Goal: Task Accomplishment & Management: Use online tool/utility

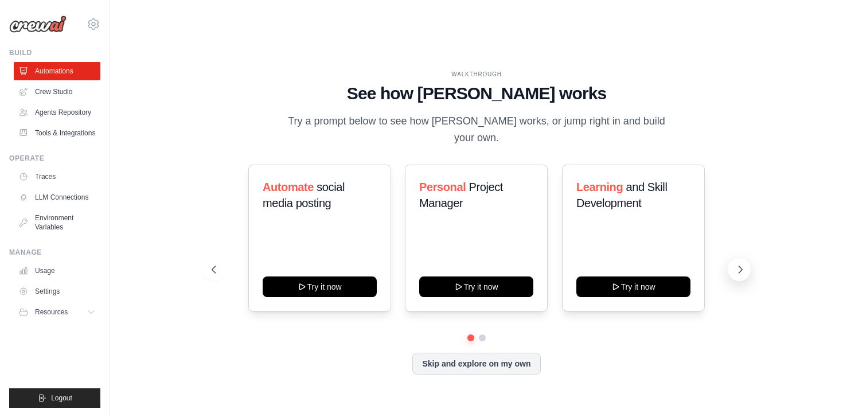
click at [732, 258] on button at bounding box center [738, 269] width 23 height 23
click at [217, 264] on icon at bounding box center [212, 269] width 11 height 11
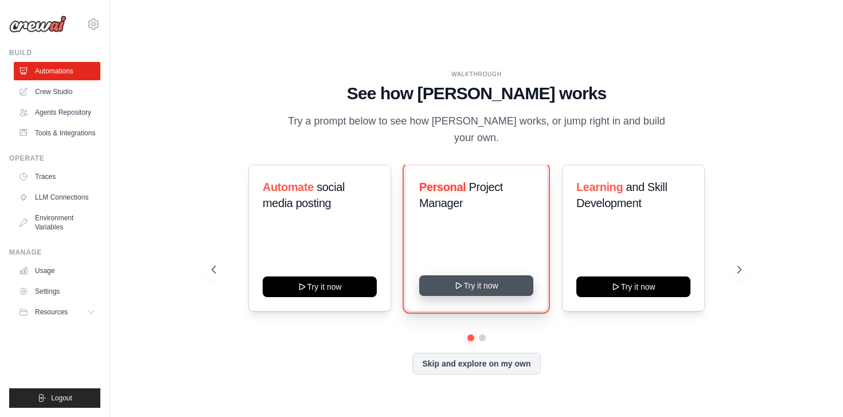
click at [479, 275] on button "Try it now" at bounding box center [476, 285] width 114 height 21
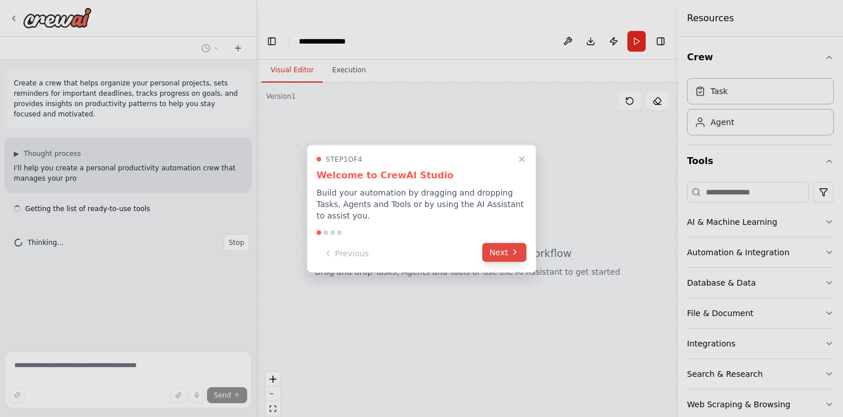
click at [507, 252] on button "Next" at bounding box center [504, 251] width 44 height 19
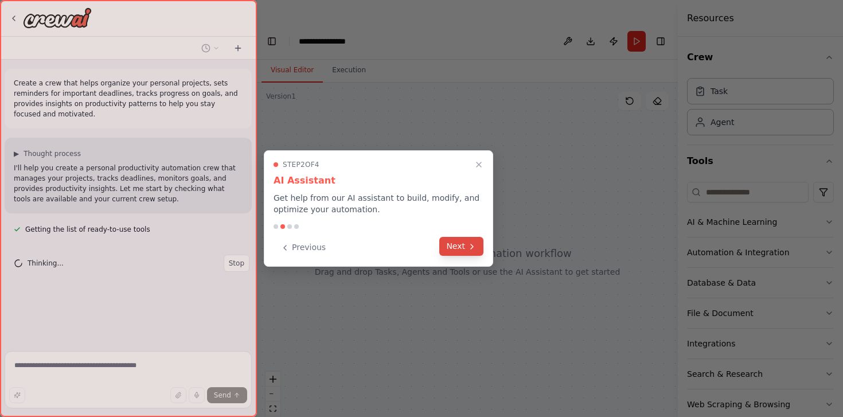
click at [478, 248] on button "Next" at bounding box center [461, 246] width 44 height 19
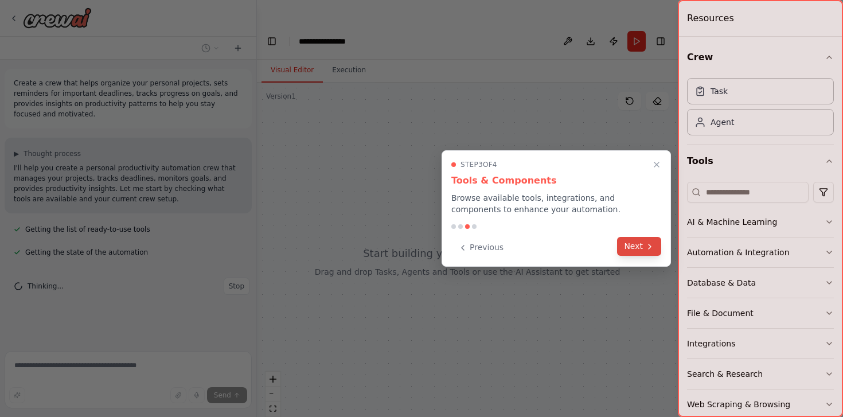
click at [621, 239] on button "Next" at bounding box center [639, 246] width 44 height 19
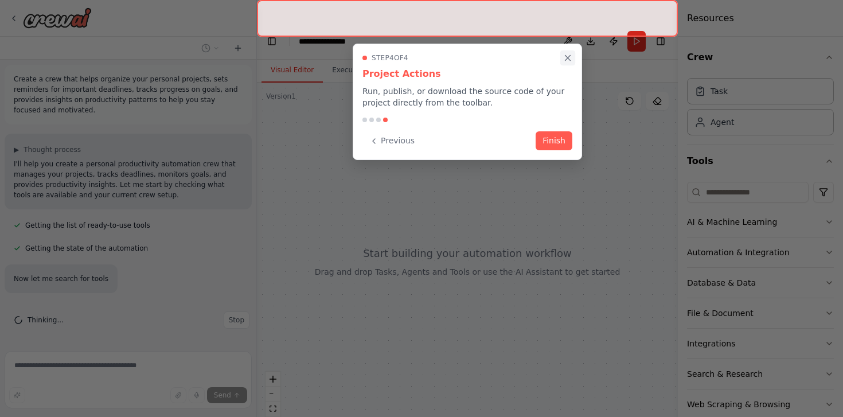
click at [569, 55] on icon "Close walkthrough" at bounding box center [567, 58] width 10 height 10
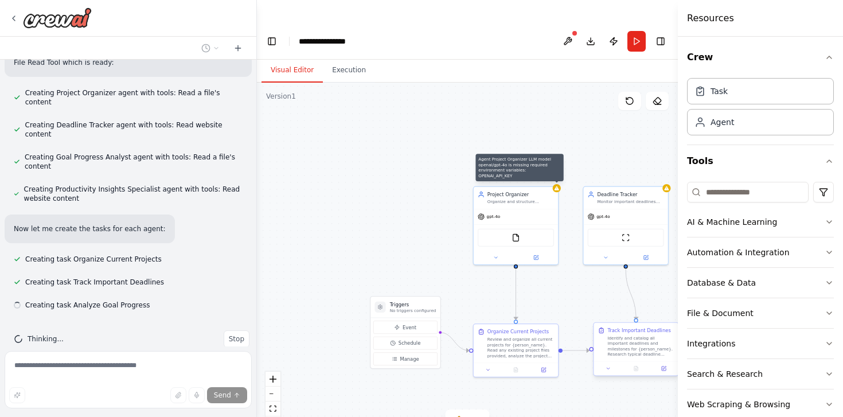
scroll to position [488, 0]
click at [538, 252] on button at bounding box center [536, 256] width 39 height 8
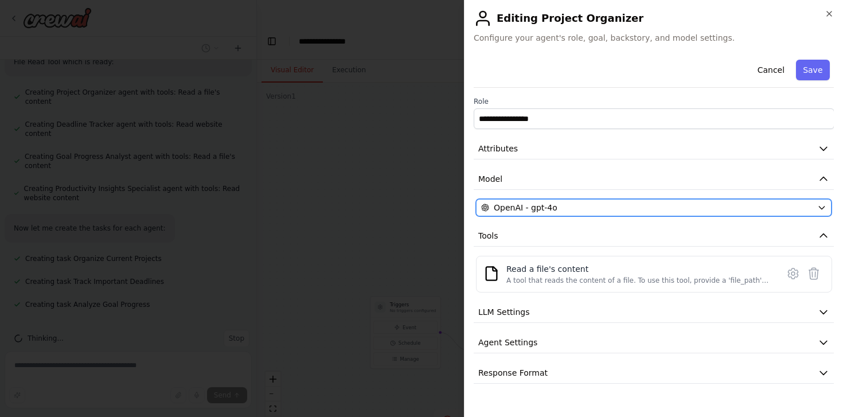
click at [589, 212] on div "OpenAI - gpt-4o" at bounding box center [647, 207] width 332 height 11
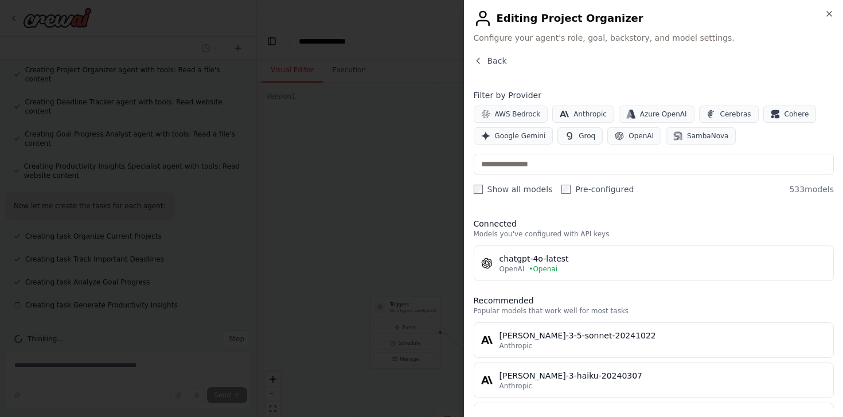
scroll to position [511, 0]
click at [519, 134] on span "Google Gemini" at bounding box center [520, 135] width 51 height 9
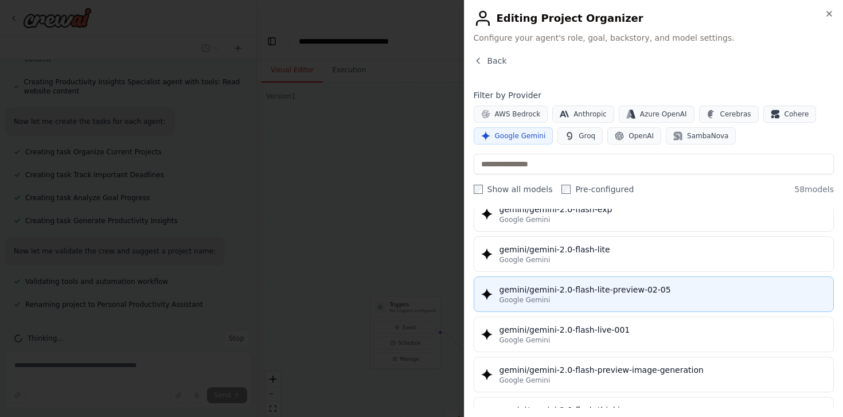
scroll to position [684, 0]
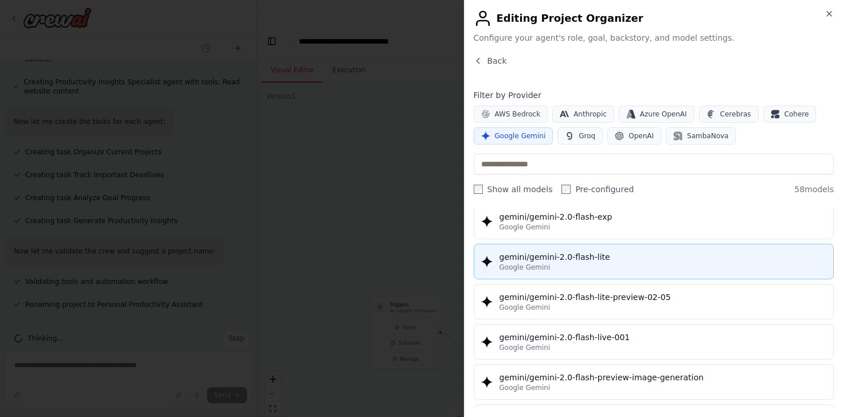
click at [646, 265] on div "Google Gemini" at bounding box center [662, 267] width 327 height 9
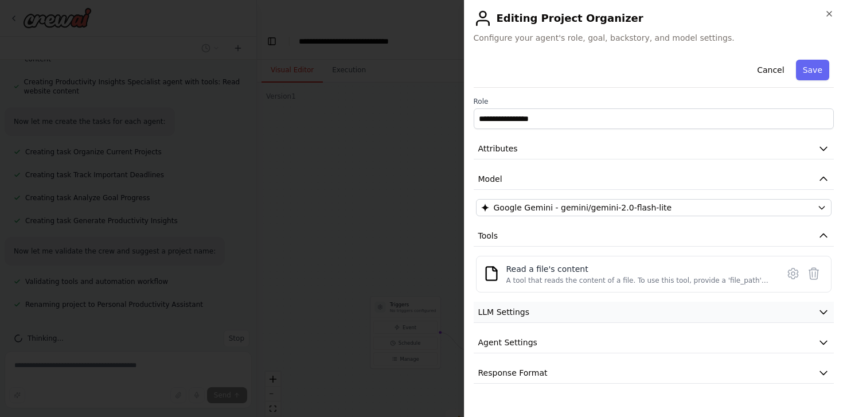
click at [636, 311] on button "LLM Settings" at bounding box center [654, 312] width 361 height 21
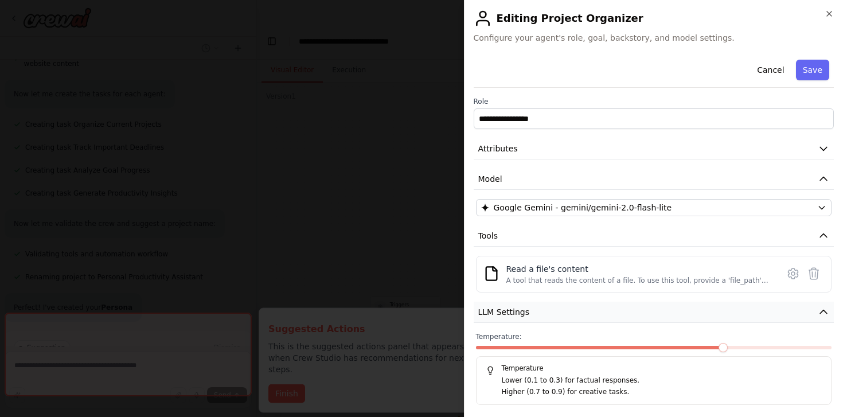
scroll to position [67, 0]
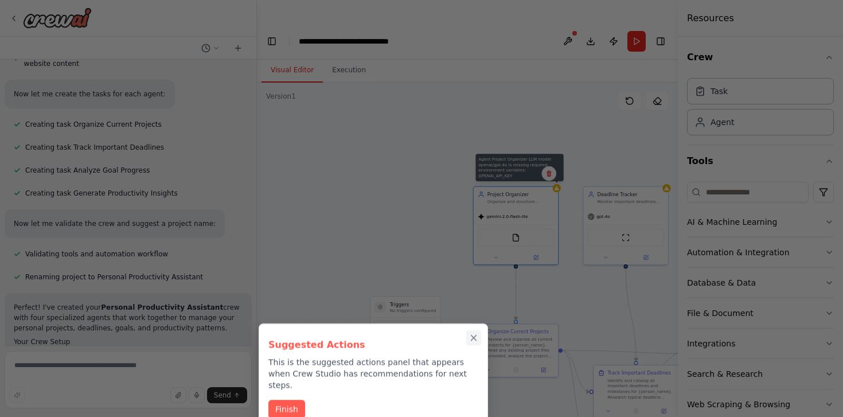
click at [474, 335] on icon "Close walkthrough" at bounding box center [473, 338] width 10 height 10
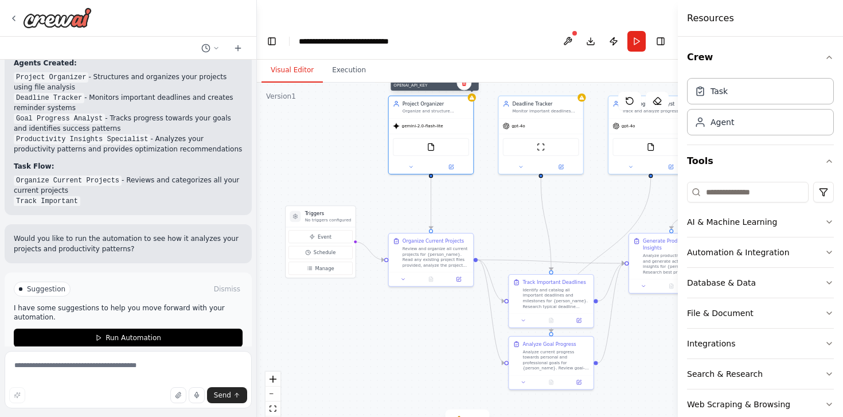
drag, startPoint x: 368, startPoint y: 229, endPoint x: 282, endPoint y: 118, distance: 140.6
click at [282, 118] on div ".deletable-edge-delete-btn { width: 20px; height: 20px; border: 0px solid #ffff…" at bounding box center [467, 261] width 421 height 357
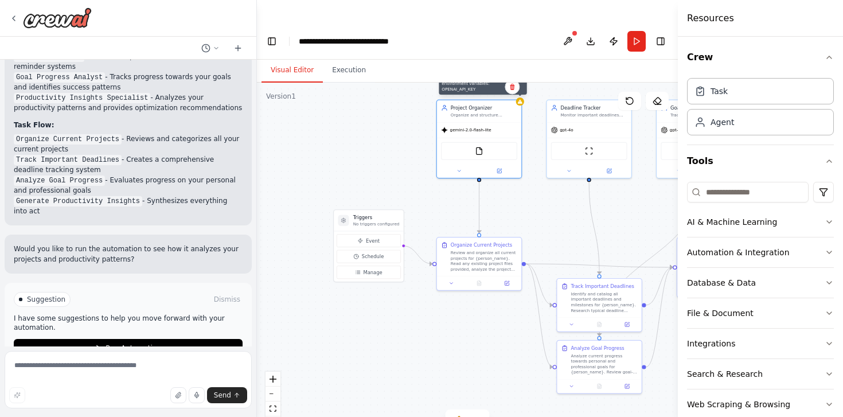
drag, startPoint x: 453, startPoint y: 296, endPoint x: 503, endPoint y: 319, distance: 55.1
click at [503, 319] on div ".deletable-edge-delete-btn { width: 20px; height: 20px; border: 0px solid #ffff…" at bounding box center [467, 261] width 421 height 357
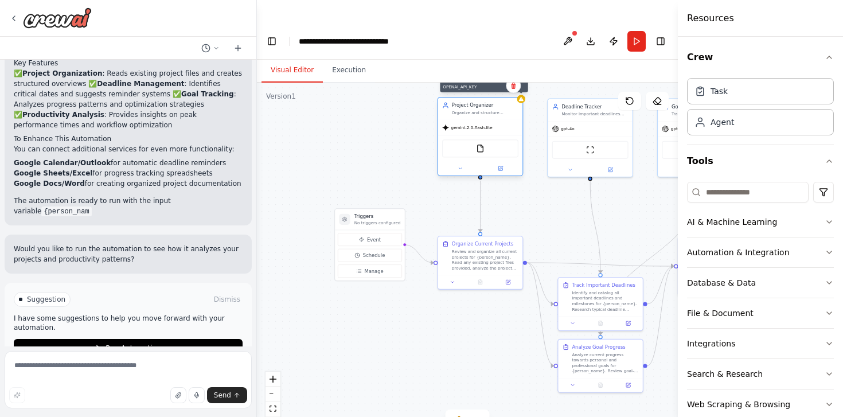
scroll to position [1121, 0]
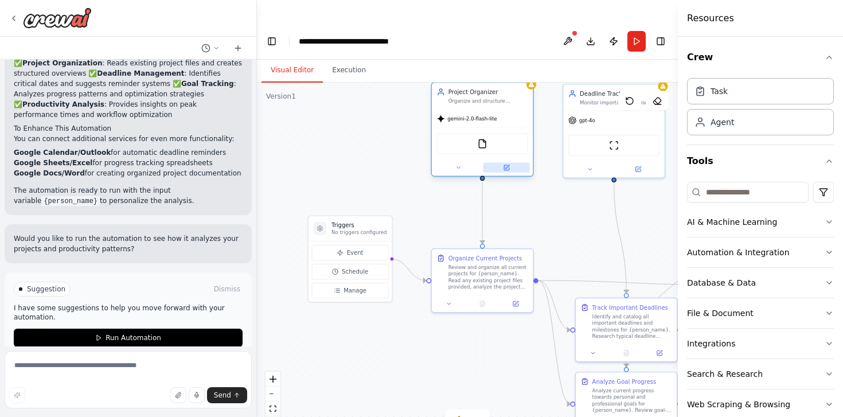
click at [504, 165] on icon at bounding box center [506, 167] width 5 height 5
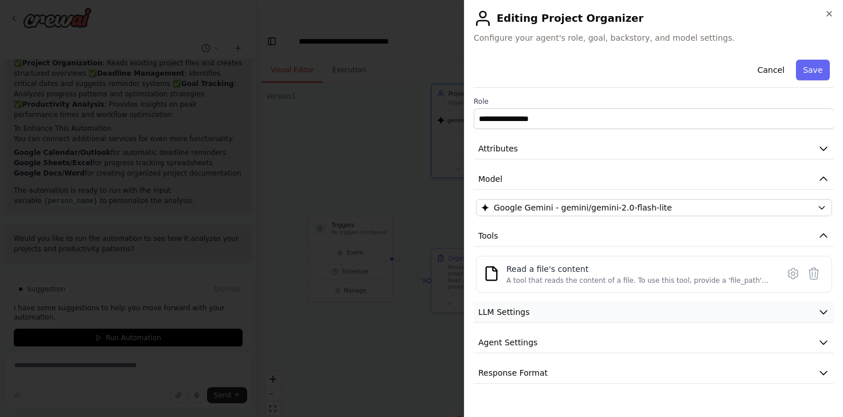
click at [672, 320] on button "LLM Settings" at bounding box center [654, 312] width 361 height 21
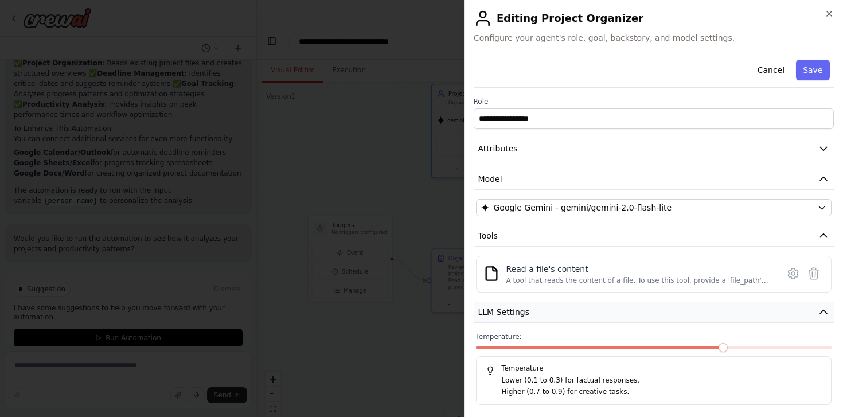
scroll to position [67, 0]
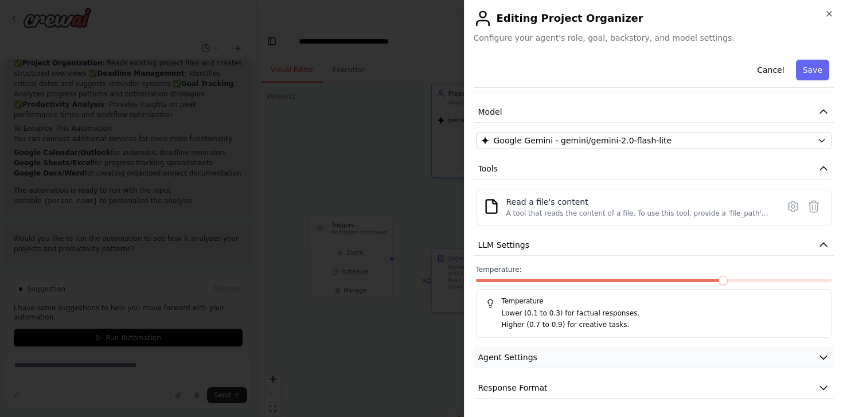
click at [667, 363] on button "Agent Settings" at bounding box center [654, 357] width 361 height 21
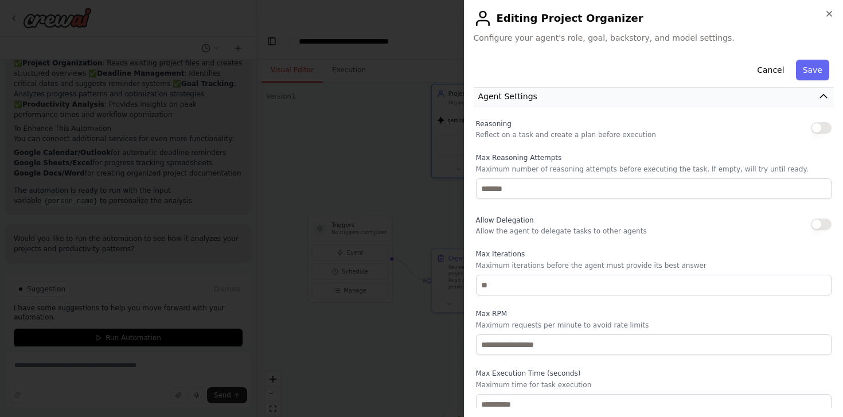
scroll to position [374, 0]
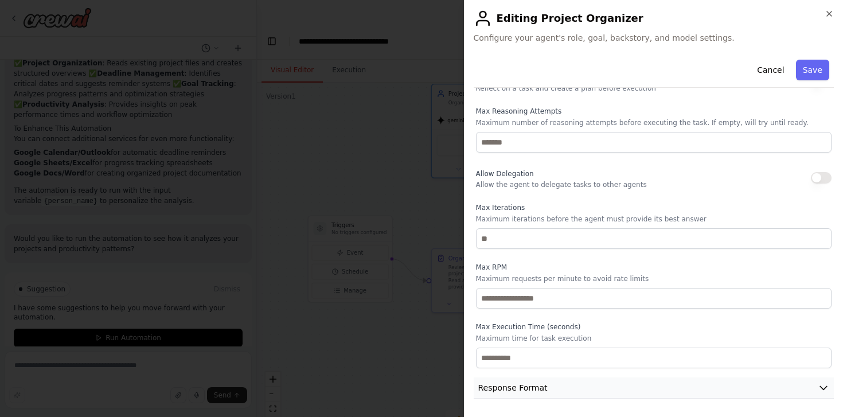
click at [662, 387] on button "Response Format" at bounding box center [654, 387] width 361 height 21
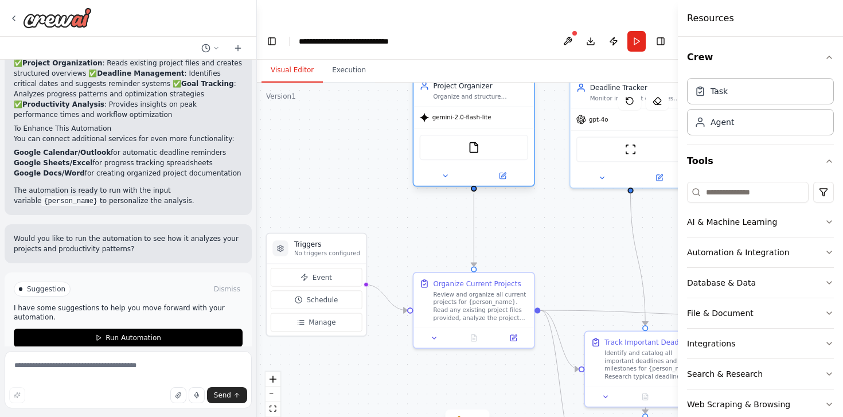
click at [448, 112] on div "gemini-2.0-flash-lite" at bounding box center [456, 117] width 72 height 10
click at [506, 172] on icon at bounding box center [502, 176] width 8 height 8
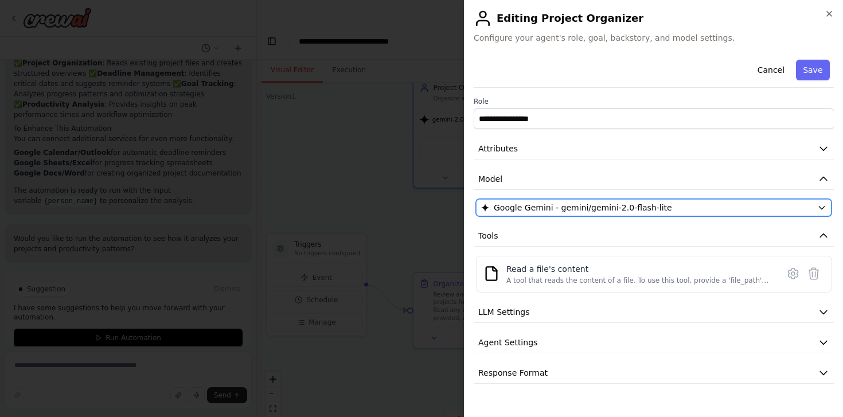
click at [717, 206] on div "Google Gemini - gemini/gemini-2.0-flash-lite" at bounding box center [647, 207] width 332 height 11
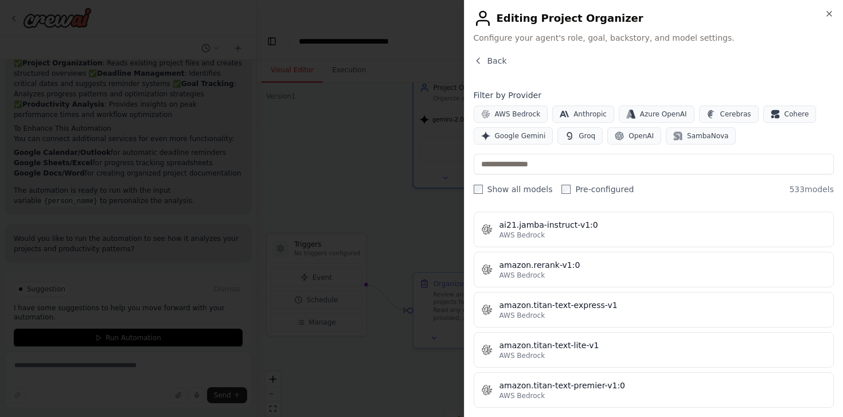
scroll to position [799, 0]
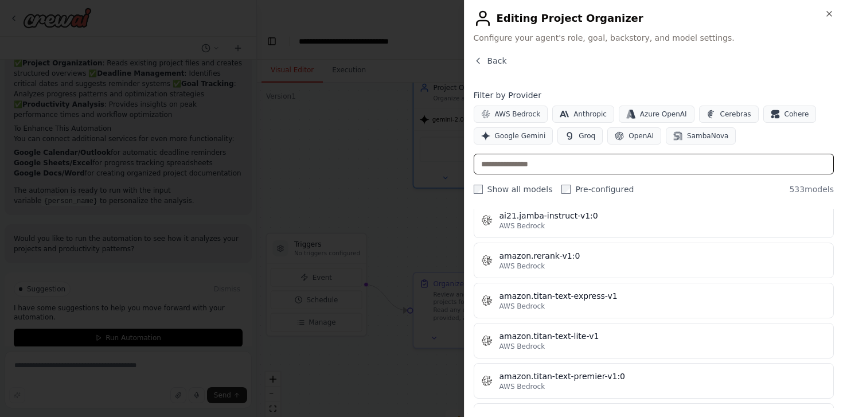
click at [580, 161] on input "text" at bounding box center [654, 164] width 361 height 21
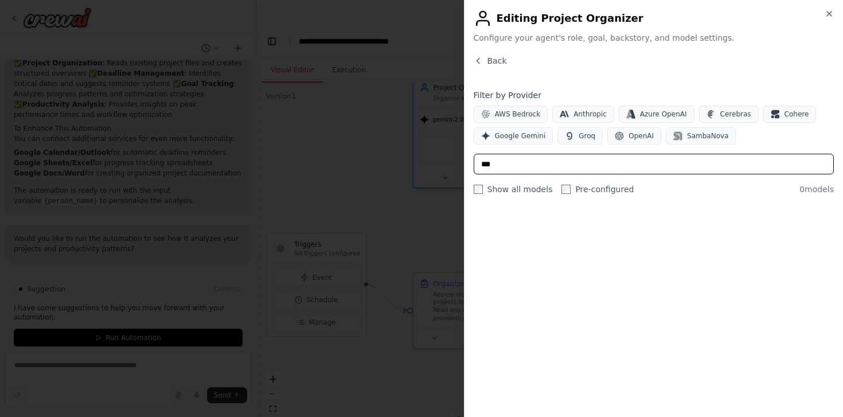
scroll to position [0, 0]
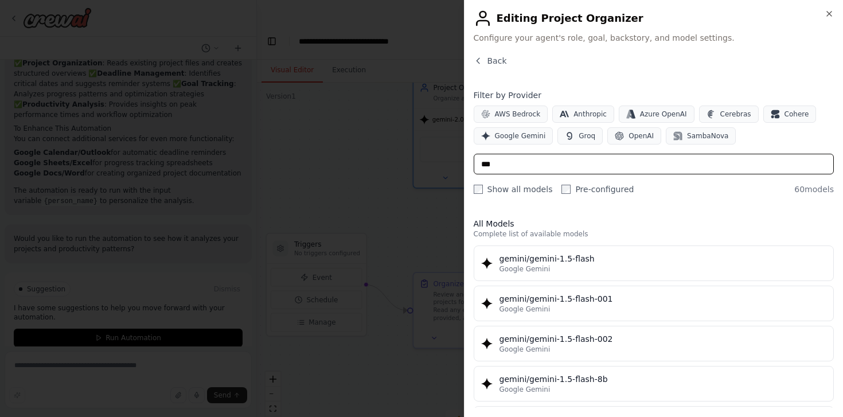
type input "****"
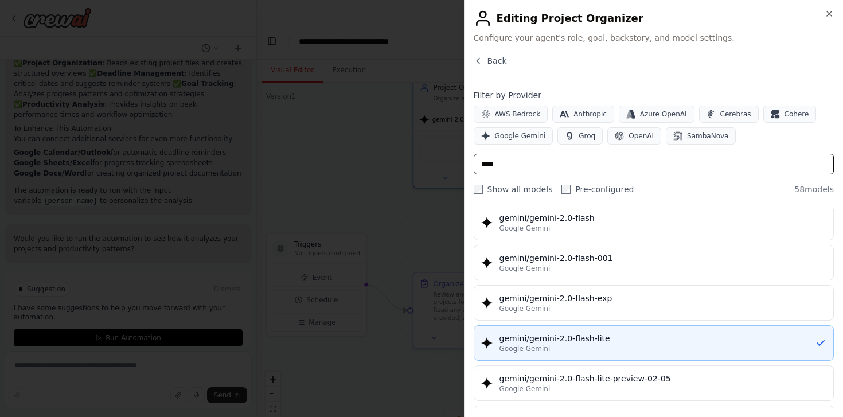
scroll to position [603, 0]
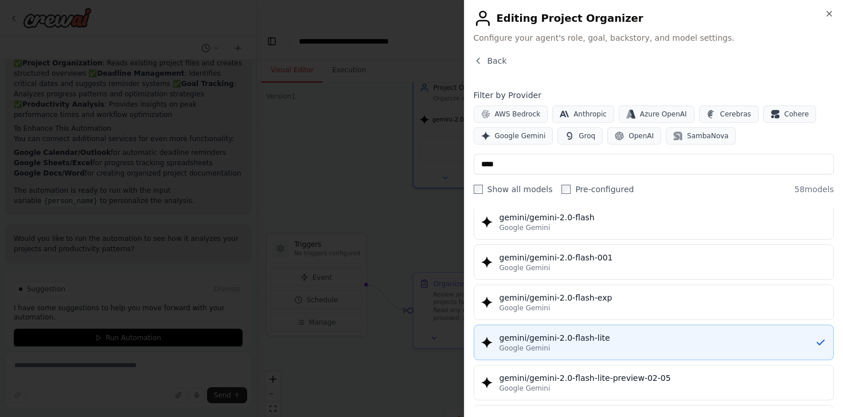
click at [609, 342] on div "gemini/gemini-2.0-flash-lite" at bounding box center [657, 337] width 316 height 11
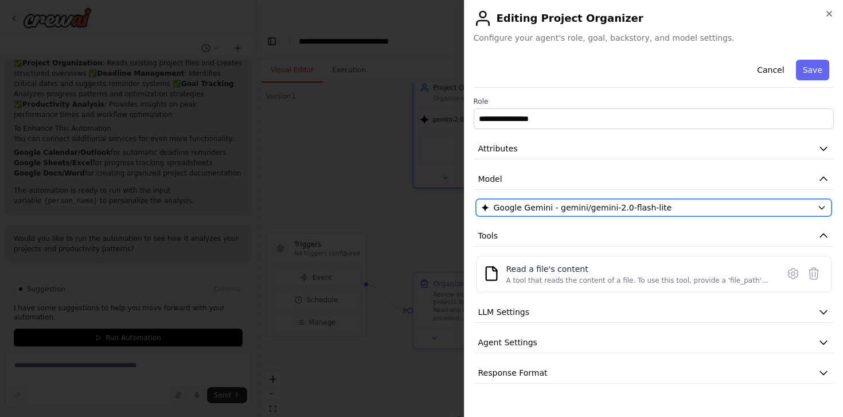
click at [629, 202] on span "Google Gemini - gemini/gemini-2.0-flash-lite" at bounding box center [583, 207] width 178 height 11
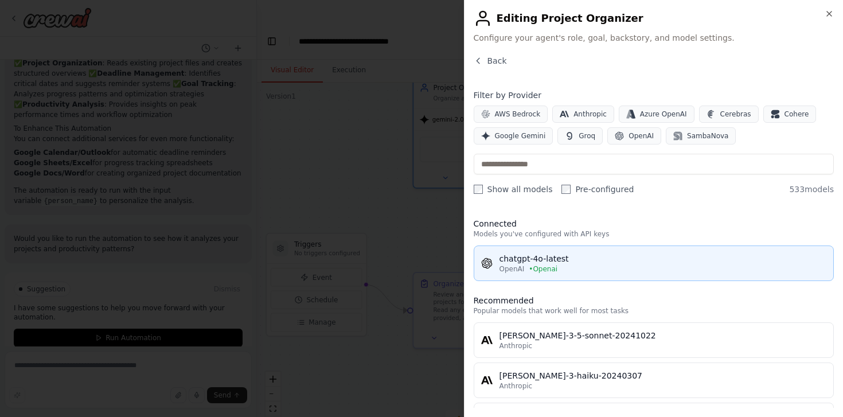
click at [590, 257] on div "chatgpt-4o-latest" at bounding box center [662, 258] width 327 height 11
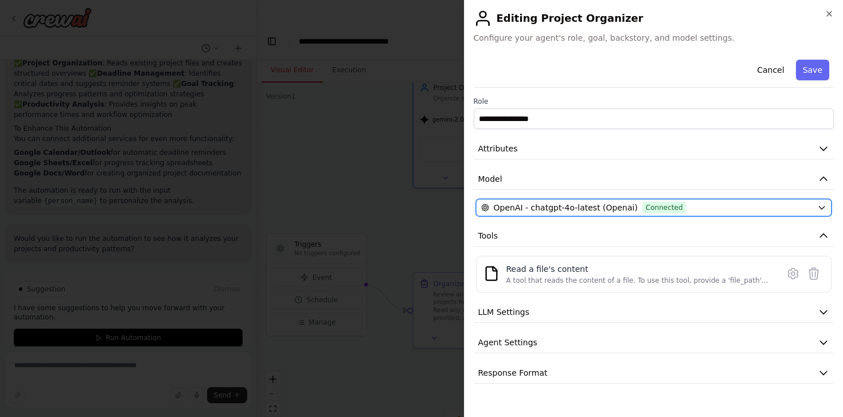
click at [620, 205] on span "OpenAI - chatgpt-4o-latest (Openai)" at bounding box center [566, 207] width 144 height 11
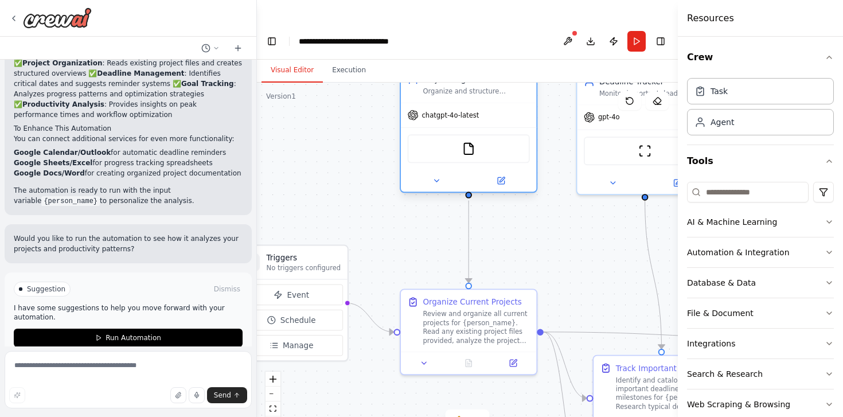
click at [476, 103] on div "chatgpt-4o-latest" at bounding box center [468, 115] width 135 height 24
click at [504, 176] on icon at bounding box center [500, 180] width 9 height 9
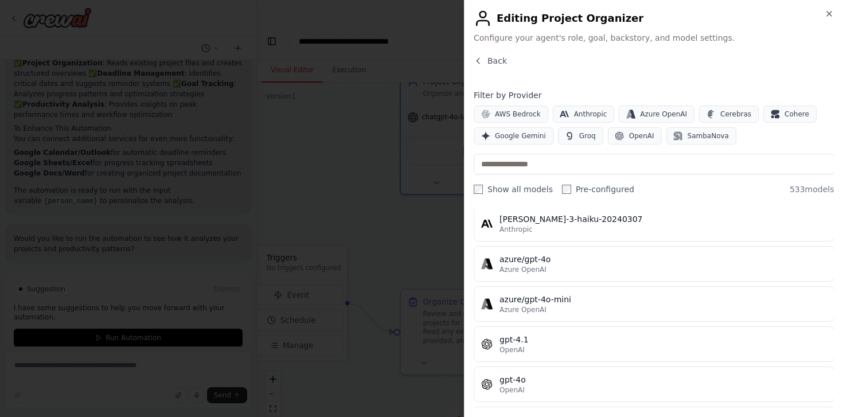
scroll to position [179, 0]
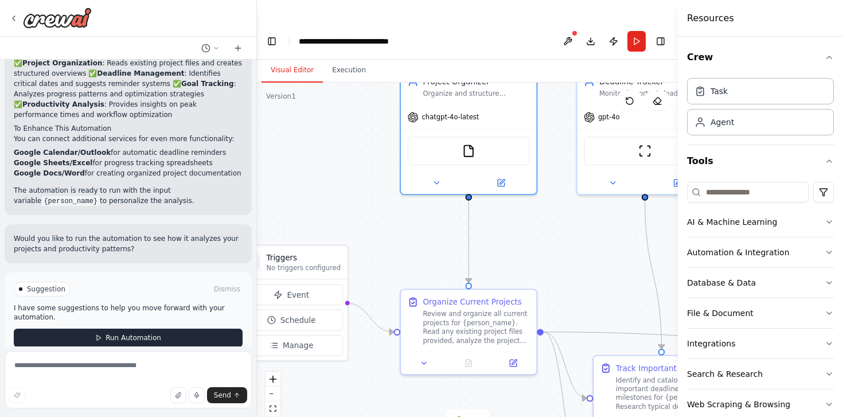
click at [124, 333] on span "Run Automation" at bounding box center [133, 337] width 56 height 9
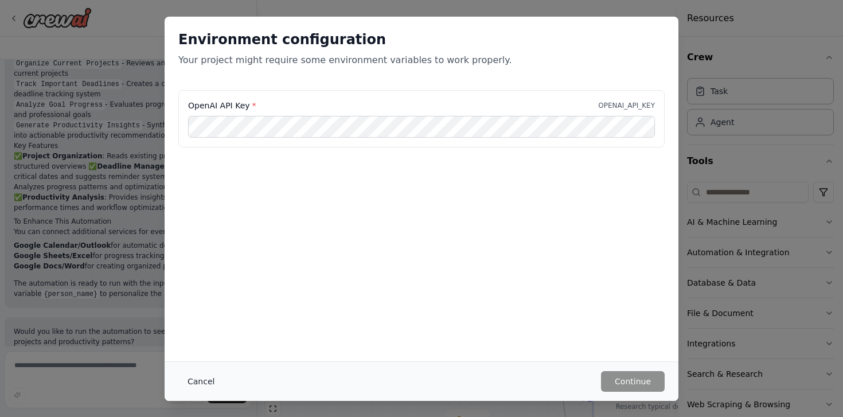
click at [192, 381] on button "Cancel" at bounding box center [200, 381] width 45 height 21
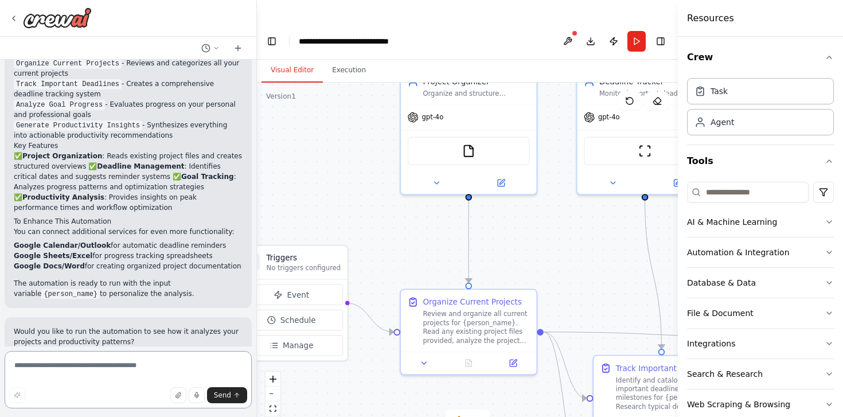
click at [124, 369] on textarea at bounding box center [128, 379] width 247 height 57
type textarea "**********"
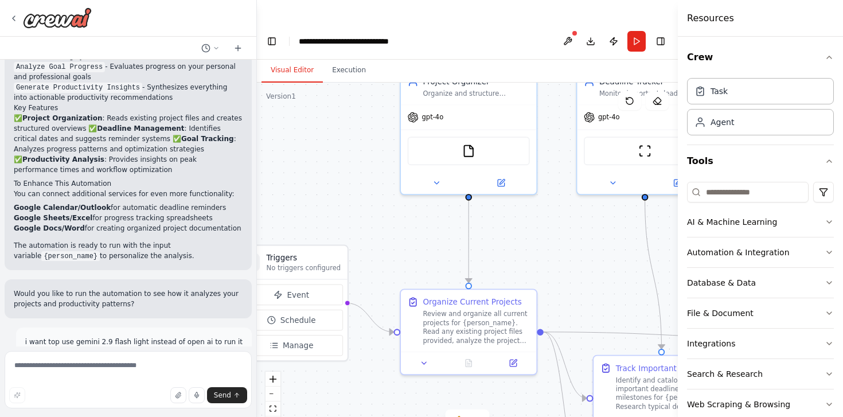
scroll to position [1129, 0]
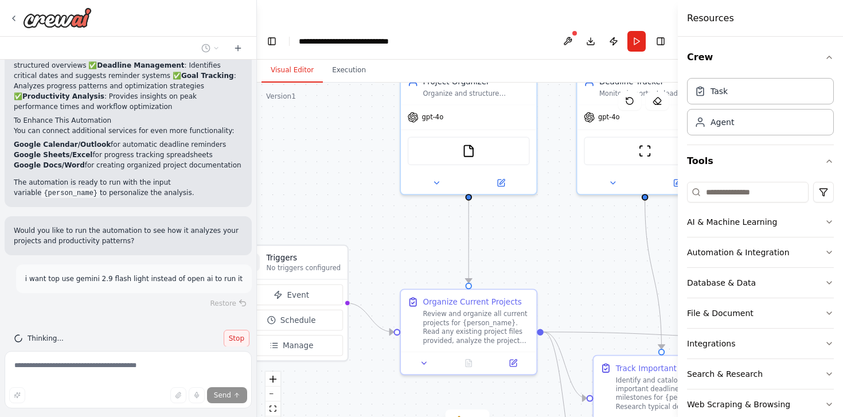
click at [234, 334] on span "Stop" at bounding box center [236, 338] width 15 height 9
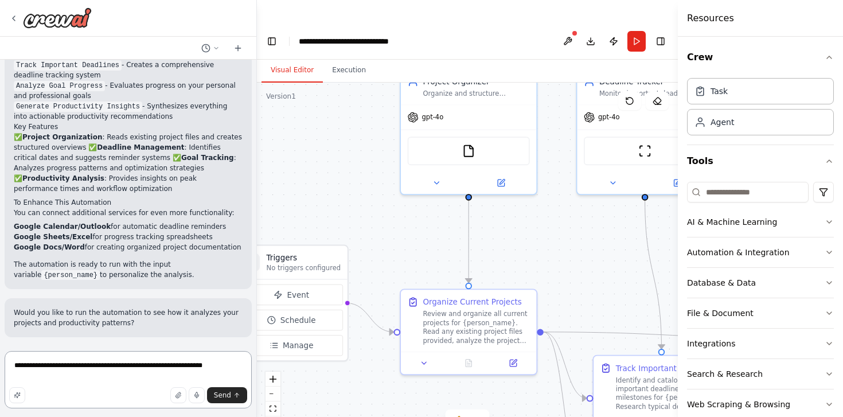
scroll to position [1028, 0]
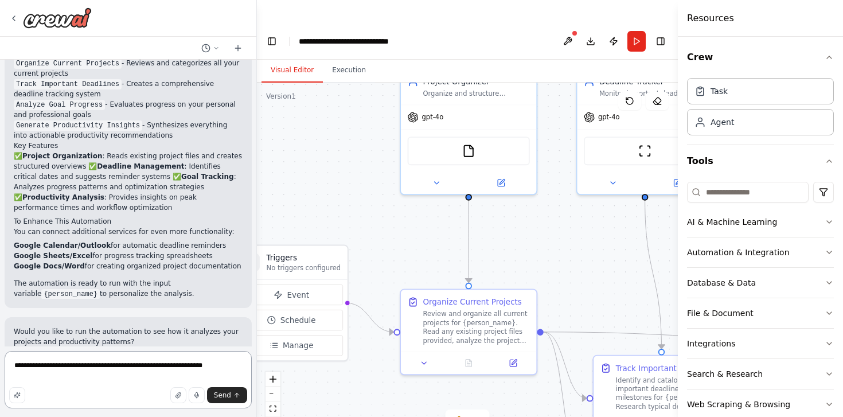
click at [93, 367] on textarea "**********" at bounding box center [128, 379] width 247 height 57
type textarea "**********"
click at [227, 393] on span "Send" at bounding box center [222, 394] width 17 height 9
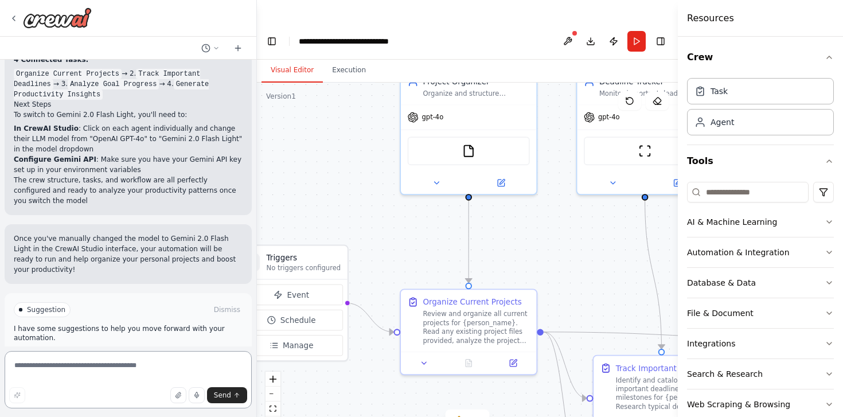
scroll to position [2007, 0]
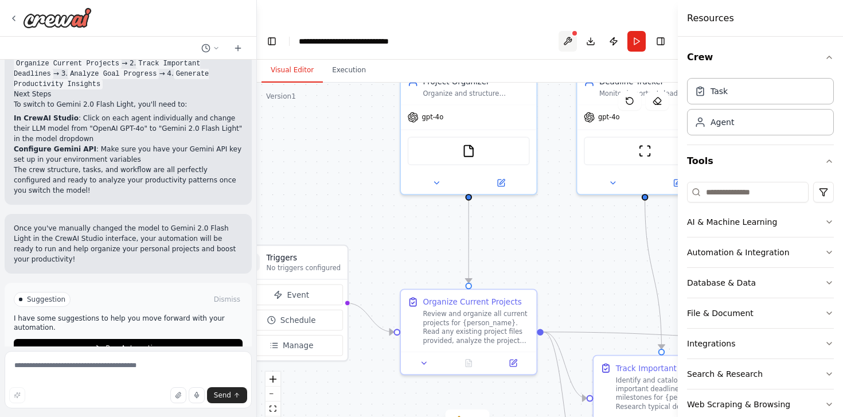
click at [569, 31] on button at bounding box center [567, 41] width 18 height 21
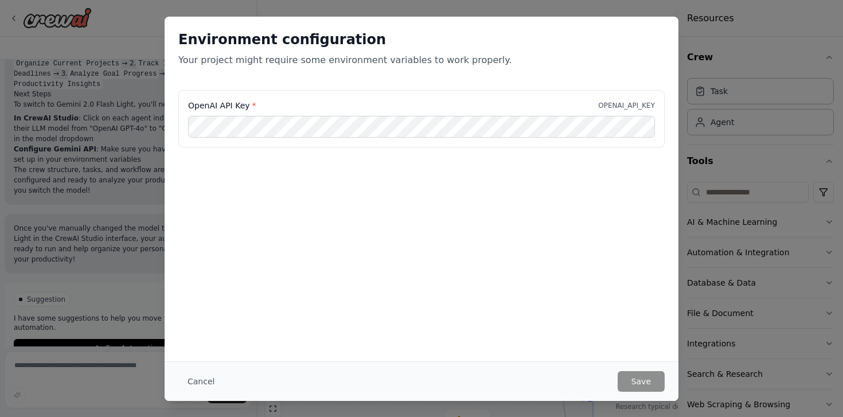
click at [517, 143] on div "OpenAI API Key * OPENAI_API_KEY" at bounding box center [421, 118] width 486 height 57
click at [88, 273] on div "Environment configuration Your project might require some environment variables…" at bounding box center [421, 208] width 843 height 417
click at [202, 374] on button "Cancel" at bounding box center [200, 381] width 45 height 21
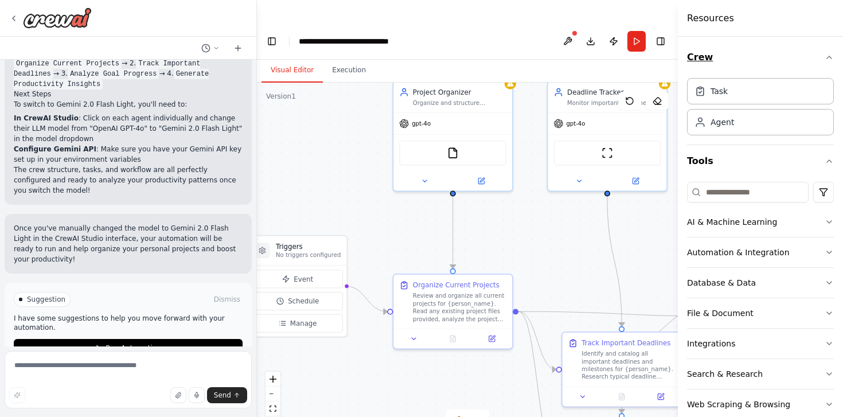
click at [827, 54] on icon "button" at bounding box center [828, 57] width 9 height 9
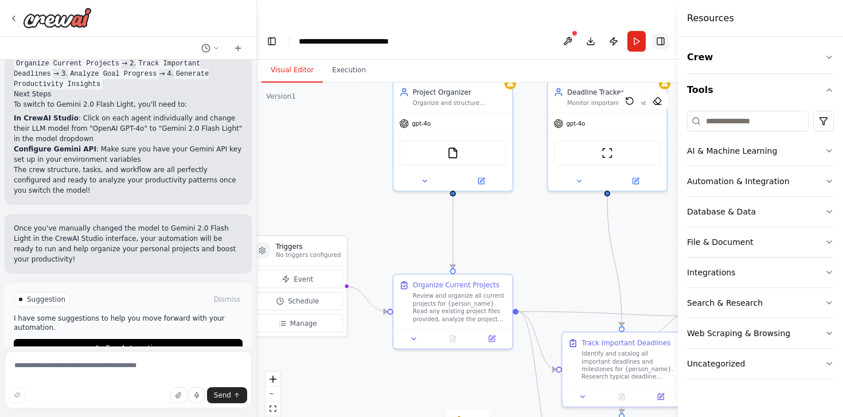
click at [662, 33] on button "Toggle Right Sidebar" at bounding box center [660, 41] width 16 height 16
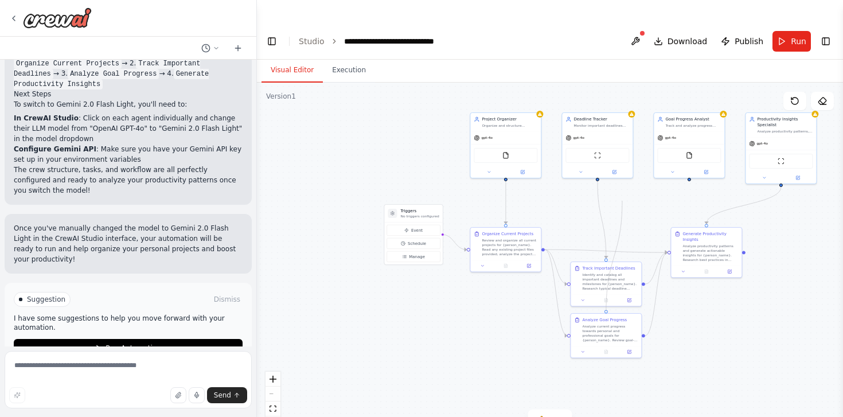
drag, startPoint x: 689, startPoint y: 162, endPoint x: 621, endPoint y: 177, distance: 69.4
click at [621, 177] on div ".deletable-edge-delete-btn { width: 20px; height: 20px; border: 0px solid #ffff…" at bounding box center [550, 261] width 586 height 357
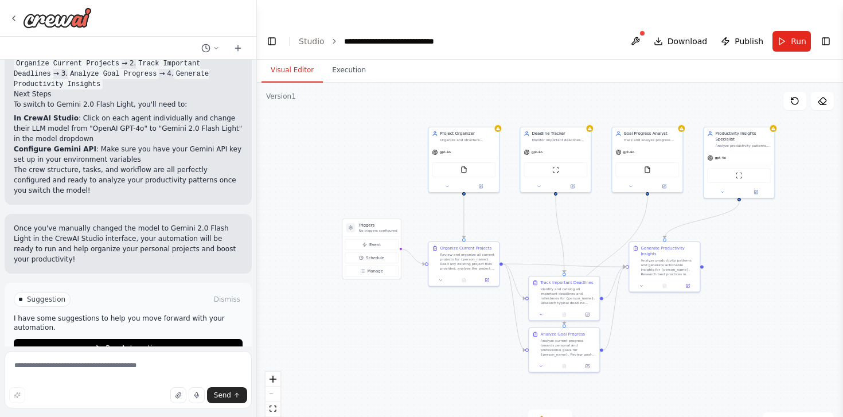
drag, startPoint x: 625, startPoint y: 177, endPoint x: 582, endPoint y: 193, distance: 46.2
click at [582, 193] on div ".deletable-edge-delete-btn { width: 20px; height: 20px; border: 0px solid #ffff…" at bounding box center [550, 261] width 586 height 357
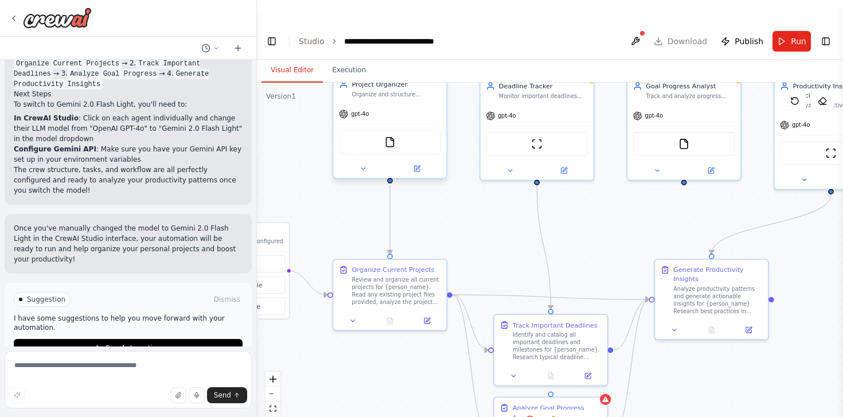
click at [363, 110] on span "gpt-4o" at bounding box center [360, 113] width 18 height 7
click at [423, 159] on div at bounding box center [389, 168] width 113 height 18
click at [417, 159] on div at bounding box center [389, 168] width 113 height 18
click at [417, 165] on icon at bounding box center [416, 168] width 7 height 7
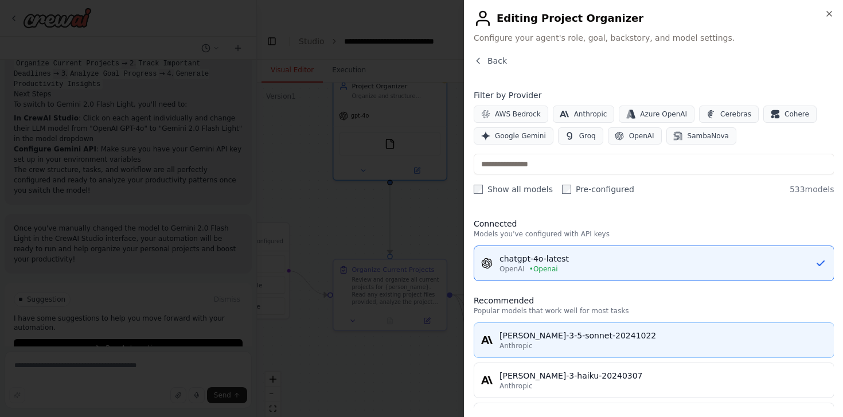
scroll to position [10, 0]
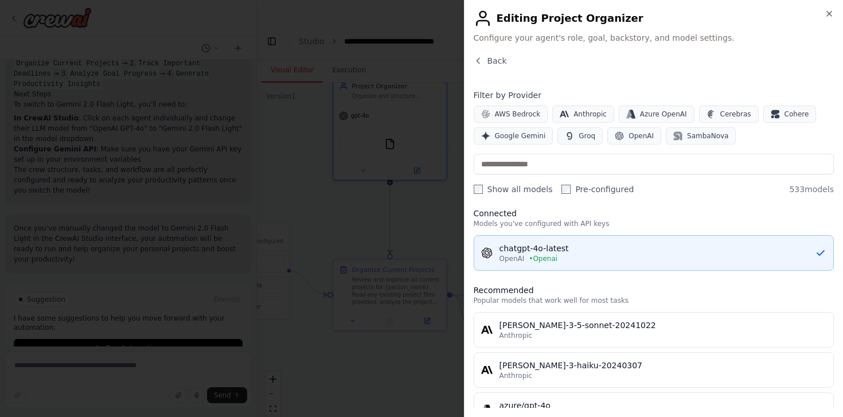
click at [670, 241] on button "chatgpt-4o-latest OpenAI • Openai" at bounding box center [654, 253] width 361 height 36
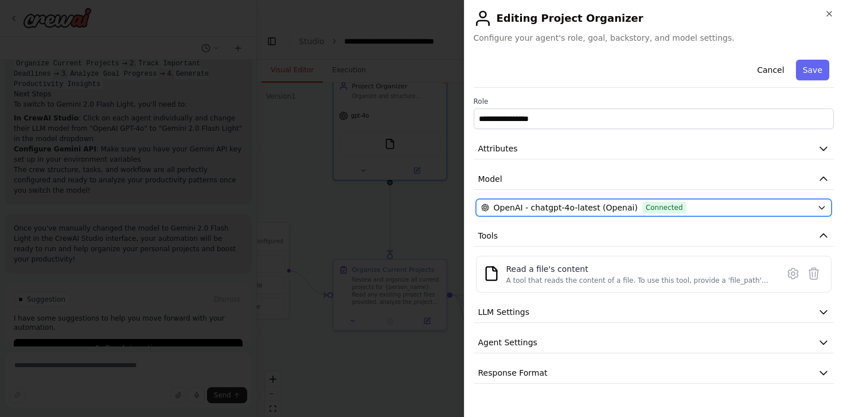
click at [670, 204] on span "Connected" at bounding box center [664, 207] width 44 height 11
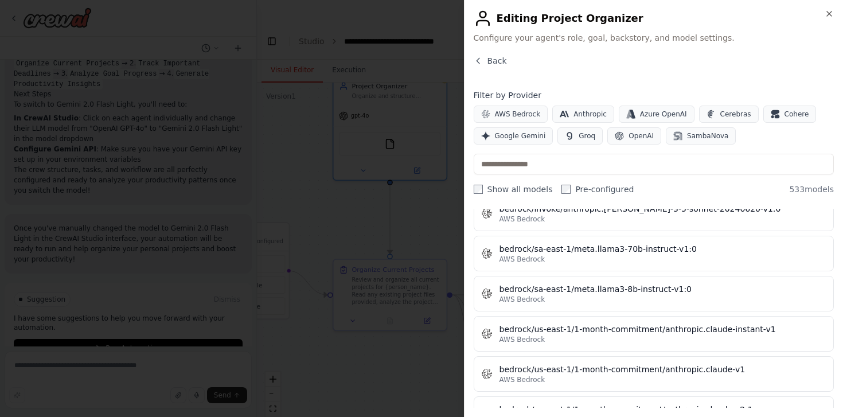
scroll to position [3006, 0]
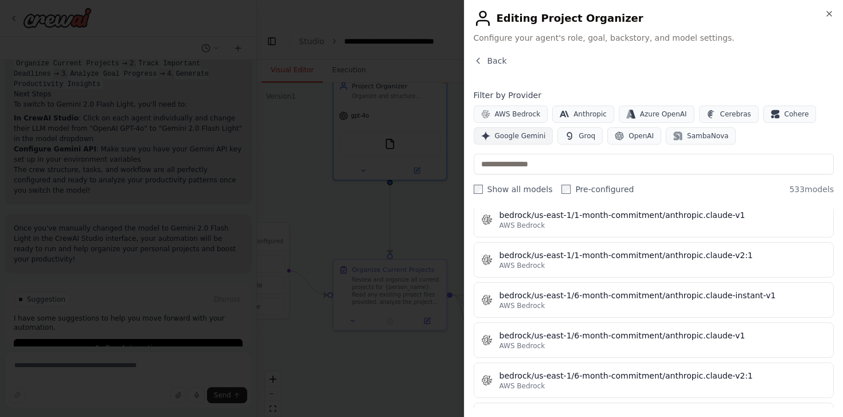
click at [529, 133] on span "Google Gemini" at bounding box center [520, 135] width 51 height 9
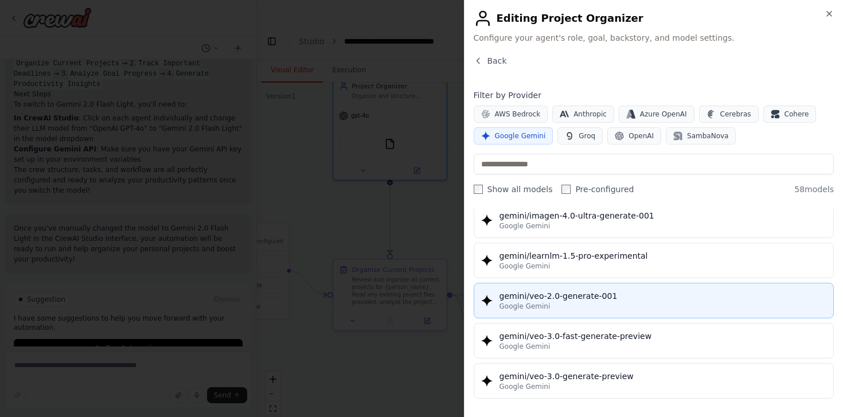
click at [625, 308] on div "Google Gemini" at bounding box center [662, 306] width 327 height 9
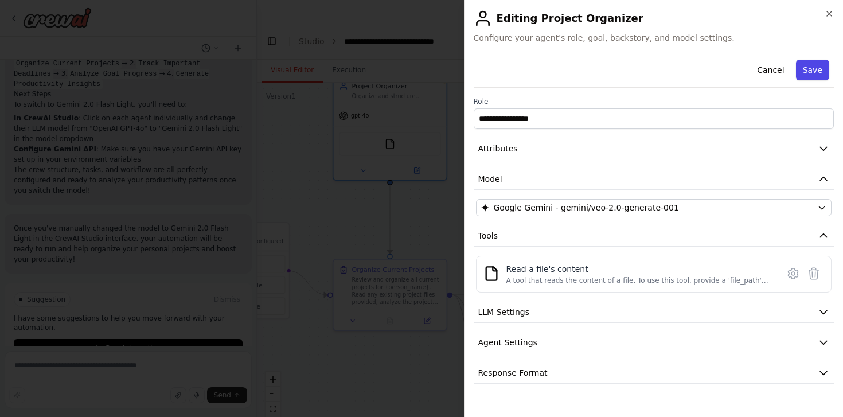
click at [816, 64] on button "Save" at bounding box center [812, 70] width 33 height 21
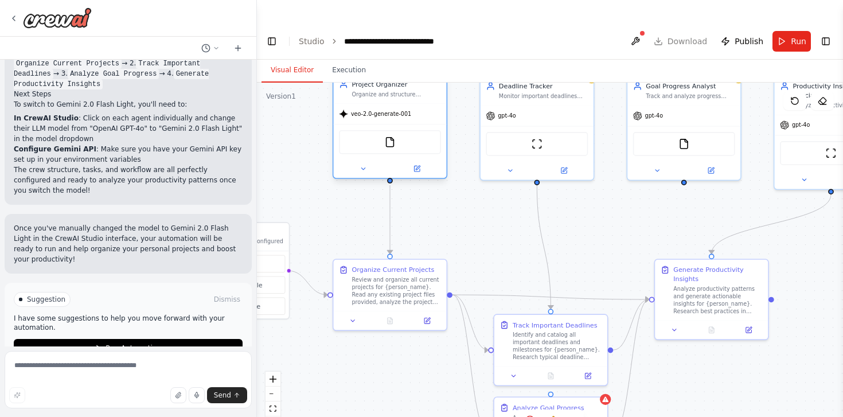
click at [380, 104] on div "veo-2.0-generate-001" at bounding box center [389, 114] width 113 height 20
click at [423, 163] on button at bounding box center [417, 168] width 52 height 11
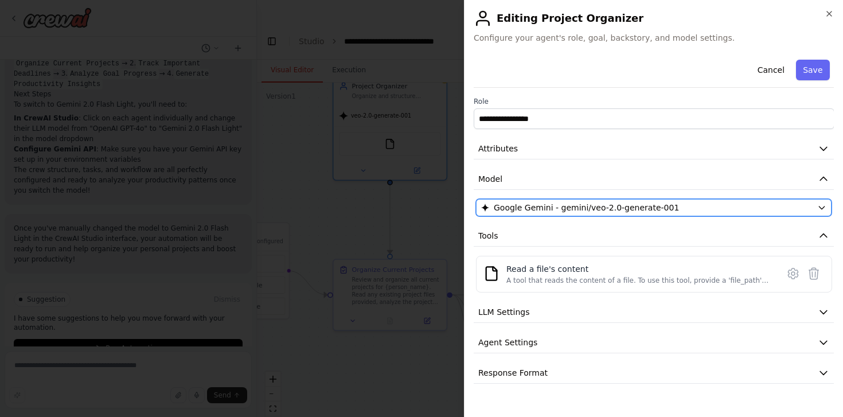
click at [537, 202] on span "Google Gemini - gemini/veo-2.0-generate-001" at bounding box center [586, 207] width 185 height 11
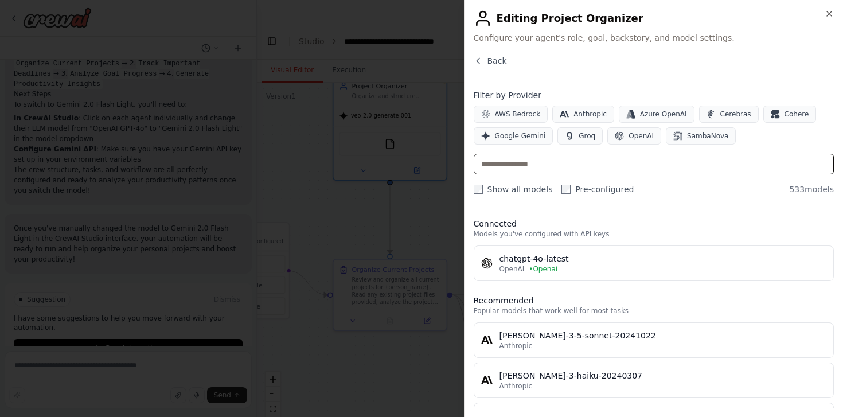
click at [543, 167] on input "text" at bounding box center [654, 164] width 361 height 21
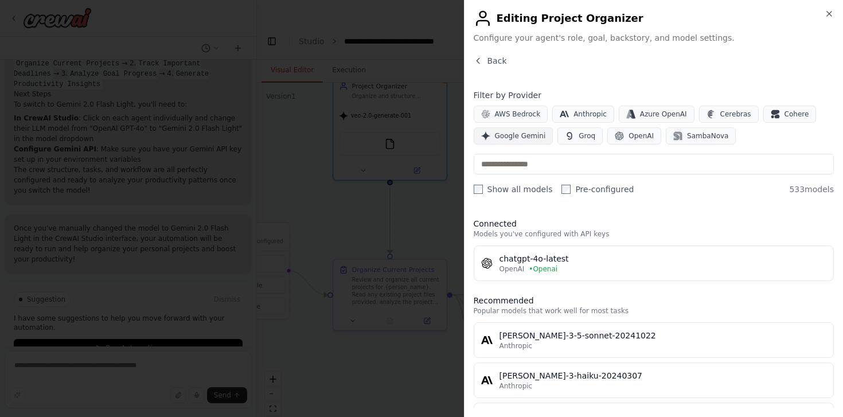
click at [526, 139] on span "Google Gemini" at bounding box center [520, 135] width 51 height 9
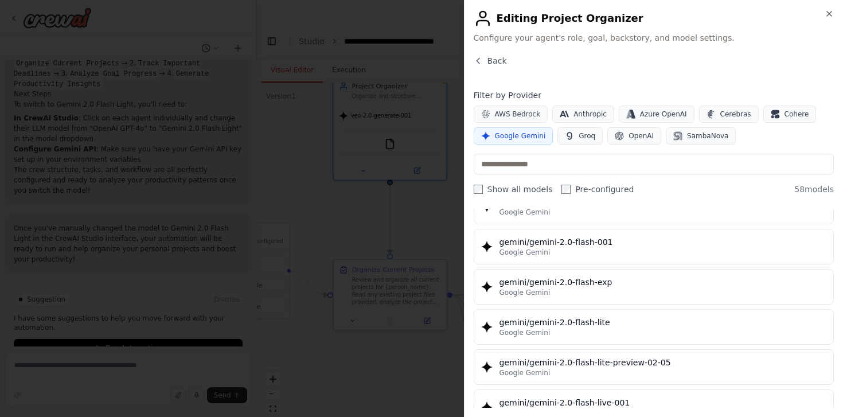
scroll to position [625, 0]
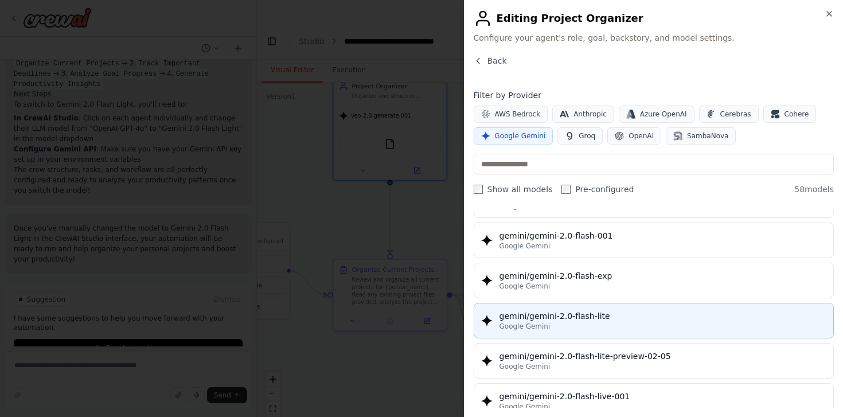
click at [613, 322] on div "Google Gemini" at bounding box center [662, 326] width 327 height 9
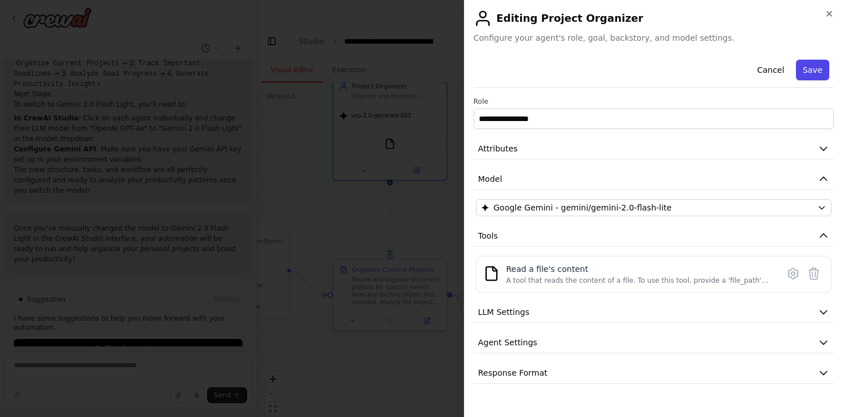
click at [820, 69] on button "Save" at bounding box center [812, 70] width 33 height 21
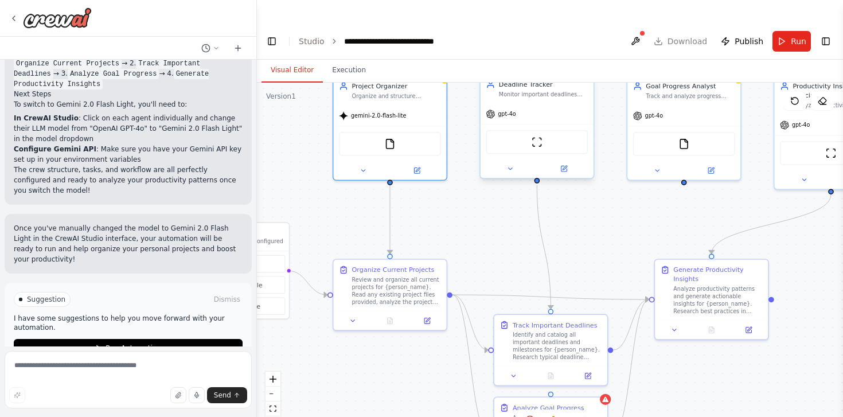
click at [510, 110] on span "gpt-4o" at bounding box center [507, 113] width 18 height 7
click at [567, 163] on button at bounding box center [564, 168] width 52 height 11
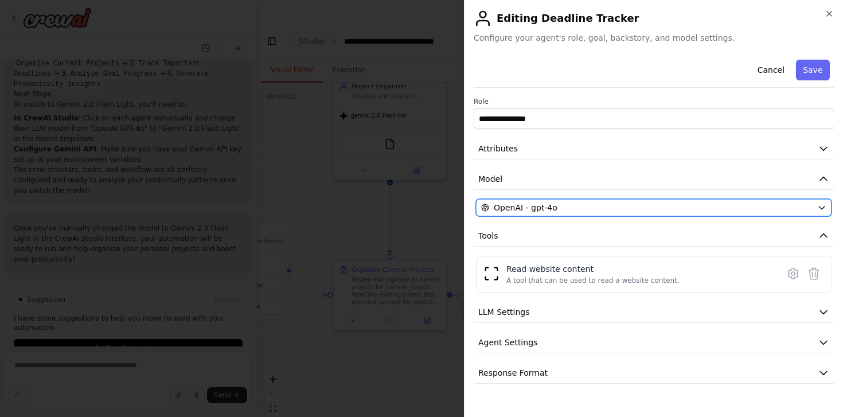
click at [576, 202] on div "OpenAI - gpt-4o" at bounding box center [647, 207] width 332 height 11
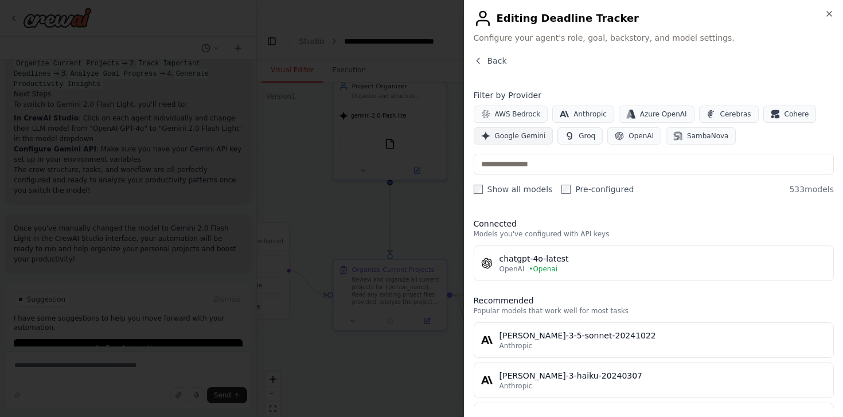
click at [521, 143] on button "Google Gemini" at bounding box center [514, 135] width 80 height 17
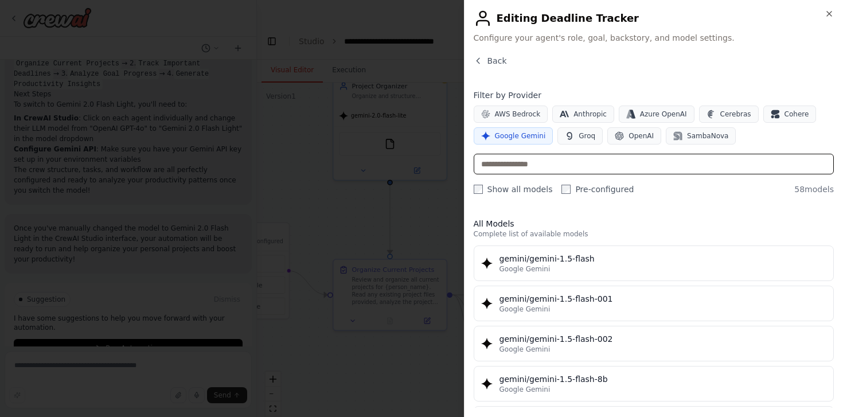
click at [529, 163] on input "text" at bounding box center [654, 164] width 361 height 21
type input "**"
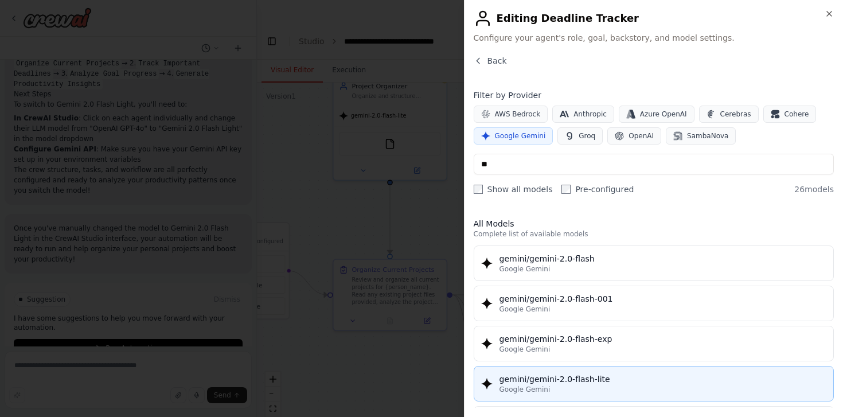
click at [591, 379] on div "gemini/gemini-2.0-flash-lite" at bounding box center [662, 378] width 327 height 11
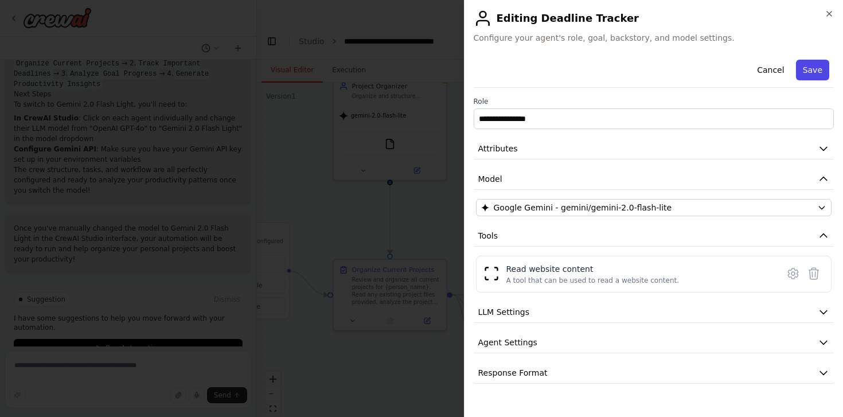
click at [814, 62] on button "Save" at bounding box center [812, 70] width 33 height 21
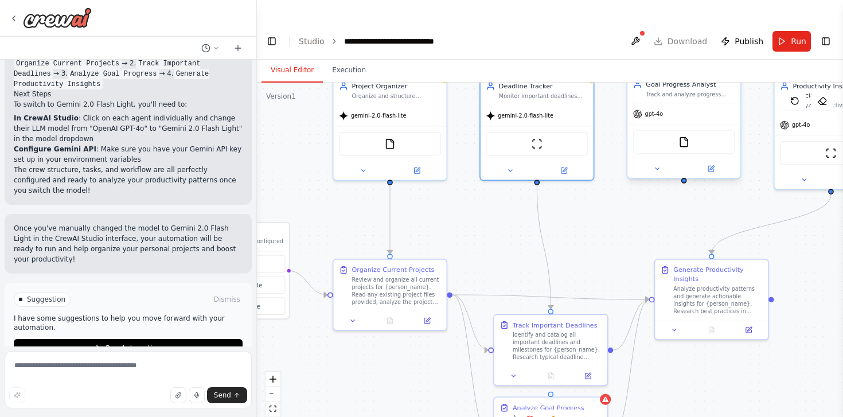
click at [674, 104] on div "gpt-4o" at bounding box center [683, 114] width 113 height 20
click at [707, 165] on icon at bounding box center [710, 168] width 7 height 7
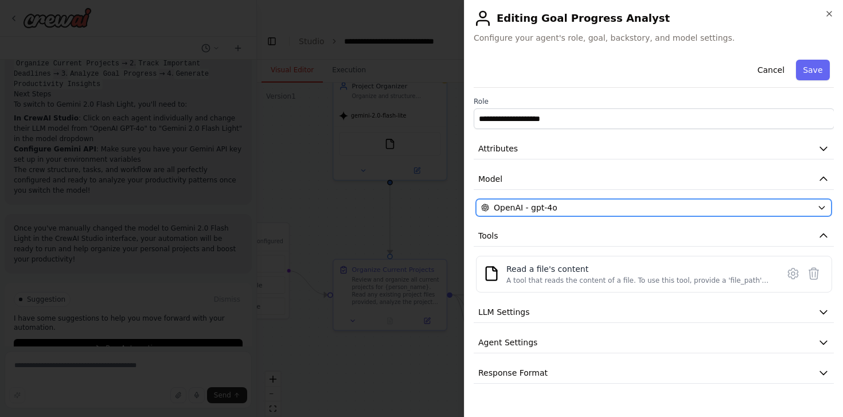
click at [586, 205] on div "OpenAI - gpt-4o" at bounding box center [647, 207] width 332 height 11
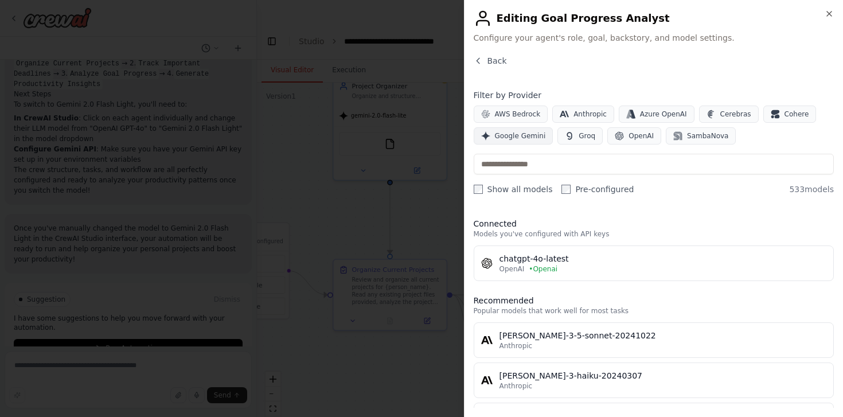
click at [535, 142] on button "Google Gemini" at bounding box center [514, 135] width 80 height 17
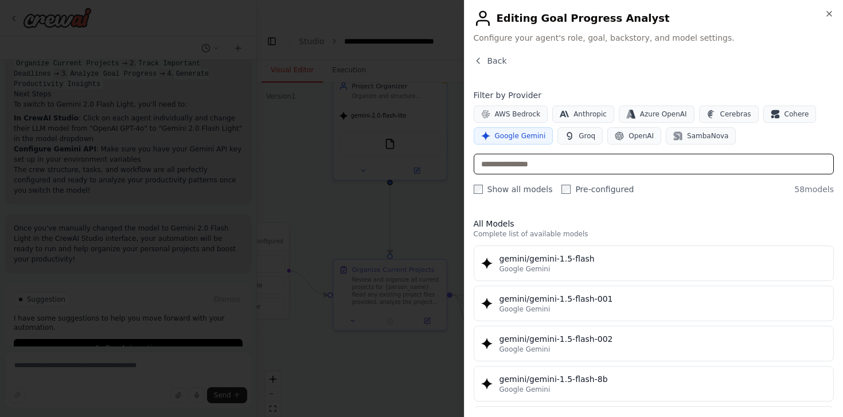
click at [542, 161] on input "text" at bounding box center [654, 164] width 361 height 21
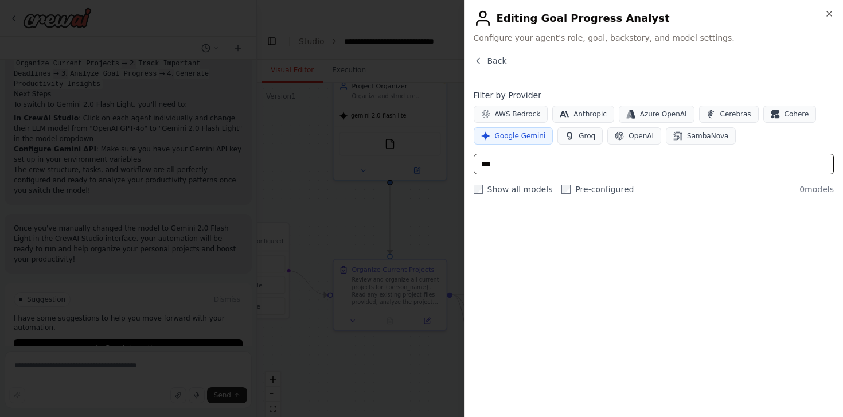
type input "**"
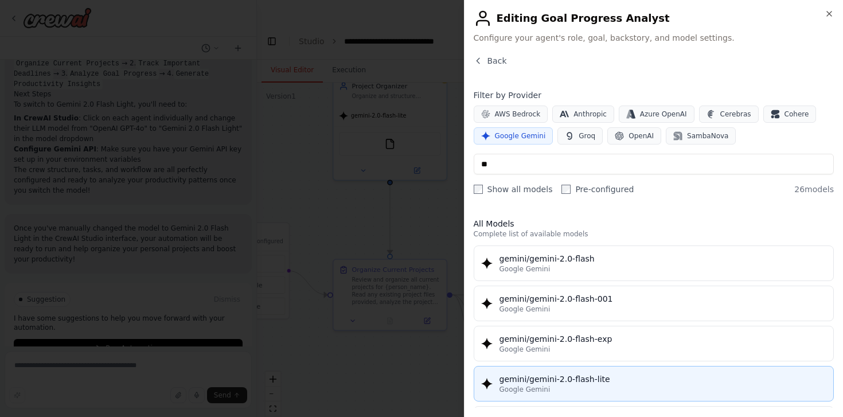
click at [579, 383] on div "gemini/gemini-2.0-flash-lite" at bounding box center [662, 378] width 327 height 11
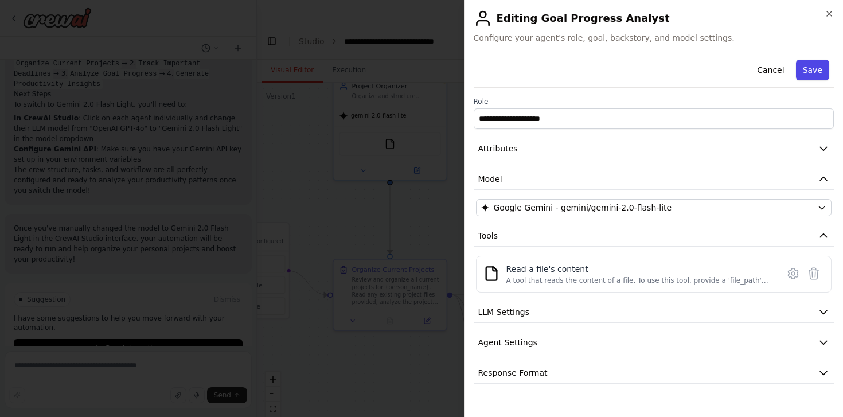
click at [822, 68] on button "Save" at bounding box center [812, 70] width 33 height 21
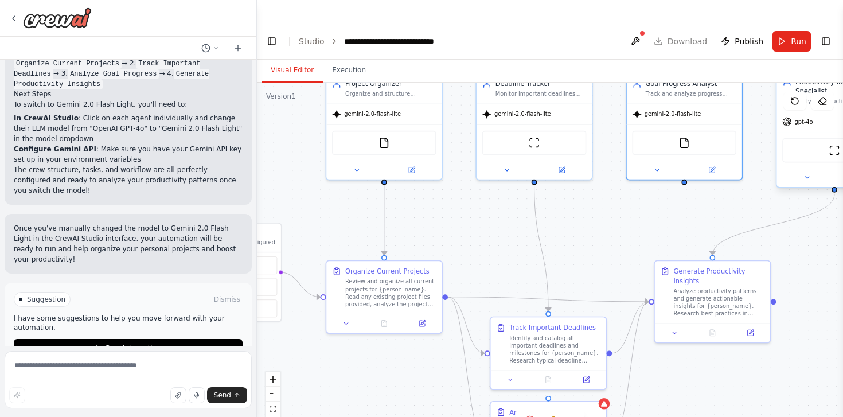
click at [809, 118] on span "gpt-4o" at bounding box center [803, 121] width 18 height 7
click at [804, 118] on span "gpt-4o" at bounding box center [803, 121] width 18 height 7
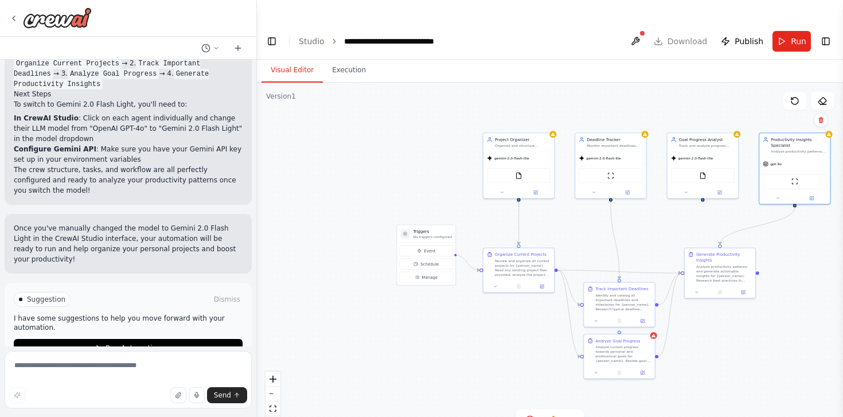
drag, startPoint x: 831, startPoint y: 211, endPoint x: 749, endPoint y: 218, distance: 81.7
click at [750, 218] on div ".deletable-edge-delete-btn { width: 20px; height: 20px; border: 0px solid #ffff…" at bounding box center [550, 261] width 586 height 357
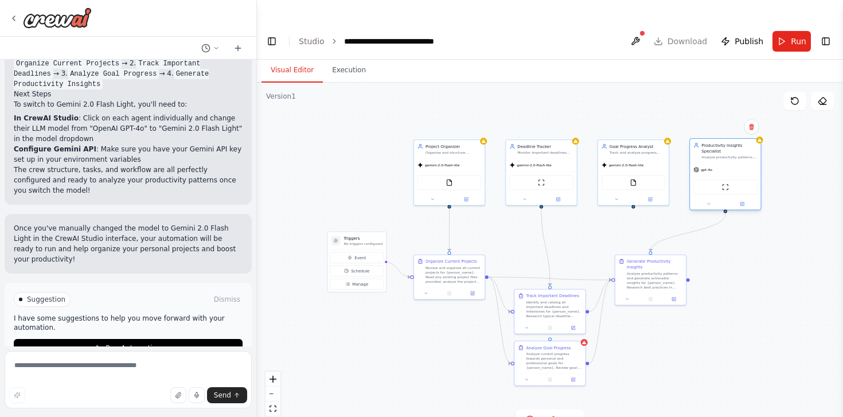
click at [743, 198] on div at bounding box center [725, 203] width 71 height 11
click at [743, 202] on icon at bounding box center [742, 203] width 3 height 3
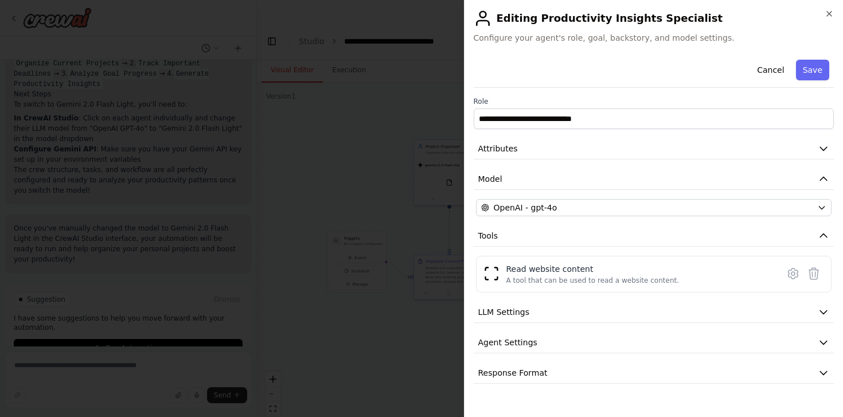
click at [654, 195] on div "**********" at bounding box center [654, 219] width 361 height 328
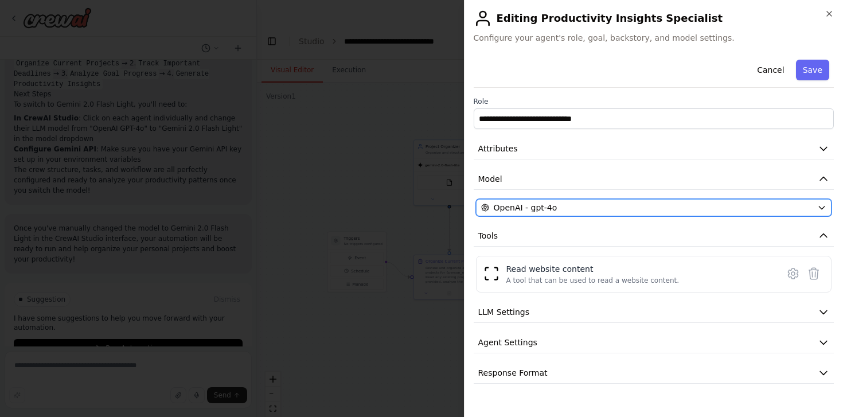
click at [652, 204] on div "OpenAI - gpt-4o" at bounding box center [647, 207] width 332 height 11
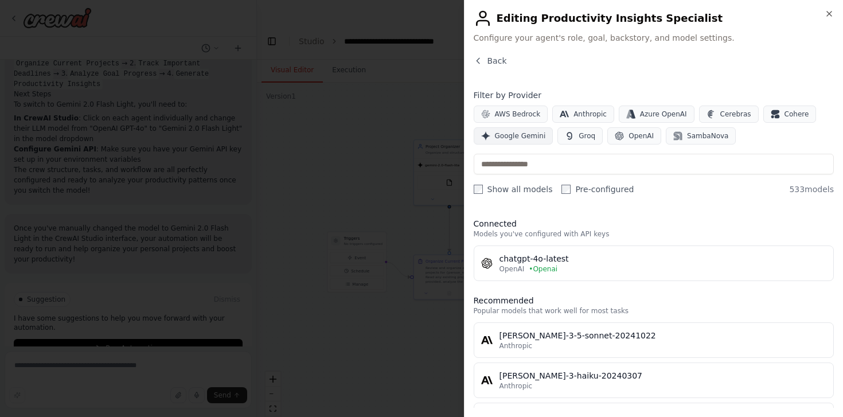
click at [514, 128] on button "Google Gemini" at bounding box center [514, 135] width 80 height 17
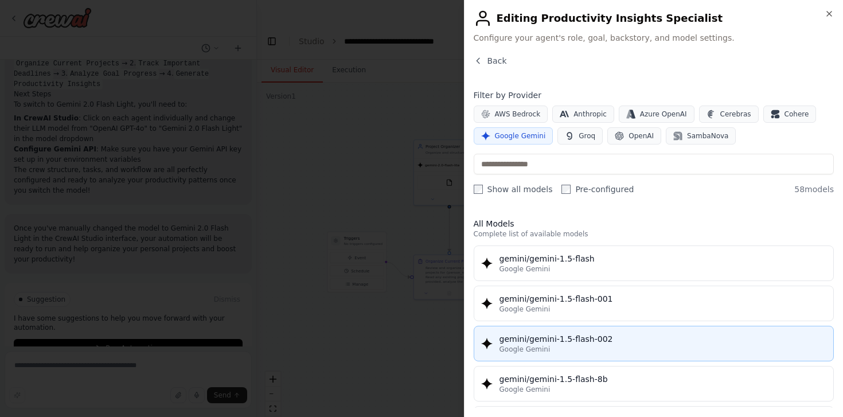
scroll to position [19, 0]
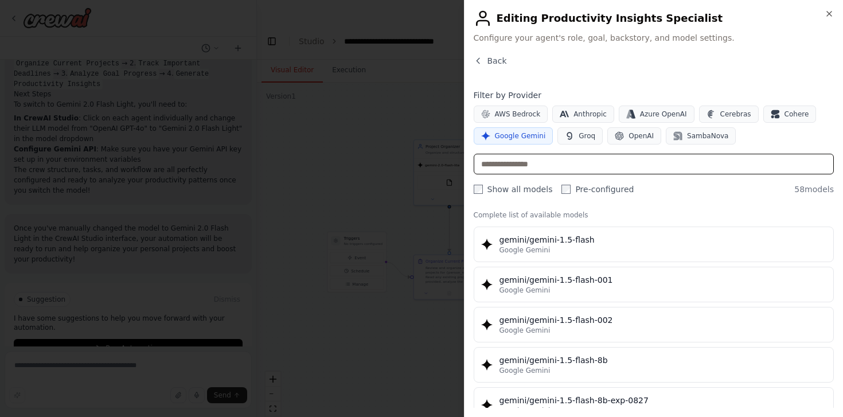
click at [542, 163] on input "text" at bounding box center [654, 164] width 361 height 21
type input "***"
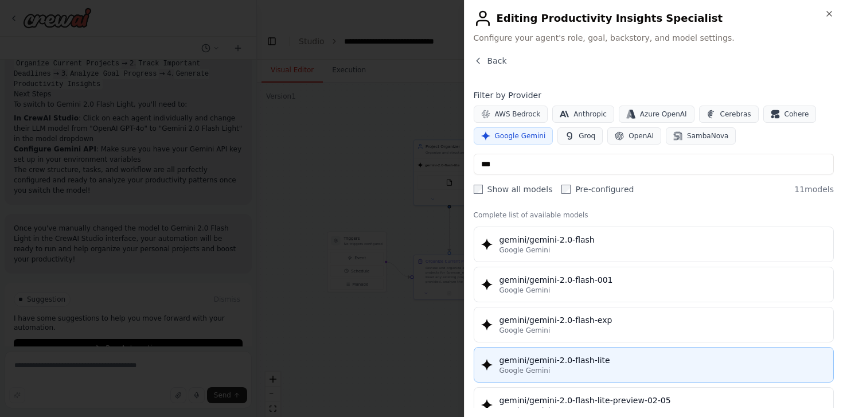
click at [568, 347] on button "gemini/gemini-2.0-flash-lite Google Gemini" at bounding box center [654, 365] width 361 height 36
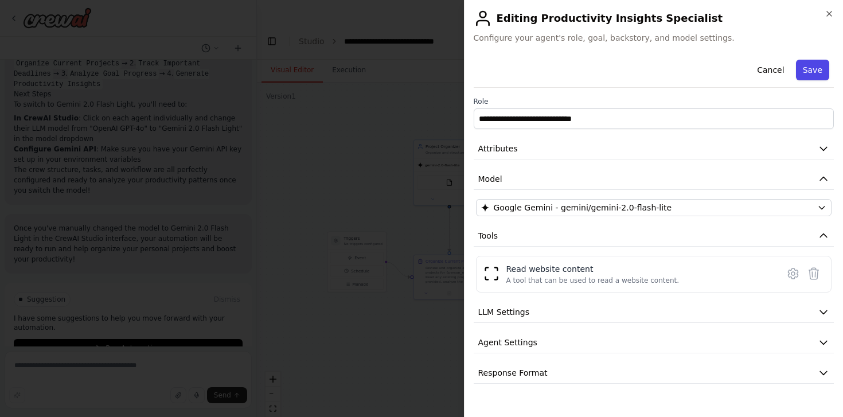
click at [823, 62] on button "Save" at bounding box center [812, 70] width 33 height 21
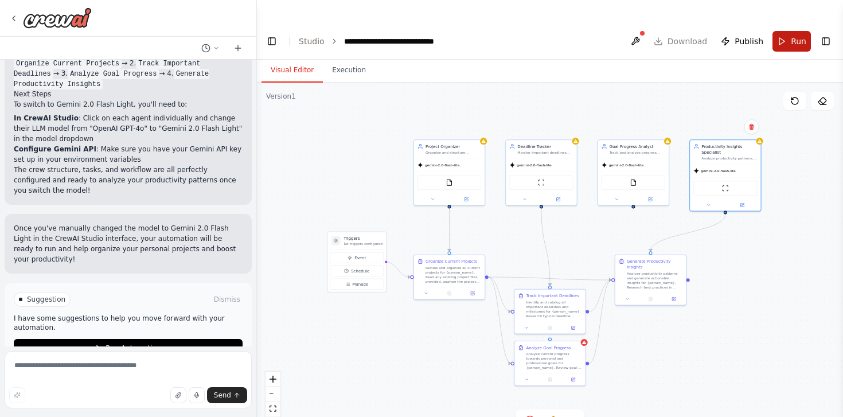
click at [787, 31] on button "Run" at bounding box center [791, 41] width 38 height 21
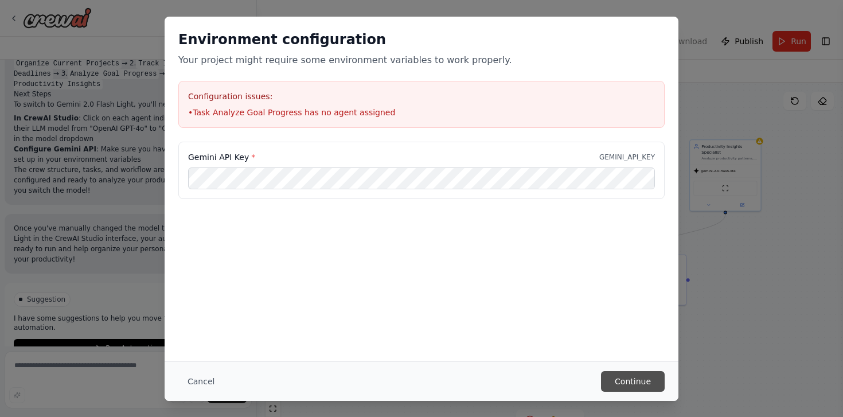
click at [654, 373] on button "Continue" at bounding box center [633, 381] width 64 height 21
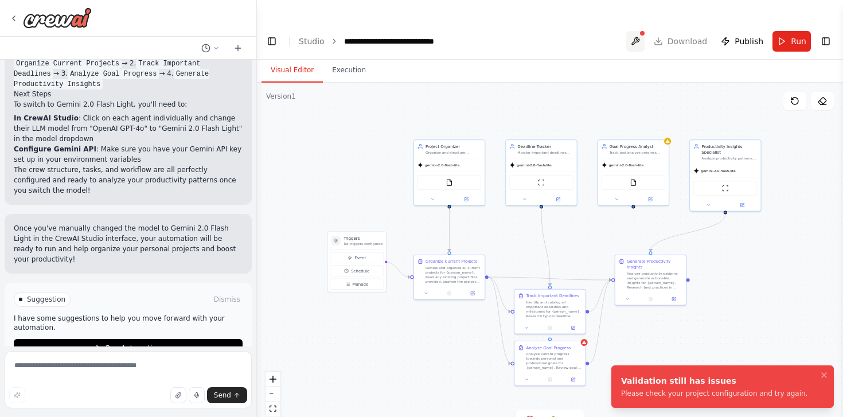
click at [637, 31] on button at bounding box center [635, 41] width 18 height 21
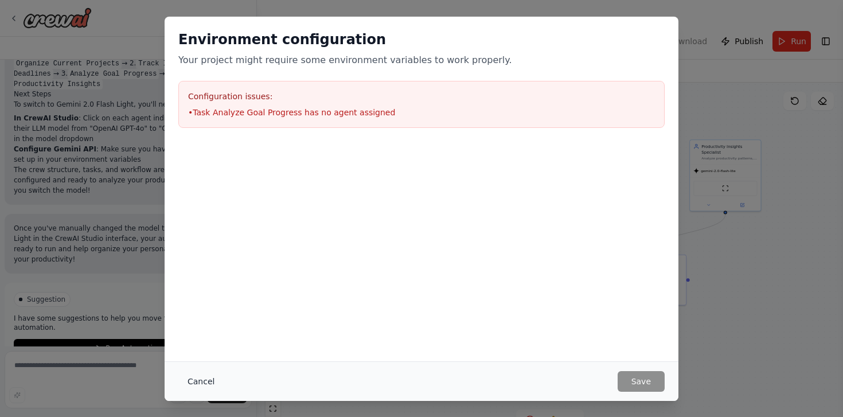
click at [206, 381] on button "Cancel" at bounding box center [200, 381] width 45 height 21
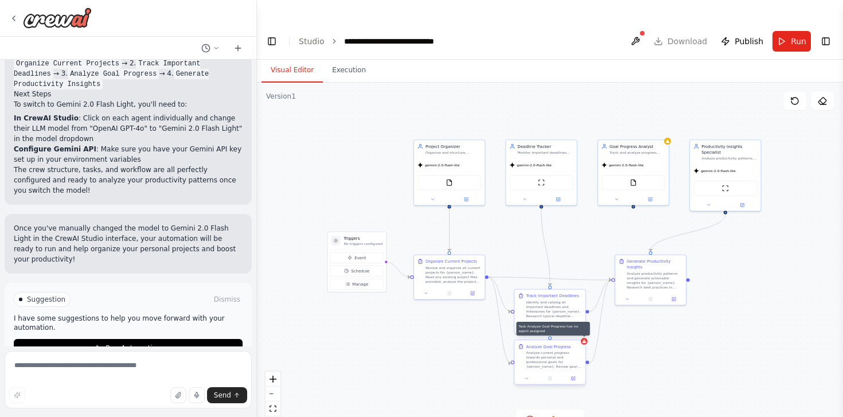
click at [585, 339] on icon at bounding box center [584, 340] width 4 height 3
click at [785, 31] on button "Run" at bounding box center [791, 41] width 38 height 21
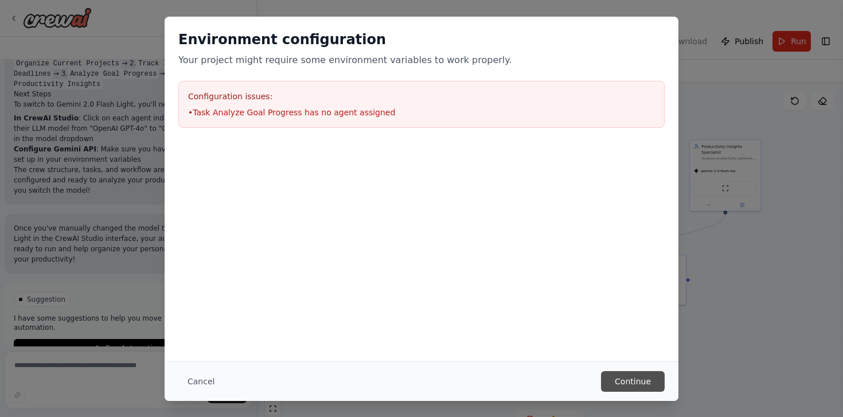
click at [636, 374] on button "Continue" at bounding box center [633, 381] width 64 height 21
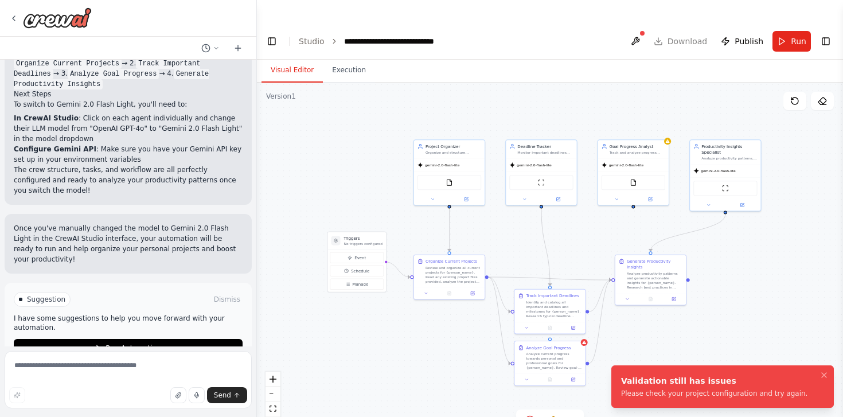
click at [741, 304] on div ".deletable-edge-delete-btn { width: 20px; height: 20px; border: 0px solid #ffff…" at bounding box center [550, 261] width 586 height 357
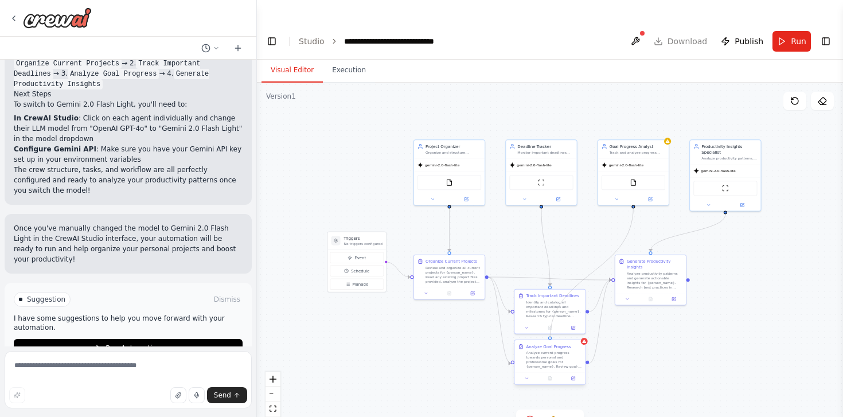
drag, startPoint x: 632, startPoint y: 183, endPoint x: 548, endPoint y: 318, distance: 158.6
click at [548, 290] on div "Triggers No triggers configured Event Schedule Manage Project Organizer Organiz…" at bounding box center [445, 200] width 294 height 179
drag, startPoint x: 556, startPoint y: 333, endPoint x: 570, endPoint y: 365, distance: 34.6
click at [570, 385] on div "Analyze current progress towards personal and professional goals for {person_na…" at bounding box center [568, 394] width 56 height 18
drag, startPoint x: 537, startPoint y: 296, endPoint x: 531, endPoint y: 237, distance: 58.8
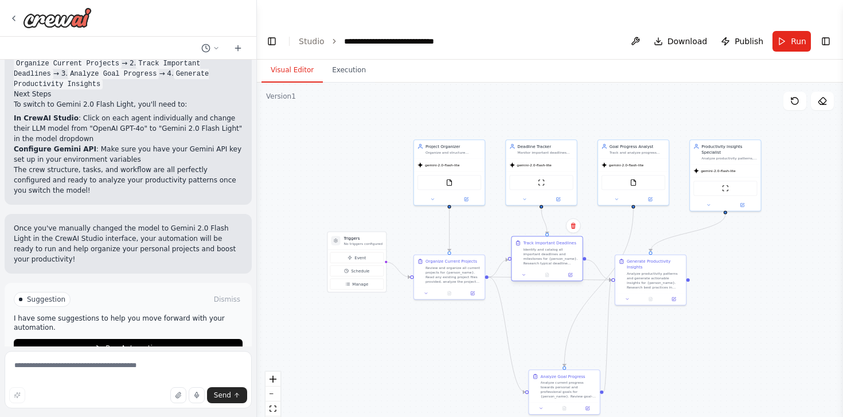
click at [531, 237] on div "Track Important Deadlines Identify and catalog all important deadlines and mile…" at bounding box center [546, 253] width 71 height 32
click at [792, 36] on span "Run" at bounding box center [798, 41] width 15 height 11
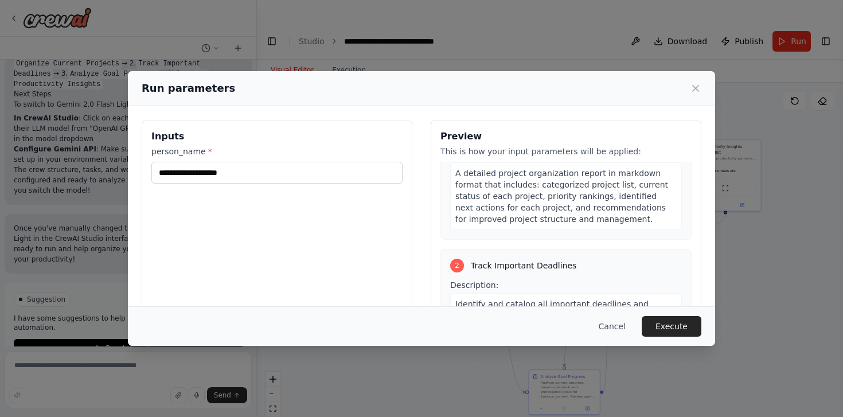
scroll to position [178, 0]
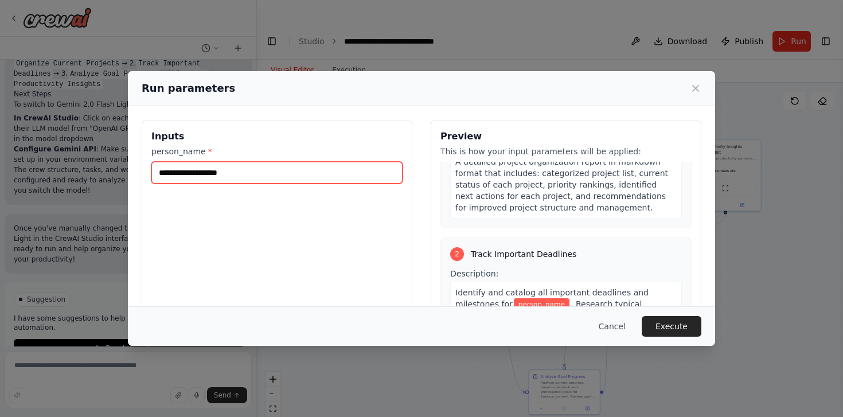
click at [343, 174] on input "person_name *" at bounding box center [276, 173] width 251 height 22
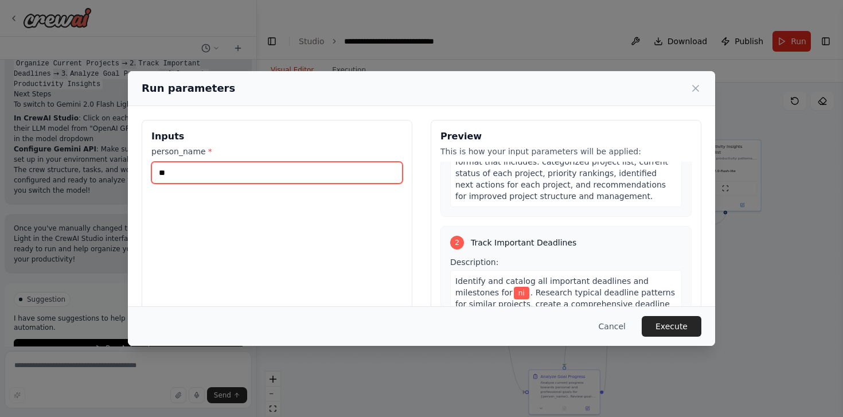
type input "*"
type input "*****"
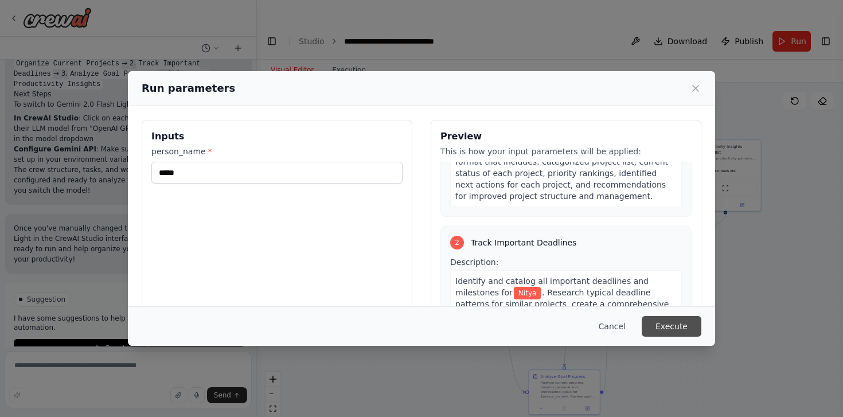
click at [667, 323] on button "Execute" at bounding box center [672, 326] width 60 height 21
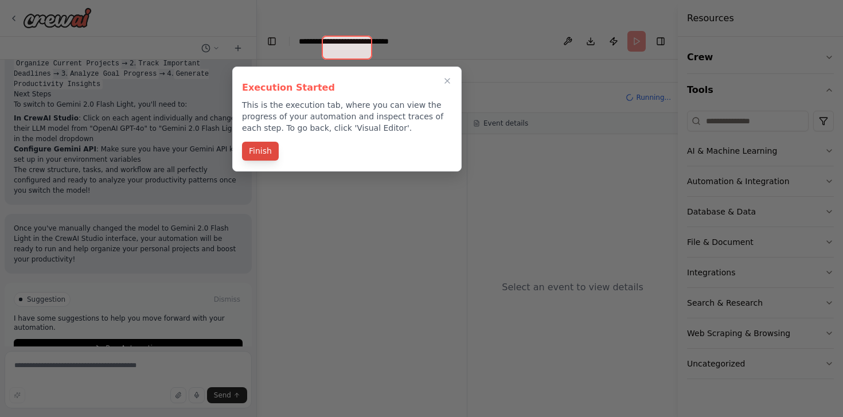
click at [268, 152] on button "Finish" at bounding box center [260, 151] width 37 height 19
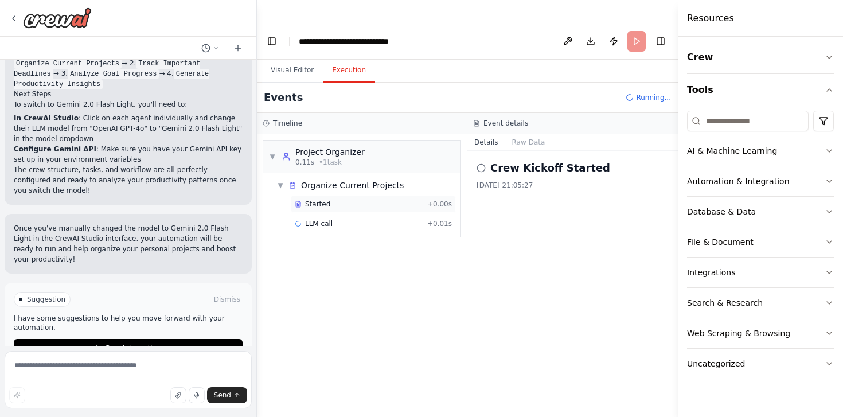
click at [379, 195] on div "Started + 0.00s" at bounding box center [373, 203] width 165 height 17
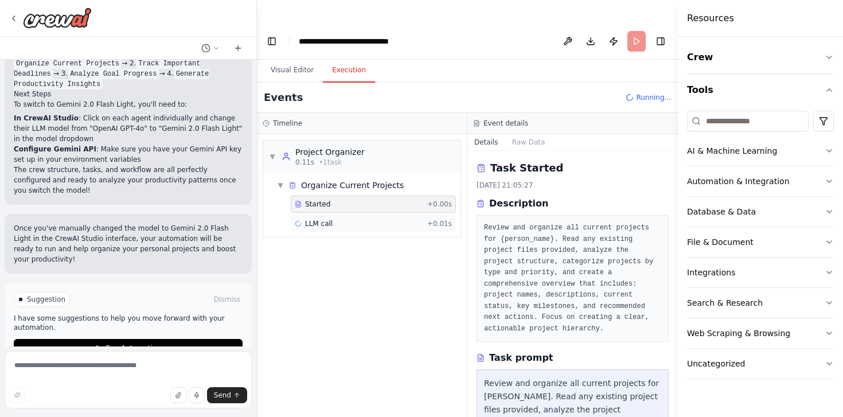
click at [378, 219] on div "LLM call + 0.01s" at bounding box center [373, 223] width 157 height 9
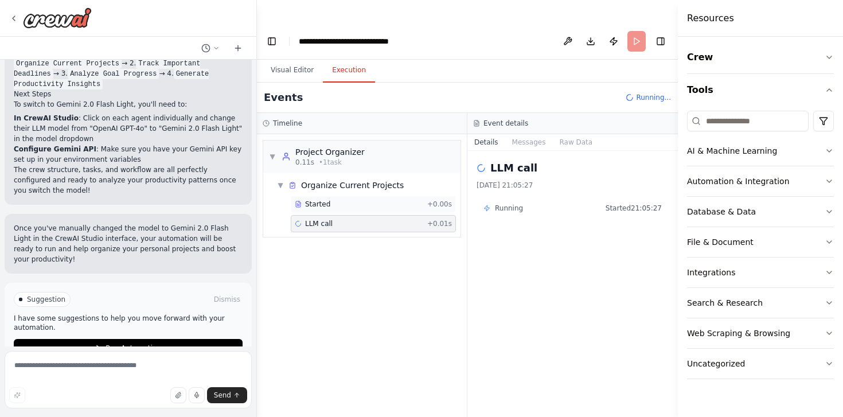
click at [384, 200] on div "Started" at bounding box center [359, 204] width 128 height 9
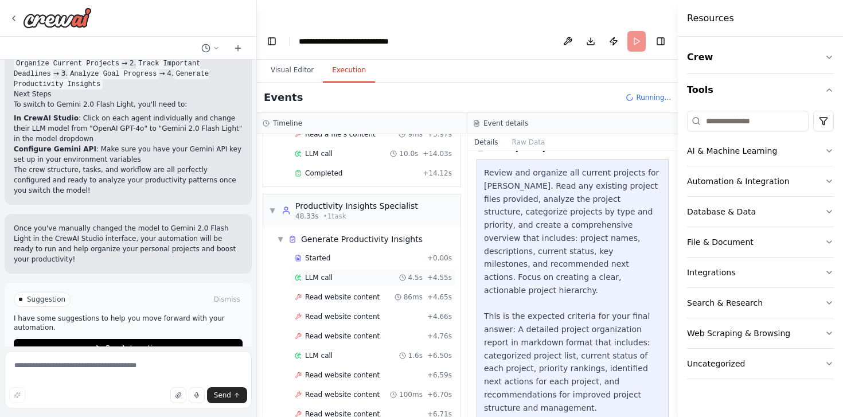
scroll to position [817, 0]
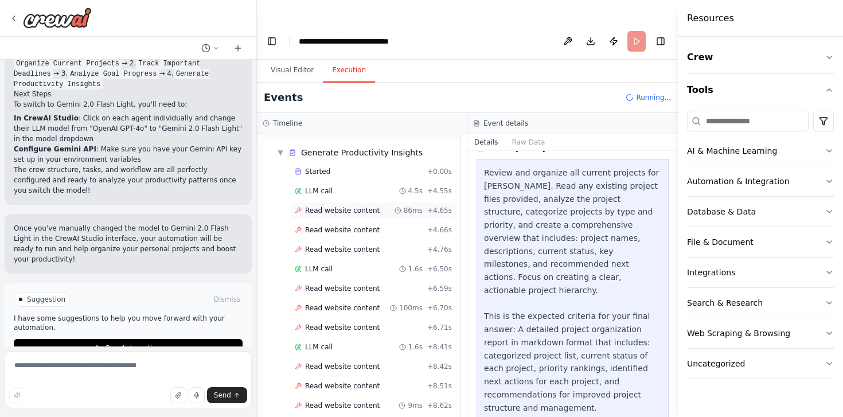
click at [341, 206] on span "Read website content" at bounding box center [342, 210] width 75 height 9
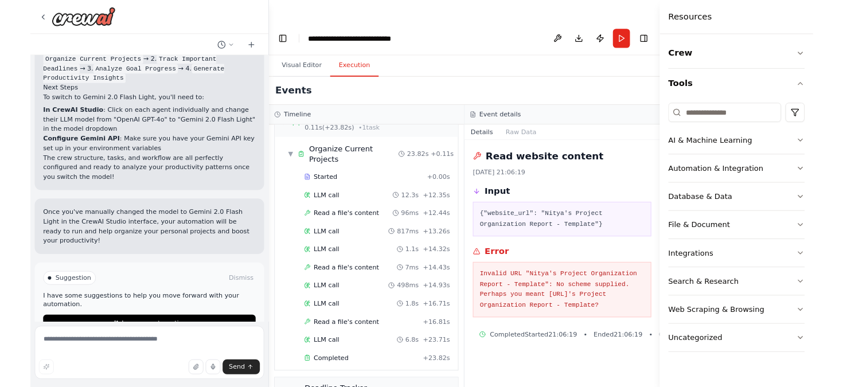
scroll to position [0, 0]
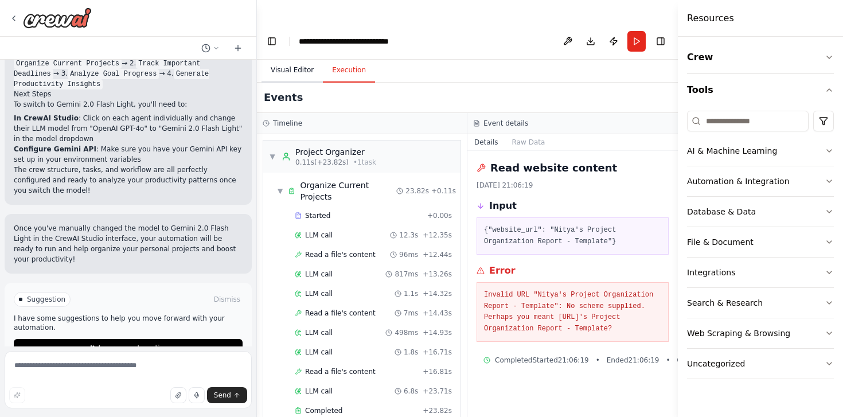
click at [284, 58] on button "Visual Editor" at bounding box center [291, 70] width 61 height 24
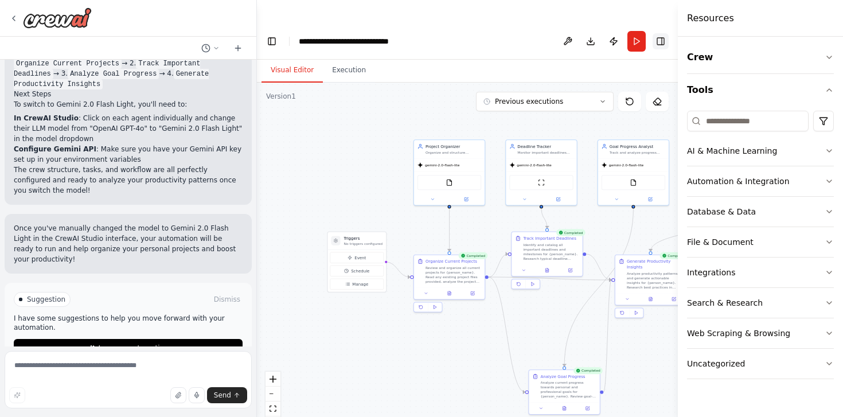
click at [665, 33] on button "Toggle Right Sidebar" at bounding box center [660, 41] width 16 height 16
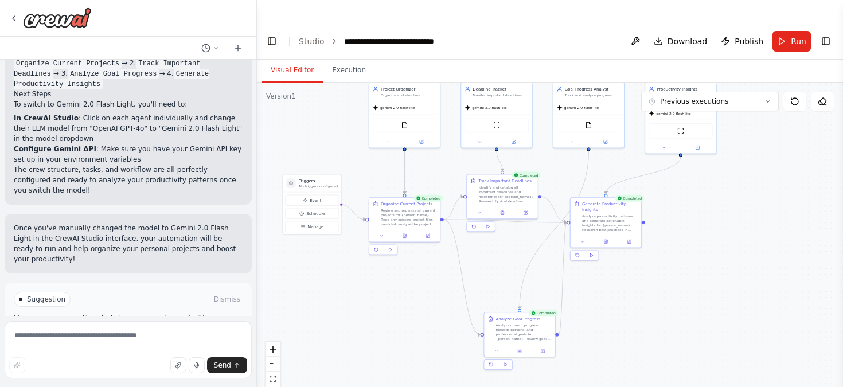
drag, startPoint x: 361, startPoint y: 118, endPoint x: 317, endPoint y: 59, distance: 73.4
click at [317, 83] on div ".deletable-edge-delete-btn { width: 20px; height: 20px; border: 0px solid #ffff…" at bounding box center [550, 246] width 586 height 327
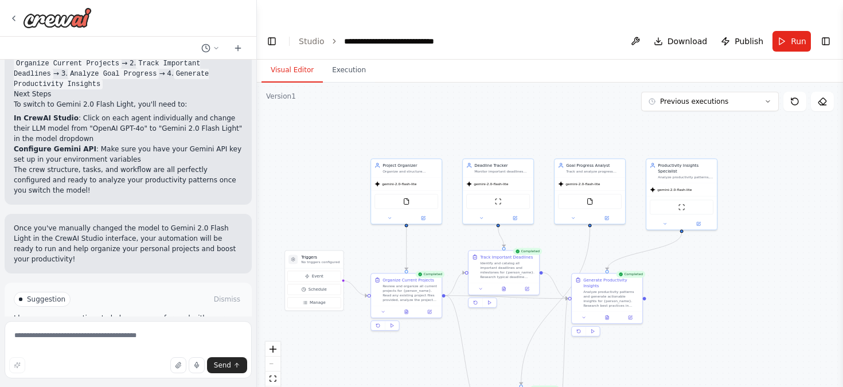
drag, startPoint x: 452, startPoint y: 129, endPoint x: 452, endPoint y: 206, distance: 77.4
click at [452, 207] on div ".deletable-edge-delete-btn { width: 20px; height: 20px; border: 0px solid #ffff…" at bounding box center [550, 246] width 586 height 327
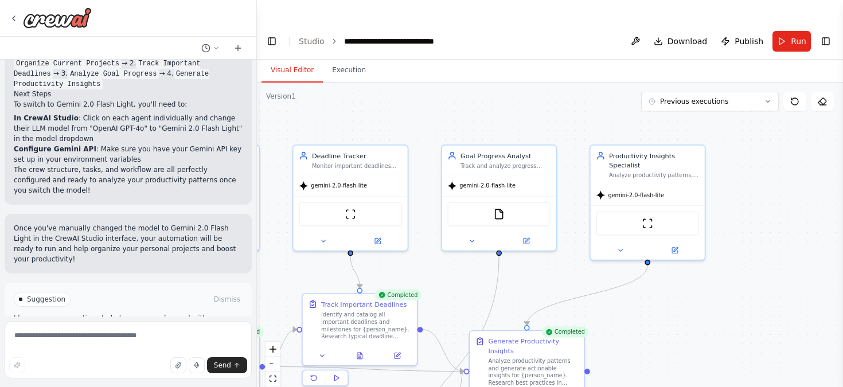
drag, startPoint x: 690, startPoint y: 136, endPoint x: 463, endPoint y: 109, distance: 229.1
click at [463, 109] on div ".deletable-edge-delete-btn { width: 20px; height: 20px; border: 0px solid #ffff…" at bounding box center [550, 246] width 586 height 327
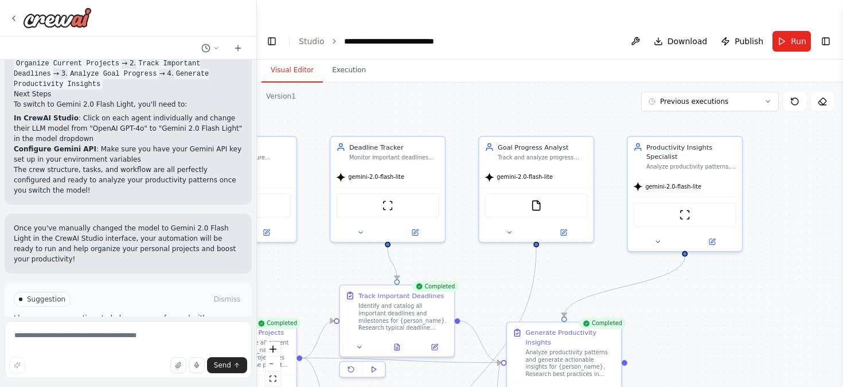
drag, startPoint x: 571, startPoint y: 107, endPoint x: 623, endPoint y: 100, distance: 52.7
click at [624, 100] on div ".deletable-edge-delete-btn { width: 20px; height: 20px; border: 0px solid #ffff…" at bounding box center [550, 246] width 586 height 327
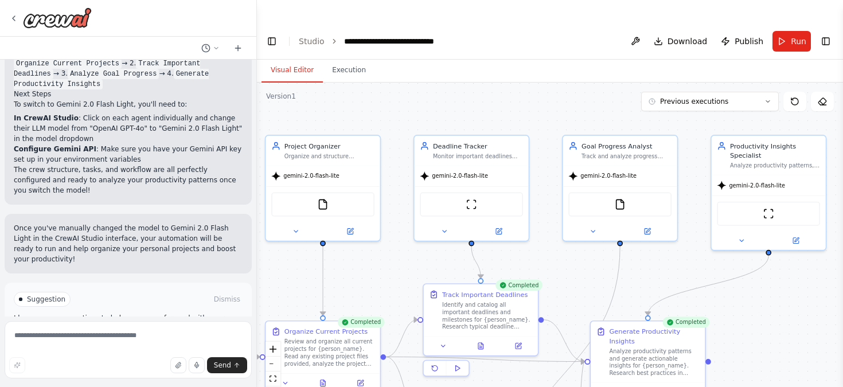
drag, startPoint x: 478, startPoint y: 87, endPoint x: 556, endPoint y: 88, distance: 78.0
click at [556, 88] on div ".deletable-edge-delete-btn { width: 20px; height: 20px; border: 0px solid #ffff…" at bounding box center [550, 246] width 586 height 327
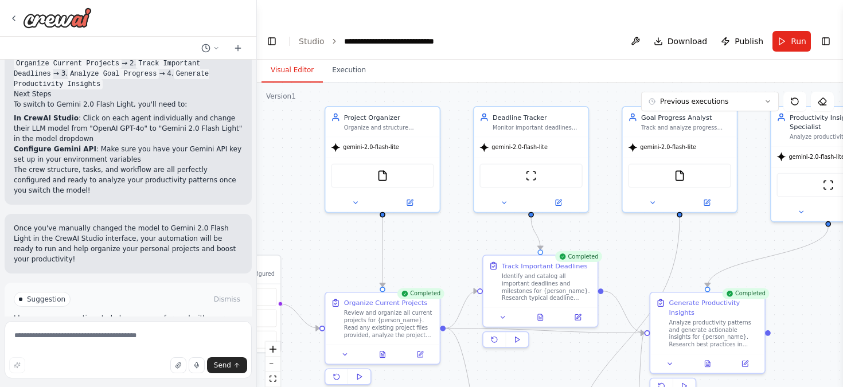
drag, startPoint x: 393, startPoint y: 99, endPoint x: 472, endPoint y: 56, distance: 90.5
click at [472, 60] on div "Visual Editor Execution Version 1 Previous executions Show Tools Hide Agents Tr…" at bounding box center [550, 235] width 586 height 350
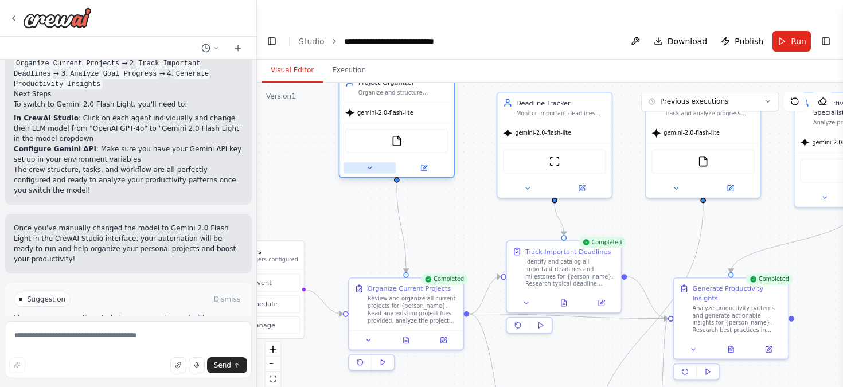
drag, startPoint x: 376, startPoint y: 167, endPoint x: 368, endPoint y: 149, distance: 19.8
click at [368, 162] on button at bounding box center [369, 167] width 52 height 11
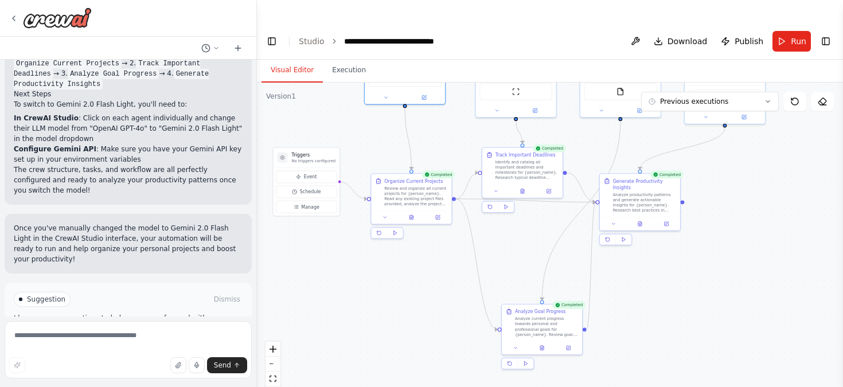
drag, startPoint x: 344, startPoint y: 224, endPoint x: 371, endPoint y: 136, distance: 92.3
click at [371, 136] on div ".deletable-edge-delete-btn { width: 20px; height: 20px; border: 0px solid #ffff…" at bounding box center [550, 246] width 586 height 327
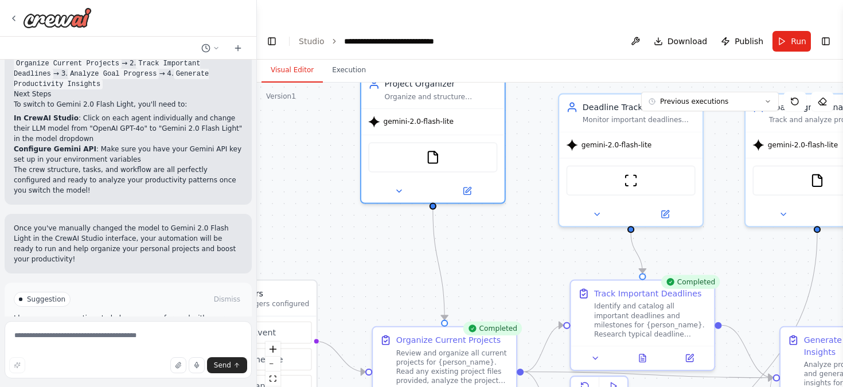
drag, startPoint x: 494, startPoint y: 94, endPoint x: 480, endPoint y: 237, distance: 143.4
click at [492, 238] on div ".deletable-edge-delete-btn { width: 20px; height: 20px; border: 0px solid #ffff…" at bounding box center [550, 246] width 586 height 327
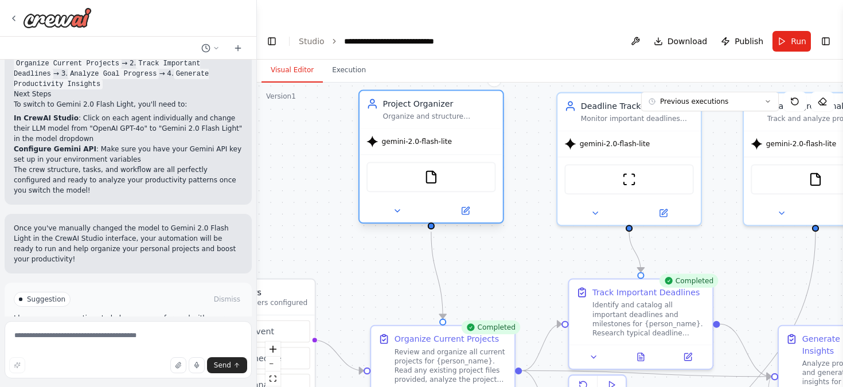
drag, startPoint x: 444, startPoint y: 111, endPoint x: 444, endPoint y: 138, distance: 27.5
click at [444, 154] on div "FileReadTool" at bounding box center [430, 176] width 143 height 45
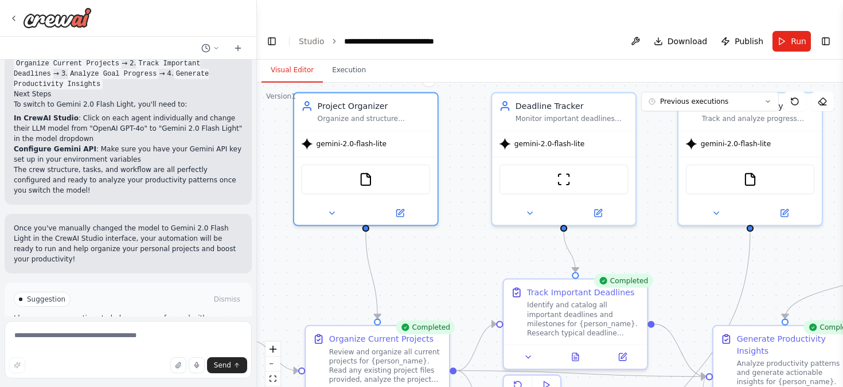
drag, startPoint x: 542, startPoint y: 104, endPoint x: 383, endPoint y: 87, distance: 159.7
click at [385, 88] on div ".deletable-edge-delete-btn { width: 20px; height: 20px; border: 0px solid #ffff…" at bounding box center [550, 246] width 586 height 327
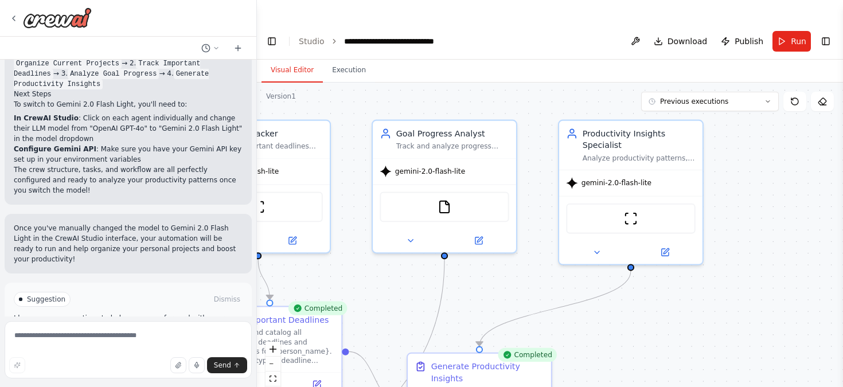
drag, startPoint x: 573, startPoint y: 89, endPoint x: 318, endPoint y: 147, distance: 261.6
click at [320, 146] on div ".deletable-edge-delete-btn { width: 20px; height: 20px; border: 0px solid #ffff…" at bounding box center [550, 246] width 586 height 327
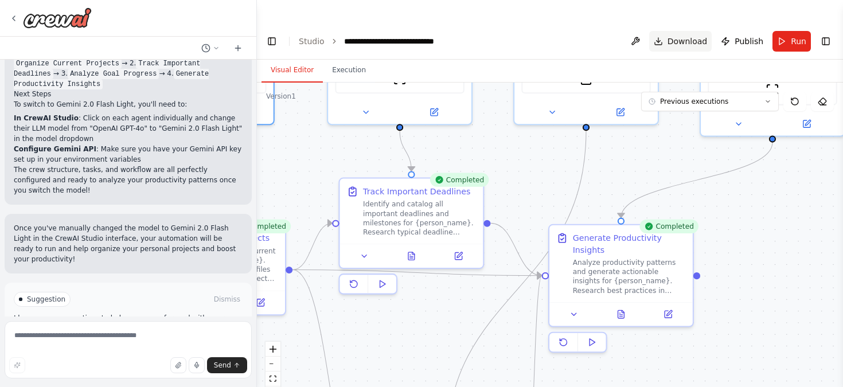
drag, startPoint x: 503, startPoint y: 165, endPoint x: 689, endPoint y: 21, distance: 234.6
click at [689, 23] on main "**********" at bounding box center [550, 216] width 586 height 387
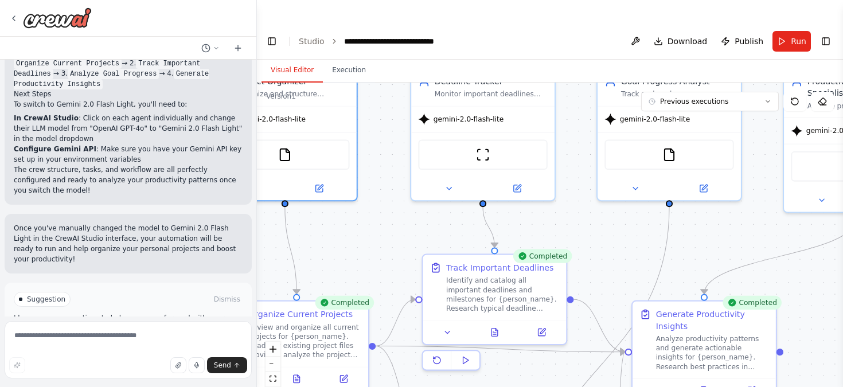
drag, startPoint x: 503, startPoint y: 124, endPoint x: 593, endPoint y: 232, distance: 140.5
click at [593, 232] on div ".deletable-edge-delete-btn { width: 20px; height: 20px; border: 0px solid #ffff…" at bounding box center [550, 246] width 586 height 327
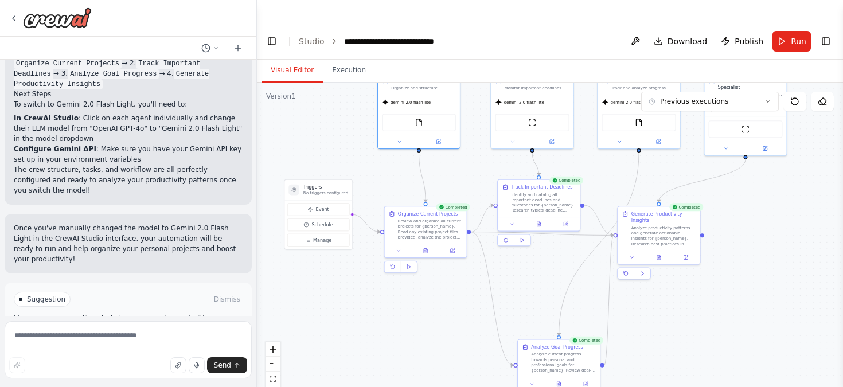
drag, startPoint x: 381, startPoint y: 213, endPoint x: 474, endPoint y: 130, distance: 124.6
click at [474, 130] on div ".deletable-edge-delete-btn { width: 20px; height: 20px; border: 0px solid #ffff…" at bounding box center [550, 246] width 586 height 327
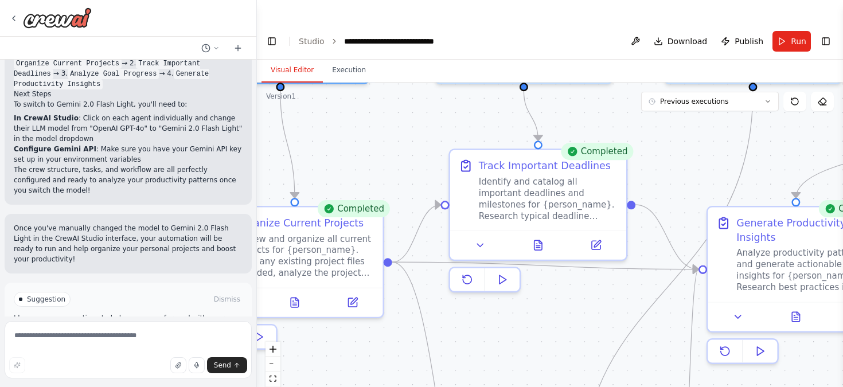
drag, startPoint x: 493, startPoint y: 313, endPoint x: 283, endPoint y: 306, distance: 210.5
click at [283, 305] on div ".deletable-edge-delete-btn { width: 20px; height: 20px; border: 0px solid #ffff…" at bounding box center [550, 246] width 586 height 327
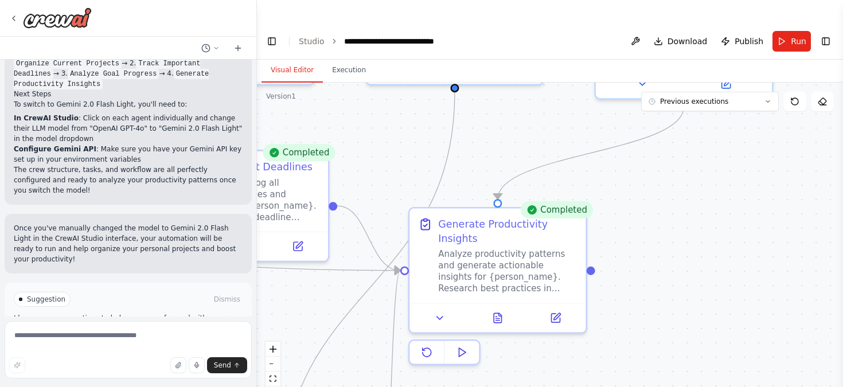
drag, startPoint x: 499, startPoint y: 308, endPoint x: 307, endPoint y: 312, distance: 192.1
click at [307, 312] on div ".deletable-edge-delete-btn { width: 20px; height: 20px; border: 0px solid #ffff…" at bounding box center [550, 246] width 586 height 327
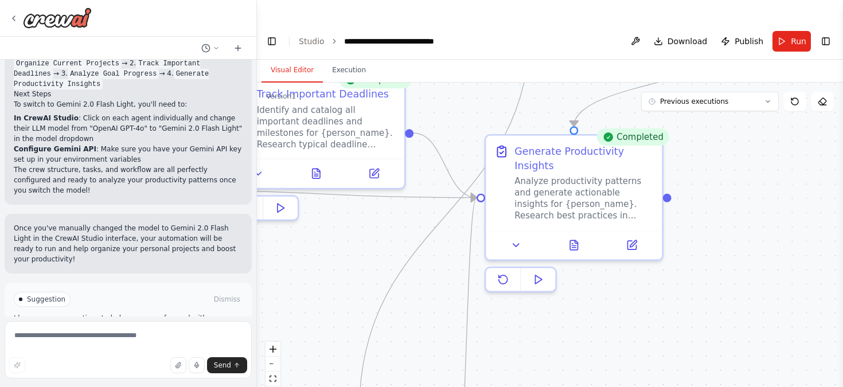
drag, startPoint x: 480, startPoint y: 144, endPoint x: 608, endPoint y: 39, distance: 165.8
click at [602, 60] on div "Visual Editor Execution Version 1 Previous executions Show Tools Hide Agents Tr…" at bounding box center [550, 235] width 586 height 350
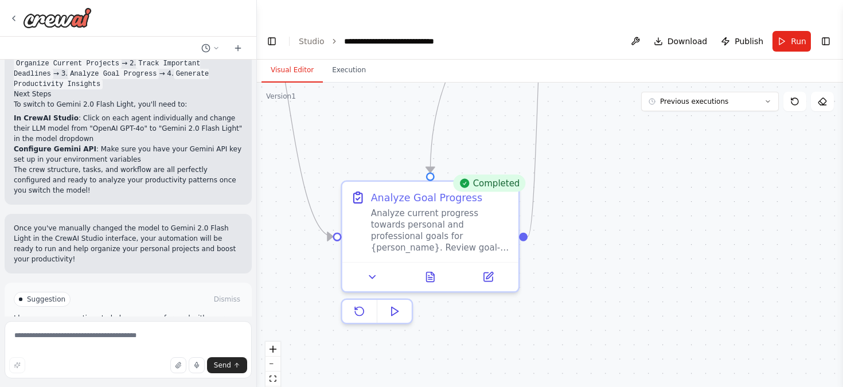
drag, startPoint x: 473, startPoint y: 276, endPoint x: 500, endPoint y: 62, distance: 215.5
click at [500, 83] on div ".deletable-edge-delete-btn { width: 20px; height: 20px; border: 0px solid #ffff…" at bounding box center [550, 246] width 586 height 327
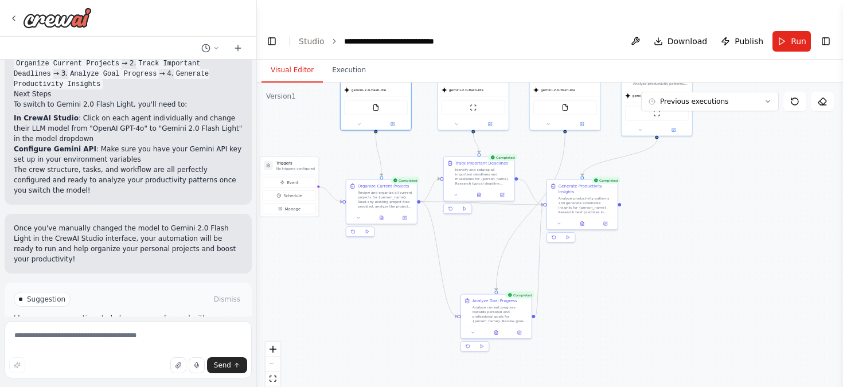
drag, startPoint x: 588, startPoint y: 126, endPoint x: 659, endPoint y: 255, distance: 147.8
click at [659, 255] on div ".deletable-edge-delete-btn { width: 20px; height: 20px; border: 0px solid #ffff…" at bounding box center [550, 246] width 586 height 327
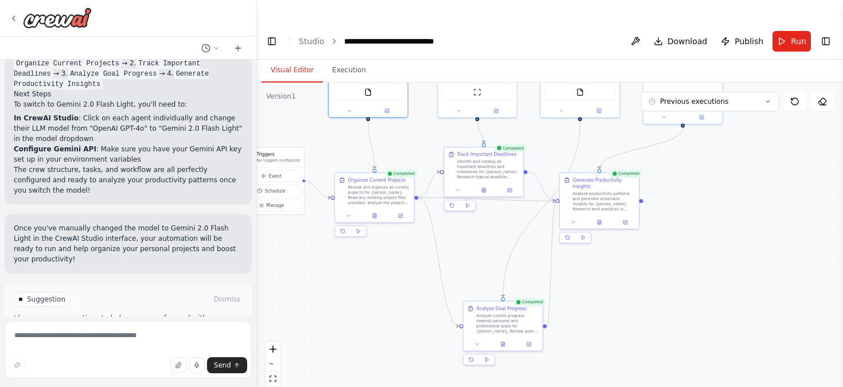
drag, startPoint x: 453, startPoint y: 191, endPoint x: 282, endPoint y: 93, distance: 197.7
click at [283, 93] on div ".deletable-edge-delete-btn { width: 20px; height: 20px; border: 0px solid #ffff…" at bounding box center [550, 246] width 586 height 327
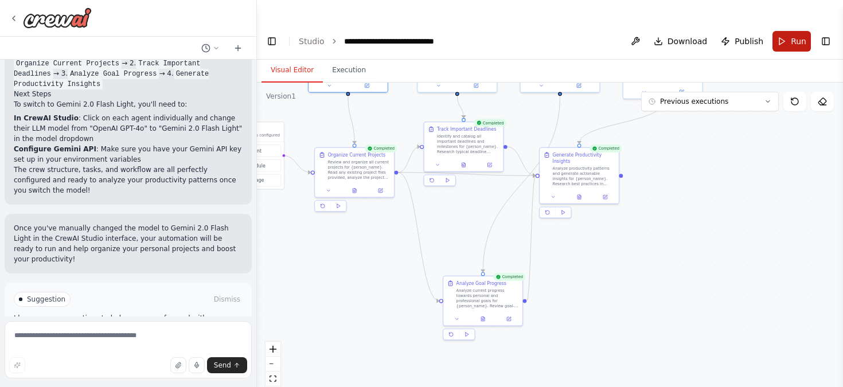
click at [783, 31] on button "Run" at bounding box center [791, 41] width 38 height 21
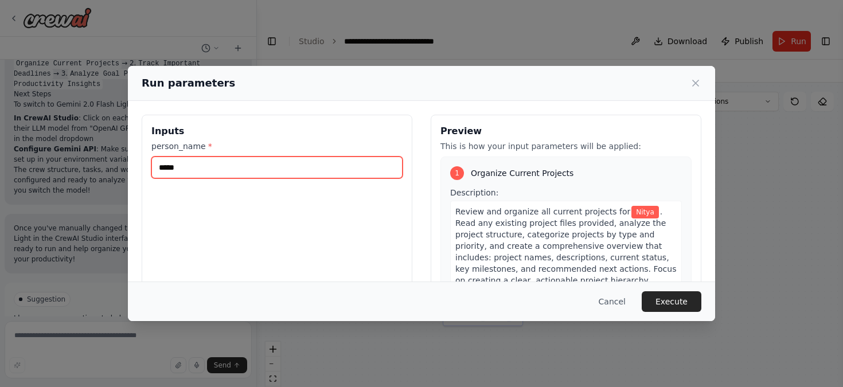
click at [252, 160] on input "*****" at bounding box center [276, 168] width 251 height 22
click at [340, 168] on input "*****" at bounding box center [276, 168] width 251 height 22
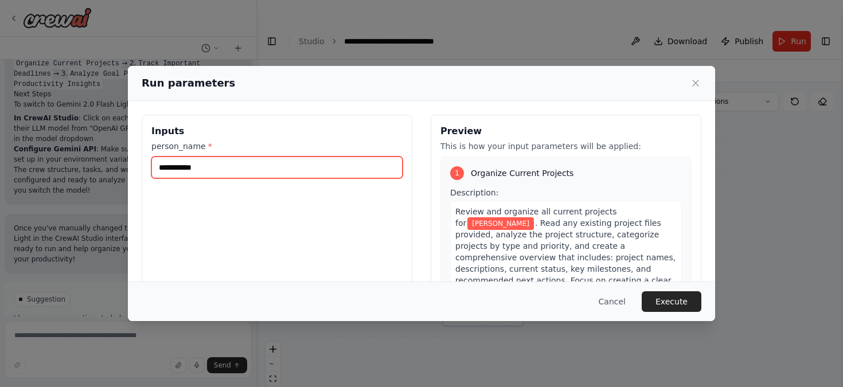
type input "**********"
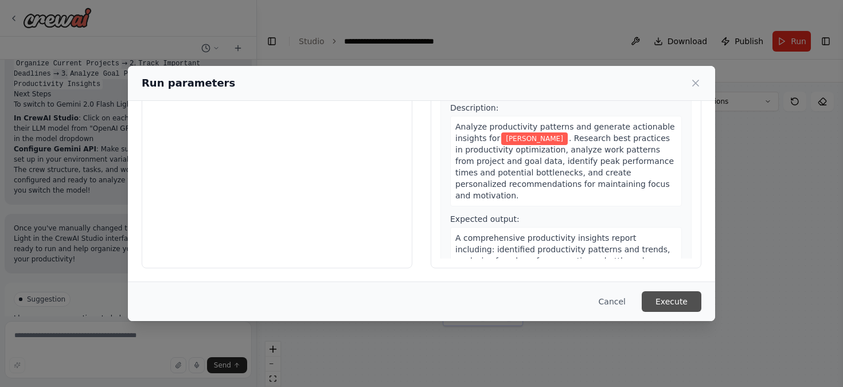
scroll to position [703, 0]
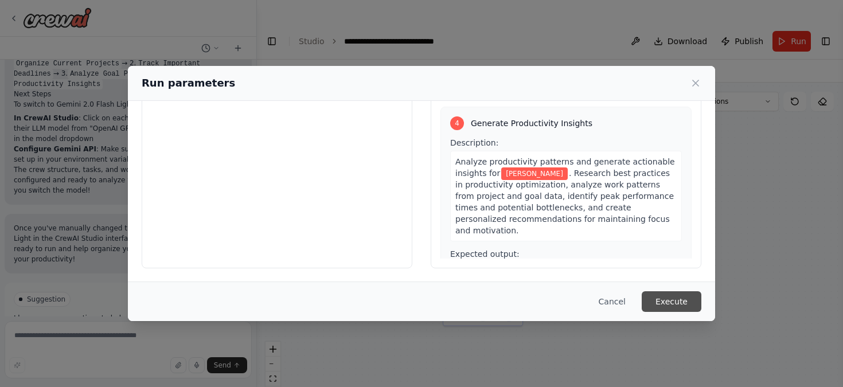
click at [665, 302] on button "Execute" at bounding box center [672, 301] width 60 height 21
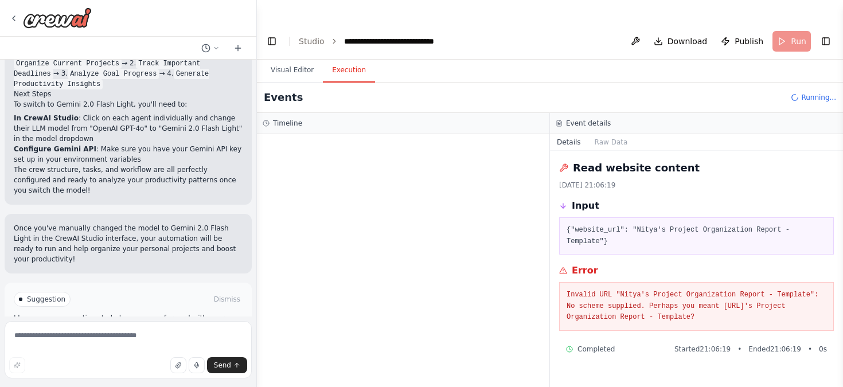
click at [650, 225] on pre "{"website_url": "Nitya's Project Organization Report - Template"}" at bounding box center [696, 236] width 260 height 22
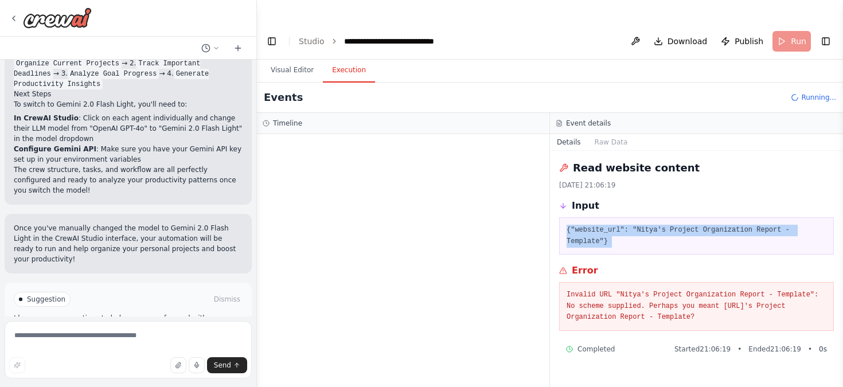
click at [650, 225] on pre "{"website_url": "Nitya's Project Organization Report - Template"}" at bounding box center [696, 236] width 260 height 22
click at [296, 58] on button "Visual Editor" at bounding box center [291, 70] width 61 height 24
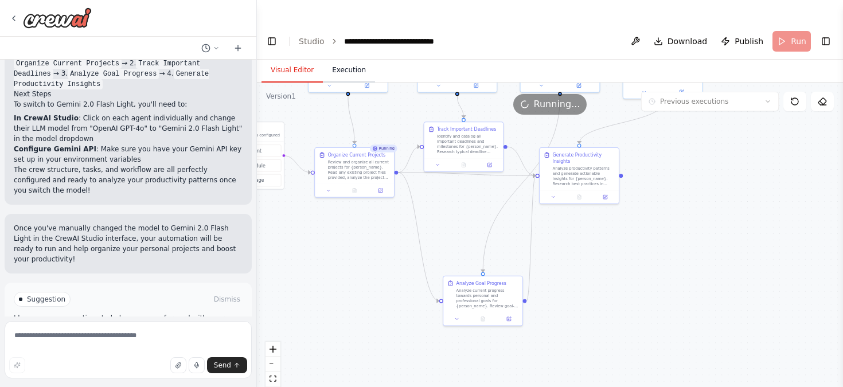
click at [335, 58] on button "Execution" at bounding box center [349, 70] width 52 height 24
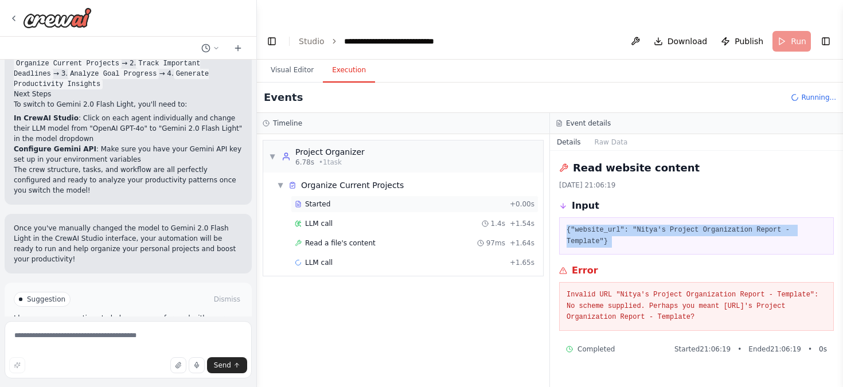
click at [354, 200] on div "Started" at bounding box center [400, 204] width 210 height 9
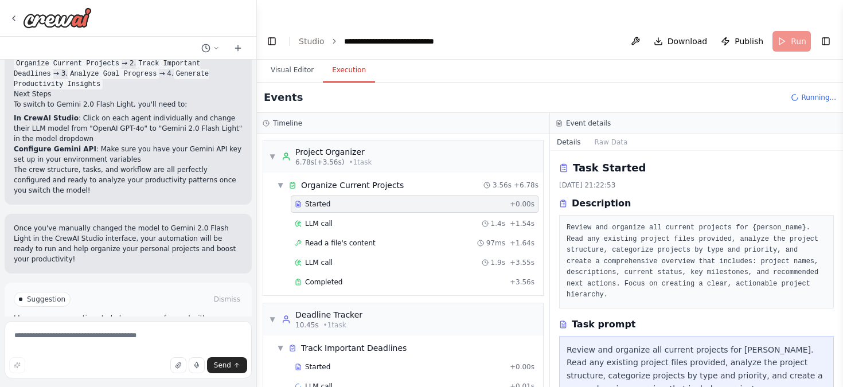
click at [618, 235] on pre "Review and organize all current projects for {person_name}. Read any existing p…" at bounding box center [696, 261] width 260 height 79
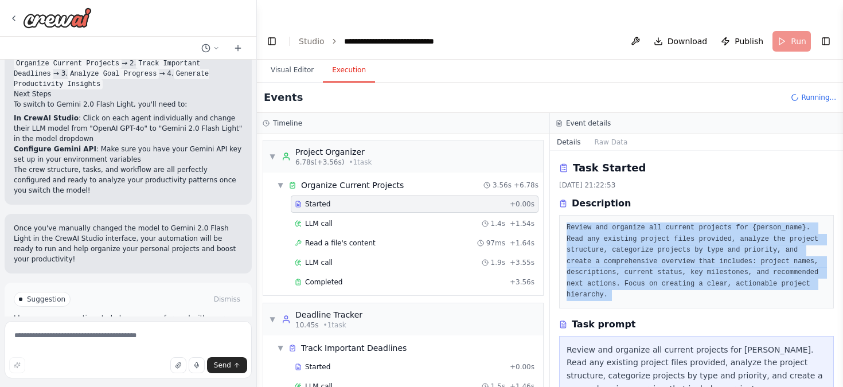
scroll to position [80, 0]
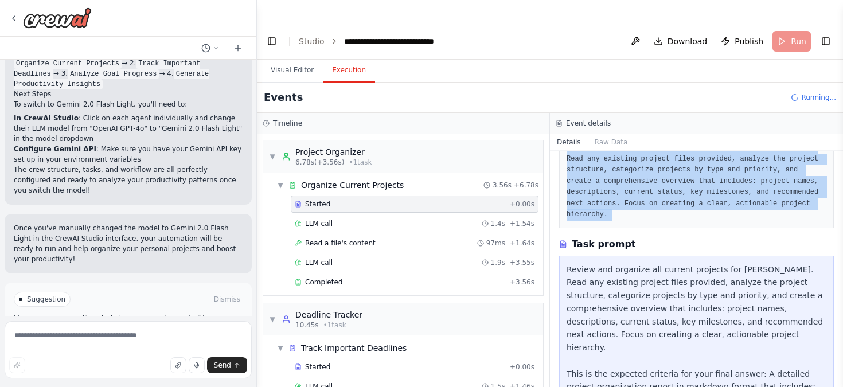
click at [611, 291] on div "Review and organize all current projects for Nitya Sagar. Read any existing pro…" at bounding box center [696, 367] width 260 height 209
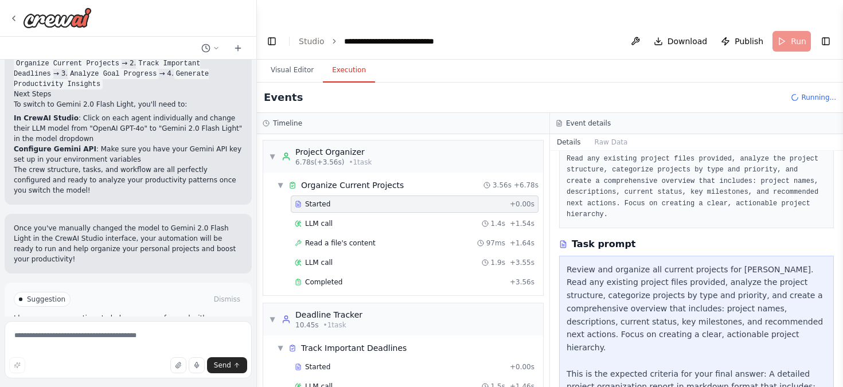
click at [611, 291] on div "Review and organize all current projects for Nitya Sagar. Read any existing pro…" at bounding box center [696, 367] width 260 height 209
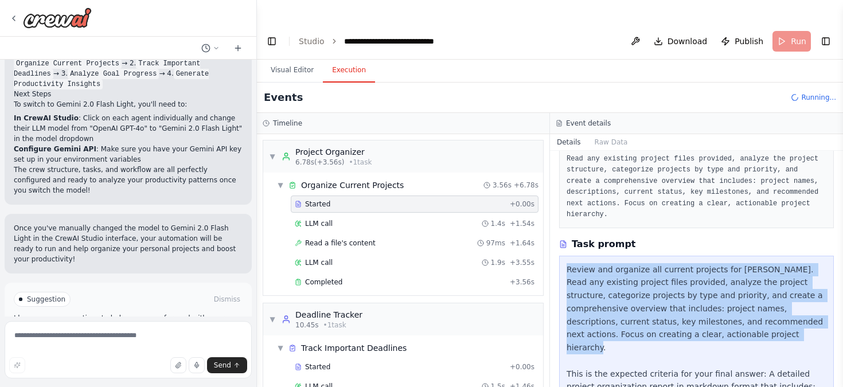
scroll to position [142, 0]
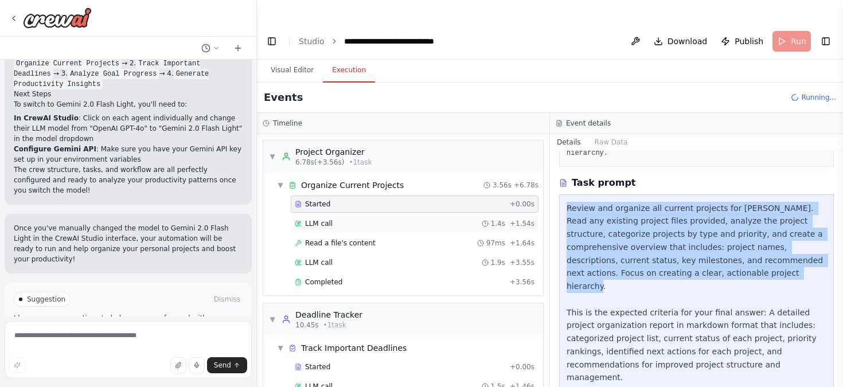
click at [405, 215] on div "LLM call 1.4s + 1.54s" at bounding box center [415, 223] width 248 height 17
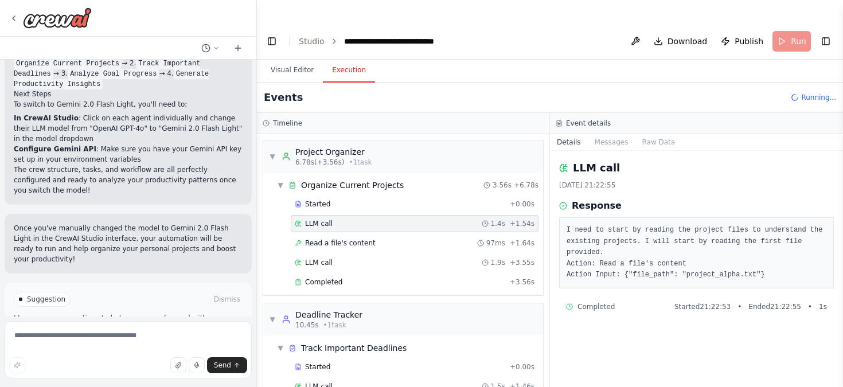
click at [405, 215] on div "LLM call 1.4s + 1.54s" at bounding box center [415, 223] width 248 height 17
click at [405, 238] on div "Read a file's content 97ms + 1.64s" at bounding box center [415, 242] width 240 height 9
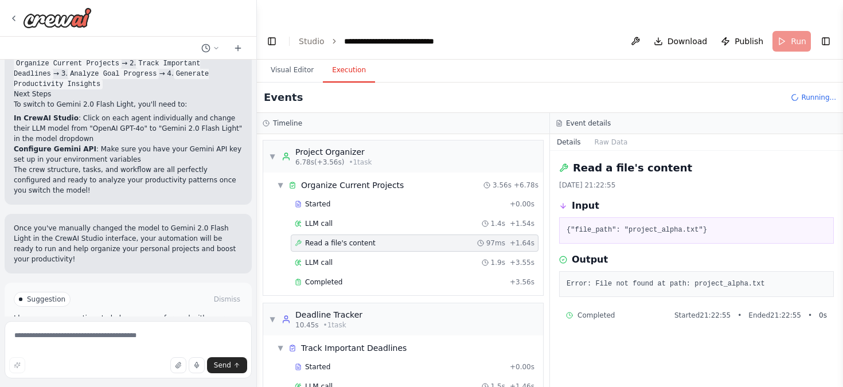
click at [659, 225] on pre "{"file_path": "project_alpha.txt"}" at bounding box center [696, 230] width 260 height 11
click at [647, 275] on div "Read a file's content 03/10/2025, 21:22:55 Input {"file_path": "project_alpha.t…" at bounding box center [696, 280] width 293 height 259
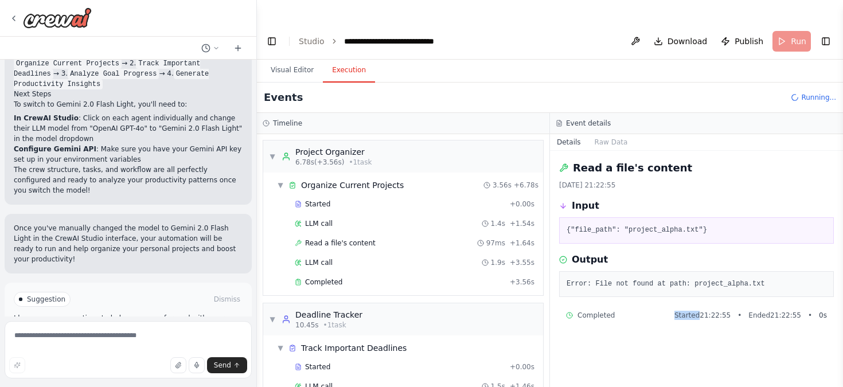
click at [647, 275] on div "Read a file's content 03/10/2025, 21:22:55 Input {"file_path": "project_alpha.t…" at bounding box center [696, 280] width 293 height 259
click at [647, 279] on pre "Error: File not found at path: project_alpha.txt" at bounding box center [696, 284] width 260 height 11
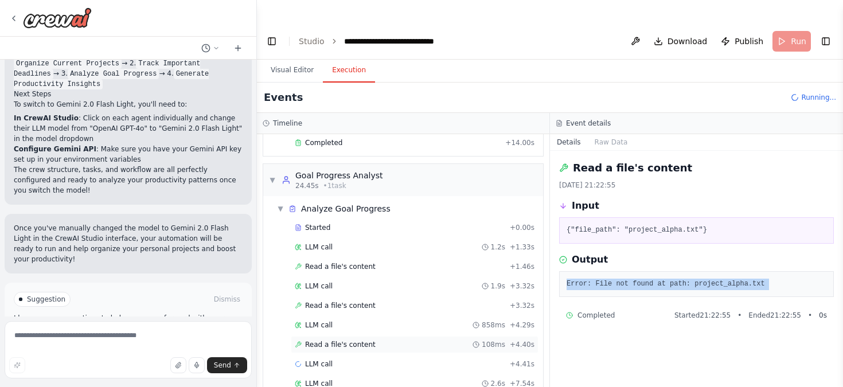
scroll to position [478, 0]
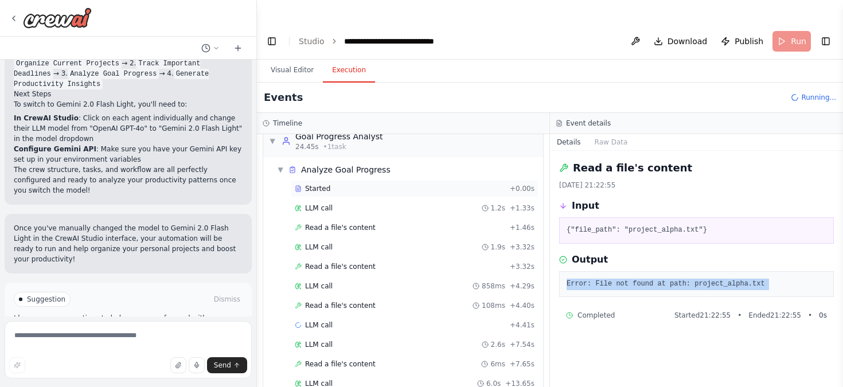
click at [341, 184] on div "Started" at bounding box center [400, 188] width 210 height 9
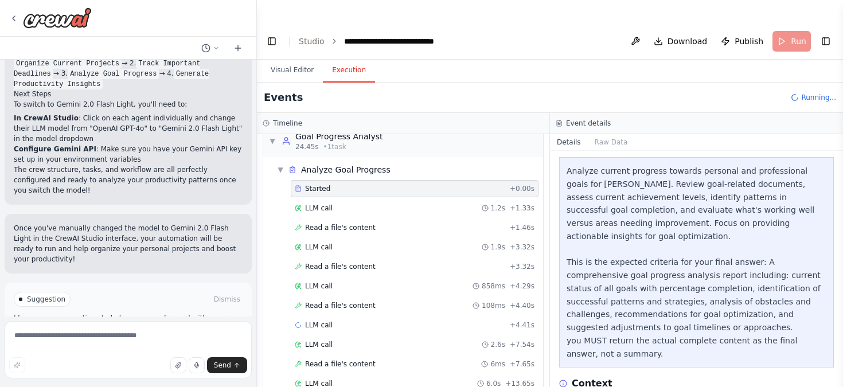
scroll to position [186, 0]
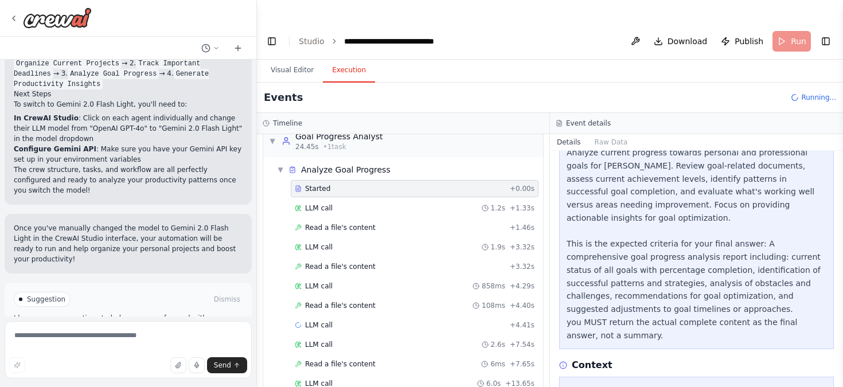
click at [607, 384] on div ". I need to look for other available files." at bounding box center [696, 390] width 260 height 13
click at [658, 384] on div ". I need to look for other available files." at bounding box center [696, 390] width 260 height 13
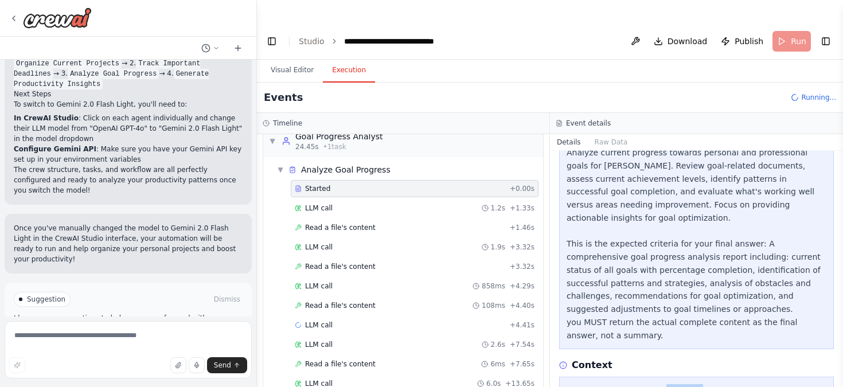
click at [658, 384] on div ". I need to look for other available files." at bounding box center [696, 390] width 260 height 13
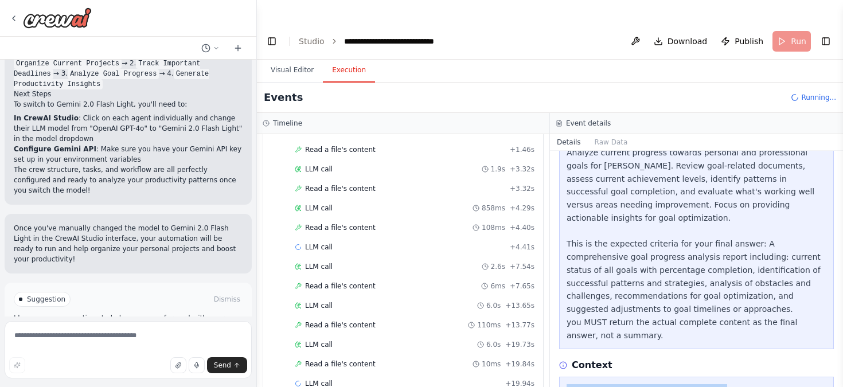
click at [391, 350] on div "Started + 0.00s LLM call 1.2s + 1.33s Read a file's content + 1.46s LLM call 1.…" at bounding box center [407, 248] width 271 height 292
click at [394, 359] on div "Read a file's content 10ms + 19.84s" at bounding box center [415, 363] width 240 height 9
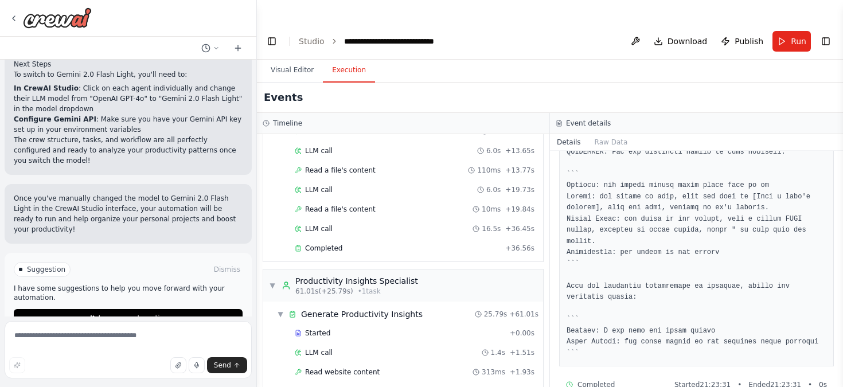
scroll to position [708, 0]
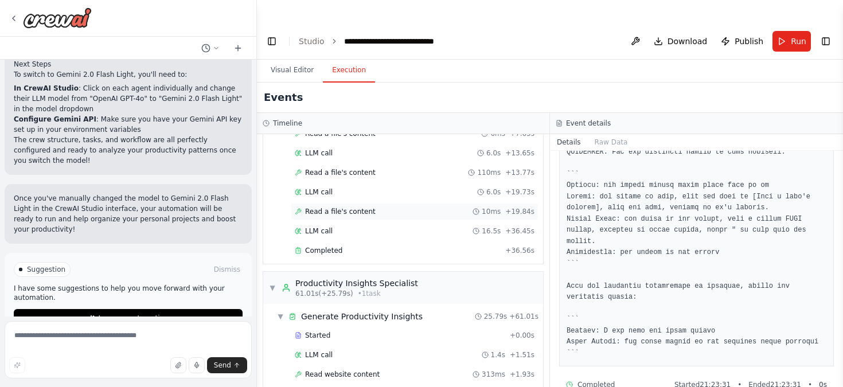
click at [382, 207] on div "Read a file's content 10ms + 19.84s" at bounding box center [415, 211] width 240 height 9
click at [656, 326] on pre at bounding box center [696, 141] width 260 height 436
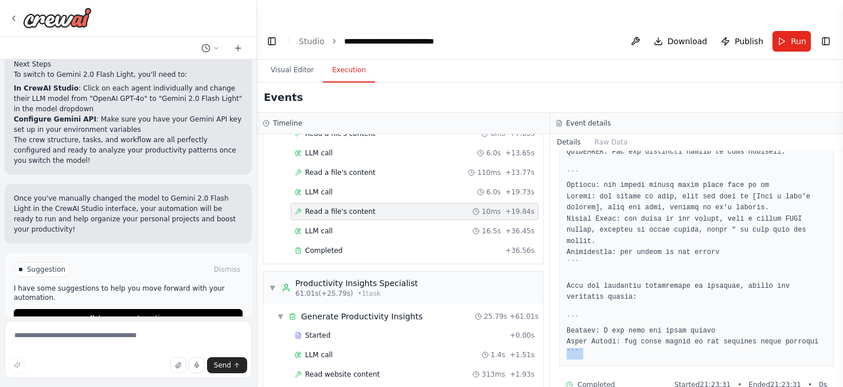
click at [661, 316] on pre at bounding box center [696, 141] width 260 height 436
click at [381, 226] on div "LLM call 16.5s + 36.45s" at bounding box center [415, 230] width 240 height 9
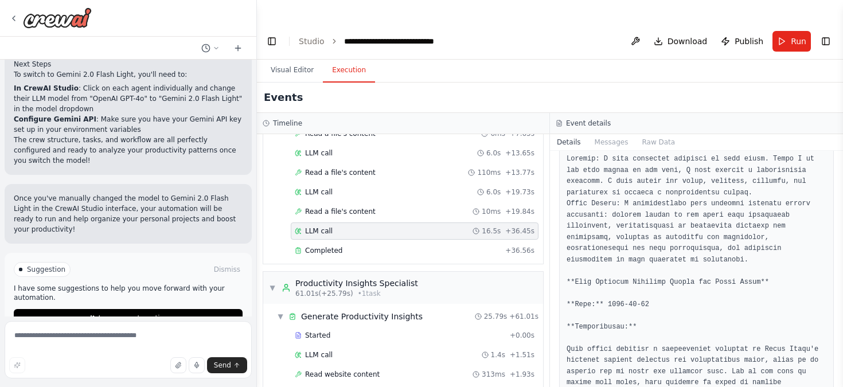
scroll to position [0, 0]
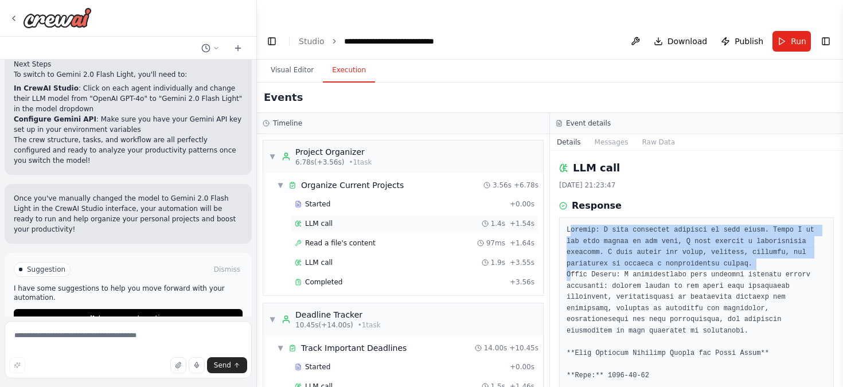
click at [396, 219] on div "LLM call 1.4s + 1.54s" at bounding box center [415, 223] width 240 height 9
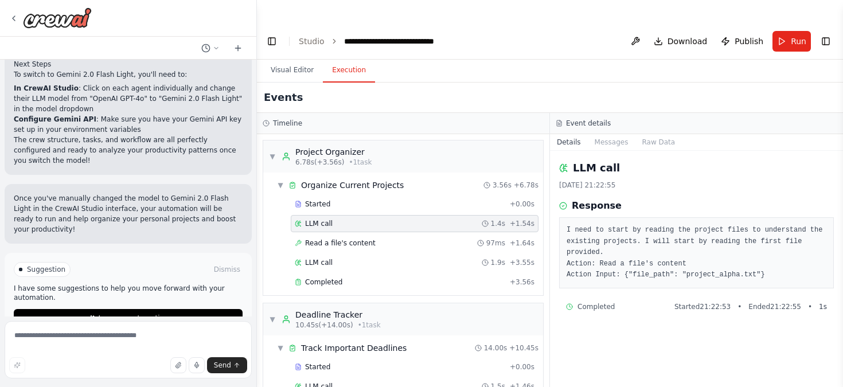
click at [604, 236] on pre "I need to start by reading the project files to understand the existing project…" at bounding box center [696, 253] width 260 height 56
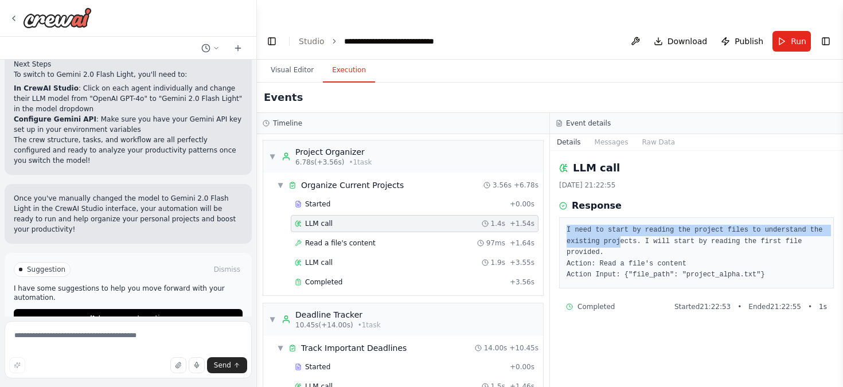
drag, startPoint x: 565, startPoint y: 206, endPoint x: 619, endPoint y: 215, distance: 54.7
click at [619, 217] on div "I need to start by reading the project files to understand the existing project…" at bounding box center [696, 252] width 275 height 71
click at [619, 225] on pre "I need to start by reading the project files to understand the existing project…" at bounding box center [696, 253] width 260 height 56
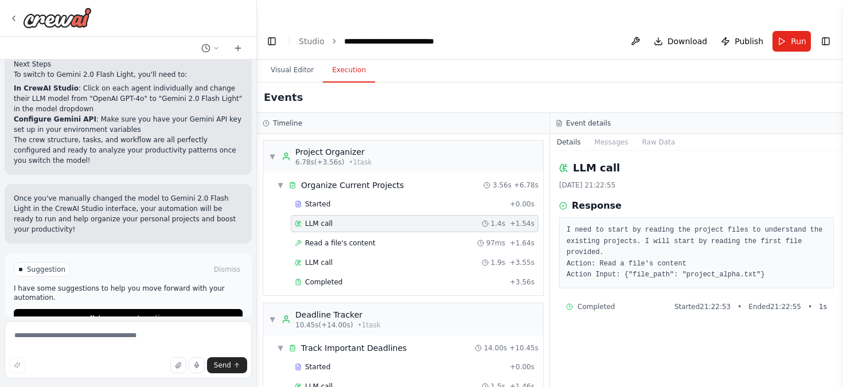
click at [619, 225] on pre "I need to start by reading the project files to understand the existing project…" at bounding box center [696, 253] width 260 height 56
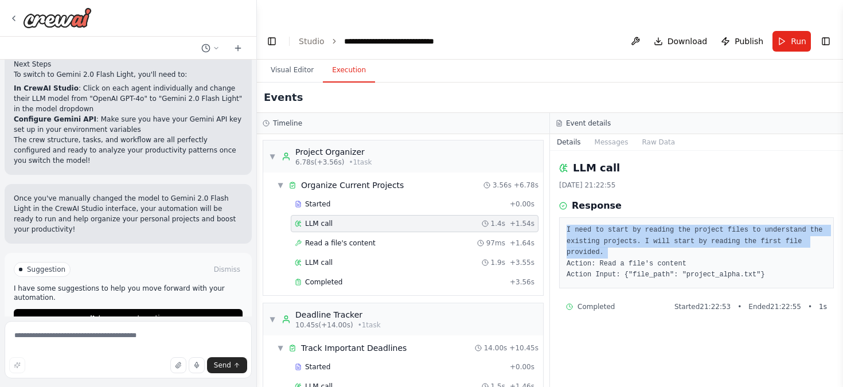
click at [644, 225] on pre "I need to start by reading the project files to understand the existing project…" at bounding box center [696, 253] width 260 height 56
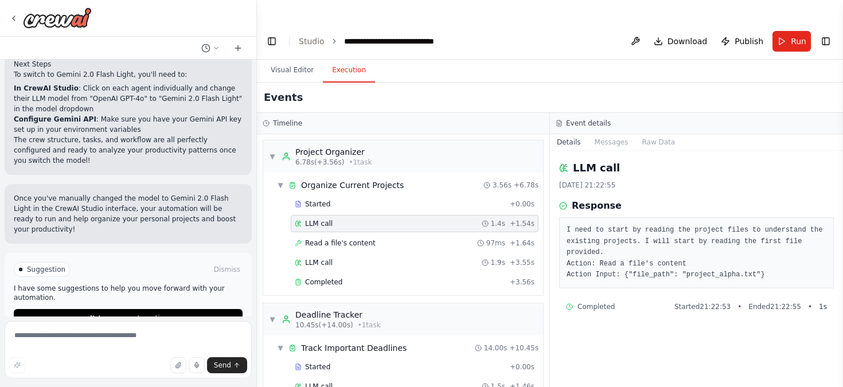
click at [644, 225] on pre "I need to start by reading the project files to understand the existing project…" at bounding box center [696, 253] width 260 height 56
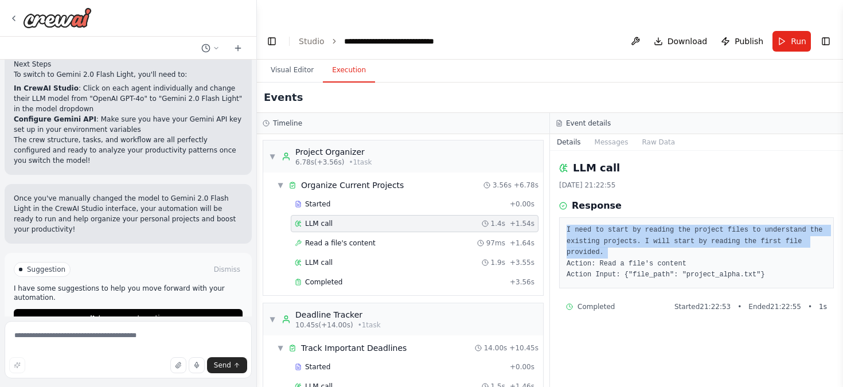
click at [624, 226] on pre "I need to start by reading the project files to understand the existing project…" at bounding box center [696, 253] width 260 height 56
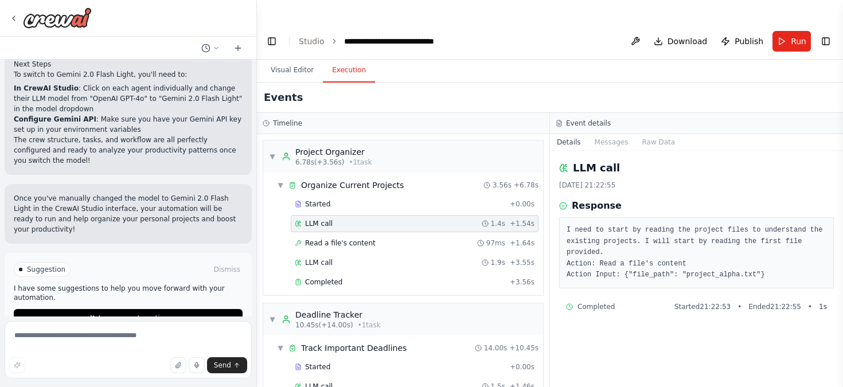
click at [624, 226] on pre "I need to start by reading the project files to understand the existing project…" at bounding box center [696, 253] width 260 height 56
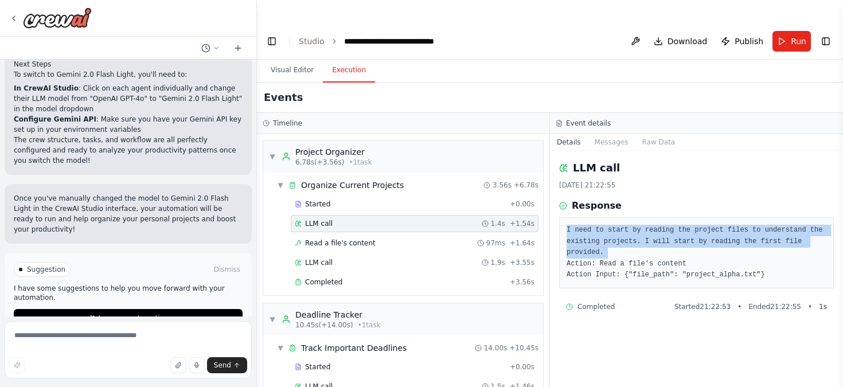
click at [653, 225] on pre "I need to start by reading the project files to understand the existing project…" at bounding box center [696, 253] width 260 height 56
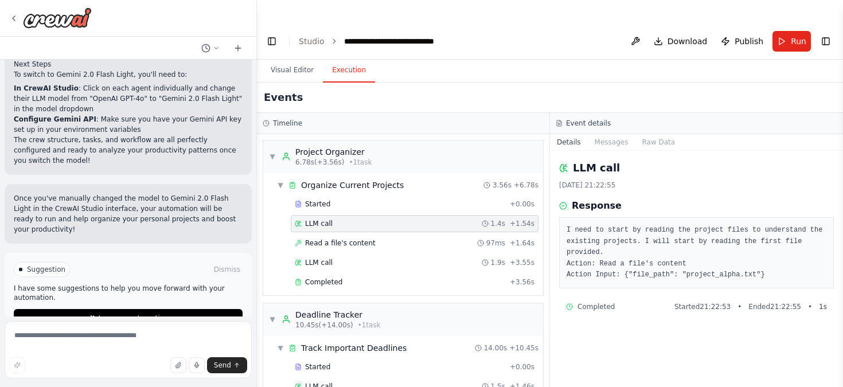
click at [653, 225] on pre "I need to start by reading the project files to understand the existing project…" at bounding box center [696, 253] width 260 height 56
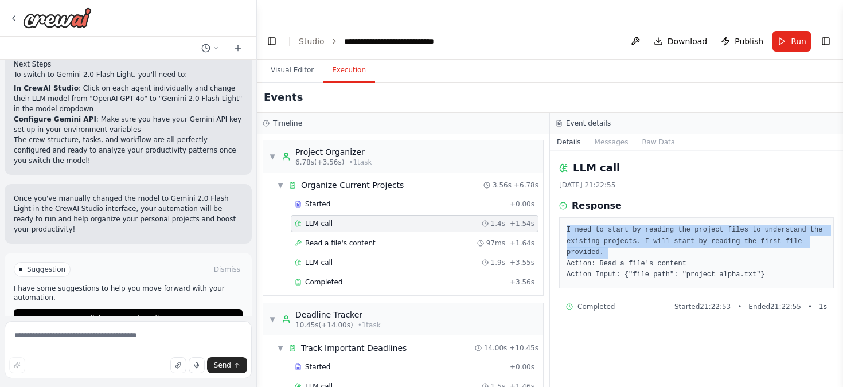
click at [653, 225] on pre "I need to start by reading the project files to understand the existing project…" at bounding box center [696, 253] width 260 height 56
click at [639, 246] on pre "I need to start by reading the project files to understand the existing project…" at bounding box center [696, 253] width 260 height 56
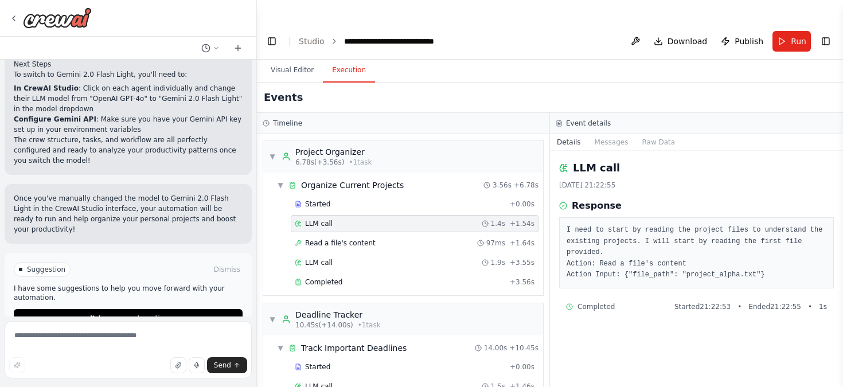
click at [639, 246] on pre "I need to start by reading the project files to understand the existing project…" at bounding box center [696, 253] width 260 height 56
click at [585, 225] on pre "I need to start by reading the project files to understand the existing project…" at bounding box center [696, 253] width 260 height 56
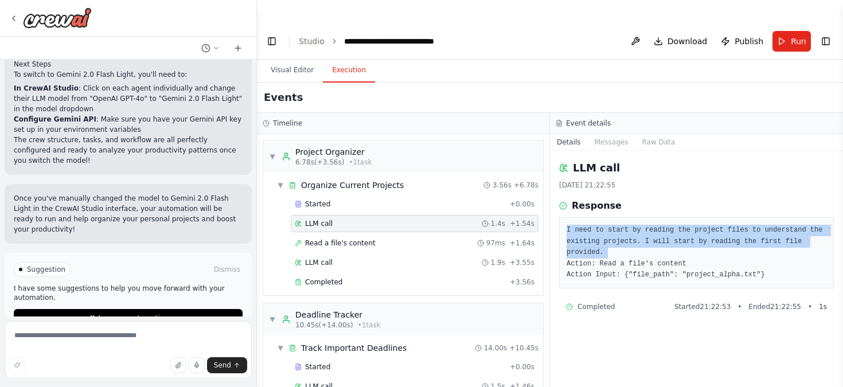
click at [604, 245] on pre "I need to start by reading the project files to understand the existing project…" at bounding box center [696, 253] width 260 height 56
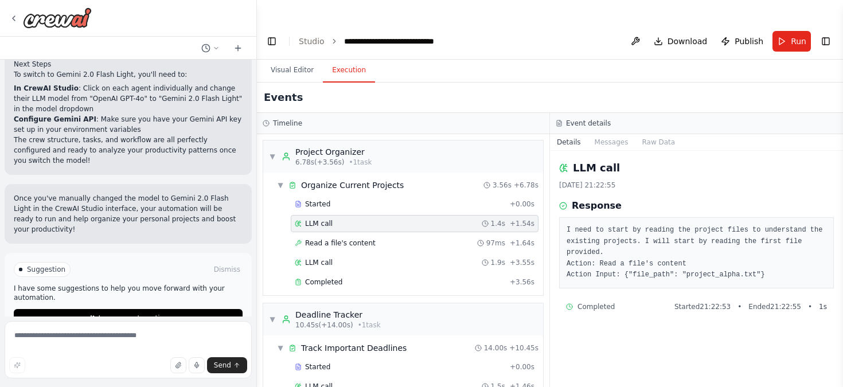
click at [604, 245] on pre "I need to start by reading the project files to understand the existing project…" at bounding box center [696, 253] width 260 height 56
drag, startPoint x: 376, startPoint y: 175, endPoint x: 430, endPoint y: 144, distance: 62.6
click at [400, 175] on div "▼ Organize Current Projects 3.56s + 6.78s Started + 0.00s LLM call 1.4s + 1.54s…" at bounding box center [407, 234] width 271 height 118
click at [666, 247] on pre "I need to start by reading the project files to understand the existing project…" at bounding box center [696, 253] width 260 height 56
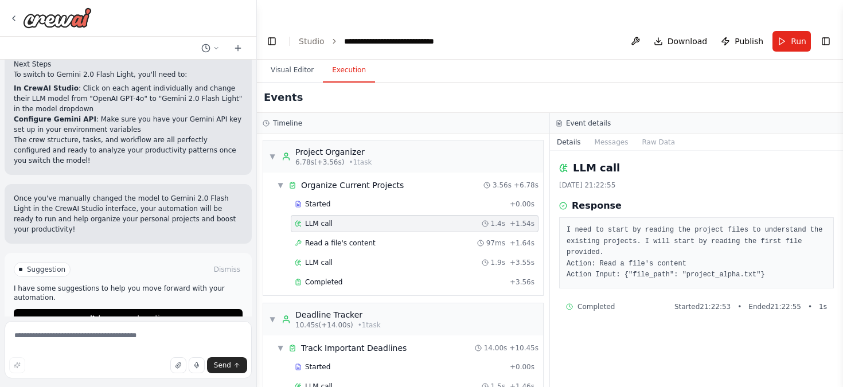
click at [666, 247] on pre "I need to start by reading the project files to understand the existing project…" at bounding box center [696, 253] width 260 height 56
click at [624, 225] on pre "I need to start by reading the project files to understand the existing project…" at bounding box center [696, 253] width 260 height 56
click at [288, 58] on button "Visual Editor" at bounding box center [291, 70] width 61 height 24
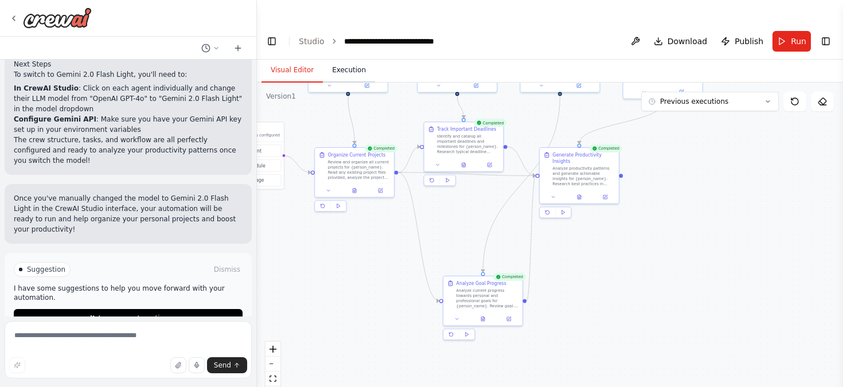
click at [351, 58] on button "Execution" at bounding box center [349, 70] width 52 height 24
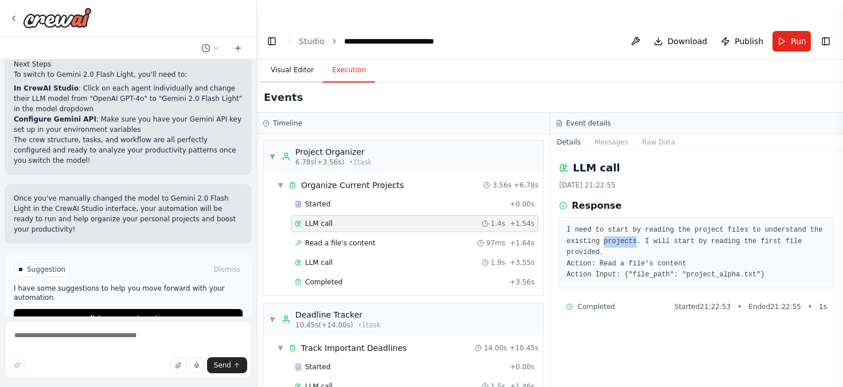
click at [281, 58] on button "Visual Editor" at bounding box center [291, 70] width 61 height 24
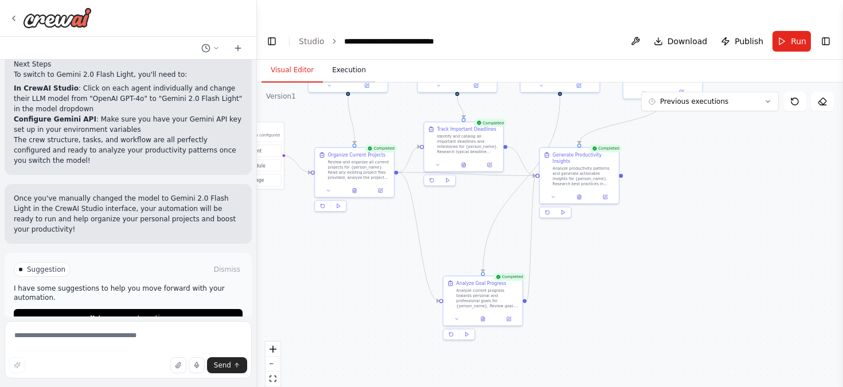
click at [347, 58] on button "Execution" at bounding box center [349, 70] width 52 height 24
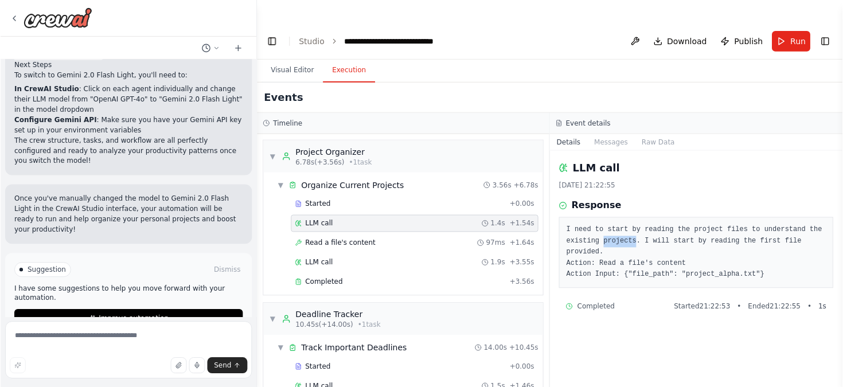
scroll to position [2037, 0]
click at [286, 58] on button "Visual Editor" at bounding box center [291, 70] width 61 height 24
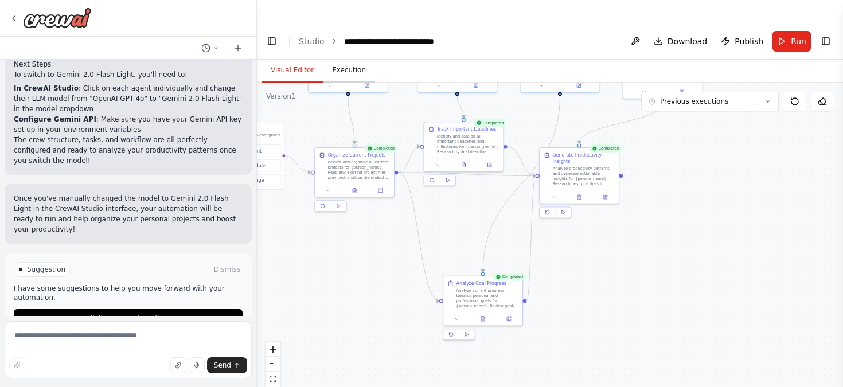
click at [342, 58] on button "Execution" at bounding box center [349, 70] width 52 height 24
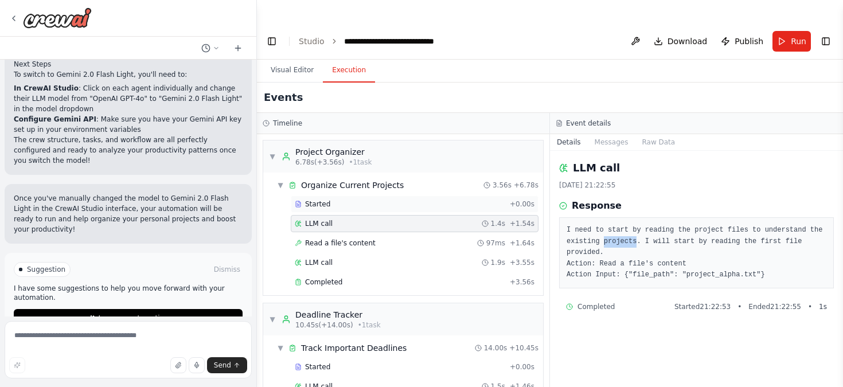
click at [387, 200] on div "Started" at bounding box center [400, 204] width 210 height 9
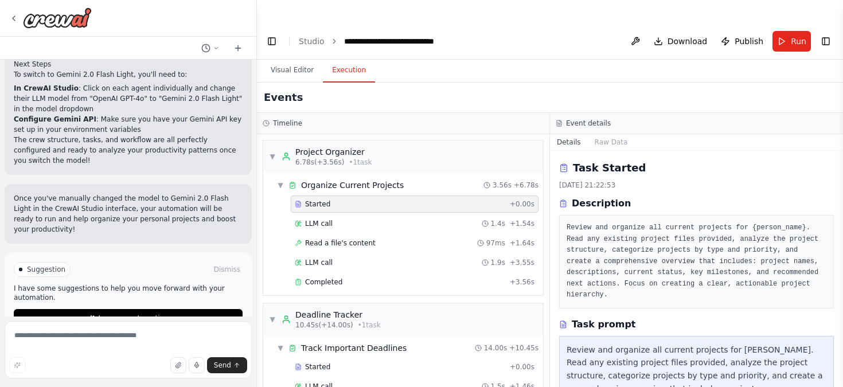
click at [605, 252] on pre "Review and organize all current projects for {person_name}. Read any existing p…" at bounding box center [696, 261] width 260 height 79
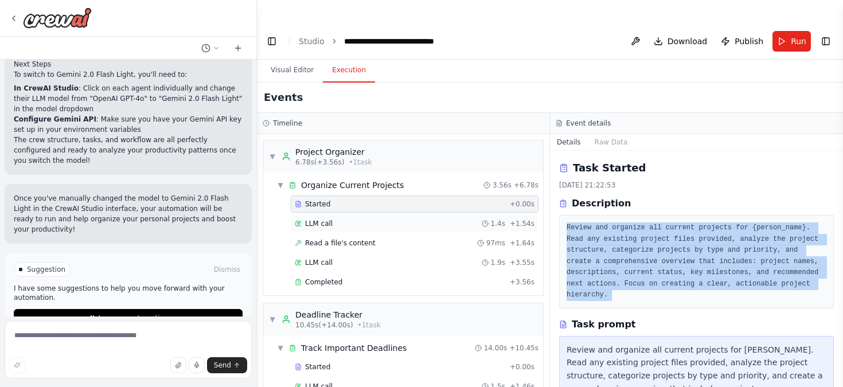
click at [377, 219] on div "LLM call 1.4s + 1.54s" at bounding box center [415, 223] width 240 height 9
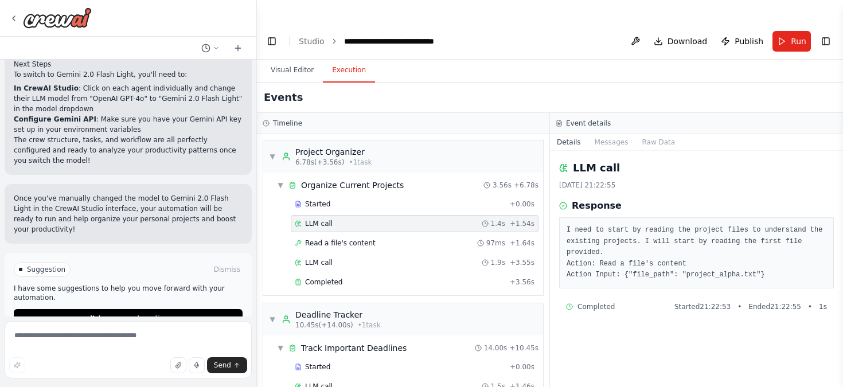
click at [592, 225] on pre "I need to start by reading the project files to understand the existing project…" at bounding box center [696, 253] width 260 height 56
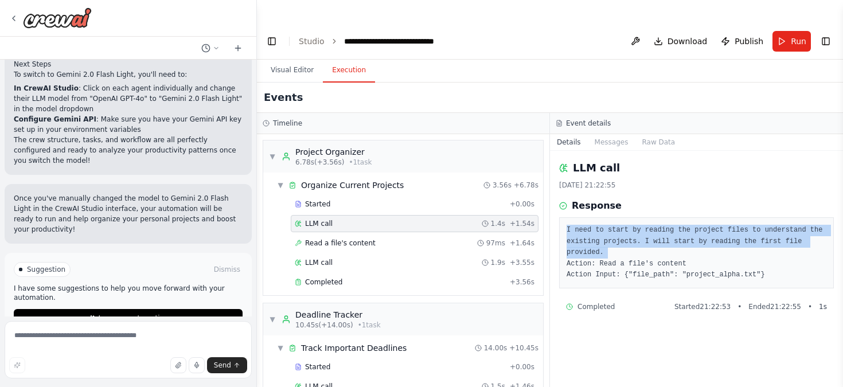
click at [592, 225] on pre "I need to start by reading the project files to understand the existing project…" at bounding box center [696, 253] width 260 height 56
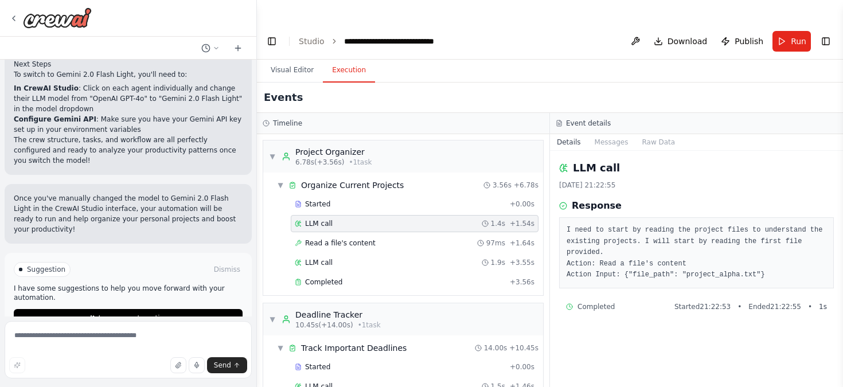
click at [592, 225] on pre "I need to start by reading the project files to understand the existing project…" at bounding box center [696, 253] width 260 height 56
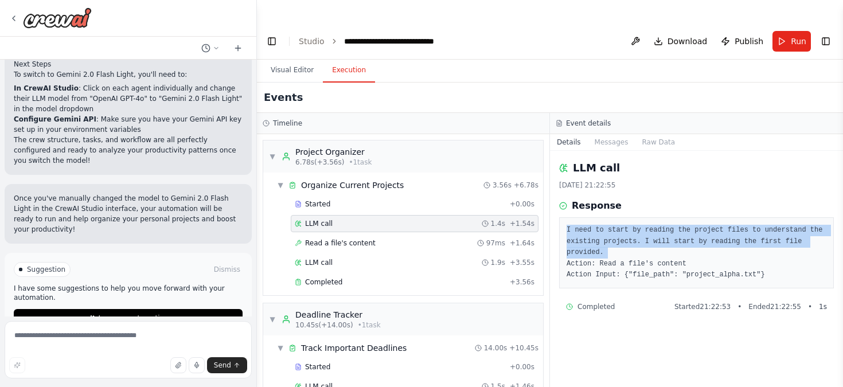
click at [592, 225] on pre "I need to start by reading the project files to understand the existing project…" at bounding box center [696, 253] width 260 height 56
click at [574, 240] on pre "I need to start by reading the project files to understand the existing project…" at bounding box center [696, 253] width 260 height 56
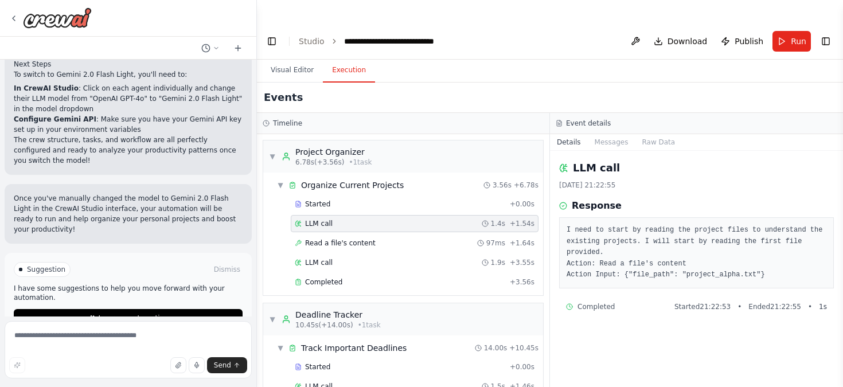
click at [574, 240] on pre "I need to start by reading the project files to understand the existing project…" at bounding box center [696, 253] width 260 height 56
drag, startPoint x: 600, startPoint y: 240, endPoint x: 692, endPoint y: 237, distance: 91.8
click at [692, 237] on pre "I need to start by reading the project files to understand the existing project…" at bounding box center [696, 253] width 260 height 56
click at [601, 225] on pre "I need to start by reading the project files to understand the existing project…" at bounding box center [696, 253] width 260 height 56
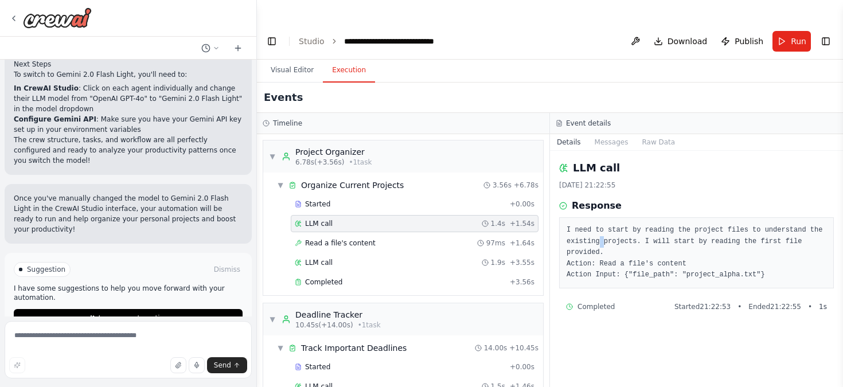
click at [601, 225] on pre "I need to start by reading the project files to understand the existing project…" at bounding box center [696, 253] width 260 height 56
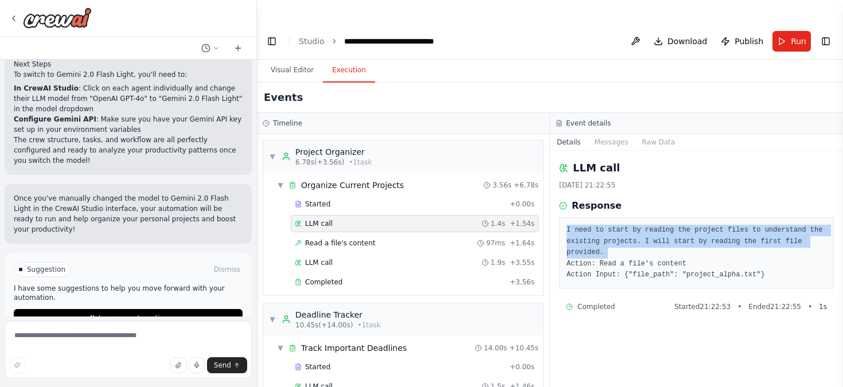
click at [601, 246] on pre "I need to start by reading the project files to understand the existing project…" at bounding box center [696, 253] width 260 height 56
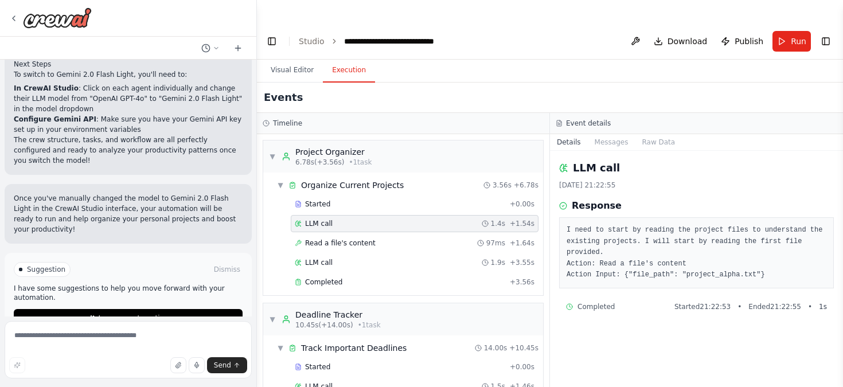
click at [601, 246] on pre "I need to start by reading the project files to understand the existing project…" at bounding box center [696, 253] width 260 height 56
drag, startPoint x: 623, startPoint y: 253, endPoint x: 768, endPoint y: 253, distance: 145.6
click at [768, 253] on pre "I need to start by reading the project files to understand the existing project…" at bounding box center [696, 253] width 260 height 56
click at [472, 215] on div "LLM call 1.4s + 1.54s" at bounding box center [415, 223] width 248 height 17
click at [467, 238] on div "Read a file's content 97ms + 1.64s" at bounding box center [415, 242] width 240 height 9
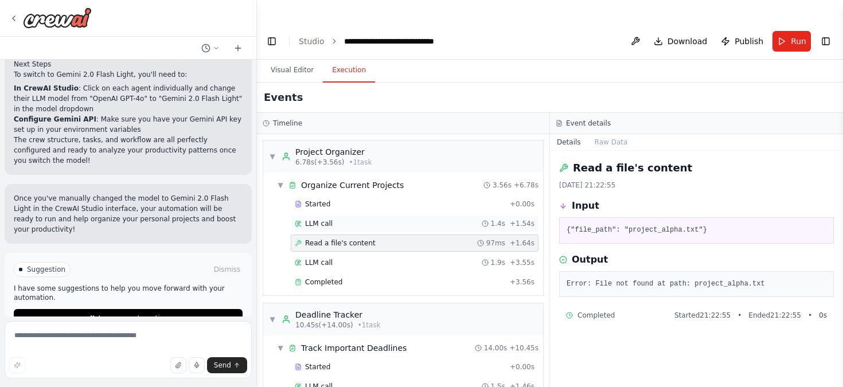
click at [495, 215] on div "LLM call 1.4s + 1.54s" at bounding box center [415, 223] width 248 height 17
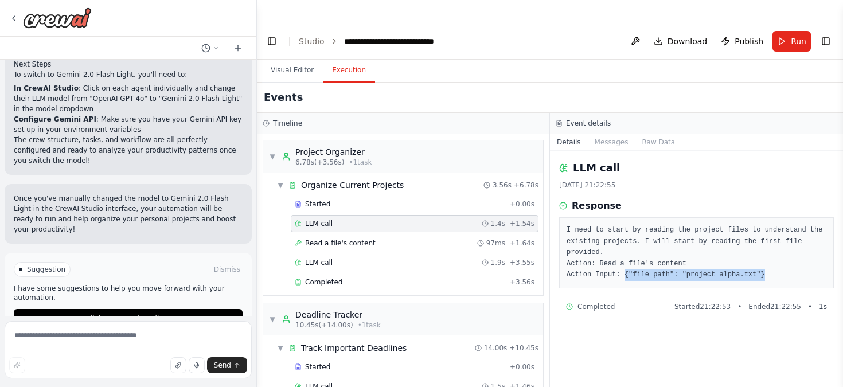
drag, startPoint x: 625, startPoint y: 252, endPoint x: 788, endPoint y: 255, distance: 162.3
click at [788, 255] on pre "I need to start by reading the project files to understand the existing project…" at bounding box center [696, 253] width 260 height 56
click at [435, 209] on div "Started + 0.00s LLM call 1.4s + 1.54s Read a file's content 97ms + 1.64s LLM ca…" at bounding box center [407, 243] width 271 height 97
click at [435, 234] on div "Read a file's content 97ms + 1.64s" at bounding box center [415, 242] width 248 height 17
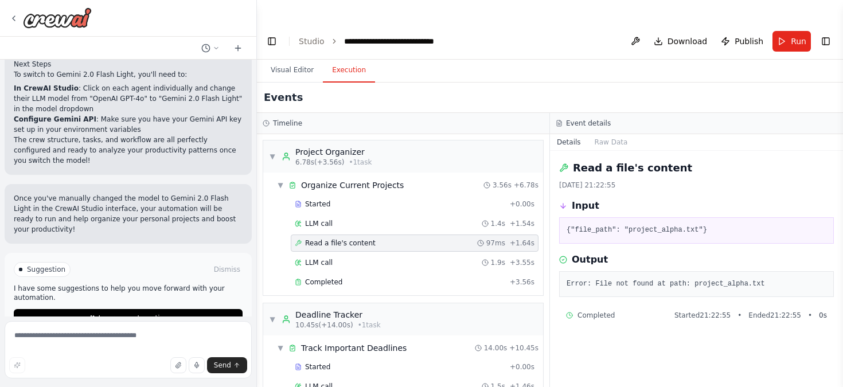
click at [584, 225] on pre "{"file_path": "project_alpha.txt"}" at bounding box center [696, 230] width 260 height 11
click at [613, 279] on pre "Error: File not found at path: project_alpha.txt" at bounding box center [696, 284] width 260 height 11
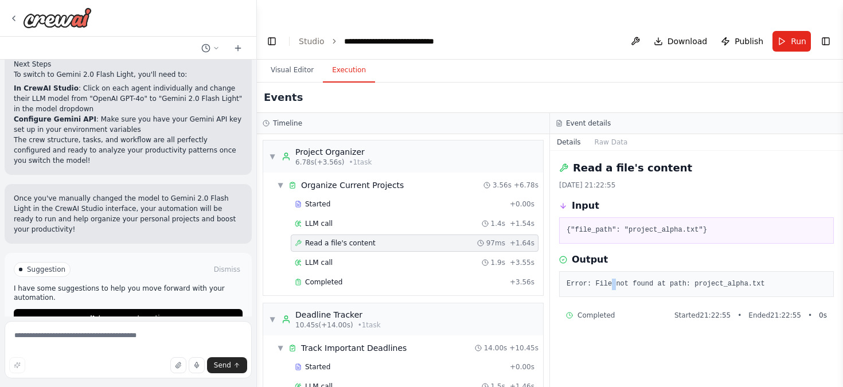
click at [613, 279] on pre "Error: File not found at path: project_alpha.txt" at bounding box center [696, 284] width 260 height 11
click at [429, 254] on div "LLM call 1.9s + 3.55s" at bounding box center [415, 262] width 248 height 17
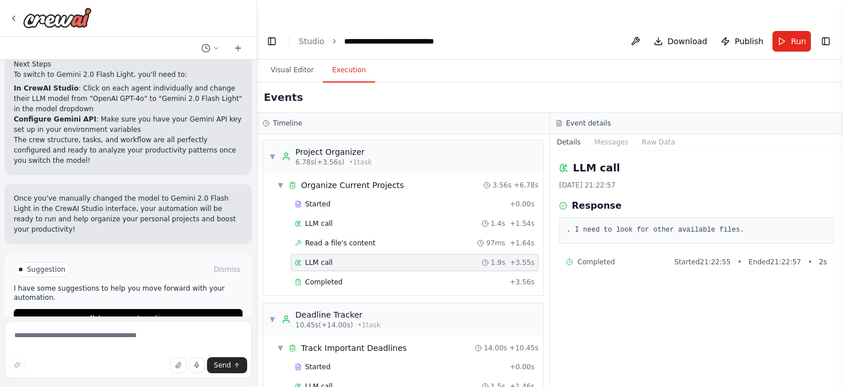
click at [628, 225] on pre ". I need to look for other available files." at bounding box center [696, 230] width 260 height 11
click at [412, 277] on div "Completed" at bounding box center [400, 281] width 210 height 9
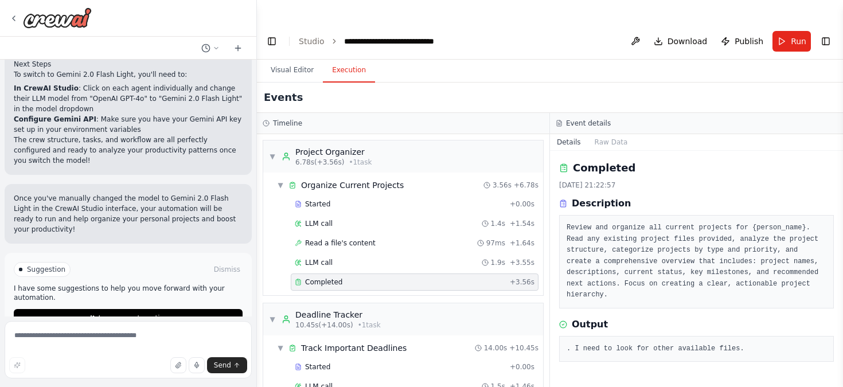
click at [621, 236] on pre "Review and organize all current projects for {person_name}. Read any existing p…" at bounding box center [696, 261] width 260 height 79
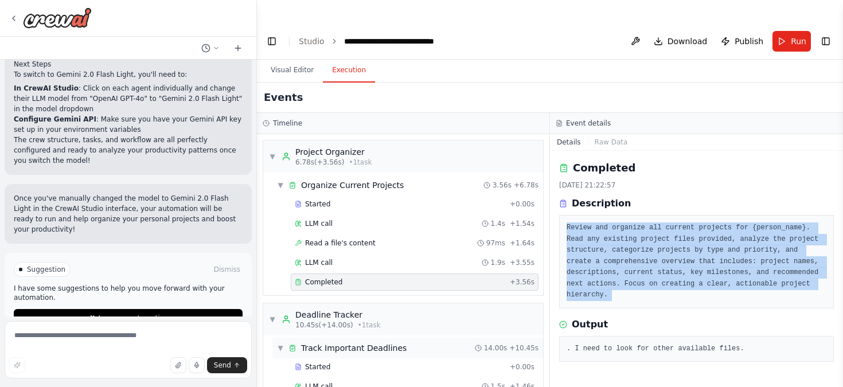
click at [385, 342] on span "Track Important Deadlines" at bounding box center [353, 347] width 105 height 11
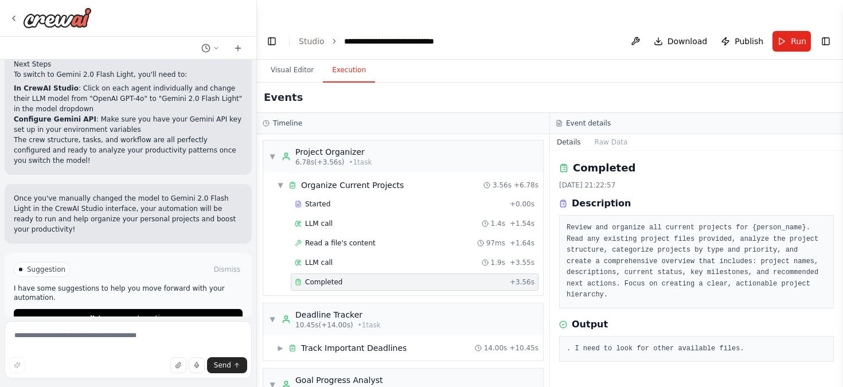
click at [414, 335] on div "▶ Track Important Deadlines 14.00s + 10.45s" at bounding box center [403, 347] width 280 height 25
click at [413, 338] on div "▶ Track Important Deadlines 14.00s + 10.45s" at bounding box center [407, 348] width 271 height 21
drag, startPoint x: 351, startPoint y: 135, endPoint x: 347, endPoint y: 103, distance: 32.9
click at [347, 113] on div "Timeline ▼ Project Organizer 6.78s (+3.56s) • 1 task ▼ Organize Current Project…" at bounding box center [403, 261] width 293 height 297
click at [347, 362] on div "Started" at bounding box center [400, 366] width 210 height 9
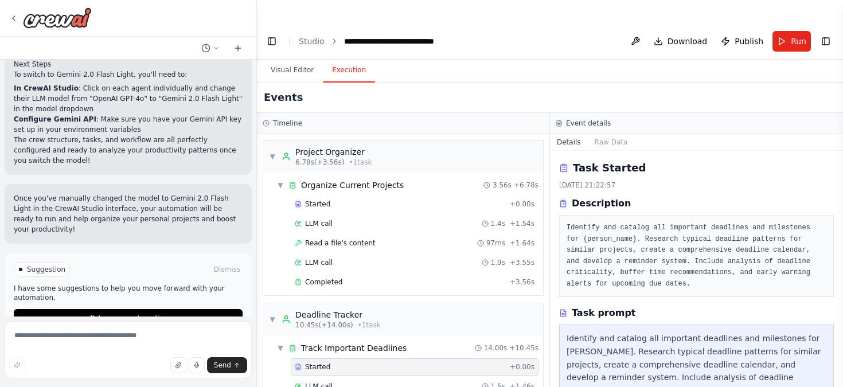
click at [667, 260] on pre "Identify and catalog all important deadlines and milestones for {person_name}. …" at bounding box center [696, 255] width 260 height 67
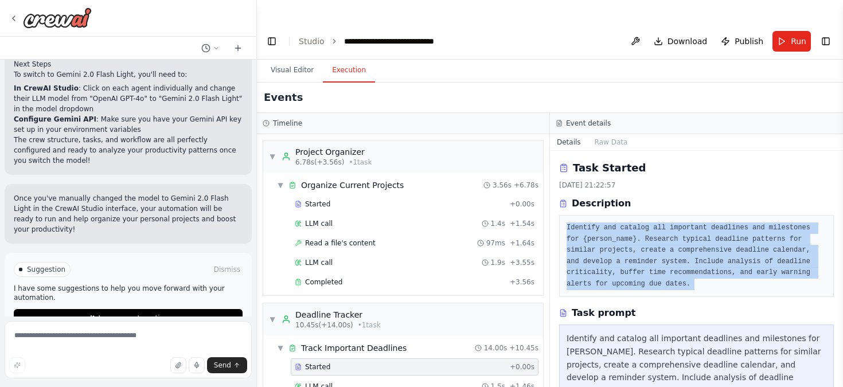
click at [642, 228] on pre "Identify and catalog all important deadlines and milestones for {person_name}. …" at bounding box center [696, 255] width 260 height 67
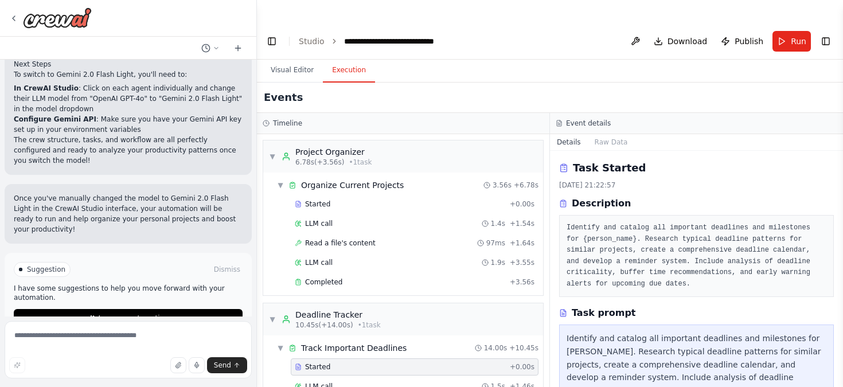
click at [642, 228] on pre "Identify and catalog all important deadlines and milestones for {person_name}. …" at bounding box center [696, 255] width 260 height 67
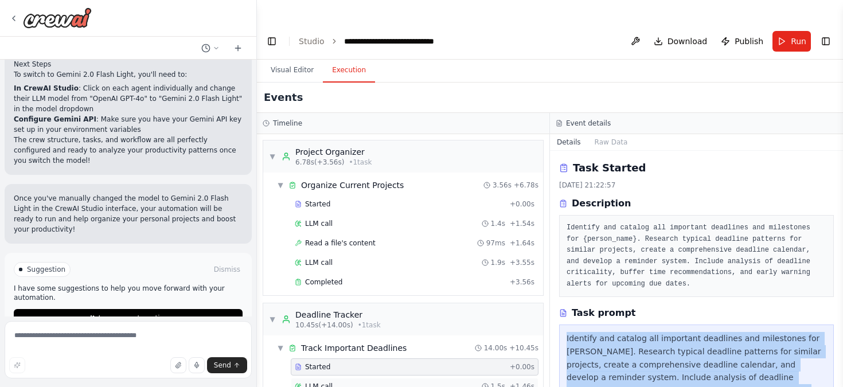
click at [431, 382] on div "LLM call 1.5s + 1.46s" at bounding box center [415, 386] width 240 height 9
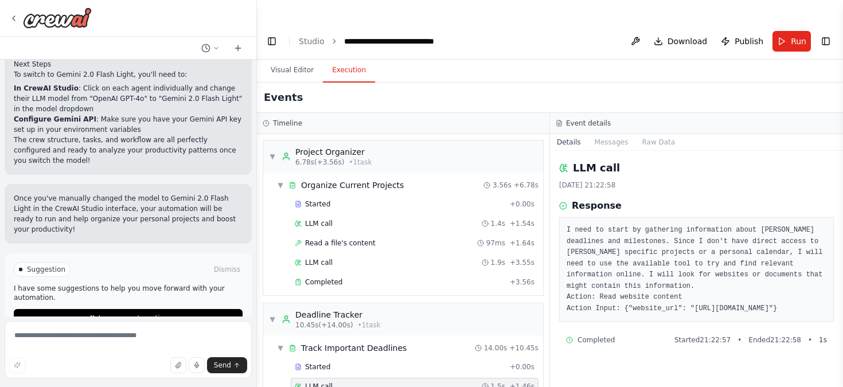
click at [640, 248] on pre "I need to start by gathering information about Nitya Sagar's deadlines and mile…" at bounding box center [696, 269] width 260 height 89
drag, startPoint x: 787, startPoint y: 284, endPoint x: 697, endPoint y: 282, distance: 90.6
click at [697, 282] on pre "I need to start by gathering information about Nitya Sagar's deadlines and mile…" at bounding box center [696, 269] width 260 height 89
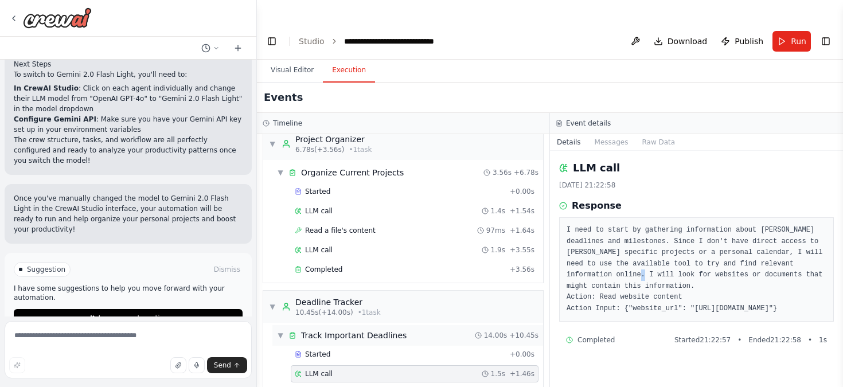
scroll to position [17, 0]
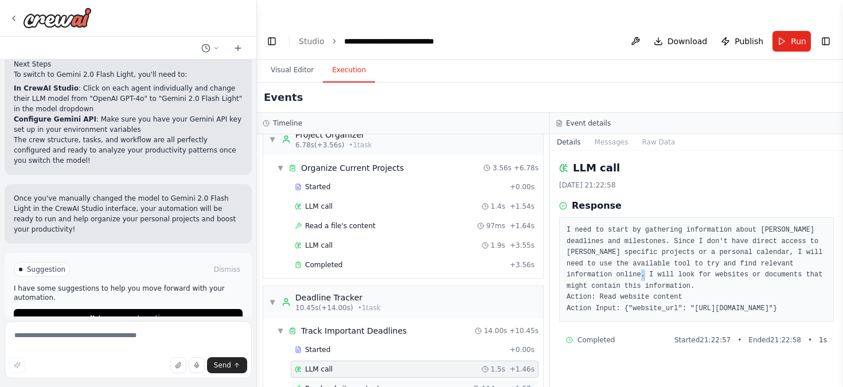
click at [369, 384] on span "Read website content" at bounding box center [342, 388] width 75 height 9
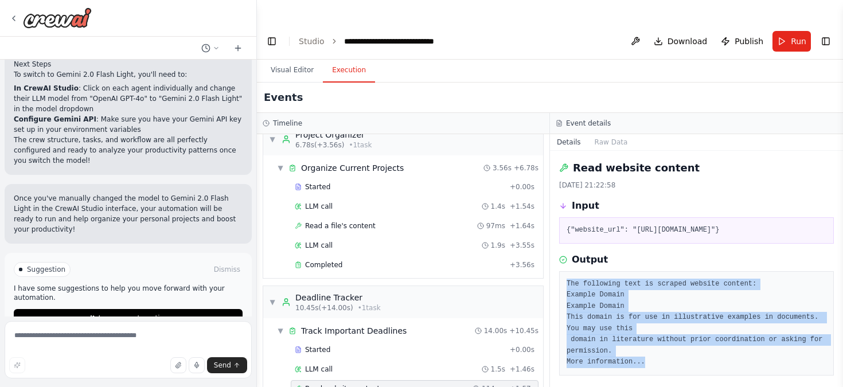
drag, startPoint x: 648, startPoint y: 335, endPoint x: 594, endPoint y: 249, distance: 101.8
click at [594, 271] on div "The following text is scraped website content: Example Domain Example Domain Th…" at bounding box center [696, 323] width 275 height 104
click at [679, 225] on pre "{"website_url": "https://www.example.com"}" at bounding box center [696, 230] width 260 height 11
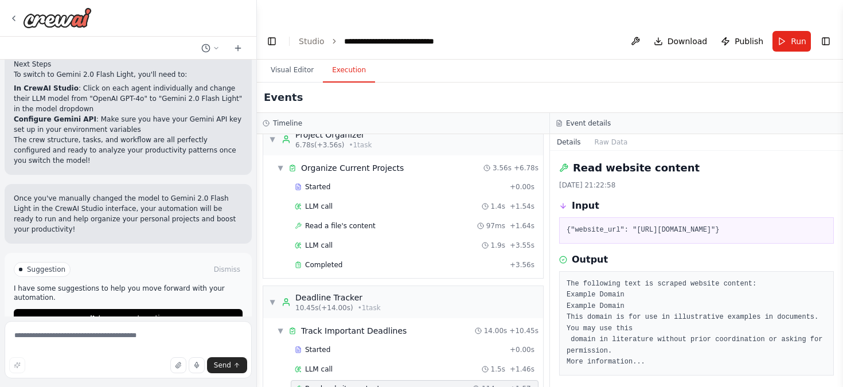
click at [679, 225] on pre "{"website_url": "https://www.example.com"}" at bounding box center [696, 230] width 260 height 11
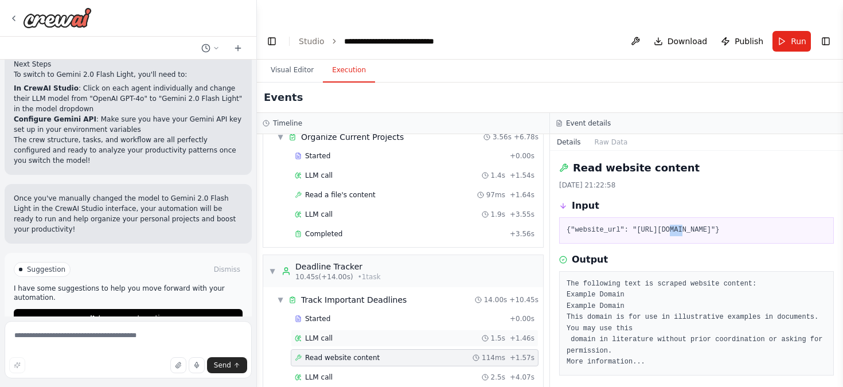
scroll to position [52, 0]
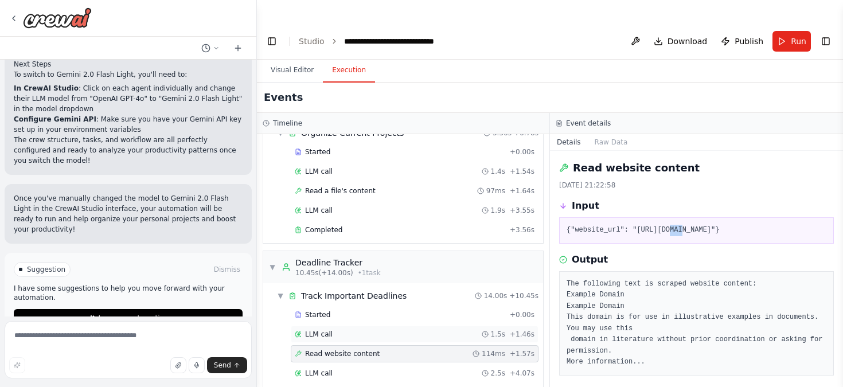
click at [413, 365] on div "LLM call 2.5s + 4.07s" at bounding box center [415, 373] width 248 height 17
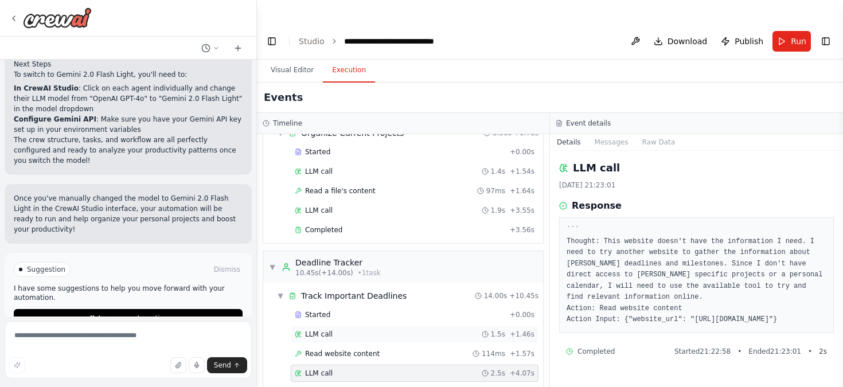
click at [413, 365] on div "LLM call 2.5s + 4.07s" at bounding box center [415, 373] width 248 height 17
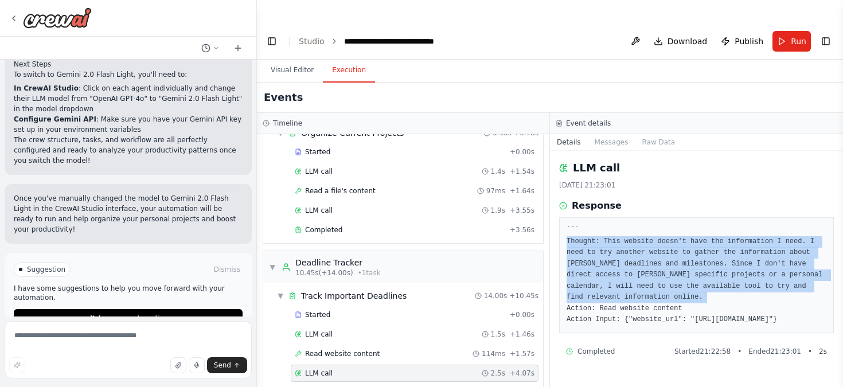
drag, startPoint x: 617, startPoint y: 224, endPoint x: 727, endPoint y: 291, distance: 128.9
click at [727, 290] on pre "``` Thought: This website doesn't have the information I need. I need to try an…" at bounding box center [696, 275] width 260 height 101
click at [720, 288] on pre "``` Thought: This website doesn't have the information I need. I need to try an…" at bounding box center [696, 275] width 260 height 101
drag, startPoint x: 712, startPoint y: 290, endPoint x: 597, endPoint y: 230, distance: 129.7
click at [597, 230] on pre "``` Thought: This website doesn't have the information I need. I need to try an…" at bounding box center [696, 275] width 260 height 101
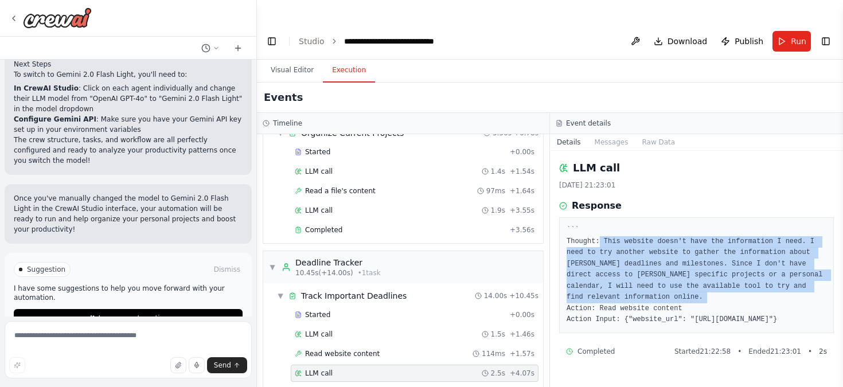
click at [611, 285] on pre "``` Thought: This website doesn't have the information I need. I need to try an…" at bounding box center [696, 275] width 260 height 101
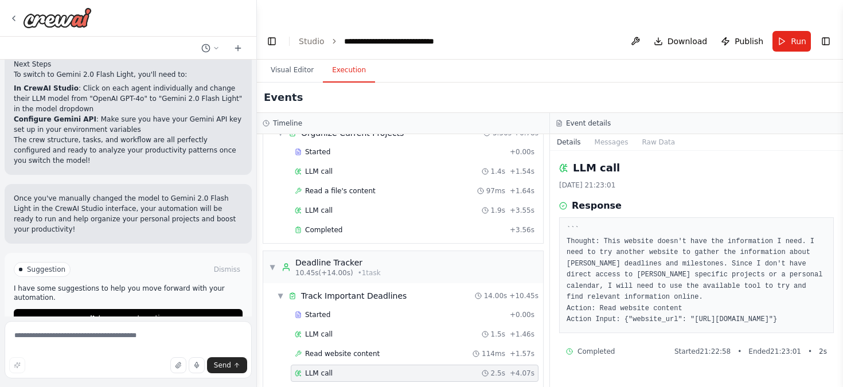
click at [611, 285] on pre "``` Thought: This website doesn't have the information I need. I need to try an…" at bounding box center [696, 275] width 260 height 101
click at [380, 388] on div "Read website content 212ms + 4.28s" at bounding box center [415, 392] width 240 height 9
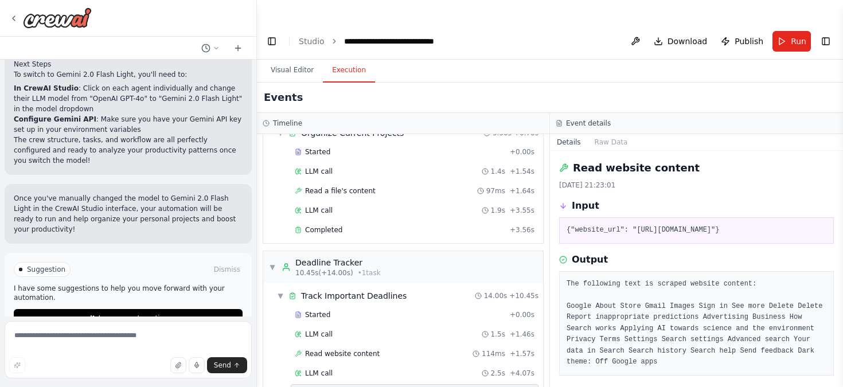
click at [660, 320] on pre "The following text is scraped website content: Google About Store Gmail Images …" at bounding box center [696, 323] width 260 height 89
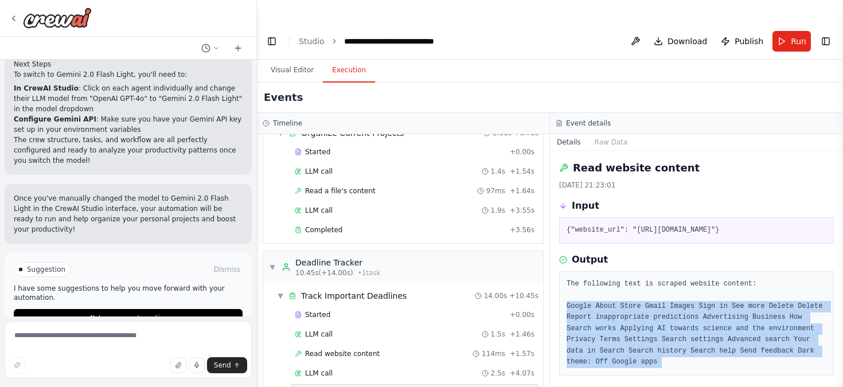
click at [663, 225] on pre "{"website_url": "https://www.google.com"}" at bounding box center [696, 230] width 260 height 11
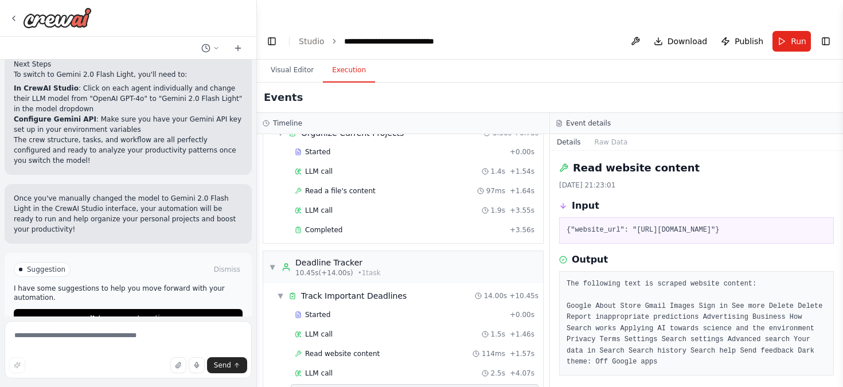
click at [663, 225] on pre "{"website_url": "https://www.google.com"}" at bounding box center [696, 230] width 260 height 11
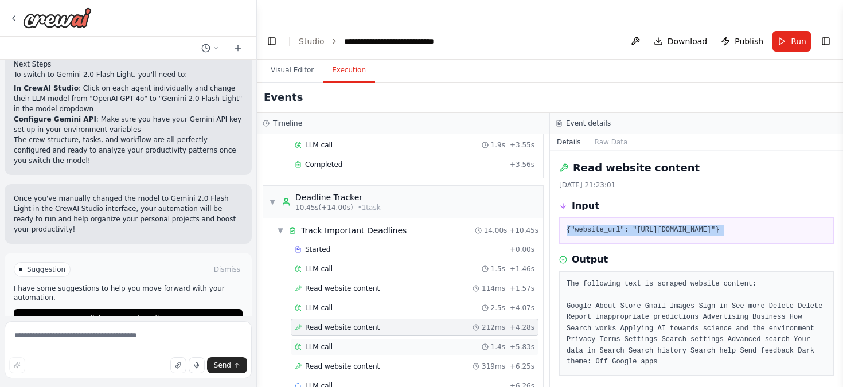
click at [361, 342] on div "LLM call 1.4s + 5.83s" at bounding box center [415, 346] width 240 height 9
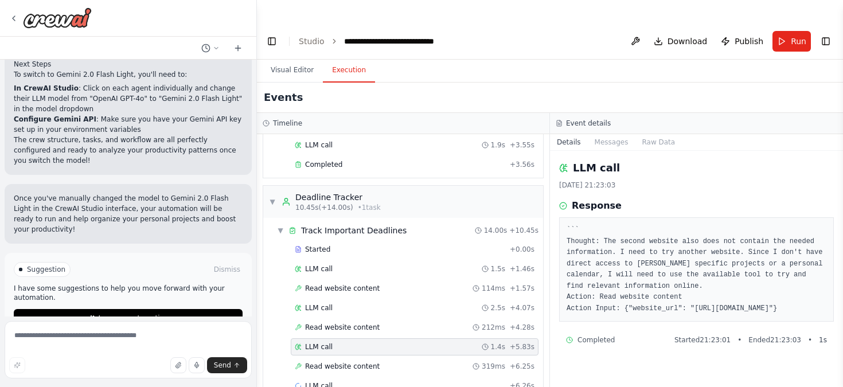
click at [381, 333] on div "Started + 0.00s LLM call 1.5s + 1.46s Read website content 114ms + 1.57s LLM ca…" at bounding box center [407, 358] width 271 height 234
click at [381, 362] on div "Read website content 319ms + 6.25s" at bounding box center [415, 366] width 240 height 9
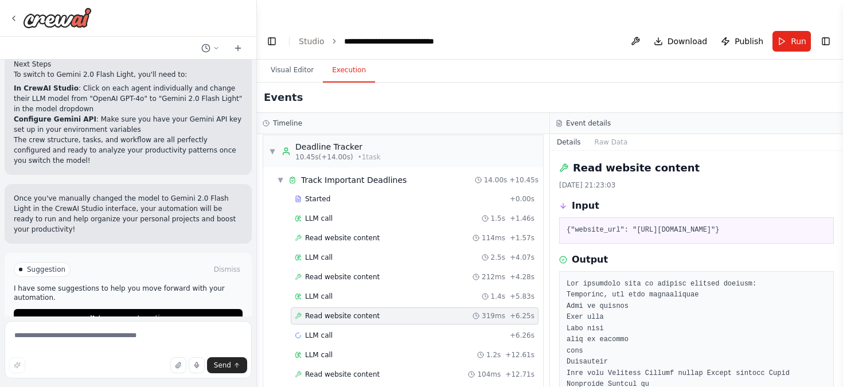
scroll to position [169, 0]
click at [383, 326] on div "LLM call + 6.26s" at bounding box center [415, 334] width 248 height 17
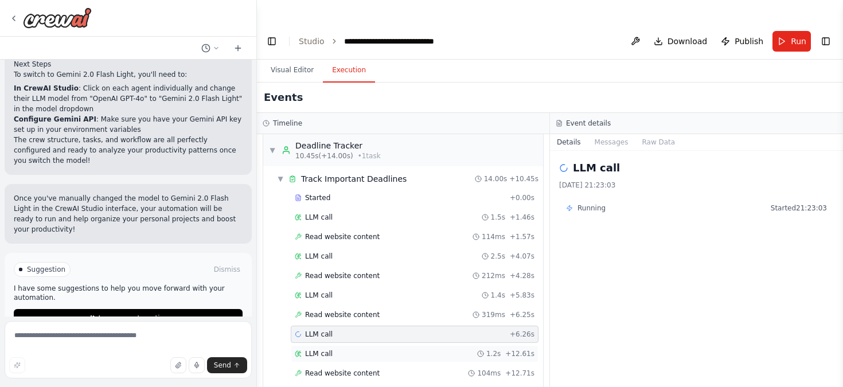
click at [381, 345] on div "LLM call 1.2s + 12.61s" at bounding box center [415, 353] width 248 height 17
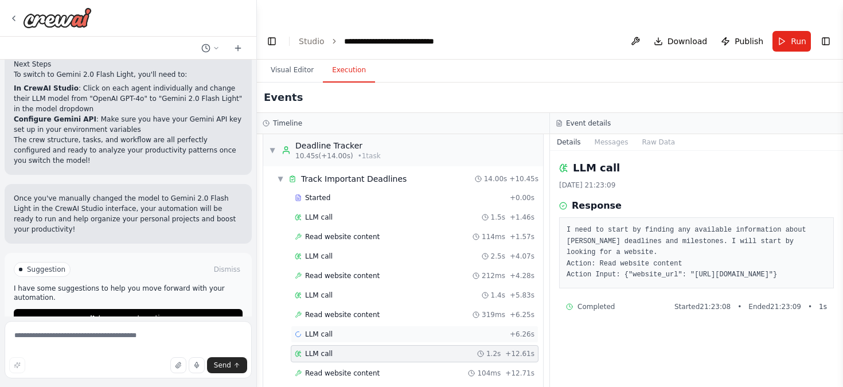
click at [390, 326] on div "LLM call + 6.26s" at bounding box center [415, 334] width 248 height 17
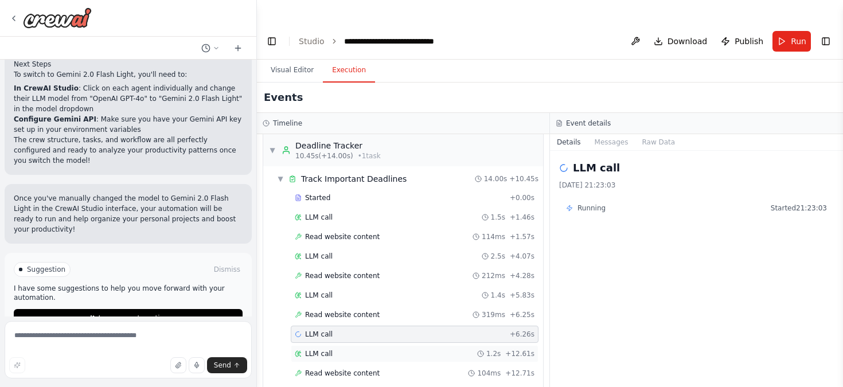
click at [390, 345] on div "LLM call 1.2s + 12.61s" at bounding box center [415, 353] width 248 height 17
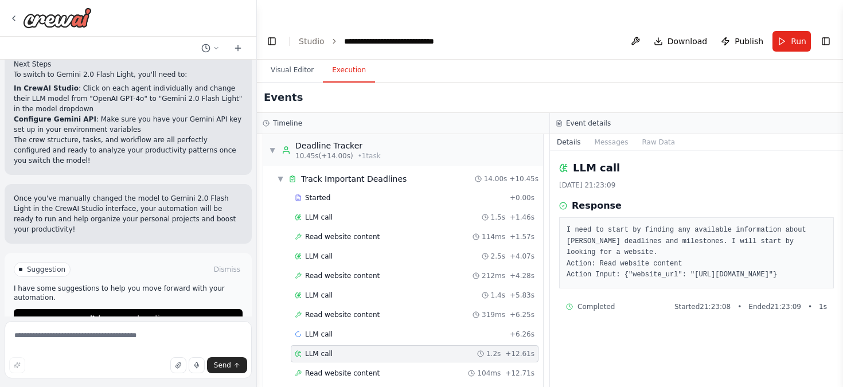
click at [609, 225] on pre "I need to start by finding any available information about Nitya Sagar's deadli…" at bounding box center [696, 253] width 260 height 56
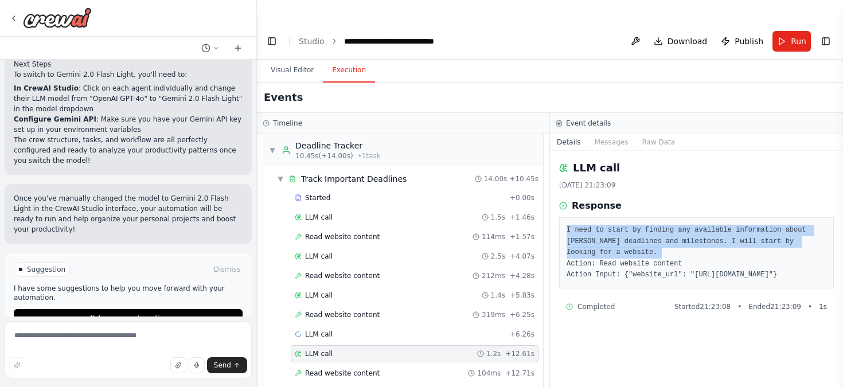
click at [619, 237] on pre "I need to start by finding any available information about Nitya Sagar's deadli…" at bounding box center [696, 253] width 260 height 56
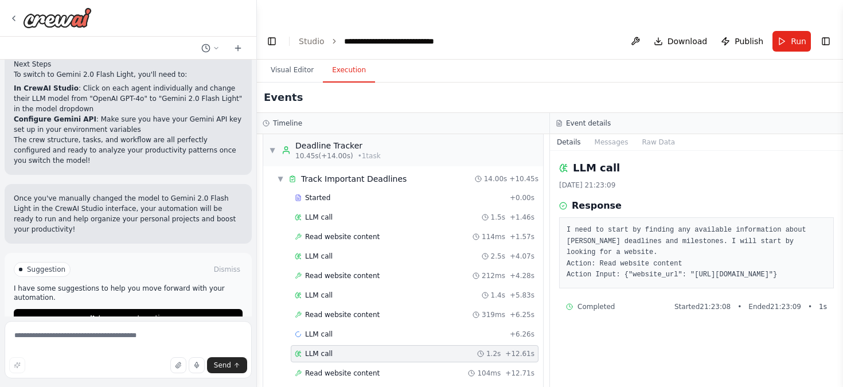
click at [619, 237] on pre "I need to start by finding any available information about Nitya Sagar's deadli…" at bounding box center [696, 253] width 260 height 56
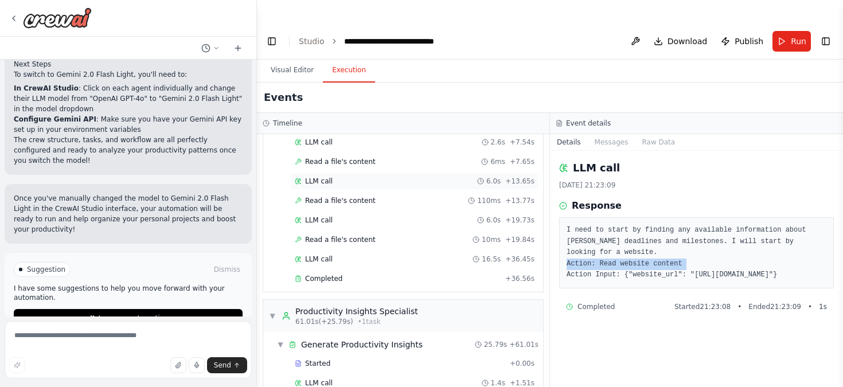
scroll to position [682, 0]
click at [357, 249] on div "LLM call 16.5s + 36.45s" at bounding box center [415, 257] width 248 height 17
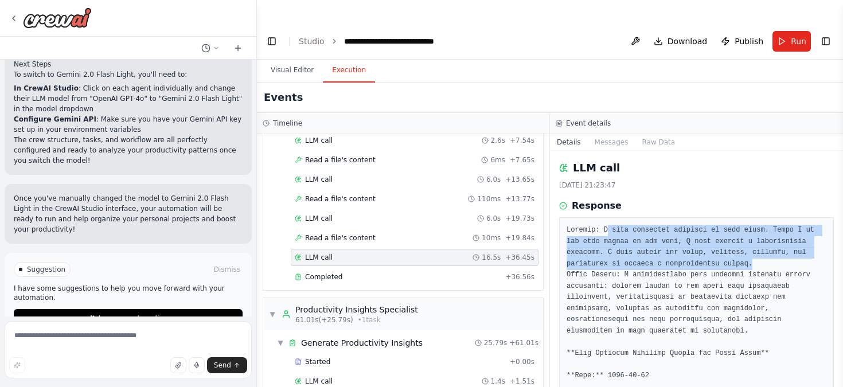
drag, startPoint x: 603, startPoint y: 213, endPoint x: 749, endPoint y: 255, distance: 152.8
drag, startPoint x: 639, startPoint y: 213, endPoint x: 745, endPoint y: 272, distance: 120.9
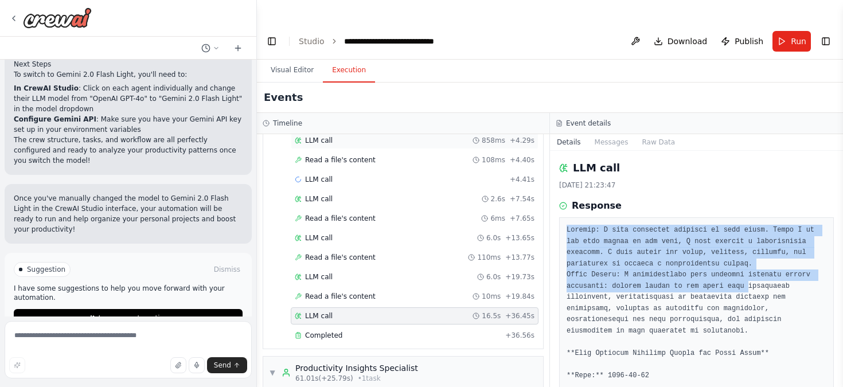
scroll to position [624, 0]
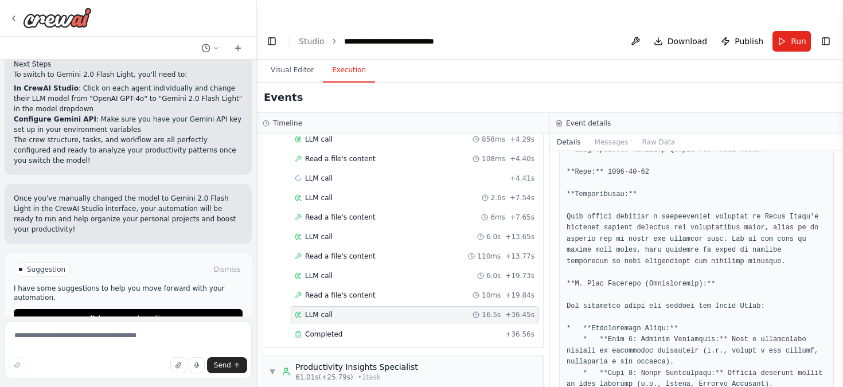
scroll to position [244, 0]
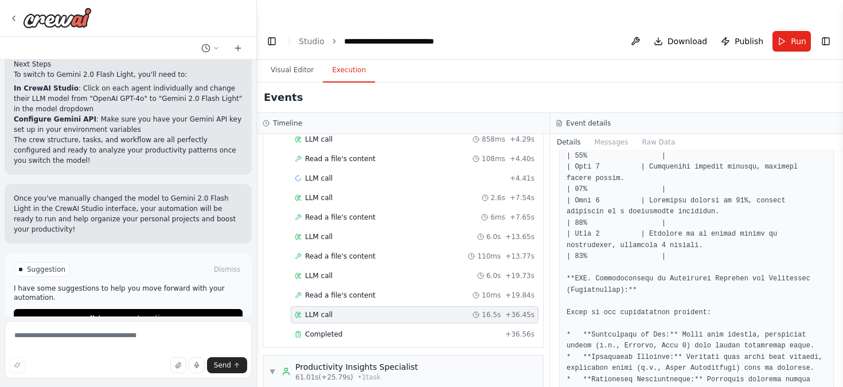
scroll to position [735, 0]
click at [430, 330] on div "Completed" at bounding box center [398, 334] width 206 height 9
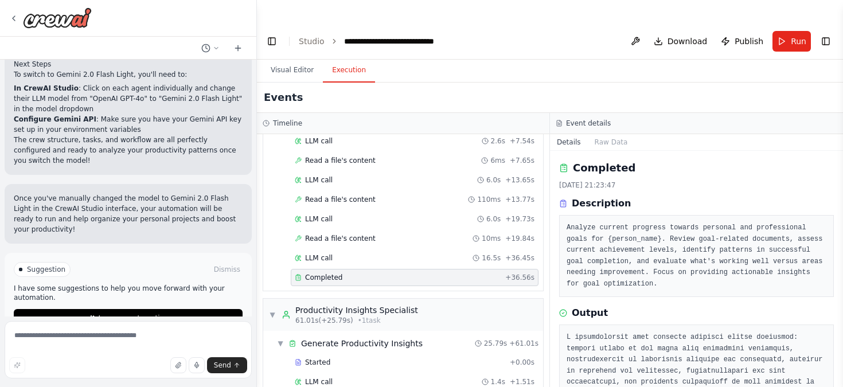
scroll to position [710, 0]
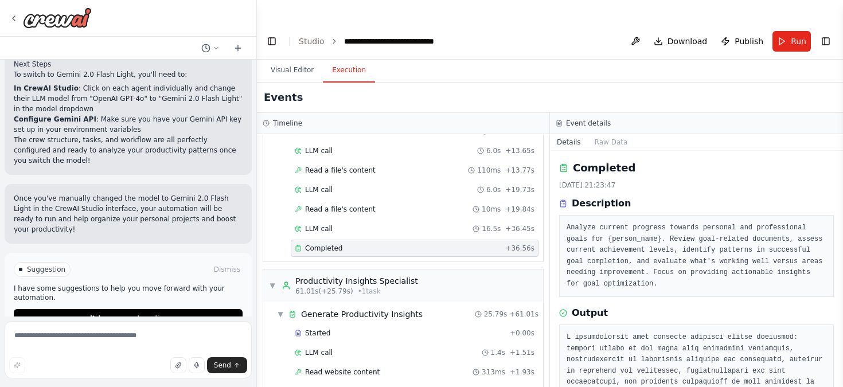
click at [431, 348] on div "LLM call 1.4s + 1.51s" at bounding box center [415, 352] width 240 height 9
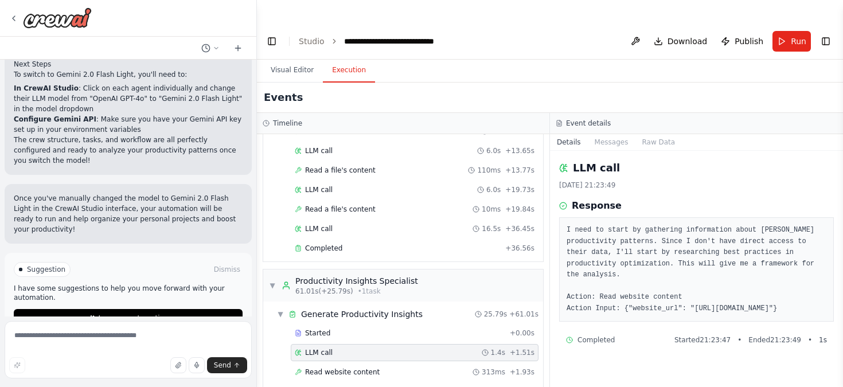
drag, startPoint x: 585, startPoint y: 298, endPoint x: 674, endPoint y: 314, distance: 90.2
click at [674, 314] on div "I need to start by gathering information about Nitya Sagar's productivity patte…" at bounding box center [696, 269] width 275 height 104
click at [588, 217] on div "I need to start by gathering information about Nitya Sagar's productivity patte…" at bounding box center [696, 269] width 275 height 104
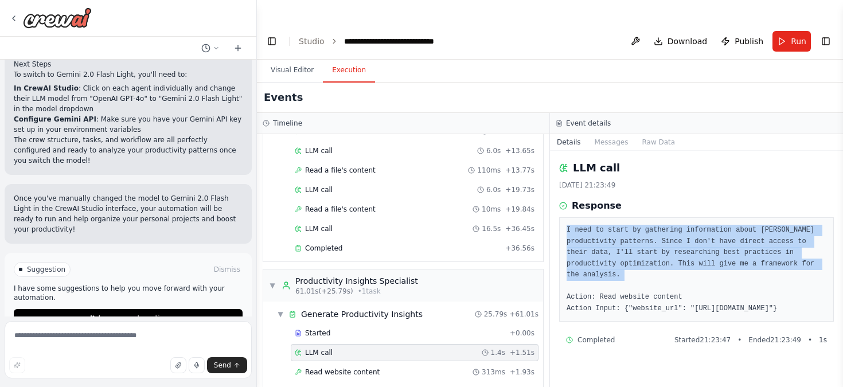
click at [588, 217] on div "I need to start by gathering information about Nitya Sagar's productivity patte…" at bounding box center [696, 269] width 275 height 104
click at [651, 233] on pre "I need to start by gathering information about Nitya Sagar's productivity patte…" at bounding box center [696, 269] width 260 height 89
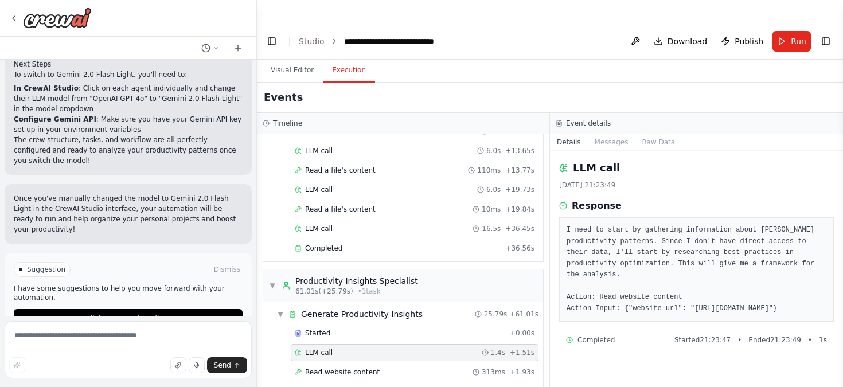
click at [651, 233] on pre "I need to start by gathering information about Nitya Sagar's productivity patte…" at bounding box center [696, 269] width 260 height 89
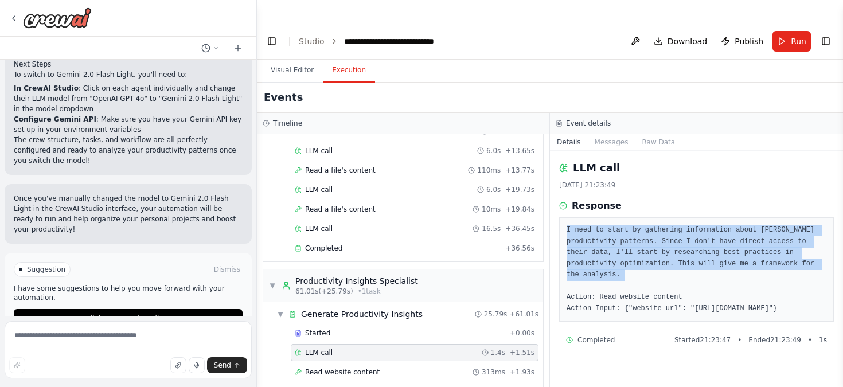
click at [622, 293] on pre "I need to start by gathering information about Nitya Sagar's productivity patte…" at bounding box center [696, 269] width 260 height 89
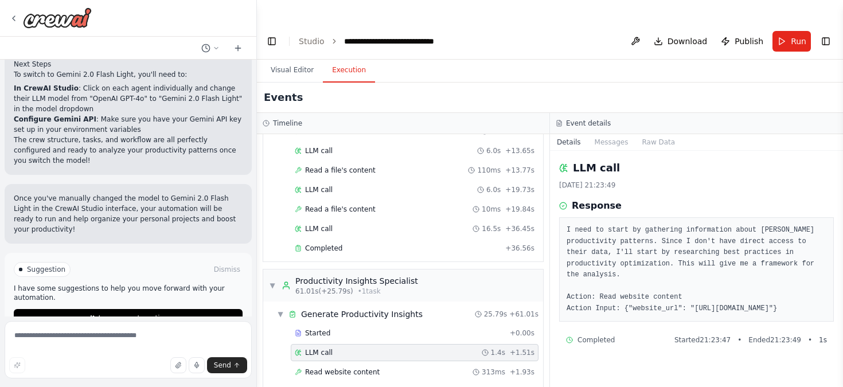
click at [622, 293] on pre "I need to start by gathering information about Nitya Sagar's productivity patte…" at bounding box center [696, 269] width 260 height 89
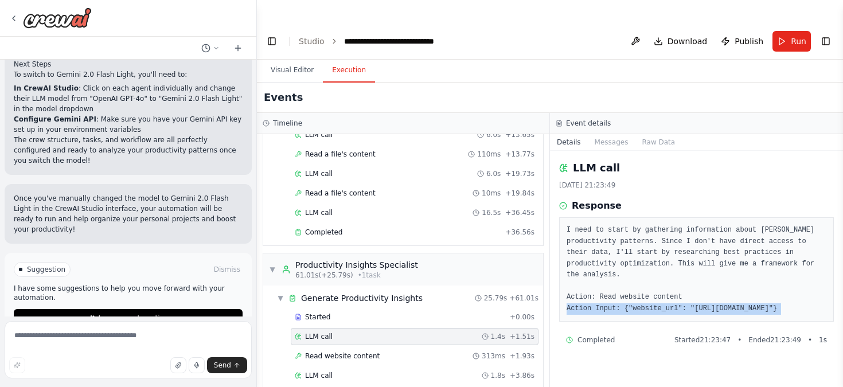
scroll to position [728, 0]
click at [613, 299] on pre "I need to start by gathering information about Nitya Sagar's productivity patte…" at bounding box center [696, 269] width 260 height 89
click at [450, 346] on div "Read website content 313ms + 1.93s" at bounding box center [415, 354] width 248 height 17
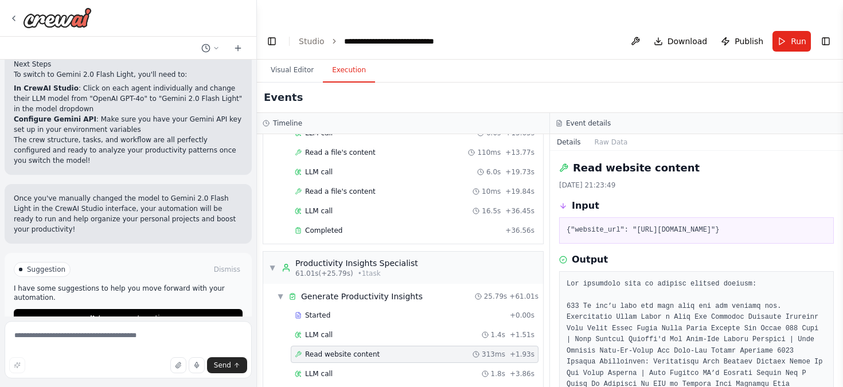
click at [602, 225] on pre "{"website_url": "https://www.forbes.com/sites/laurendebter/2023/06/28/10-produc…" at bounding box center [696, 230] width 260 height 11
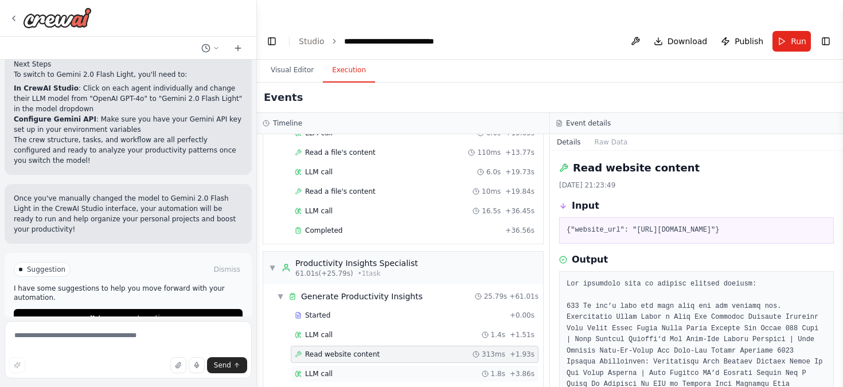
click at [428, 369] on div "LLM call 1.8s + 3.86s" at bounding box center [415, 373] width 240 height 9
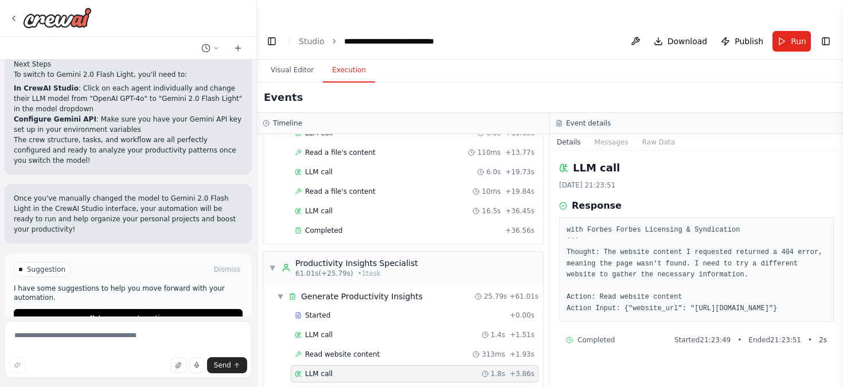
click at [388, 385] on div "Read website content 2ms + 3.87s" at bounding box center [415, 393] width 248 height 17
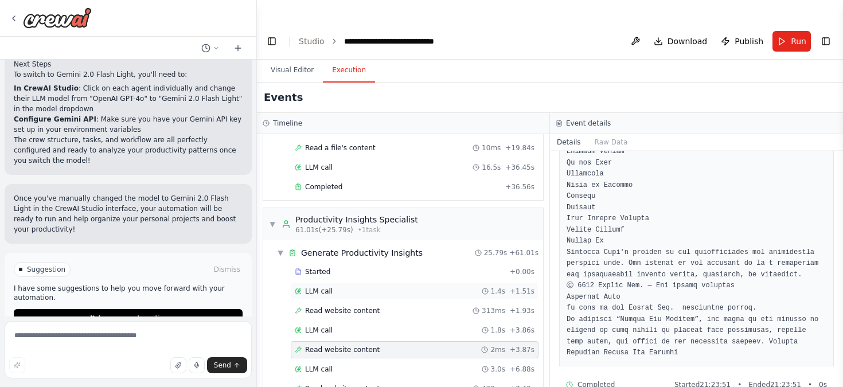
scroll to position [776, 0]
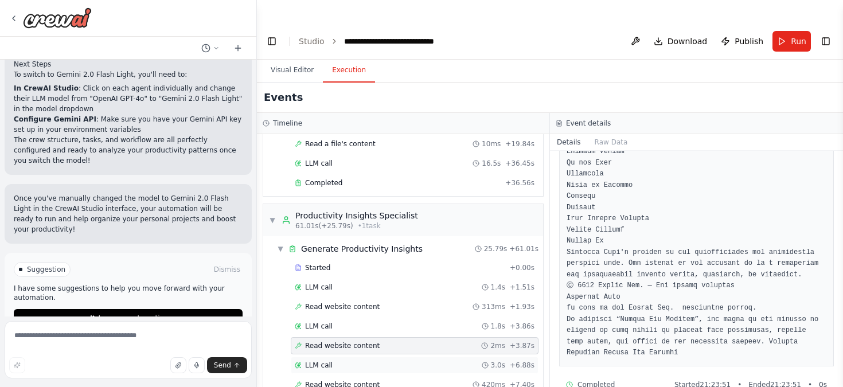
click at [380, 357] on div "LLM call 3.0s + 6.88s" at bounding box center [415, 365] width 248 height 17
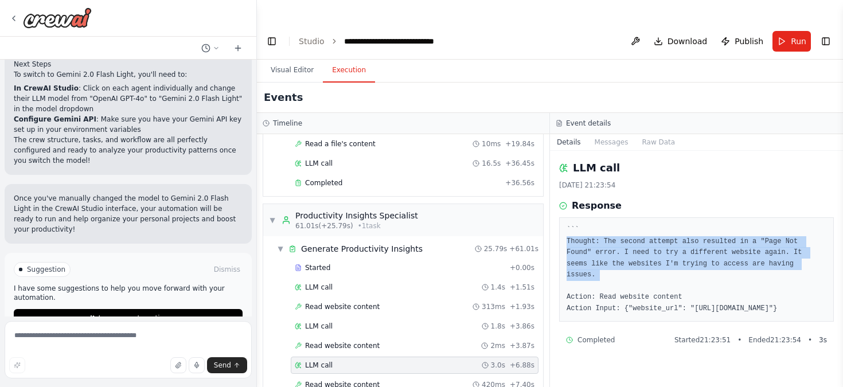
drag, startPoint x: 600, startPoint y: 221, endPoint x: 637, endPoint y: 264, distance: 56.5
click at [637, 264] on pre "``` Thought: The second attempt also resulted in a "Page Not Found" error. I ne…" at bounding box center [696, 269] width 260 height 89
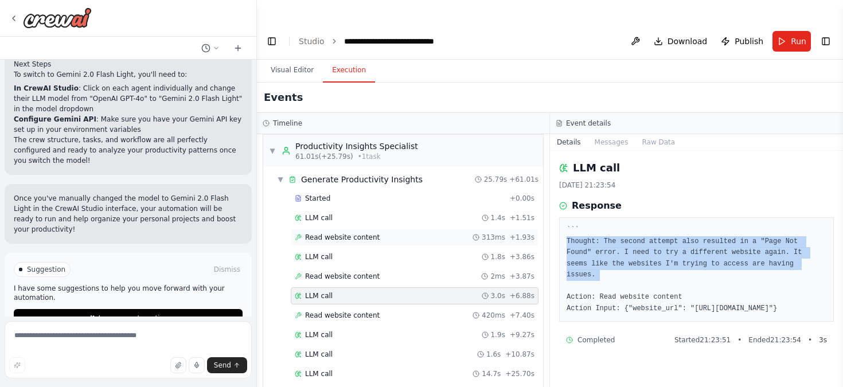
scroll to position [846, 0]
click at [385, 310] on div "Read website content 420ms + 7.40s" at bounding box center [415, 314] width 240 height 9
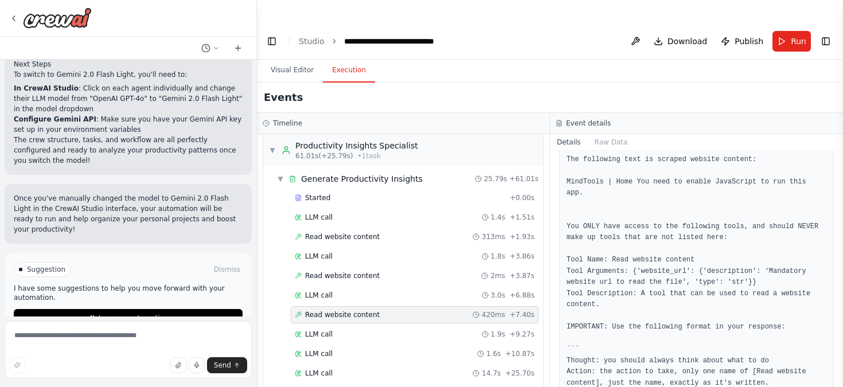
scroll to position [311, 0]
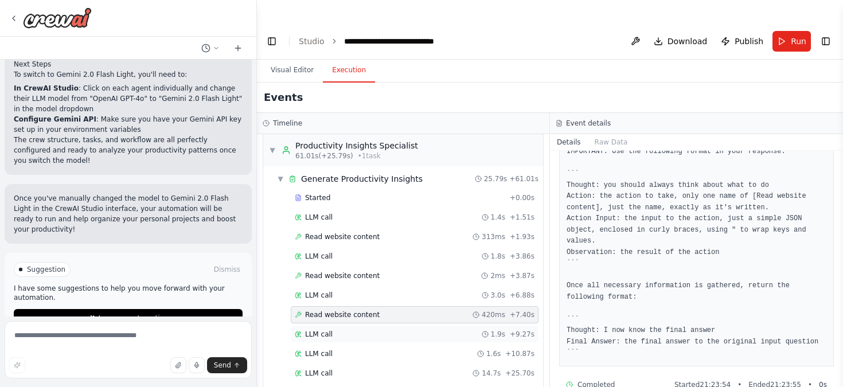
click at [381, 330] on div "LLM call 1.9s + 9.27s" at bounding box center [415, 334] width 240 height 9
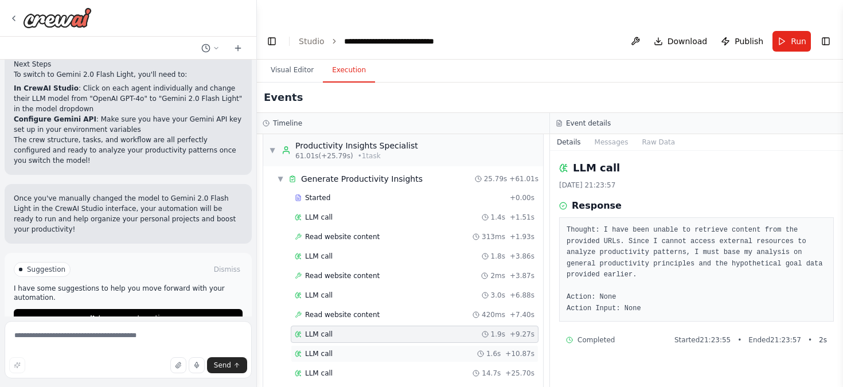
click at [386, 349] on div "LLM call 1.6s + 10.87s" at bounding box center [415, 353] width 240 height 9
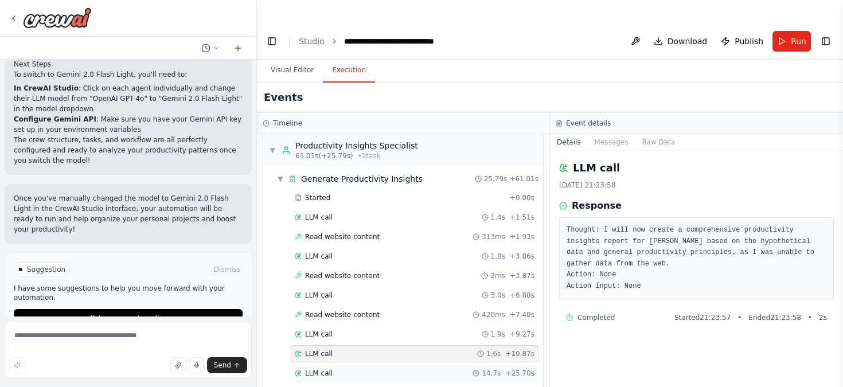
click at [388, 365] on div "LLM call 14.7s + 25.70s" at bounding box center [415, 373] width 248 height 17
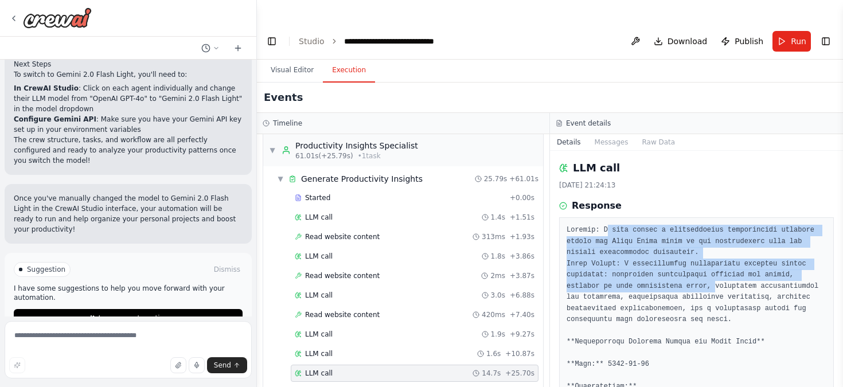
drag, startPoint x: 602, startPoint y: 217, endPoint x: 712, endPoint y: 292, distance: 133.6
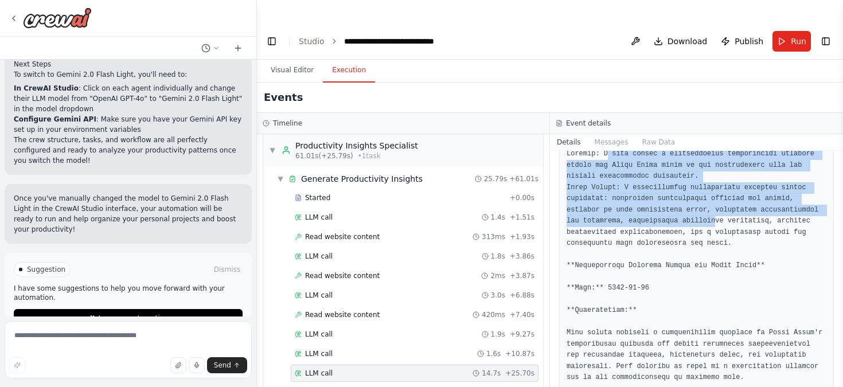
scroll to position [83, 0]
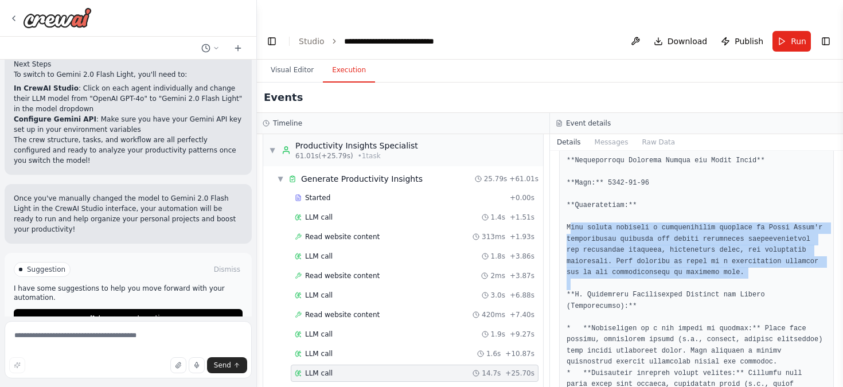
scroll to position [182, 0]
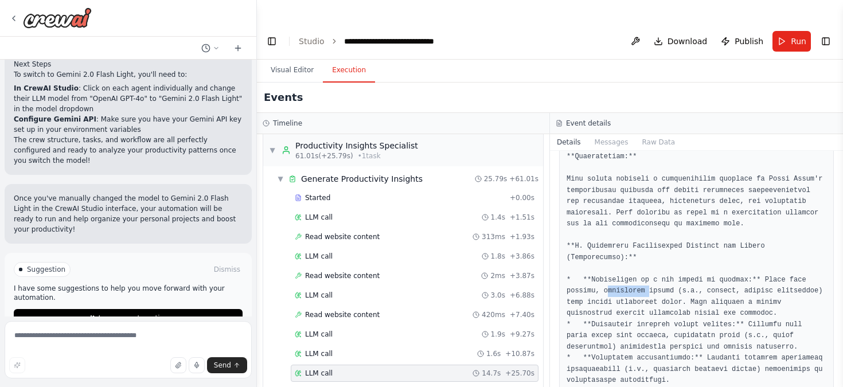
scroll to position [242, 0]
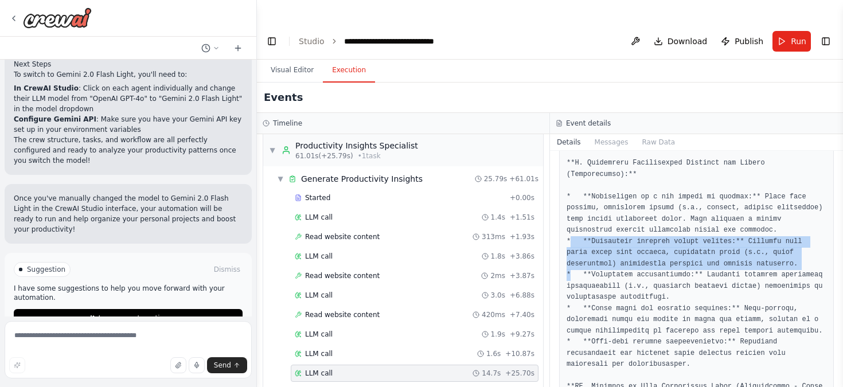
scroll to position [318, 0]
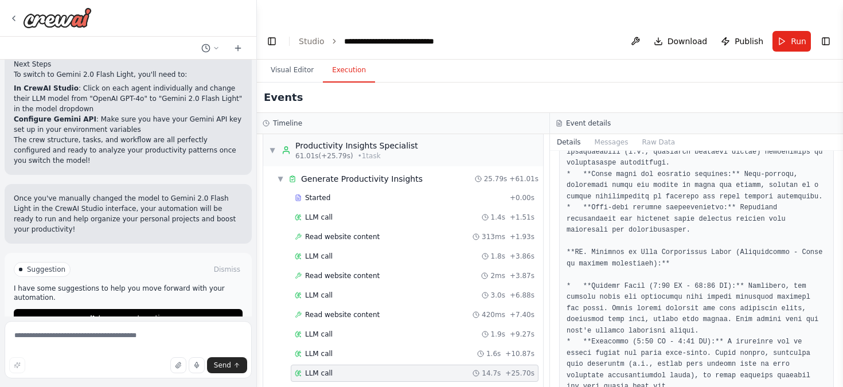
scroll to position [451, 0]
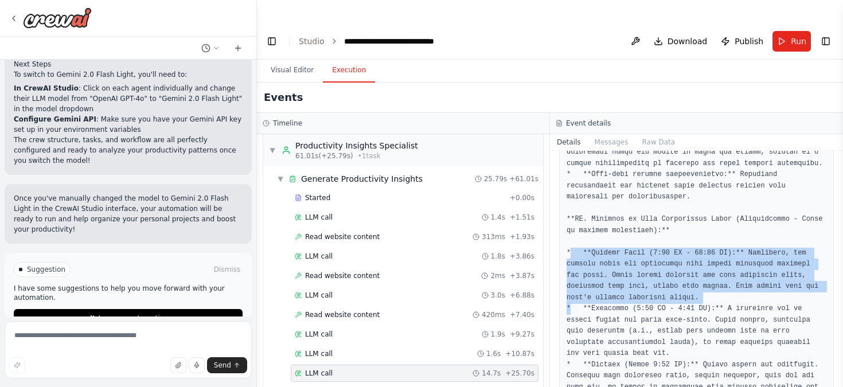
scroll to position [515, 0]
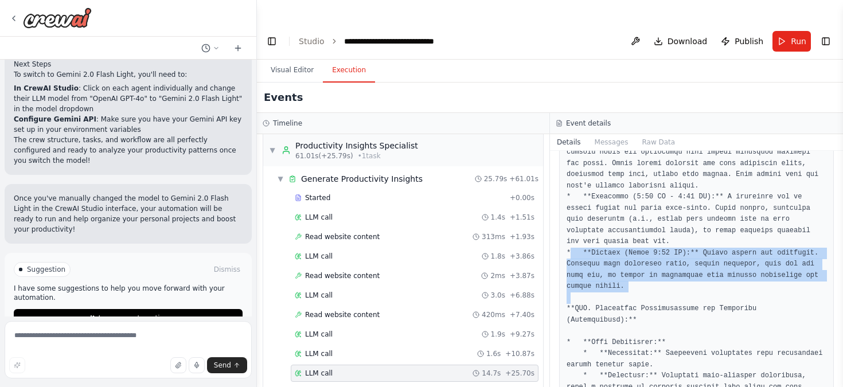
scroll to position [631, 0]
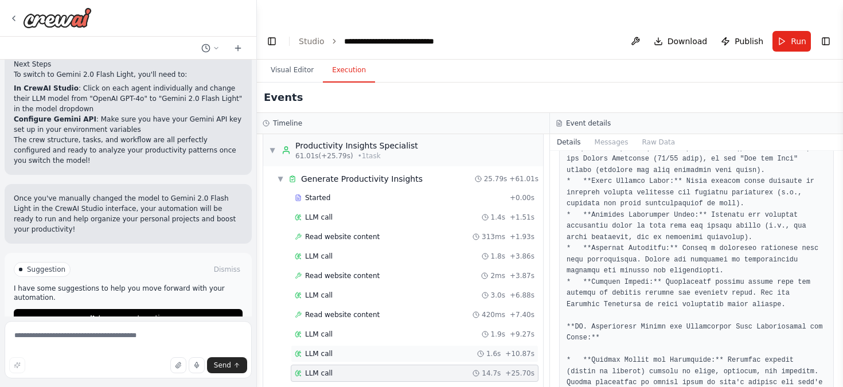
scroll to position [1372, 0]
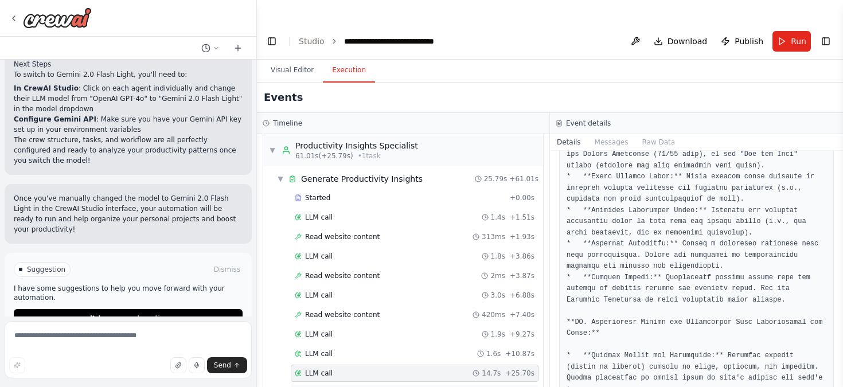
click at [467, 384] on div "Completed + 25.79s" at bounding box center [415, 392] width 248 height 17
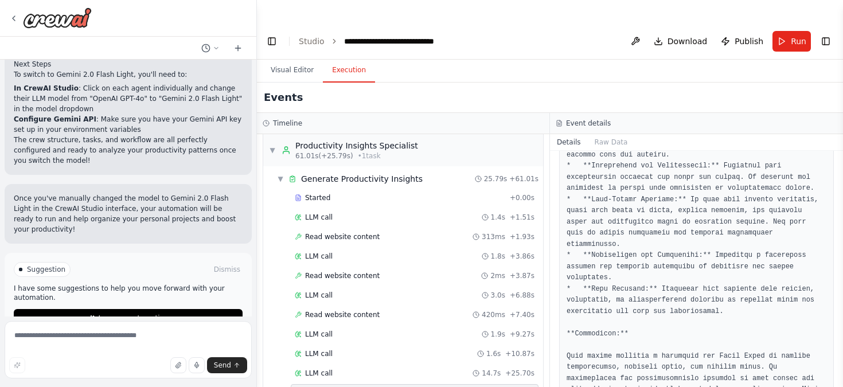
scroll to position [1804, 0]
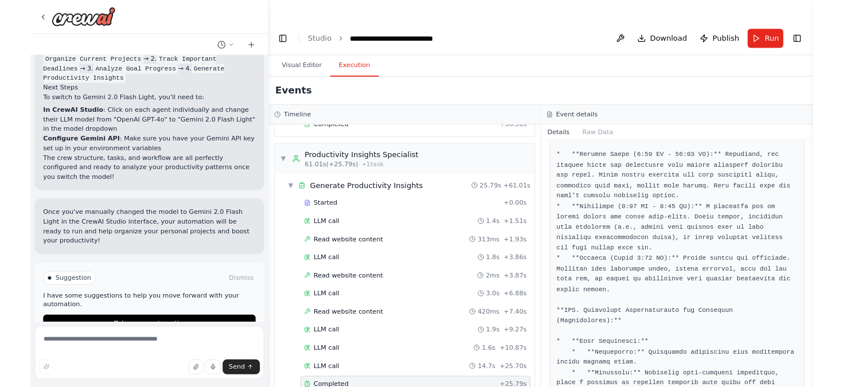
scroll to position [2037, 0]
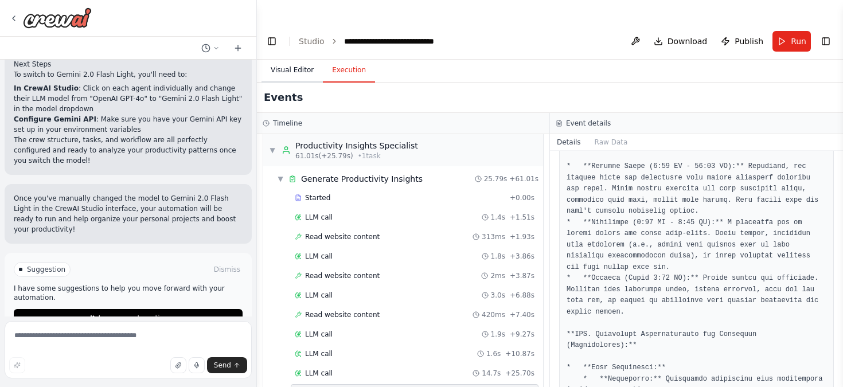
click at [307, 58] on button "Visual Editor" at bounding box center [291, 70] width 61 height 24
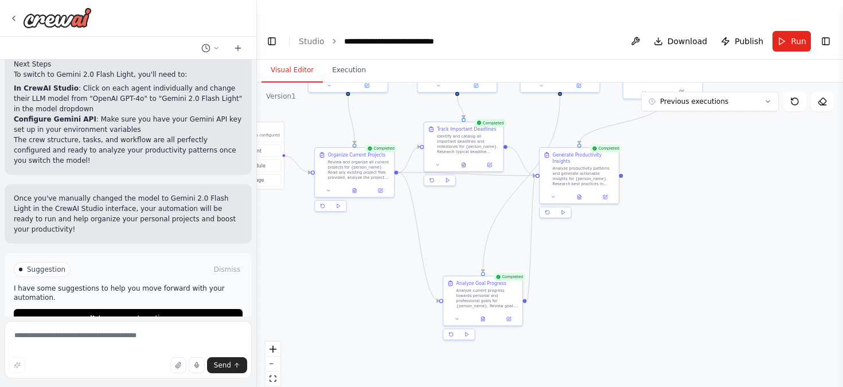
click at [307, 58] on button "Visual Editor" at bounding box center [291, 70] width 61 height 24
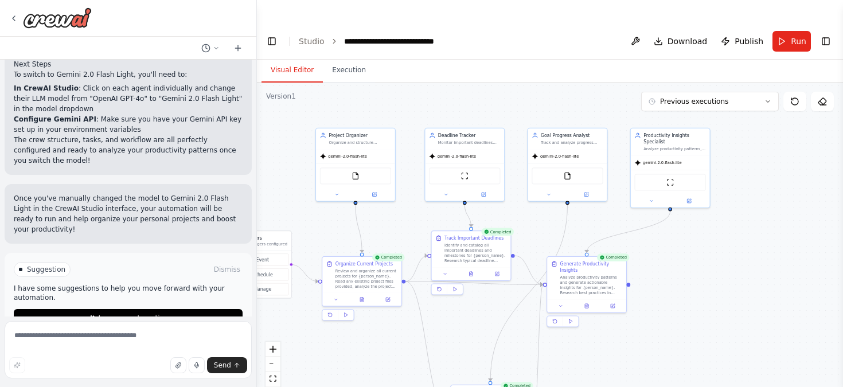
drag, startPoint x: 396, startPoint y: 213, endPoint x: 410, endPoint y: 328, distance: 116.0
click at [410, 328] on div ".deletable-edge-delete-btn { width: 20px; height: 20px; border: 0px solid #ffff…" at bounding box center [550, 246] width 586 height 327
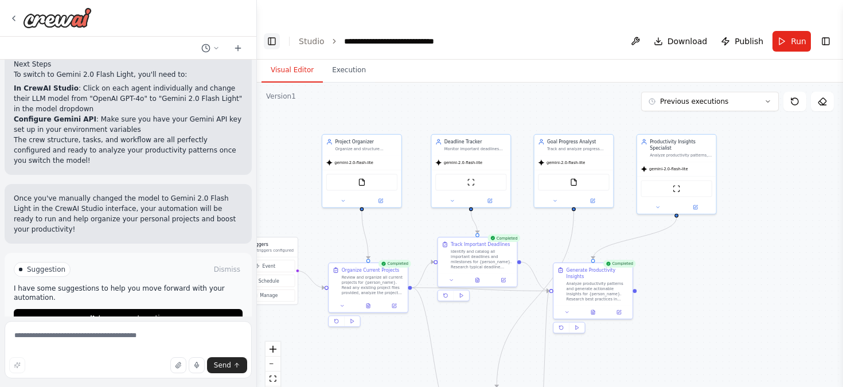
click at [269, 33] on button "Toggle Left Sidebar" at bounding box center [272, 41] width 16 height 16
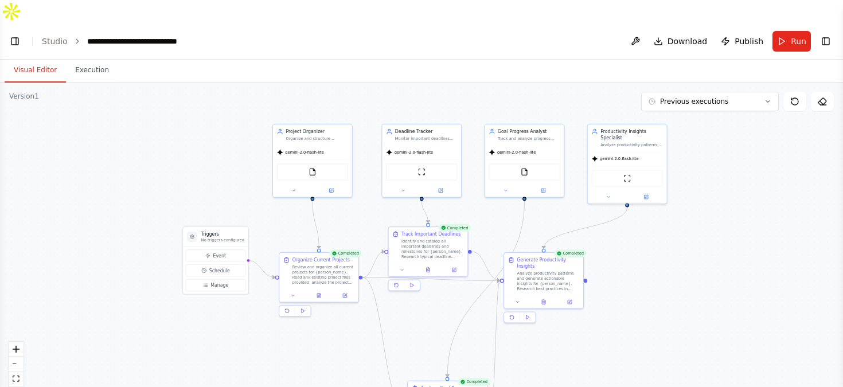
drag, startPoint x: 151, startPoint y: 98, endPoint x: 359, endPoint y: 86, distance: 208.5
click at [359, 86] on div ".deletable-edge-delete-btn { width: 20px; height: 20px; border: 0px solid #ffff…" at bounding box center [421, 246] width 843 height 327
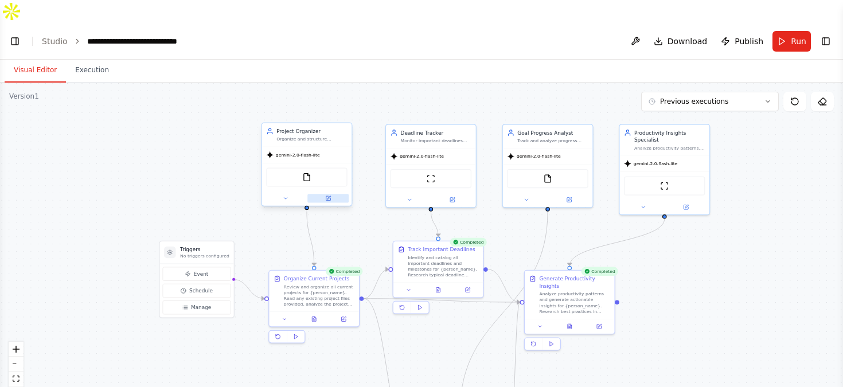
click at [328, 196] on icon at bounding box center [328, 198] width 5 height 5
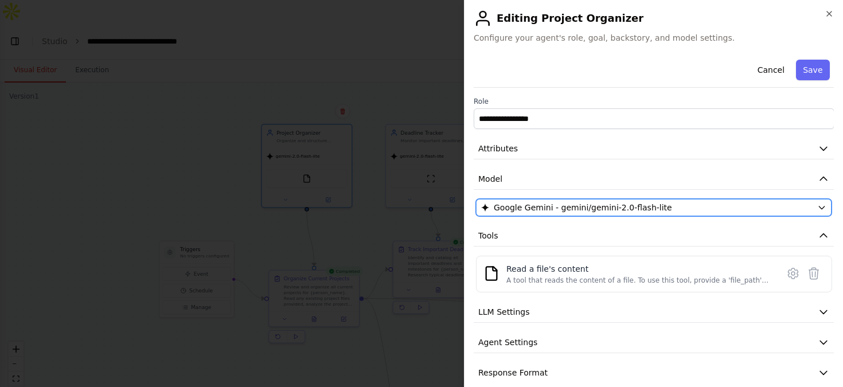
click at [572, 208] on span "Google Gemini - gemini/gemini-2.0-flash-lite" at bounding box center [583, 207] width 178 height 11
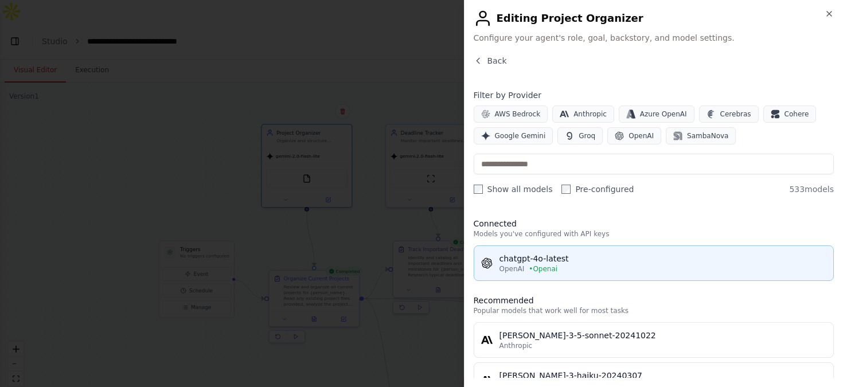
click at [539, 268] on span "• Openai" at bounding box center [543, 268] width 29 height 9
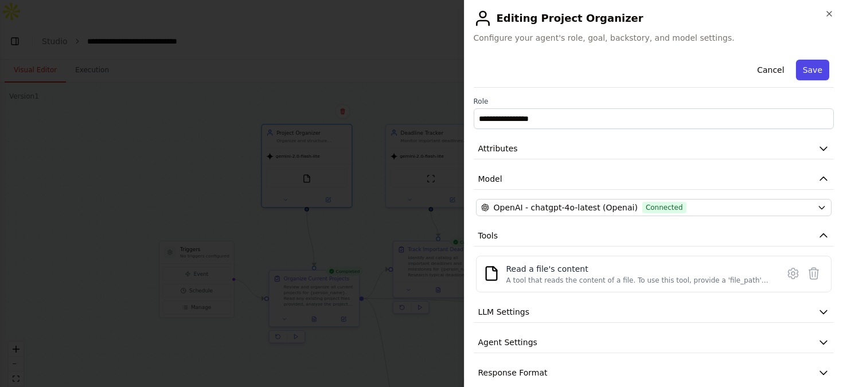
click at [822, 61] on button "Save" at bounding box center [812, 70] width 33 height 21
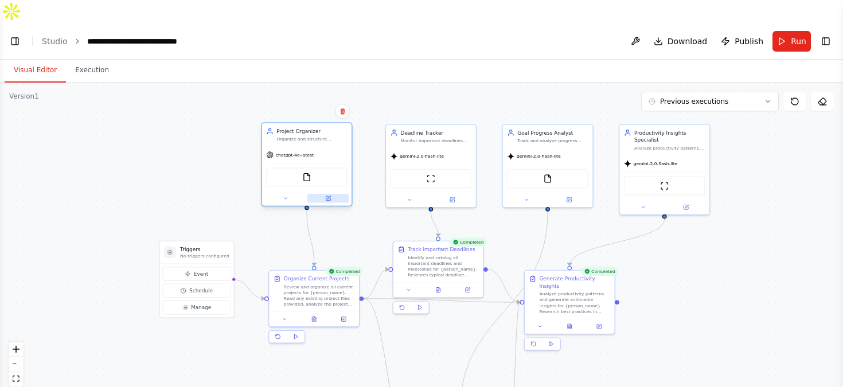
click at [326, 196] on icon at bounding box center [328, 198] width 5 height 5
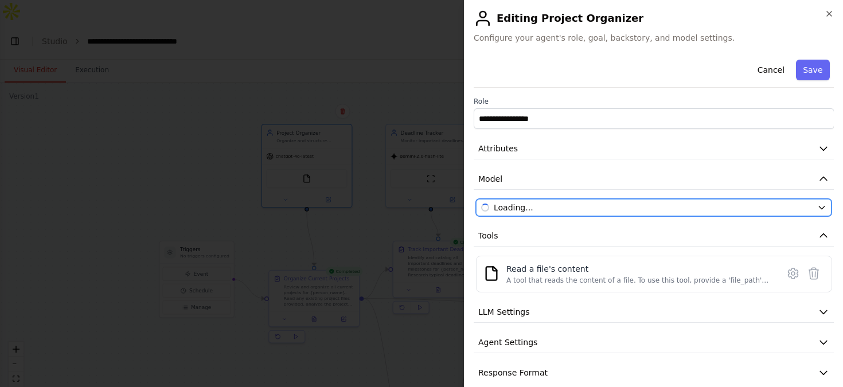
click at [525, 205] on span "Loading..." at bounding box center [514, 207] width 40 height 11
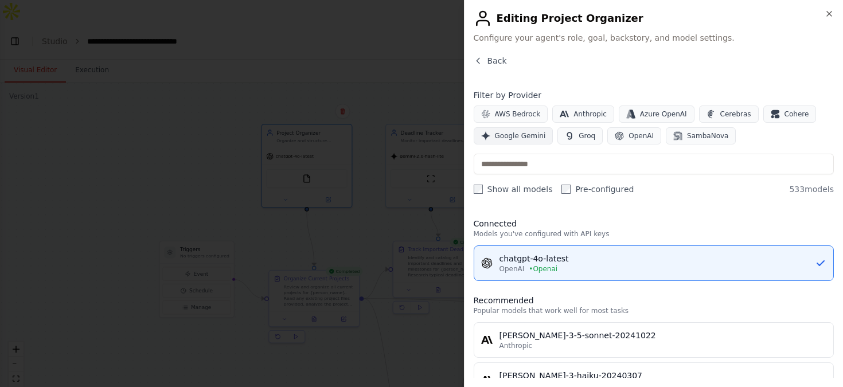
click at [517, 131] on span "Google Gemini" at bounding box center [520, 135] width 51 height 9
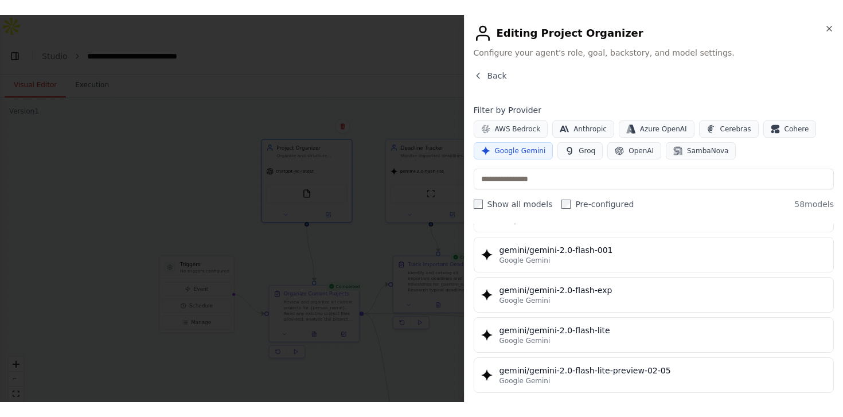
scroll to position [655, 0]
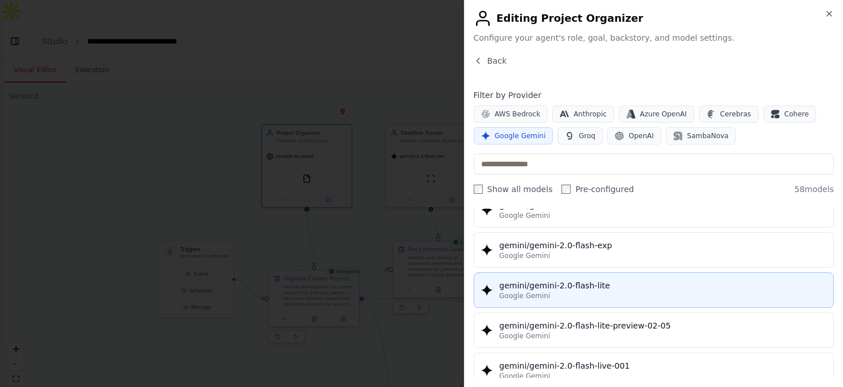
click at [565, 290] on div "gemini/gemini-2.0-flash-lite" at bounding box center [662, 285] width 327 height 11
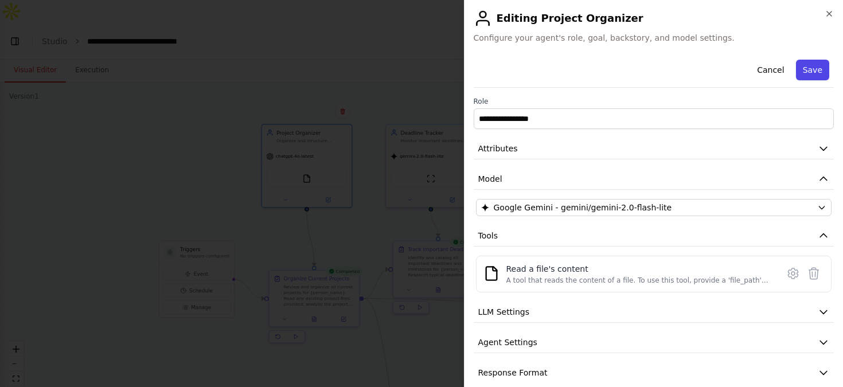
click at [812, 75] on button "Save" at bounding box center [812, 70] width 33 height 21
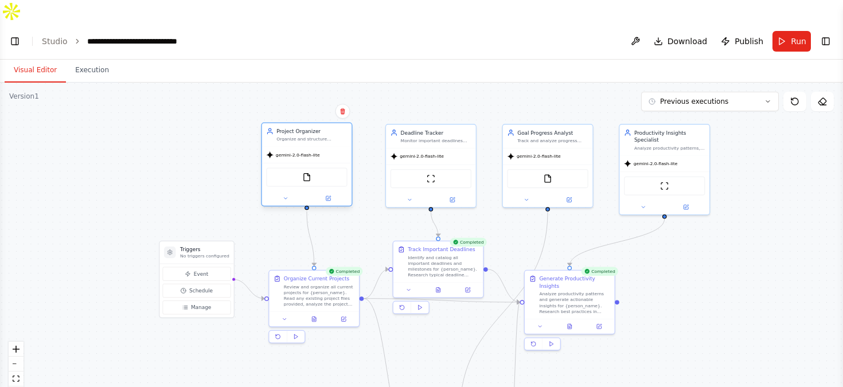
click at [310, 167] on div "FileReadTool" at bounding box center [306, 176] width 81 height 19
click at [328, 194] on button at bounding box center [327, 198] width 41 height 9
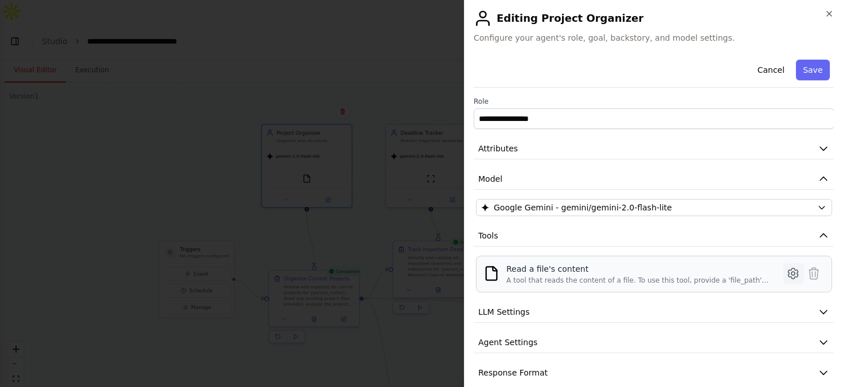
click at [787, 273] on icon at bounding box center [793, 274] width 14 height 14
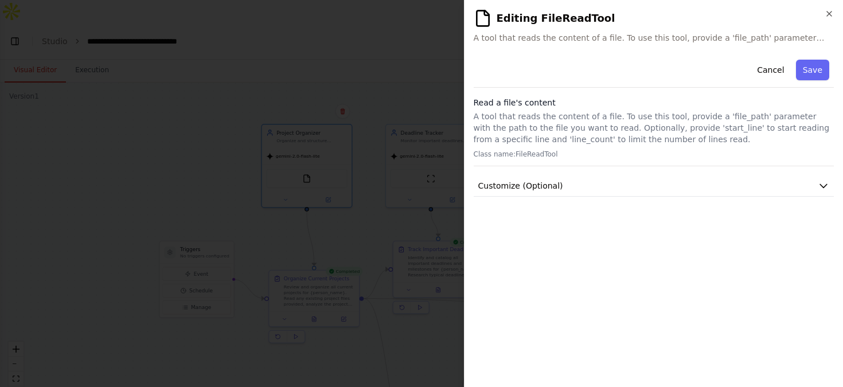
click at [511, 141] on p "A tool that reads the content of a file. To use this tool, provide a 'file_path…" at bounding box center [654, 128] width 361 height 34
click at [526, 183] on span "Customize (Optional)" at bounding box center [520, 185] width 85 height 11
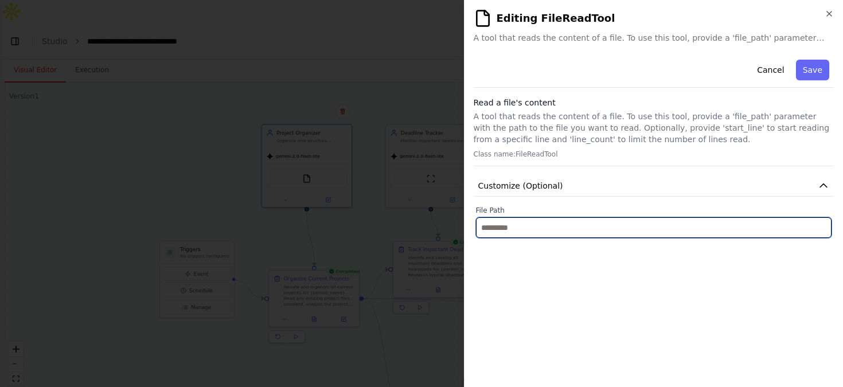
click at [611, 221] on input "text" at bounding box center [654, 227] width 356 height 21
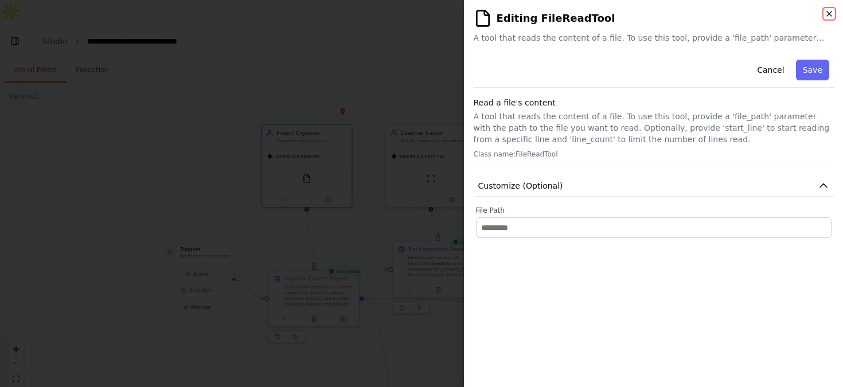
click at [830, 17] on icon "button" at bounding box center [828, 13] width 9 height 9
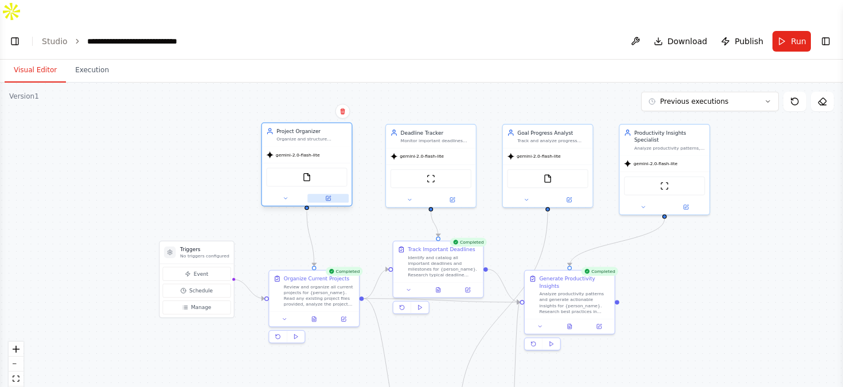
click at [330, 196] on icon at bounding box center [328, 198] width 5 height 5
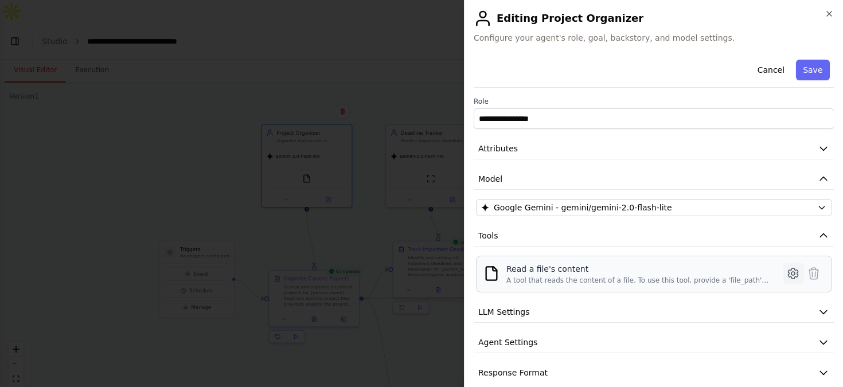
click at [800, 278] on button at bounding box center [793, 273] width 21 height 21
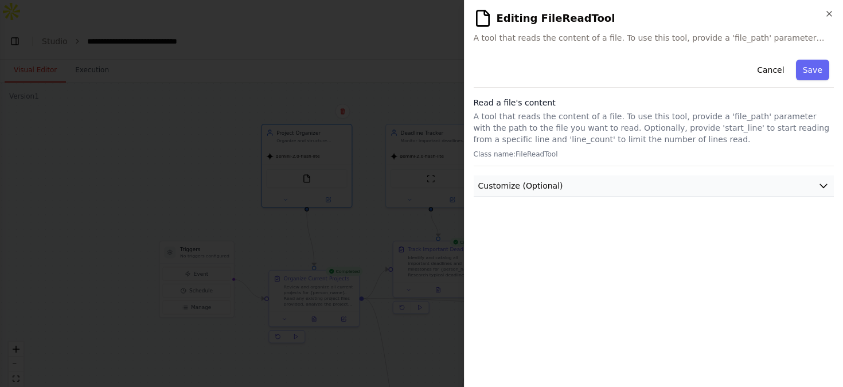
click at [601, 195] on button "Customize (Optional)" at bounding box center [654, 185] width 361 height 21
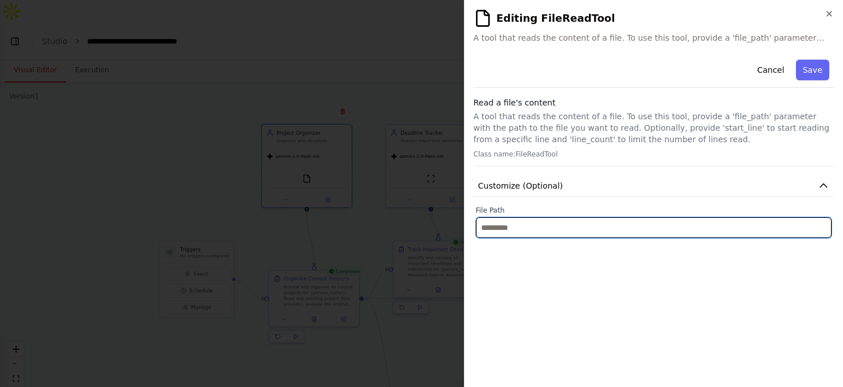
click at [529, 228] on input "text" at bounding box center [654, 227] width 356 height 21
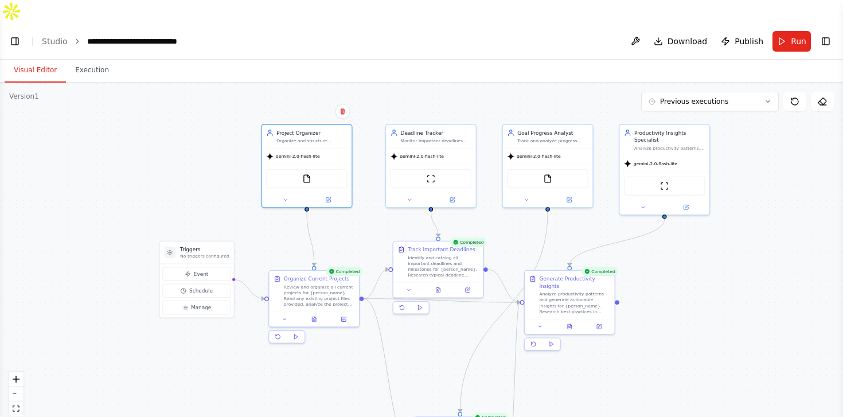
scroll to position [2007, 0]
click at [755, 36] on span "Publish" at bounding box center [748, 41] width 29 height 11
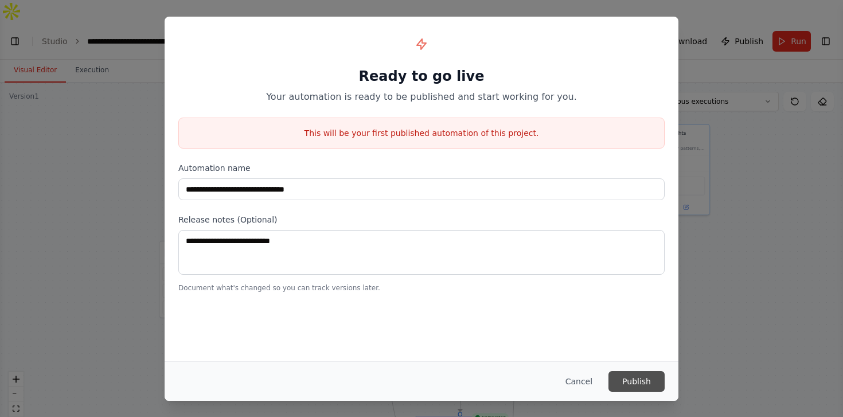
click at [639, 387] on button "Publish" at bounding box center [636, 381] width 56 height 21
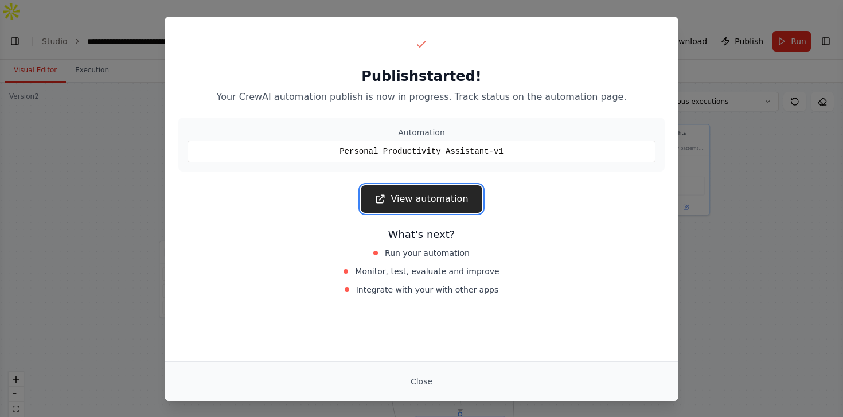
click at [439, 191] on link "View automation" at bounding box center [421, 199] width 121 height 28
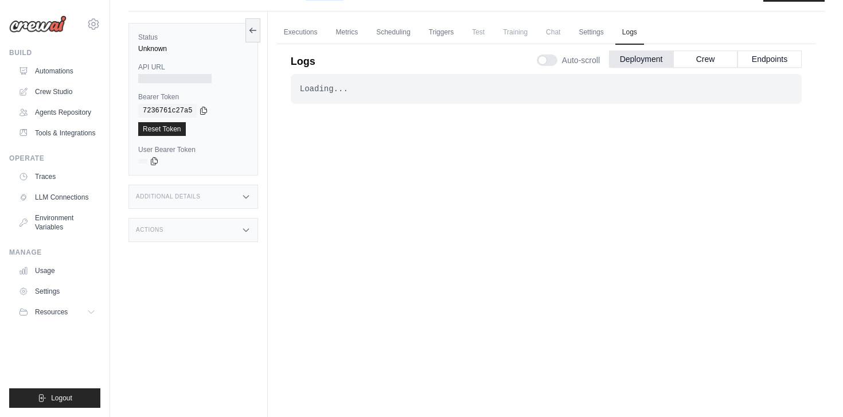
click at [215, 185] on div "Additional Details" at bounding box center [193, 197] width 130 height 24
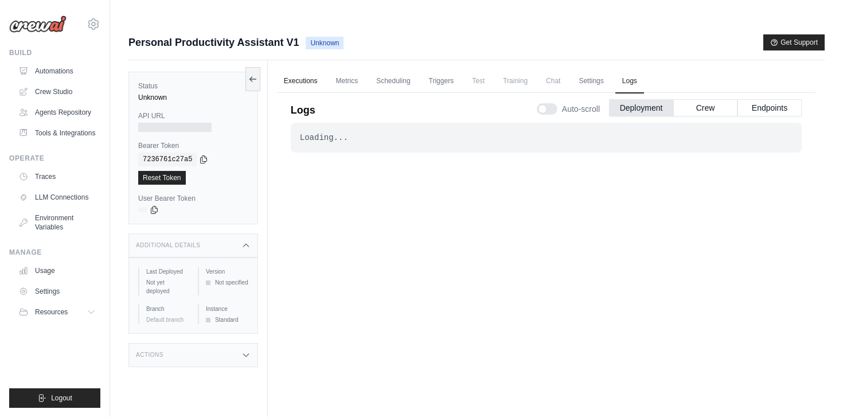
click at [319, 69] on link "Executions" at bounding box center [301, 81] width 48 height 24
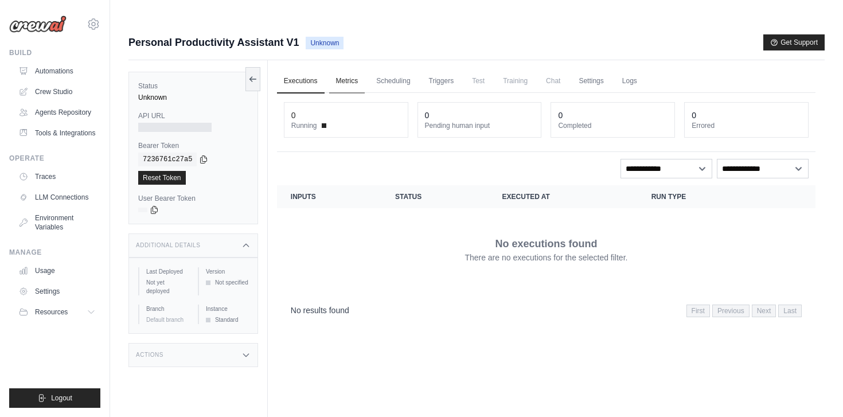
click at [356, 69] on link "Metrics" at bounding box center [347, 81] width 36 height 24
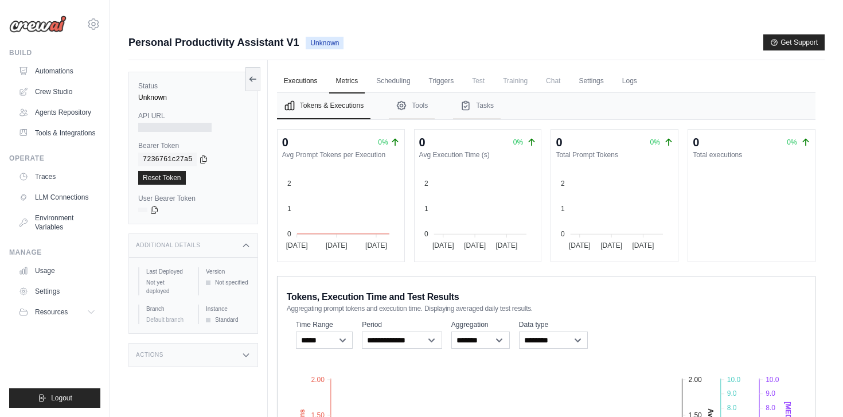
click at [288, 69] on link "Executions" at bounding box center [301, 81] width 48 height 24
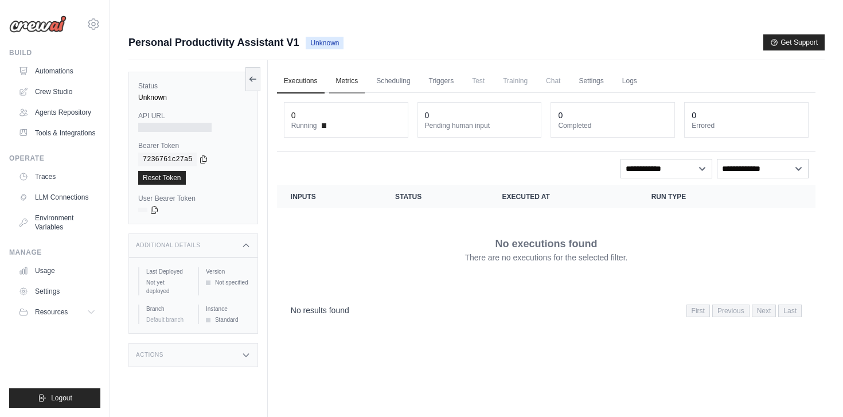
click at [365, 69] on link "Metrics" at bounding box center [347, 81] width 36 height 24
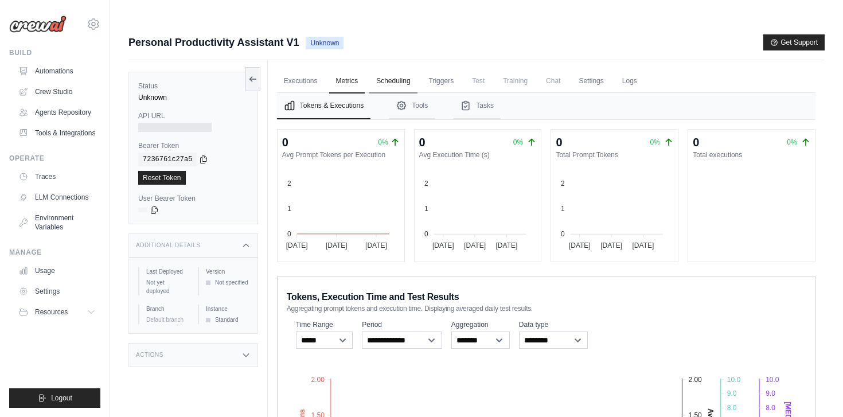
click at [413, 69] on link "Scheduling" at bounding box center [393, 81] width 48 height 24
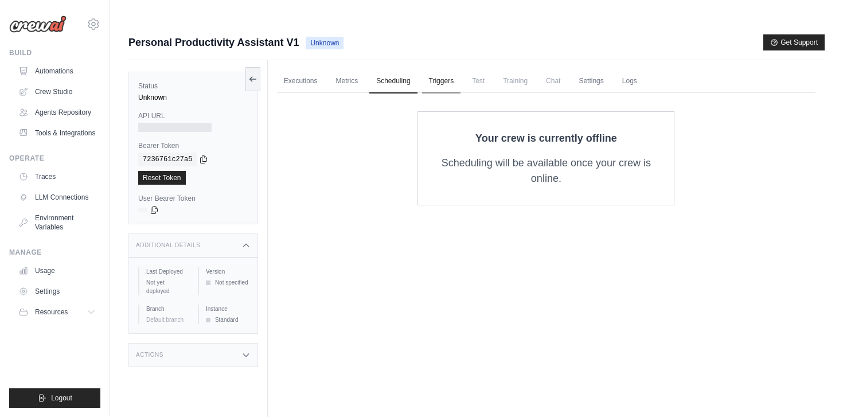
click at [448, 69] on link "Triggers" at bounding box center [441, 81] width 39 height 24
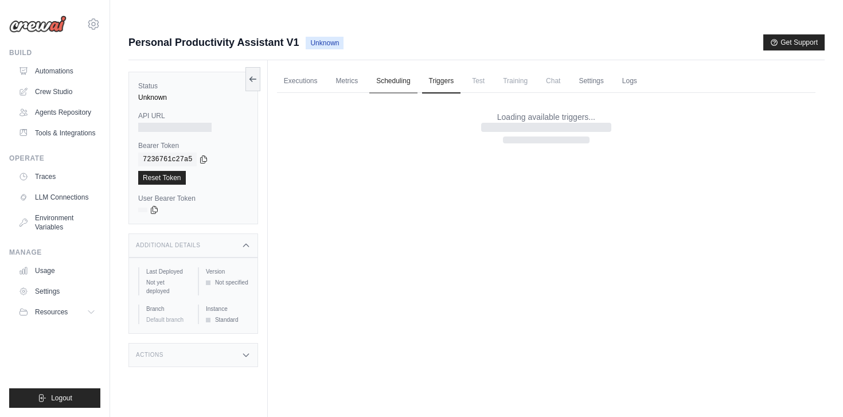
click at [376, 69] on link "Scheduling" at bounding box center [393, 81] width 48 height 24
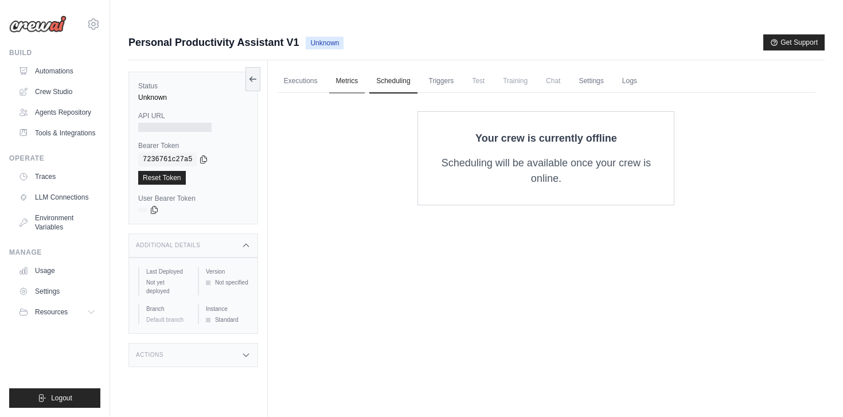
click at [352, 69] on link "Metrics" at bounding box center [347, 81] width 36 height 24
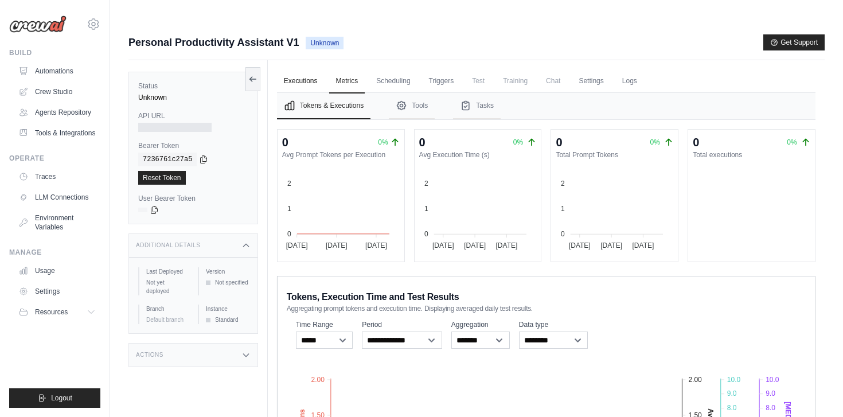
click at [313, 69] on link "Executions" at bounding box center [301, 81] width 48 height 24
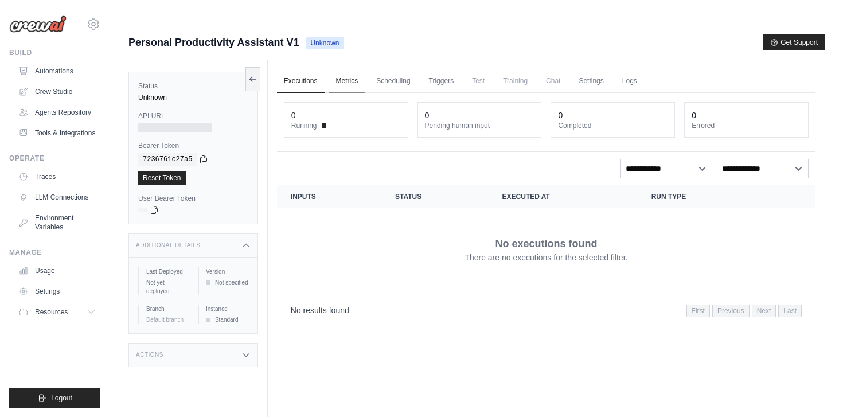
click at [358, 69] on link "Metrics" at bounding box center [347, 81] width 36 height 24
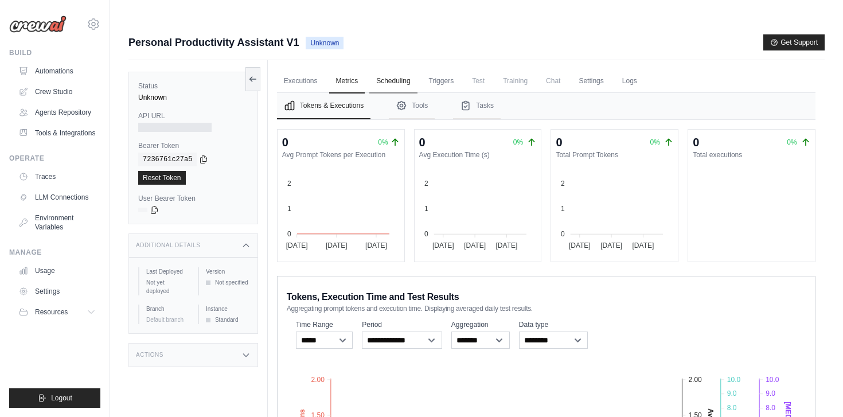
click at [385, 69] on link "Scheduling" at bounding box center [393, 81] width 48 height 24
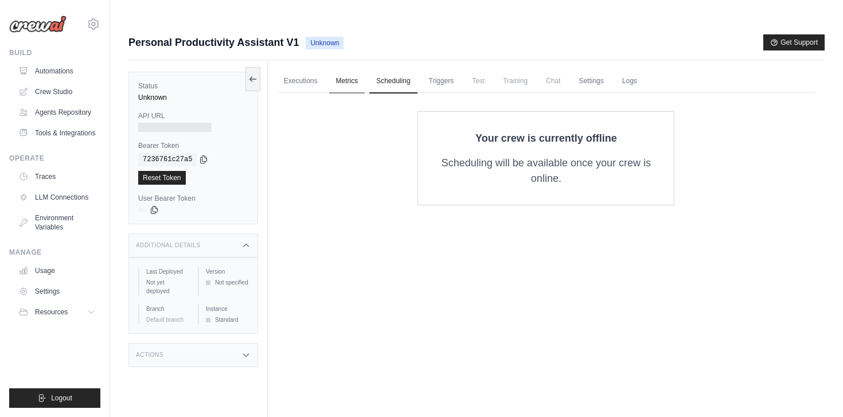
click at [350, 69] on link "Metrics" at bounding box center [347, 81] width 36 height 24
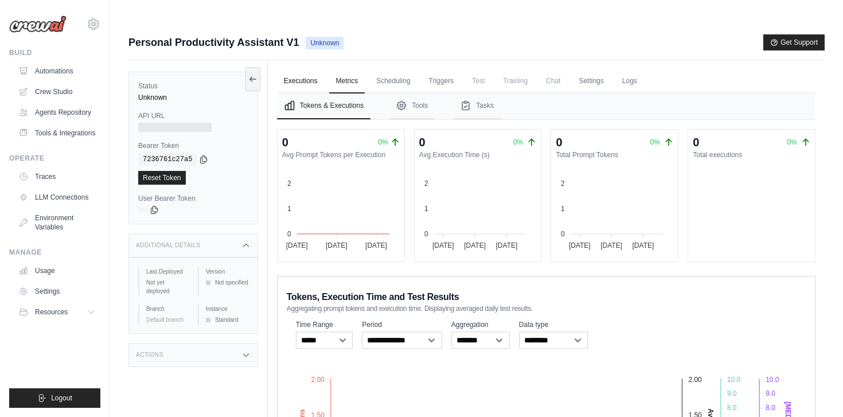
click at [313, 69] on link "Executions" at bounding box center [301, 81] width 48 height 24
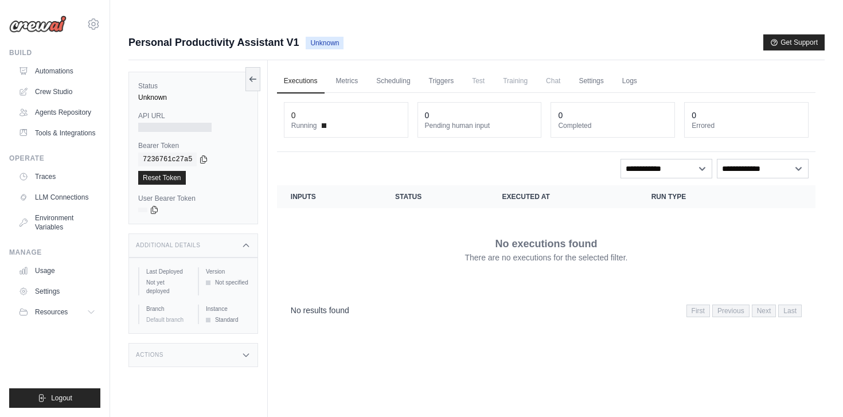
click at [365, 69] on ul "Executions Metrics Scheduling Triggers Test Training Chat Settings Logs" at bounding box center [546, 81] width 538 height 24
click at [353, 69] on link "Metrics" at bounding box center [347, 81] width 36 height 24
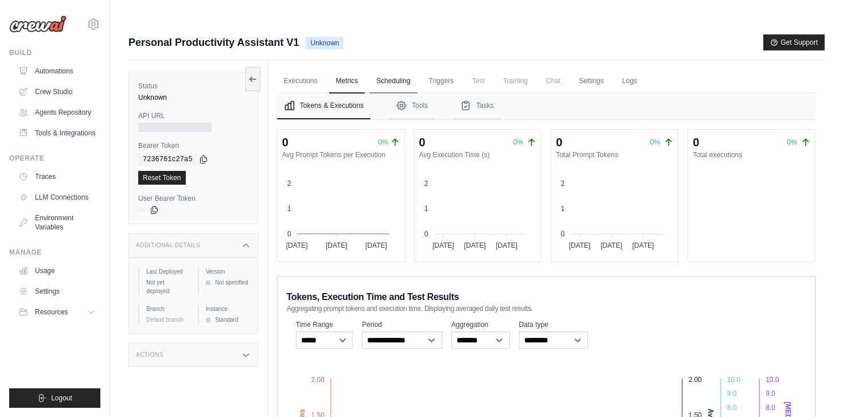
click at [397, 69] on link "Scheduling" at bounding box center [393, 81] width 48 height 24
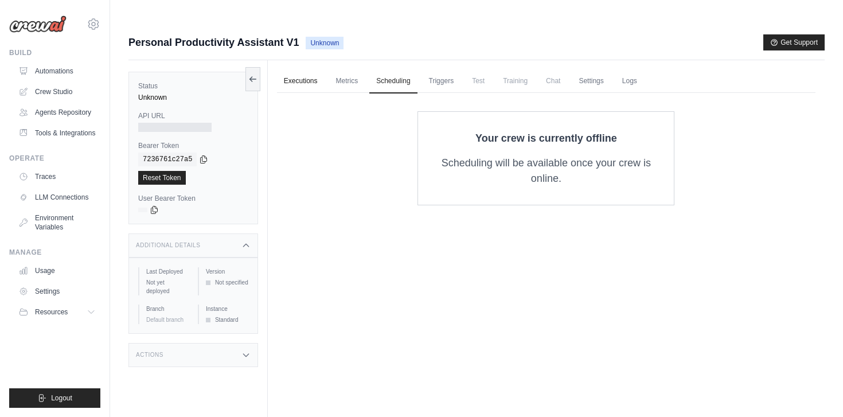
click at [323, 69] on link "Executions" at bounding box center [301, 81] width 48 height 24
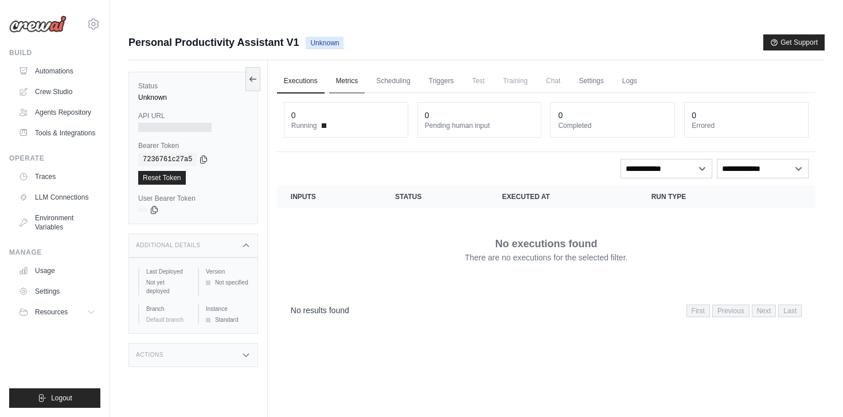
click at [349, 69] on link "Metrics" at bounding box center [347, 81] width 36 height 24
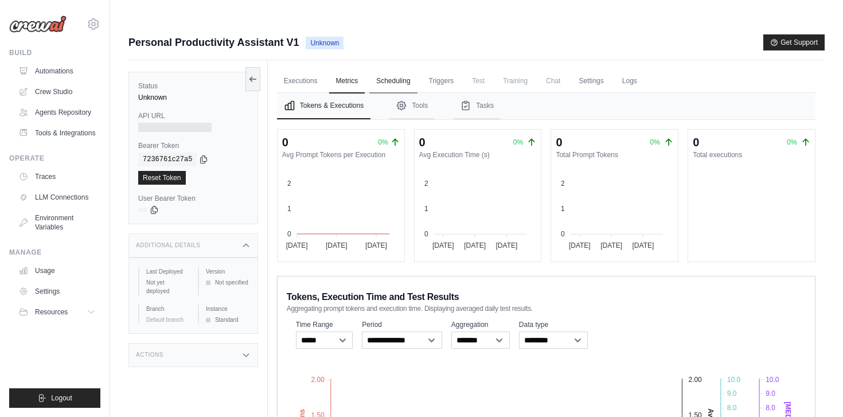
click at [391, 69] on link "Scheduling" at bounding box center [393, 81] width 48 height 24
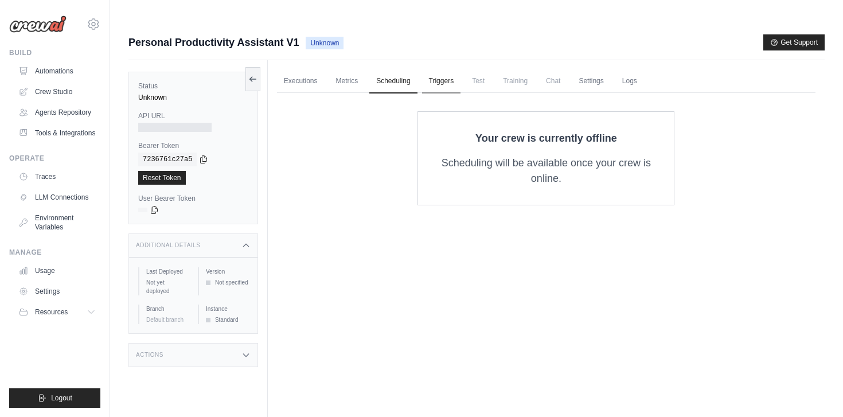
click at [451, 69] on link "Triggers" at bounding box center [441, 81] width 39 height 24
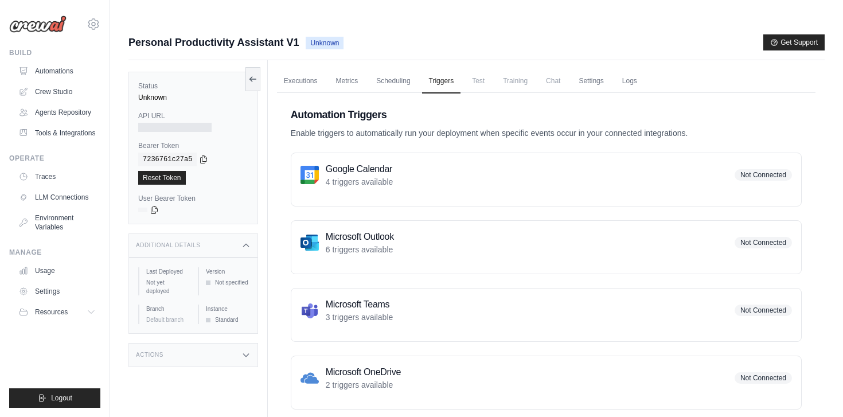
click at [489, 69] on span "Test" at bounding box center [478, 80] width 26 height 23
click at [404, 69] on link "Scheduling" at bounding box center [393, 81] width 48 height 24
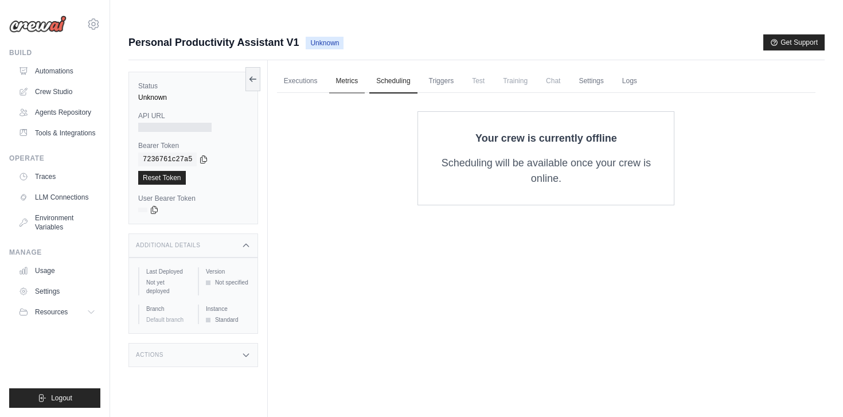
click at [353, 69] on link "Metrics" at bounding box center [347, 81] width 36 height 24
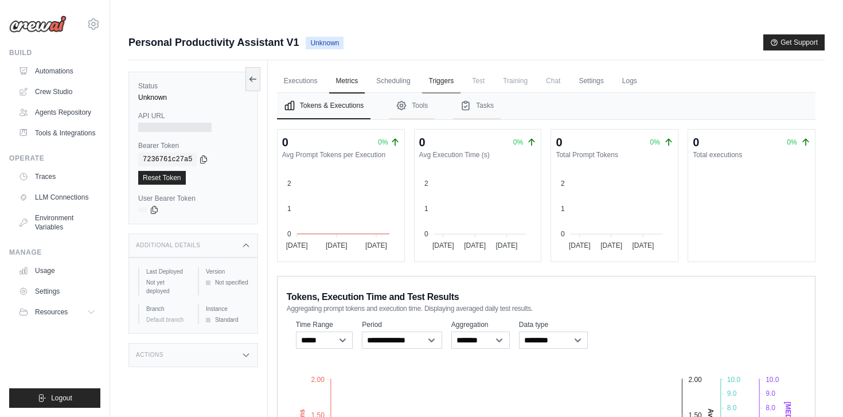
click at [447, 69] on link "Triggers" at bounding box center [441, 81] width 39 height 24
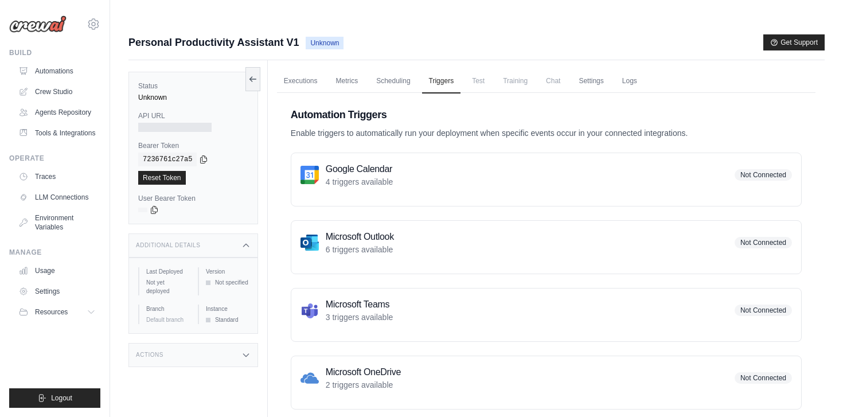
click at [476, 69] on span "Test" at bounding box center [478, 80] width 26 height 23
click at [409, 69] on link "Scheduling" at bounding box center [393, 81] width 48 height 24
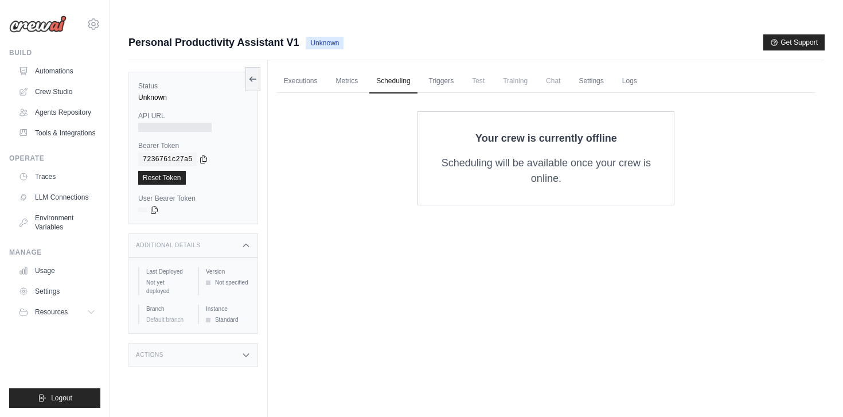
click at [485, 69] on span "Test" at bounding box center [478, 80] width 26 height 23
click at [631, 69] on link "Logs" at bounding box center [629, 81] width 29 height 24
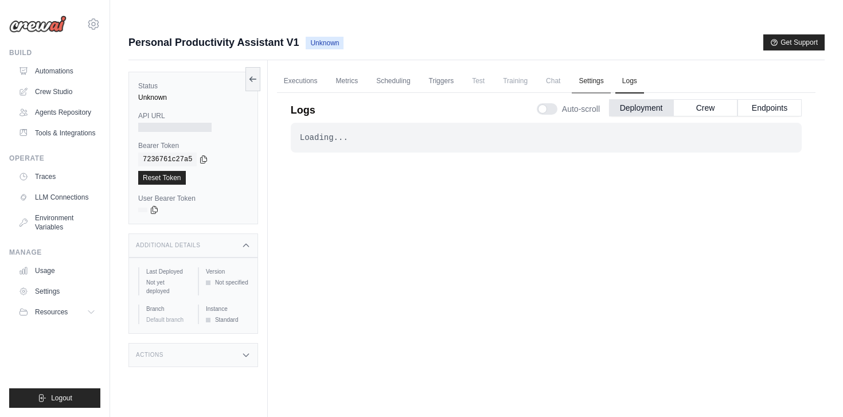
click at [589, 69] on link "Settings" at bounding box center [591, 81] width 38 height 24
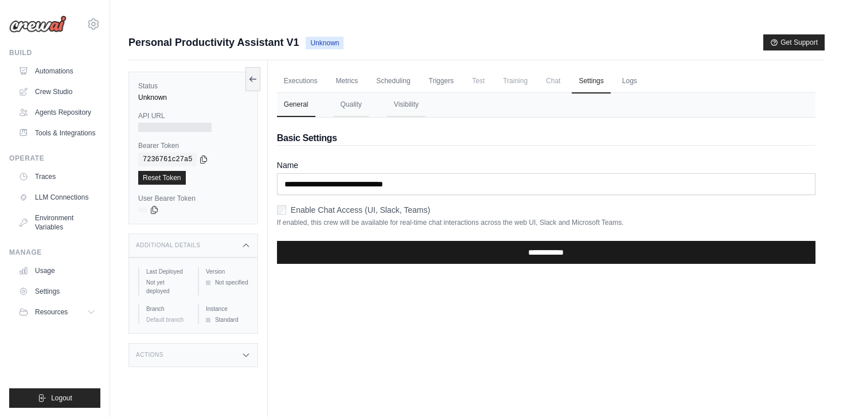
click at [369, 241] on input "**********" at bounding box center [546, 252] width 538 height 23
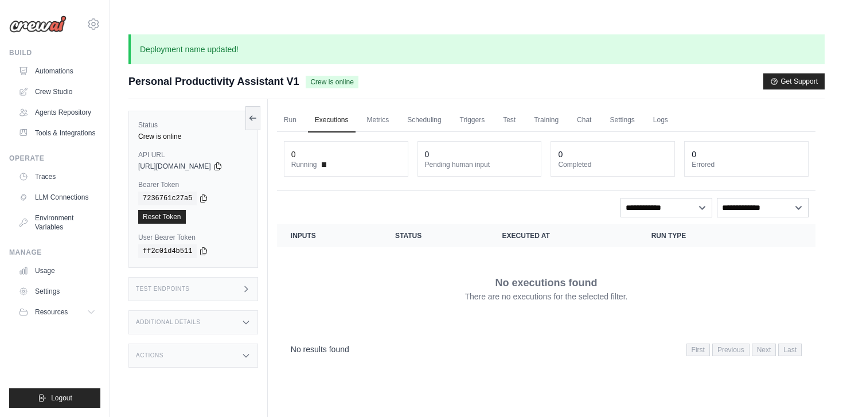
scroll to position [33, 0]
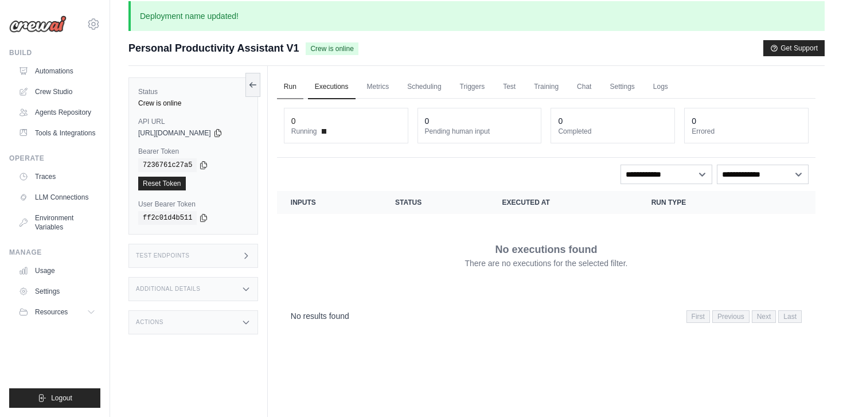
click at [287, 75] on link "Run" at bounding box center [290, 87] width 26 height 24
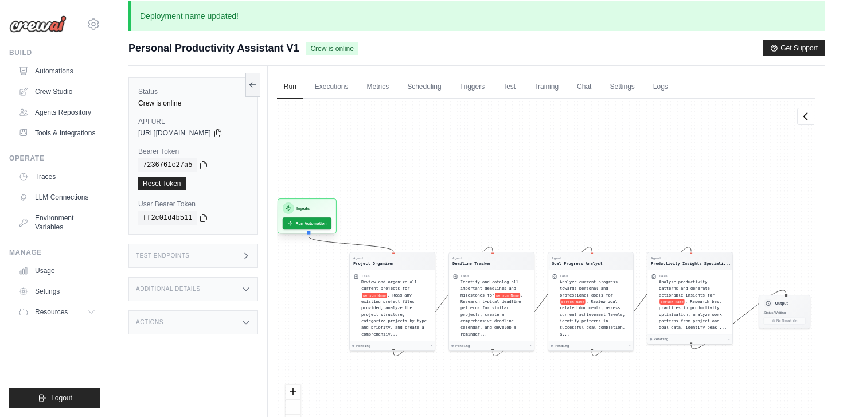
drag, startPoint x: 324, startPoint y: 212, endPoint x: 324, endPoint y: 165, distance: 47.0
click at [324, 165] on div "Agent Project Organizer Task Review and organize all current projects for perso…" at bounding box center [546, 276] width 538 height 354
click at [57, 75] on link "Automations" at bounding box center [58, 71] width 87 height 18
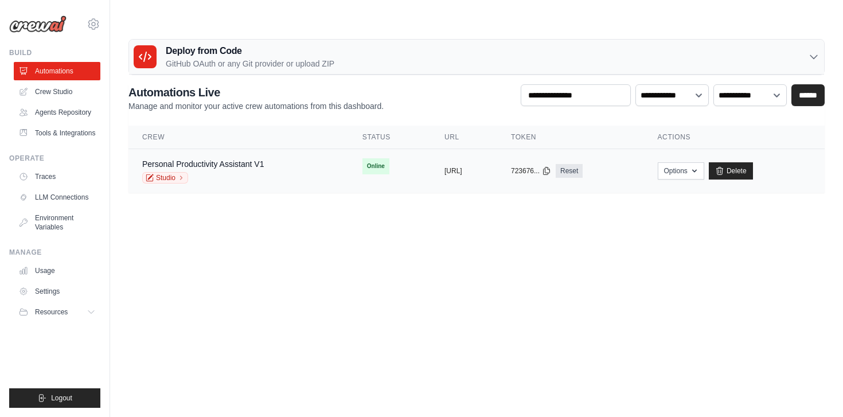
click at [220, 172] on div "Studio" at bounding box center [203, 177] width 122 height 11
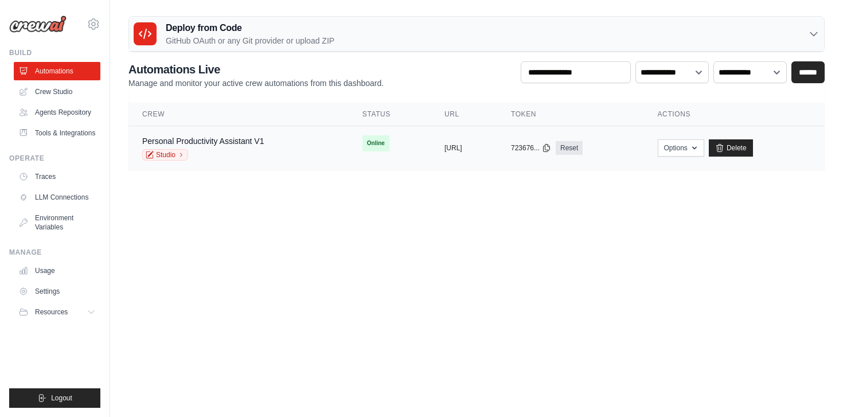
click at [248, 135] on div "Personal Productivity Assistant V1" at bounding box center [203, 140] width 122 height 11
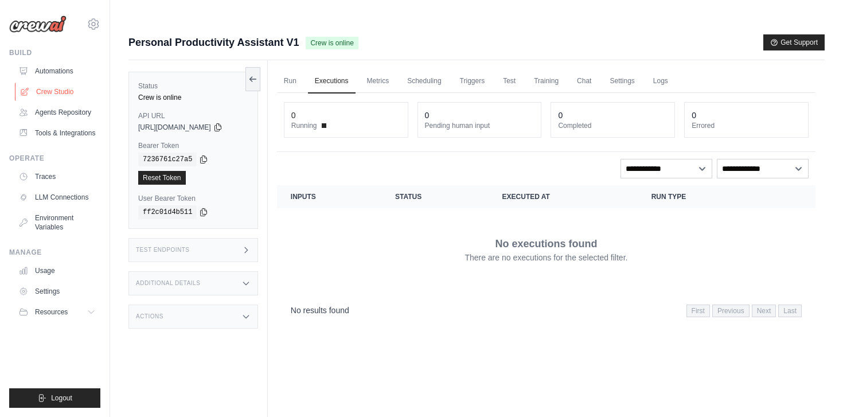
click at [76, 97] on link "Crew Studio" at bounding box center [58, 92] width 87 height 18
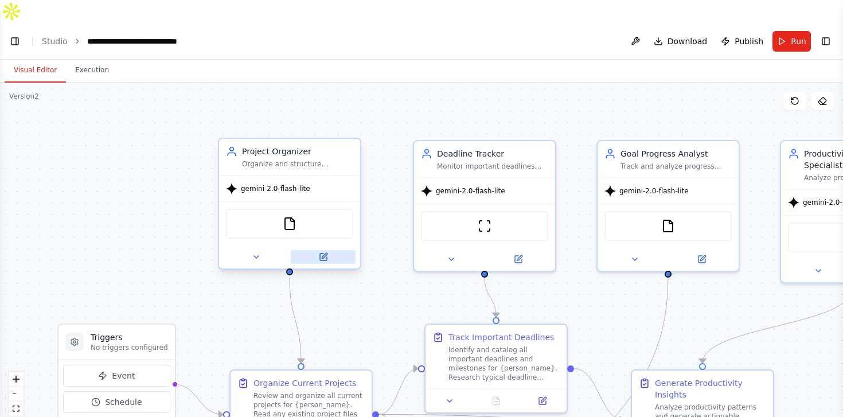
click at [320, 253] on icon at bounding box center [323, 256] width 7 height 7
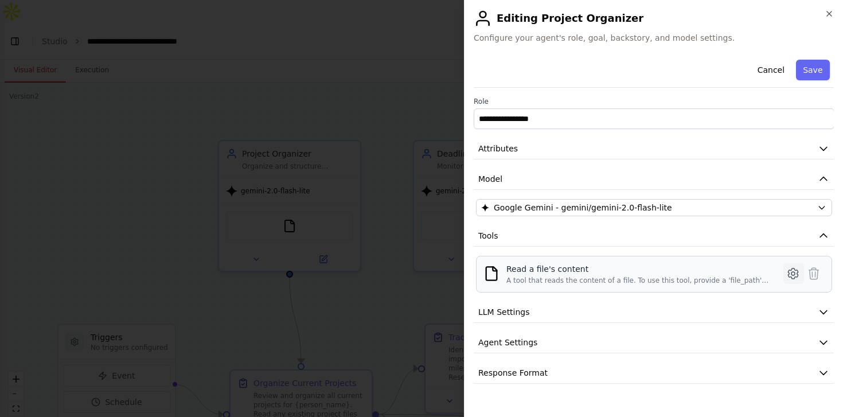
scroll to position [1914, 0]
click at [789, 272] on icon at bounding box center [793, 274] width 14 height 14
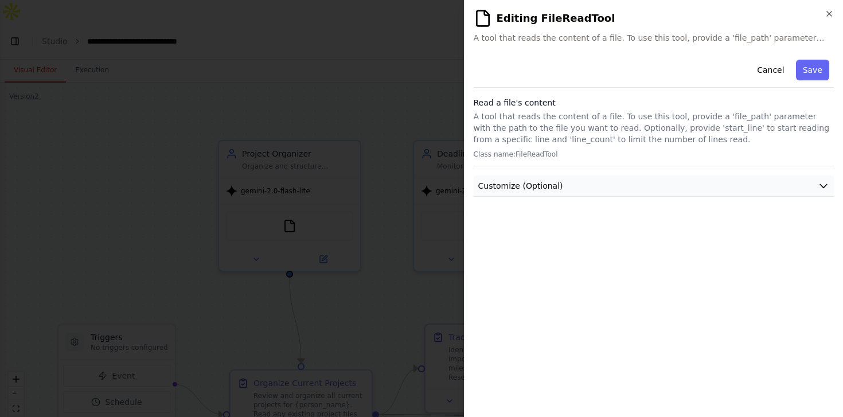
click at [607, 189] on button "Customize (Optional)" at bounding box center [654, 185] width 361 height 21
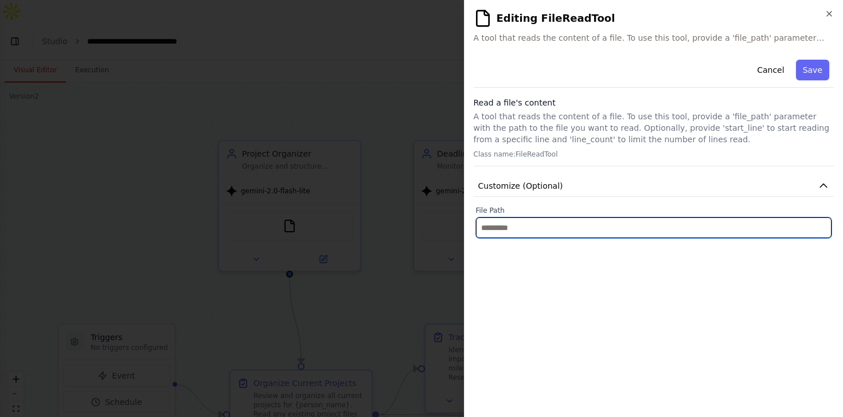
click at [596, 224] on input "text" at bounding box center [654, 227] width 356 height 21
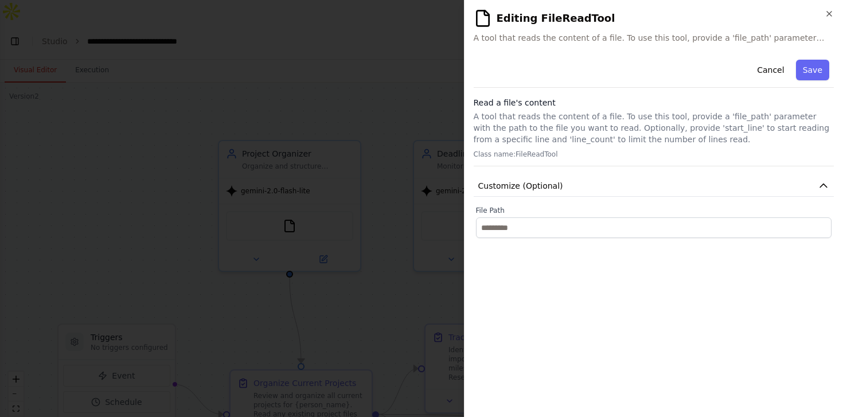
click at [612, 139] on p "A tool that reads the content of a file. To use this tool, provide a 'file_path…" at bounding box center [654, 128] width 361 height 34
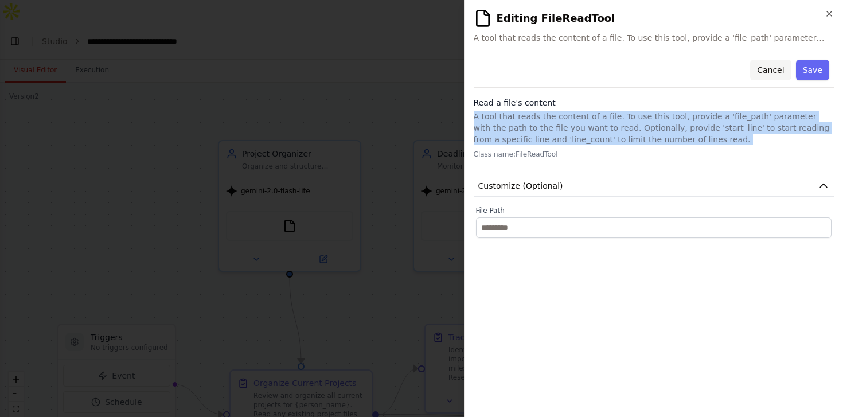
click at [771, 70] on button "Cancel" at bounding box center [770, 70] width 41 height 21
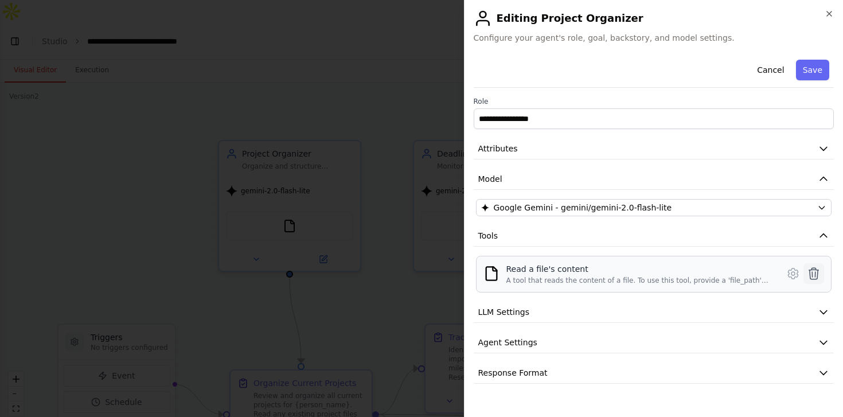
click at [811, 275] on icon at bounding box center [814, 274] width 14 height 14
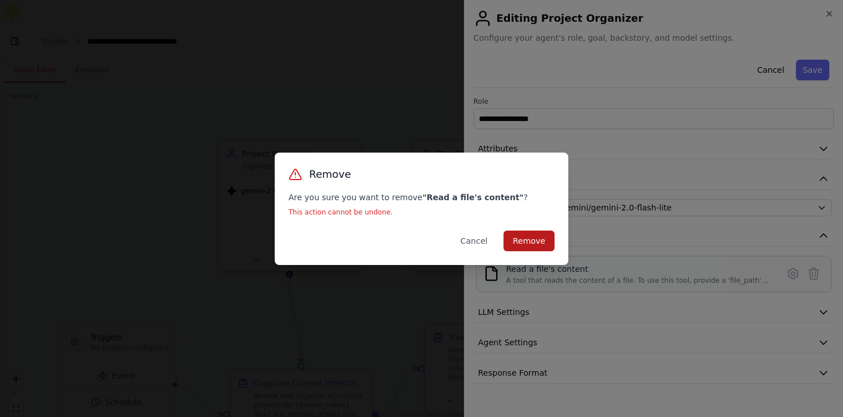
click at [543, 245] on button "Remove" at bounding box center [528, 240] width 51 height 21
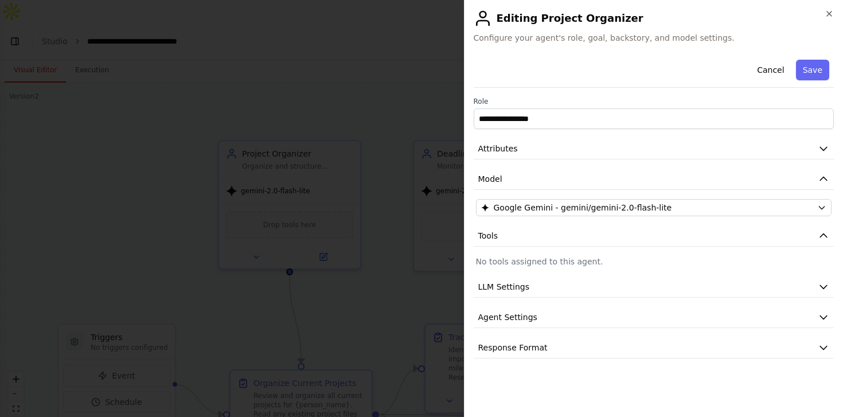
click at [536, 259] on p "No tools assigned to this agent." at bounding box center [654, 261] width 356 height 11
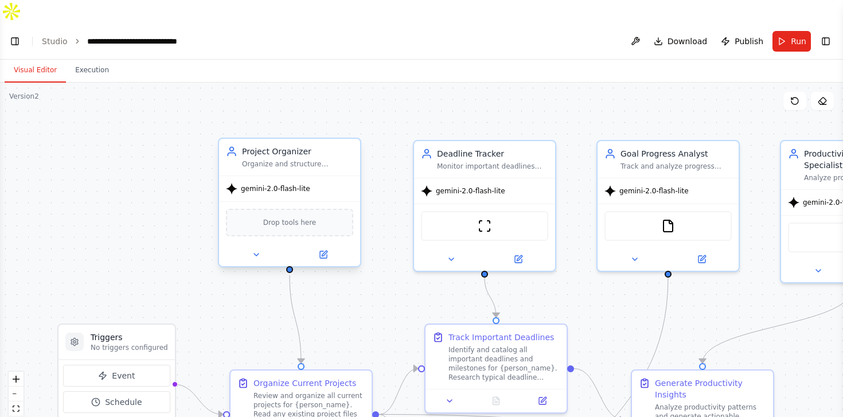
click at [282, 176] on div "gemini-2.0-flash-lite" at bounding box center [289, 188] width 141 height 25
click at [822, 29] on header "**********" at bounding box center [421, 41] width 843 height 37
click at [829, 33] on button "Toggle Right Sidebar" at bounding box center [826, 41] width 16 height 16
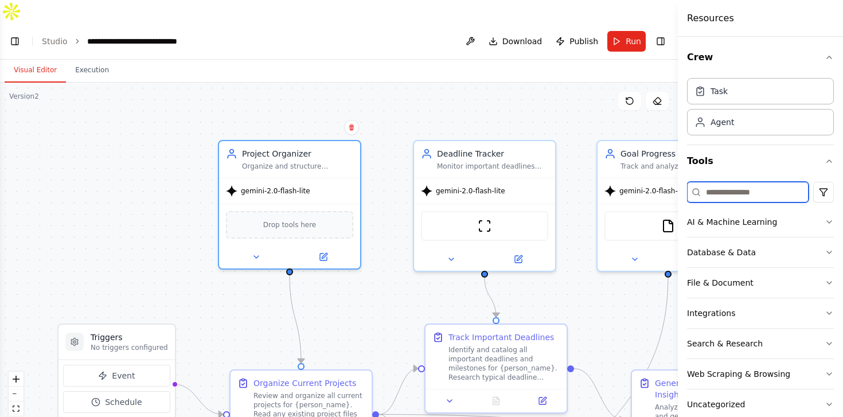
click at [726, 193] on input at bounding box center [748, 192] width 122 height 21
click at [735, 294] on button "File & Document" at bounding box center [760, 283] width 147 height 30
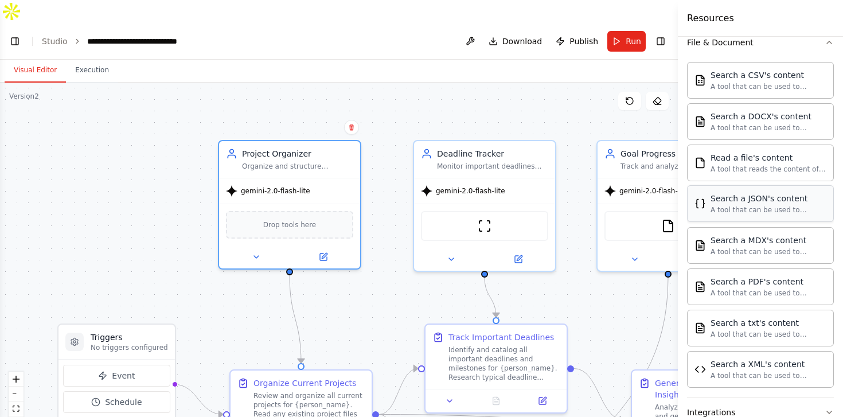
scroll to position [0, 0]
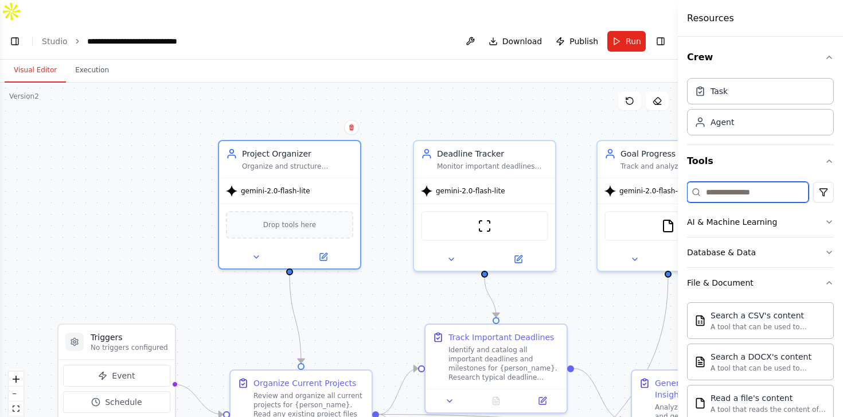
click at [739, 193] on input at bounding box center [748, 192] width 122 height 21
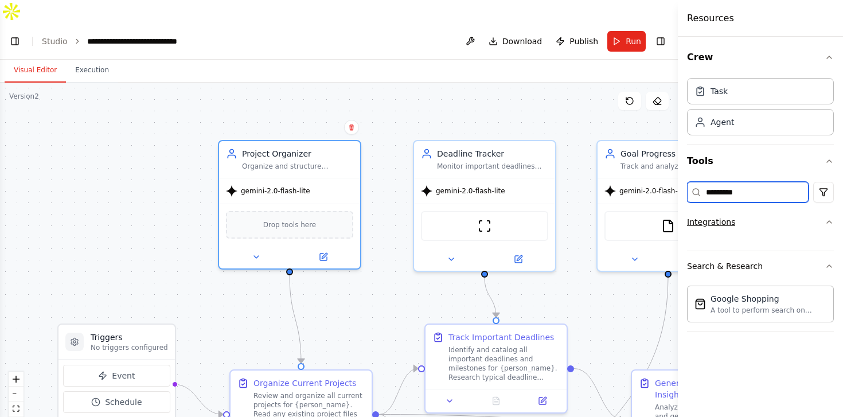
type input "*********"
click at [766, 225] on button "Integrations" at bounding box center [760, 222] width 147 height 30
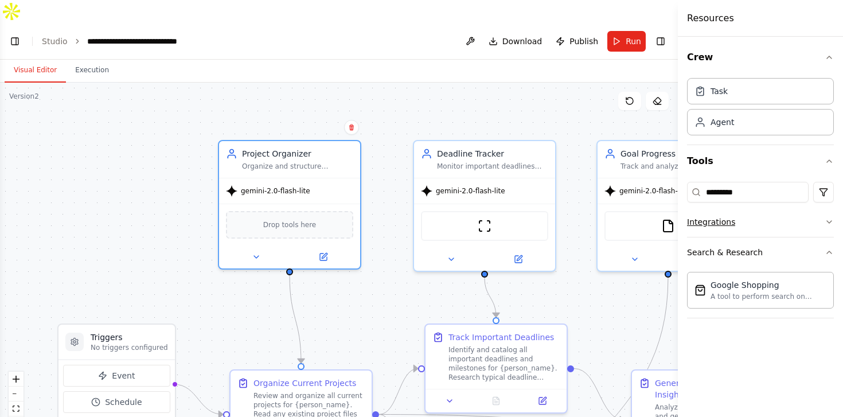
click at [766, 225] on button "Integrations" at bounding box center [760, 222] width 147 height 30
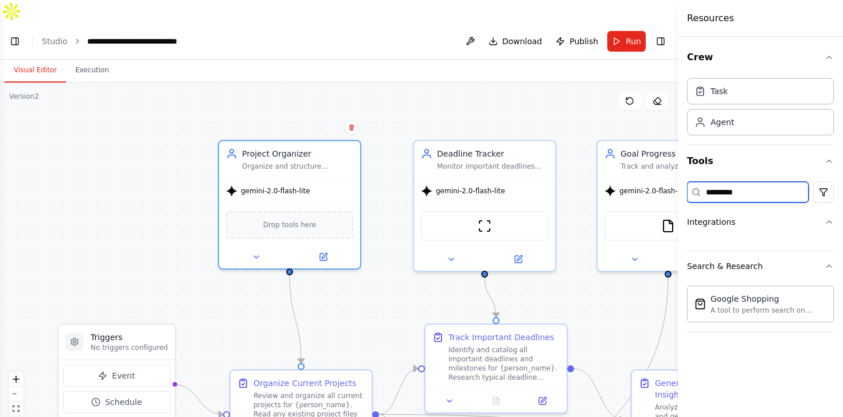
click at [744, 195] on input "*********" at bounding box center [748, 192] width 122 height 21
click at [744, 197] on input "*********" at bounding box center [748, 192] width 122 height 21
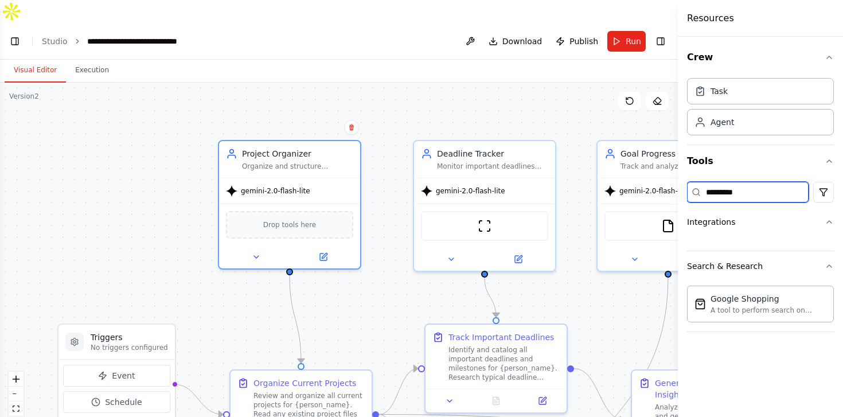
click at [744, 197] on input "*********" at bounding box center [748, 192] width 122 height 21
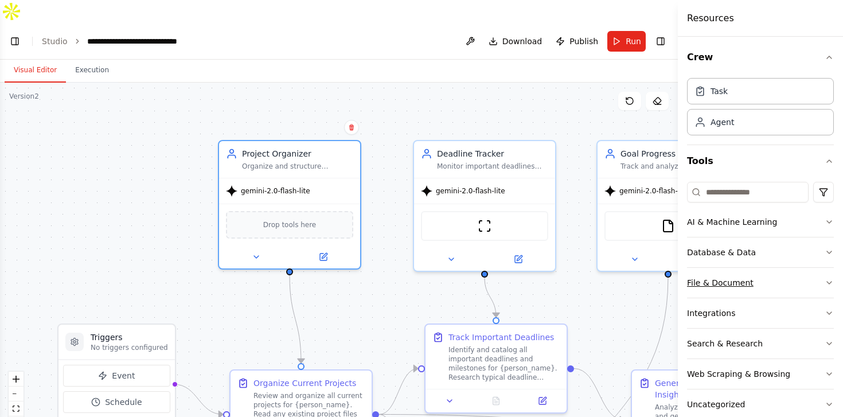
click at [733, 277] on div "File & Document" at bounding box center [720, 282] width 67 height 11
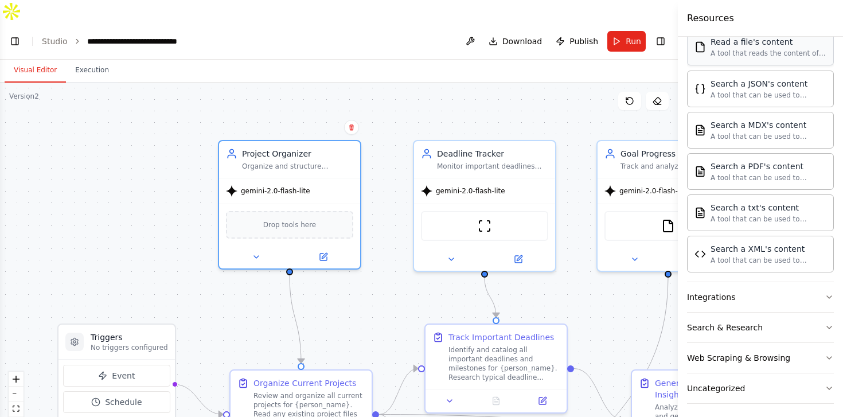
scroll to position [361, 0]
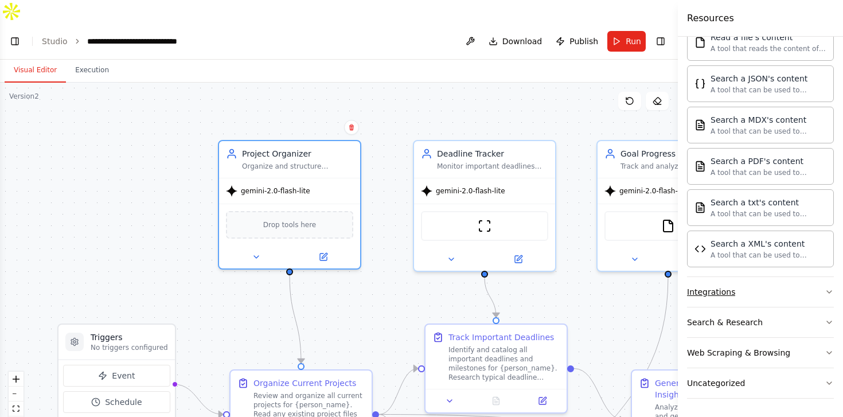
click at [766, 292] on button "Integrations" at bounding box center [760, 292] width 147 height 30
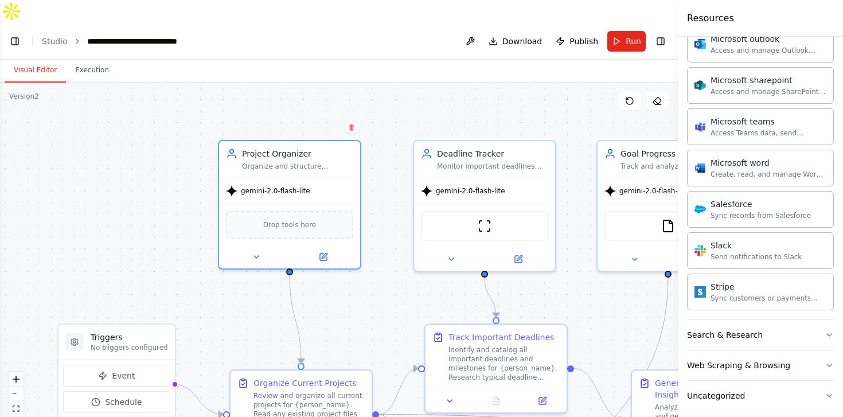
scroll to position [1030, 0]
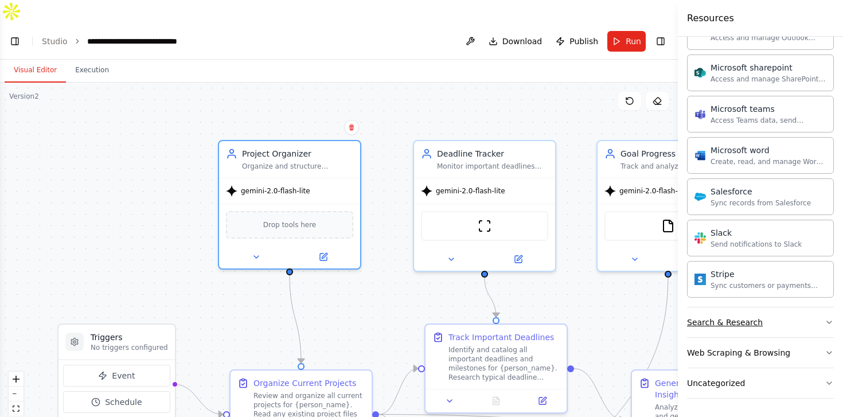
click at [770, 319] on button "Search & Research" at bounding box center [760, 322] width 147 height 30
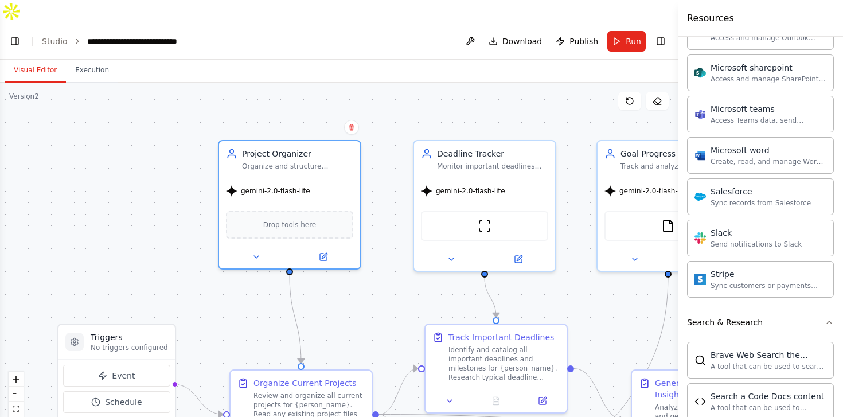
click at [770, 319] on button "Search & Research" at bounding box center [760, 322] width 147 height 30
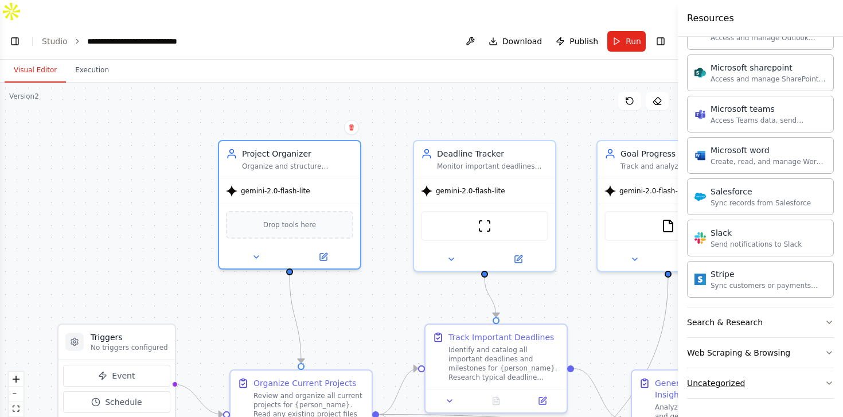
click at [761, 375] on button "Uncategorized" at bounding box center [760, 383] width 147 height 30
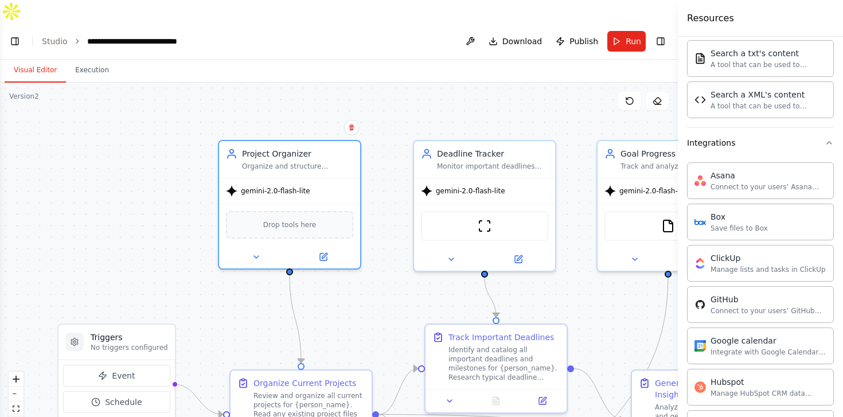
scroll to position [0, 0]
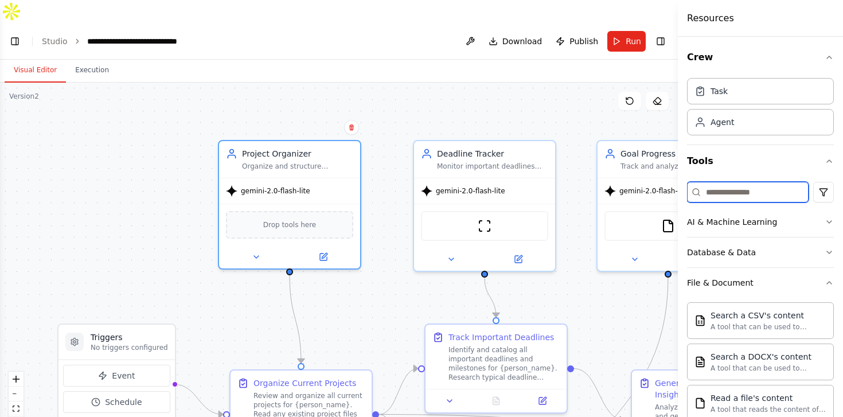
click at [733, 191] on input at bounding box center [748, 192] width 122 height 21
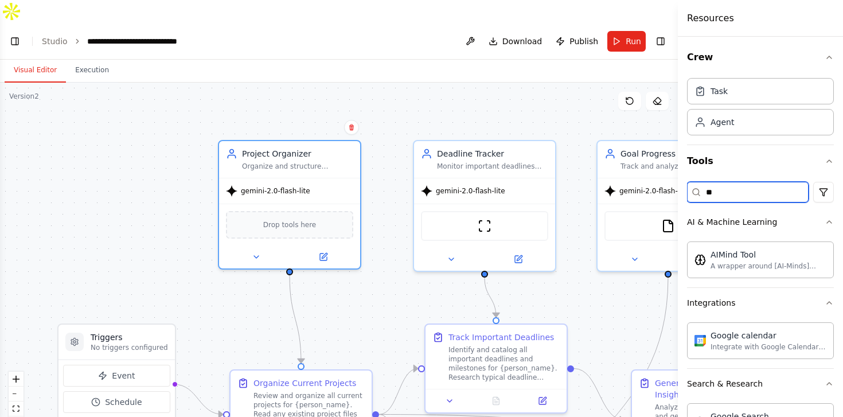
type input "*"
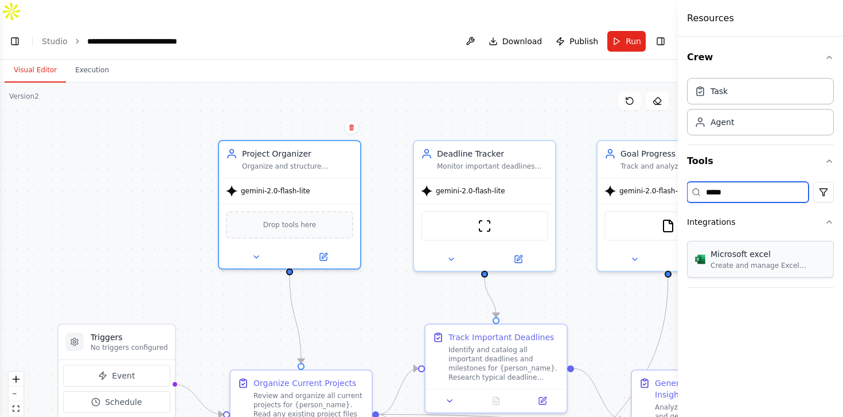
type input "*****"
click at [757, 200] on input "*****" at bounding box center [748, 192] width 122 height 21
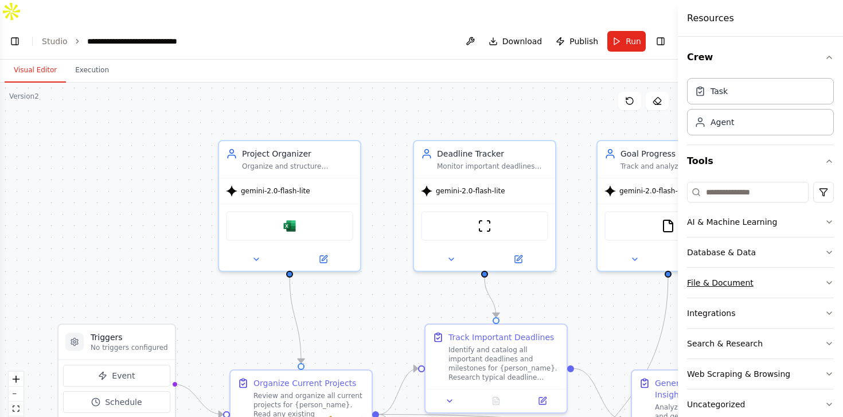
click at [770, 285] on button "File & Document" at bounding box center [760, 283] width 147 height 30
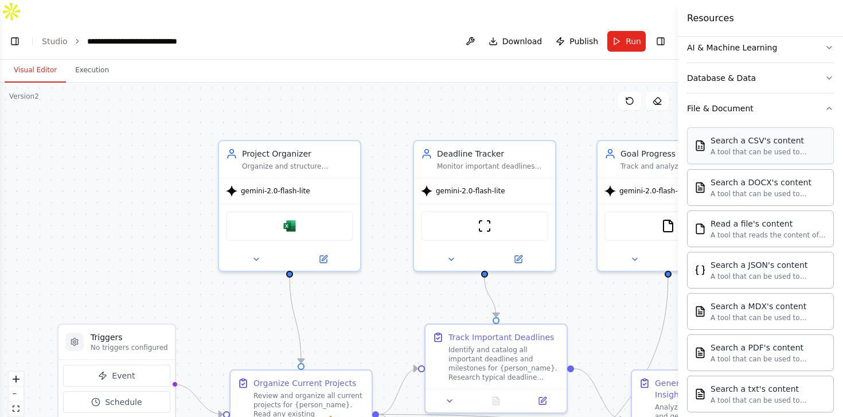
scroll to position [361, 0]
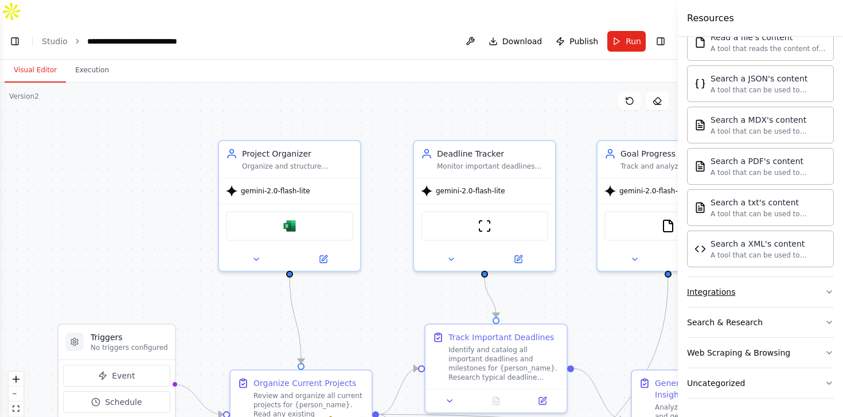
click at [793, 294] on button "Integrations" at bounding box center [760, 292] width 147 height 30
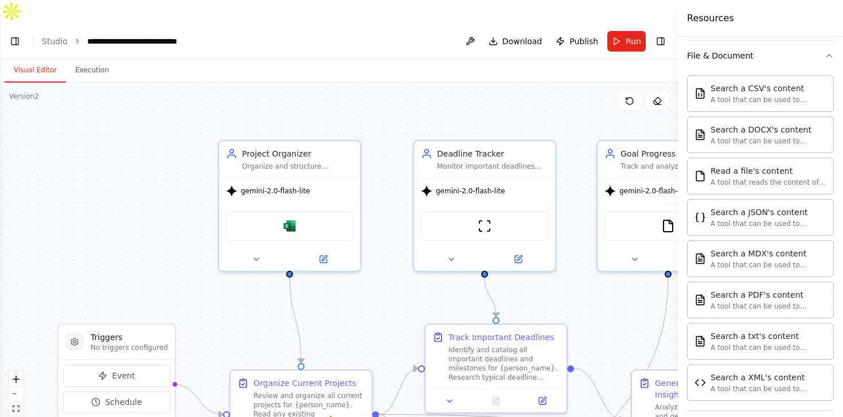
scroll to position [0, 0]
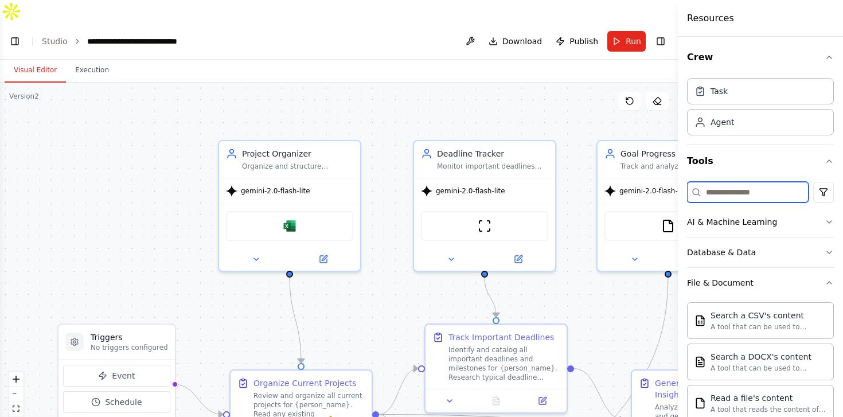
click at [740, 190] on input at bounding box center [748, 192] width 122 height 21
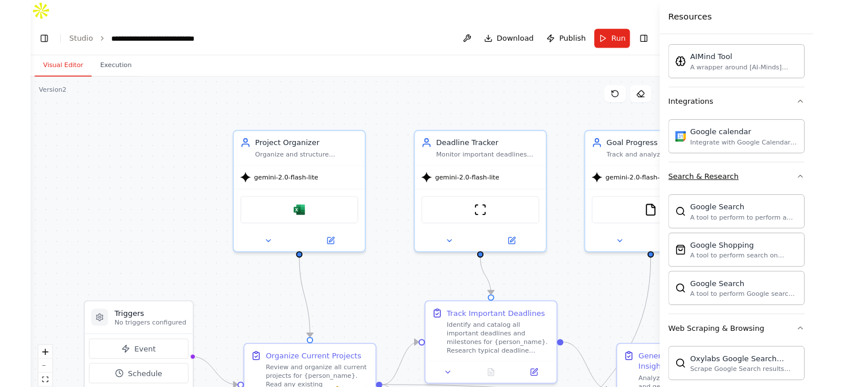
scroll to position [214, 0]
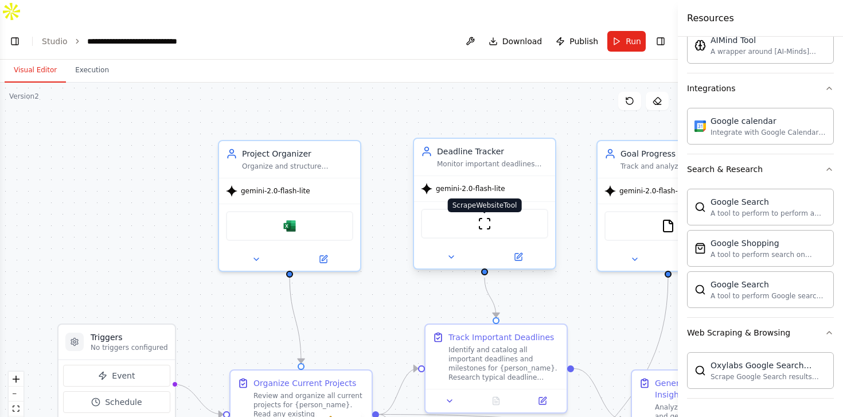
type input "******"
click at [487, 217] on img at bounding box center [485, 224] width 14 height 14
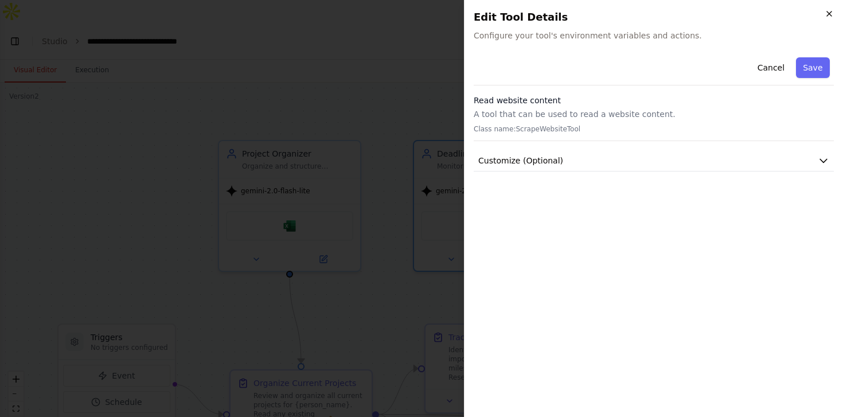
click at [831, 15] on icon "button" at bounding box center [828, 13] width 9 height 9
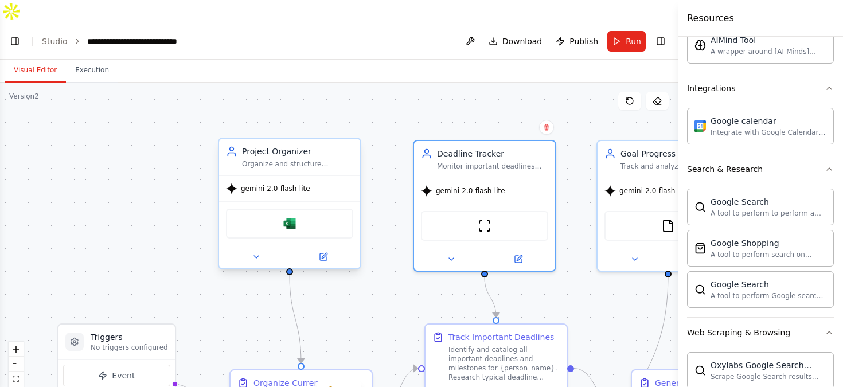
click at [317, 209] on div "Microsoft excel" at bounding box center [289, 224] width 127 height 30
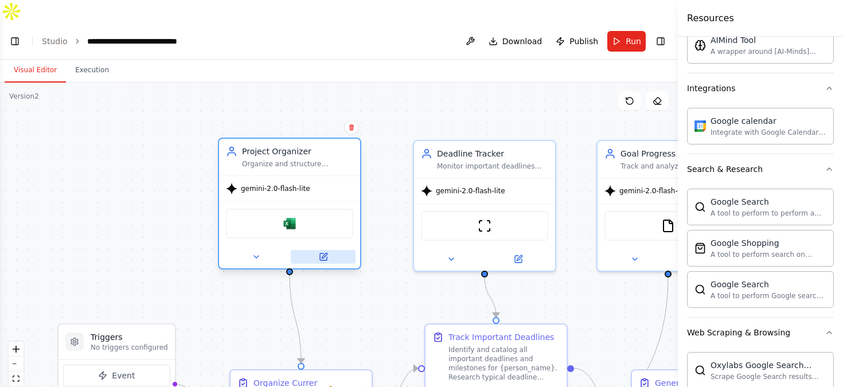
click at [328, 250] on button at bounding box center [323, 257] width 65 height 14
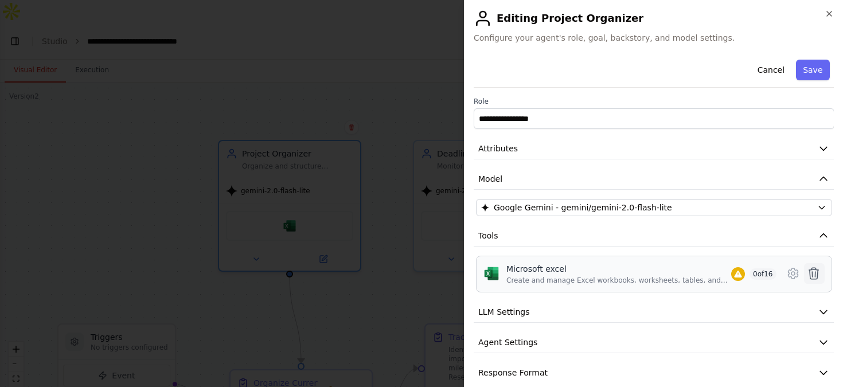
click at [820, 272] on icon at bounding box center [814, 274] width 14 height 14
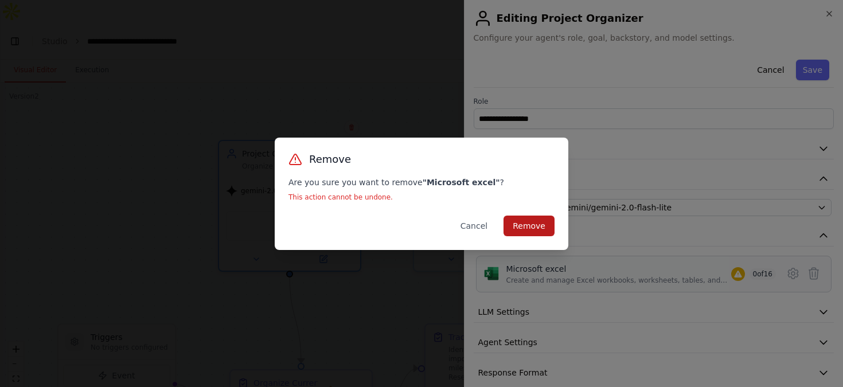
click at [551, 222] on button "Remove" at bounding box center [528, 226] width 51 height 21
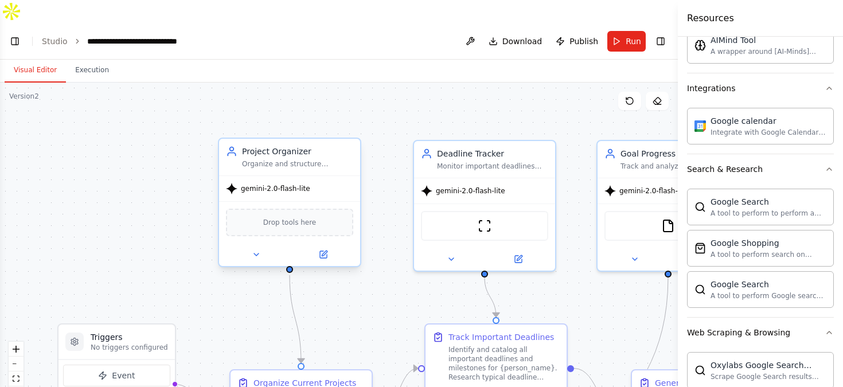
click at [330, 209] on div "Drop tools here" at bounding box center [289, 223] width 127 height 28
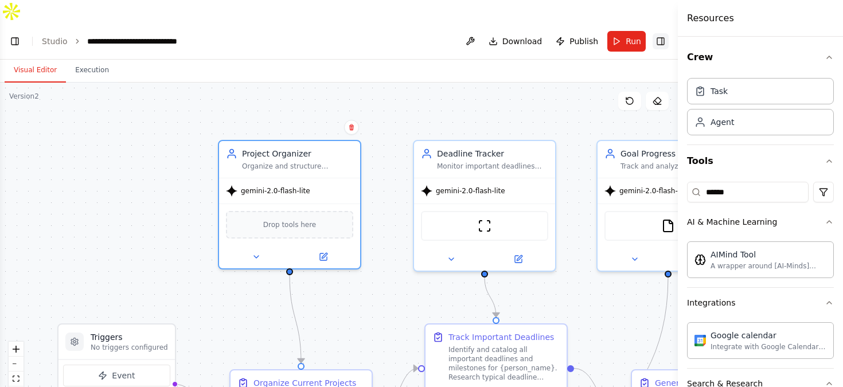
click at [656, 33] on button "Toggle Right Sidebar" at bounding box center [660, 41] width 16 height 16
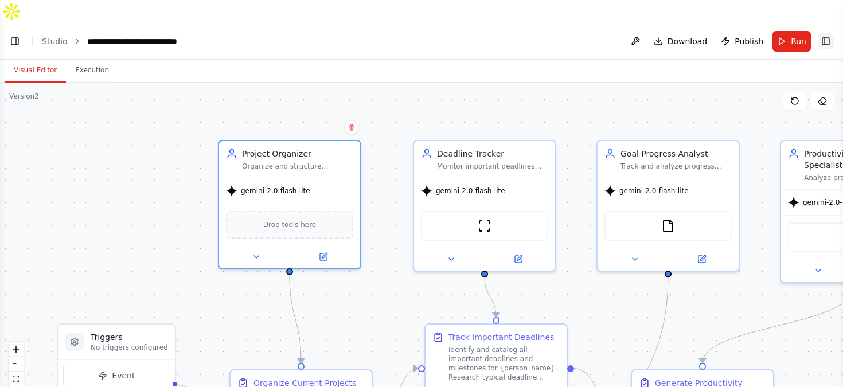
click at [828, 33] on button "Toggle Right Sidebar" at bounding box center [826, 41] width 16 height 16
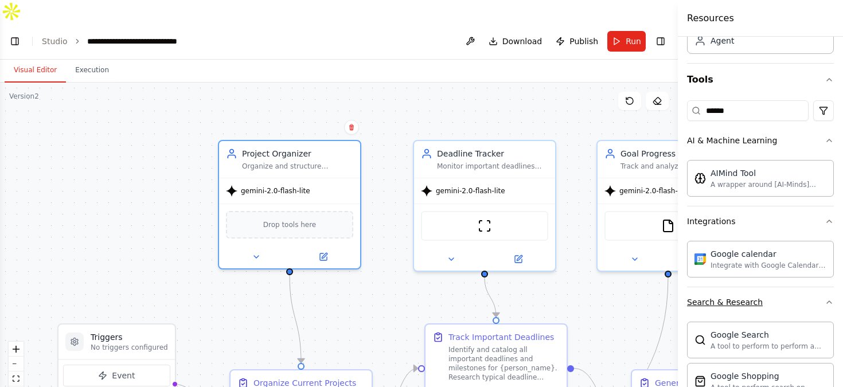
scroll to position [26, 0]
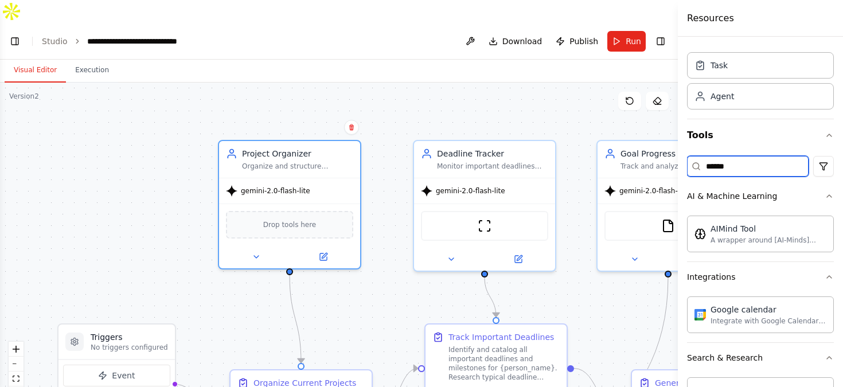
click at [748, 173] on input "******" at bounding box center [748, 166] width 122 height 21
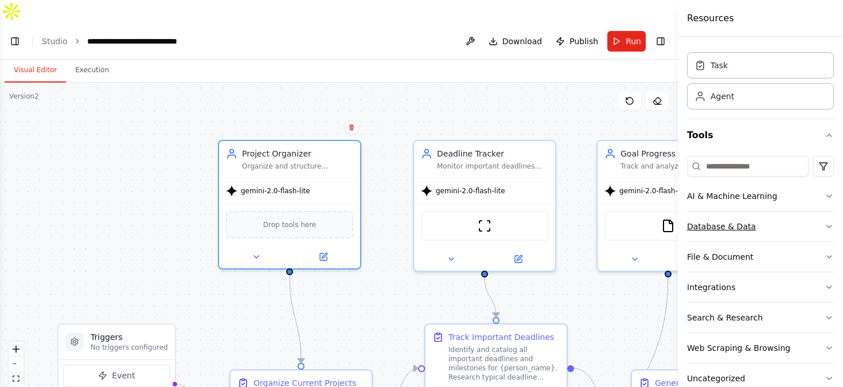
click at [759, 218] on button "Database & Data" at bounding box center [760, 227] width 147 height 30
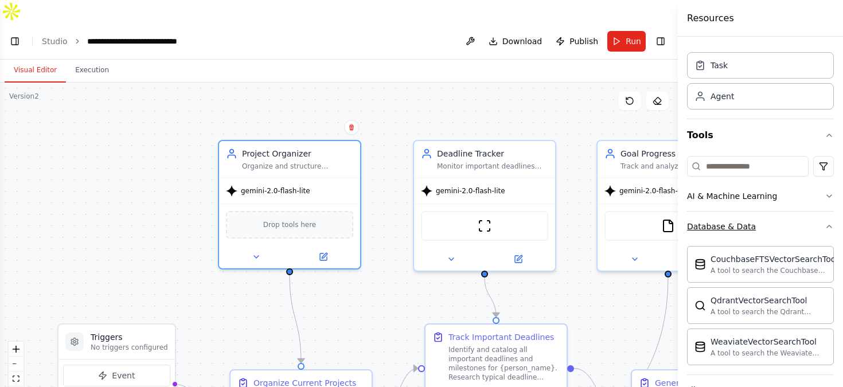
click at [766, 216] on button "Database & Data" at bounding box center [760, 227] width 147 height 30
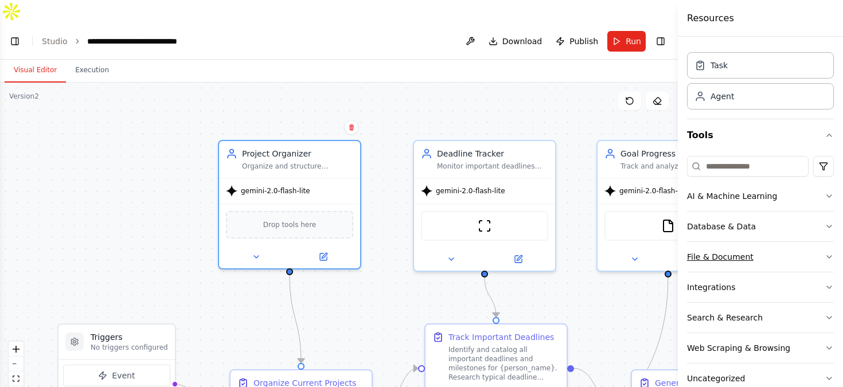
click at [768, 263] on button "File & Document" at bounding box center [760, 257] width 147 height 30
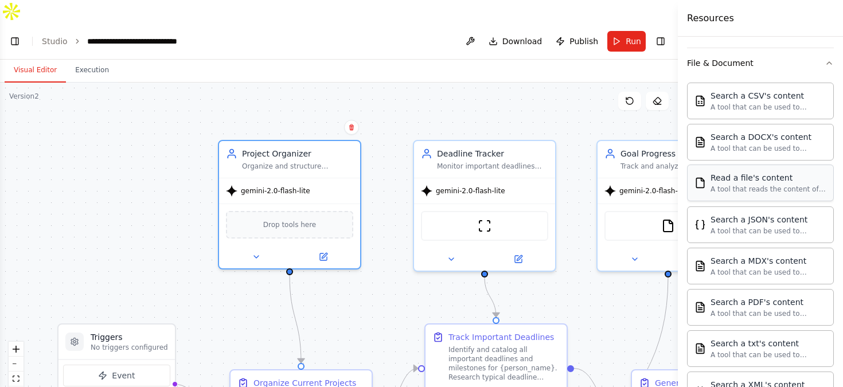
scroll to position [0, 0]
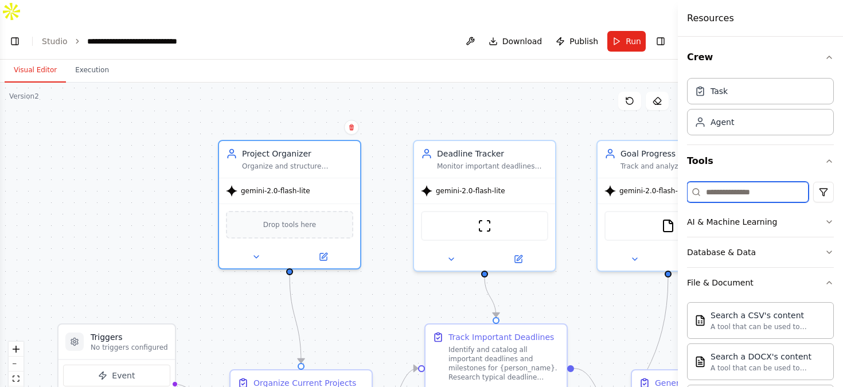
click at [747, 196] on input at bounding box center [748, 192] width 122 height 21
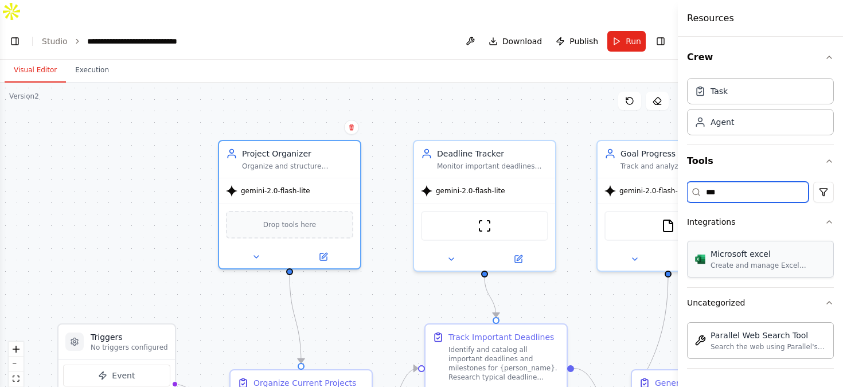
type input "***"
click at [753, 255] on div "Microsoft excel" at bounding box center [768, 253] width 116 height 11
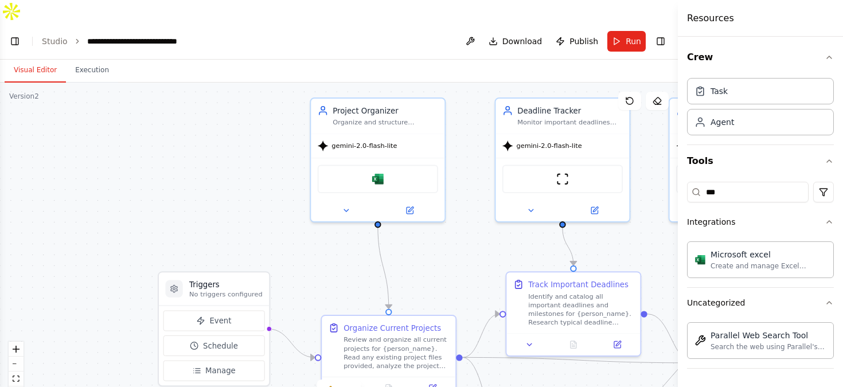
drag, startPoint x: 412, startPoint y: 119, endPoint x: 540, endPoint y: 45, distance: 148.0
click at [538, 60] on div "Visual Editor Execution Version 2 Show Tools Hide Agents .deletable-edge-delete…" at bounding box center [339, 235] width 678 height 350
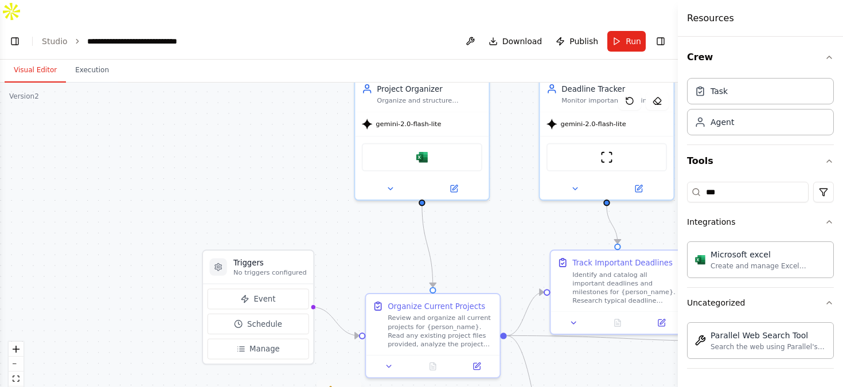
click at [343, 385] on icon at bounding box center [346, 389] width 9 height 9
click at [361, 257] on div ".deletable-edge-delete-btn { width: 20px; height: 20px; border: 0px solid #ffff…" at bounding box center [339, 246] width 678 height 327
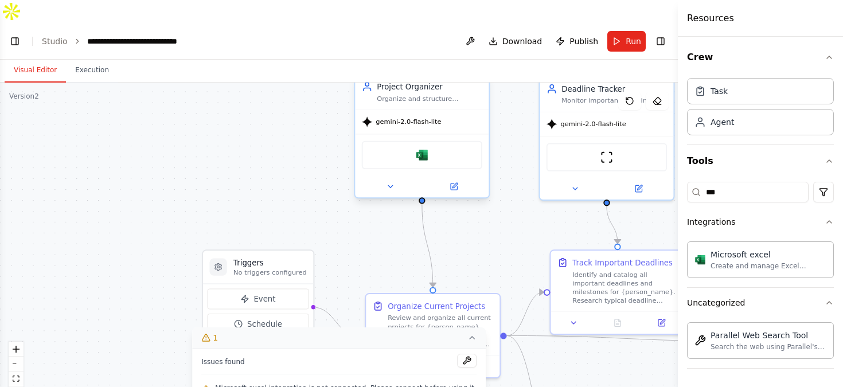
click at [419, 146] on div "Microsoft excel" at bounding box center [422, 155] width 120 height 28
click at [431, 141] on div "Microsoft excel" at bounding box center [422, 155] width 120 height 28
click at [729, 265] on div "Create and manage Excel workbooks, worksheets, tables, and charts in OneDrive o…" at bounding box center [768, 265] width 116 height 9
click at [454, 183] on icon at bounding box center [454, 185] width 5 height 5
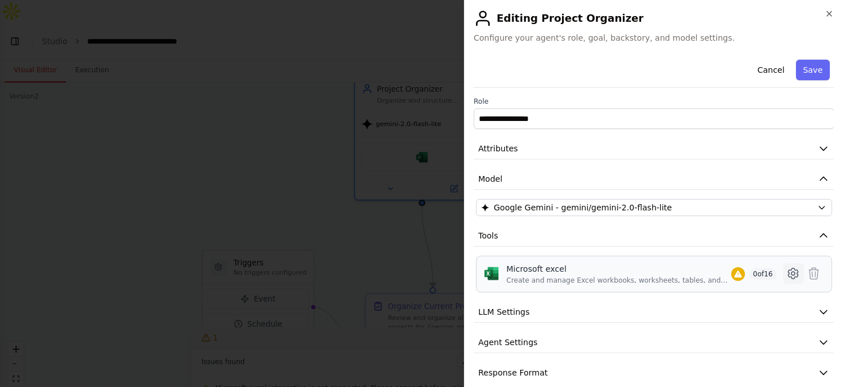
click at [790, 279] on icon at bounding box center [793, 274] width 14 height 14
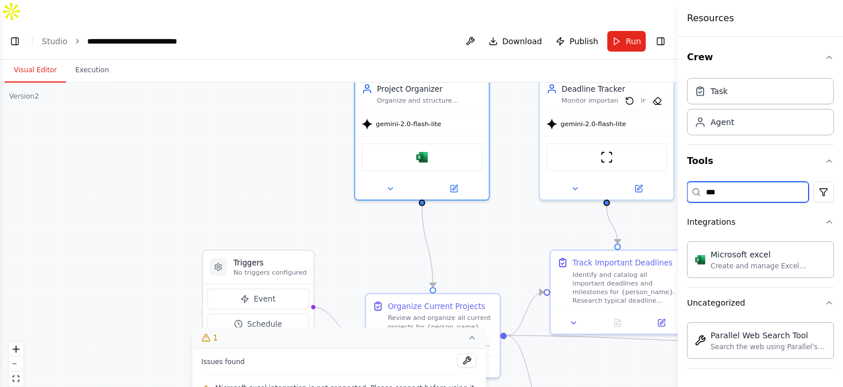
click at [763, 198] on input "***" at bounding box center [748, 192] width 122 height 21
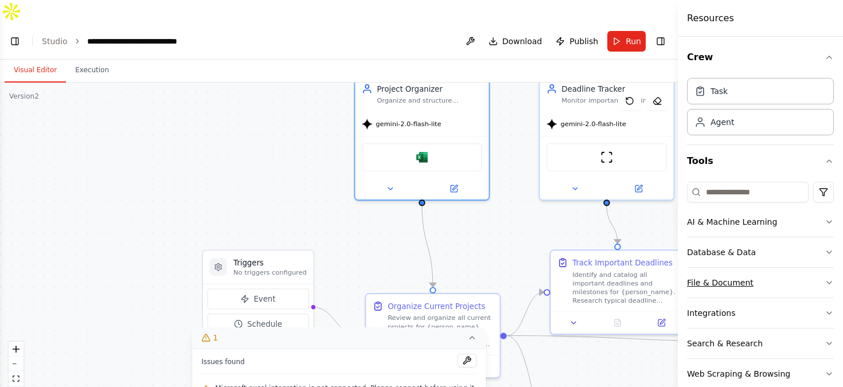
click at [748, 281] on div "File & Document" at bounding box center [720, 282] width 67 height 11
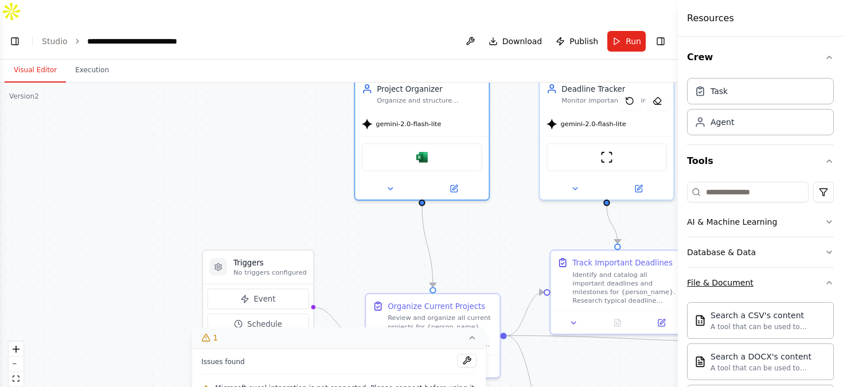
scroll to position [68, 0]
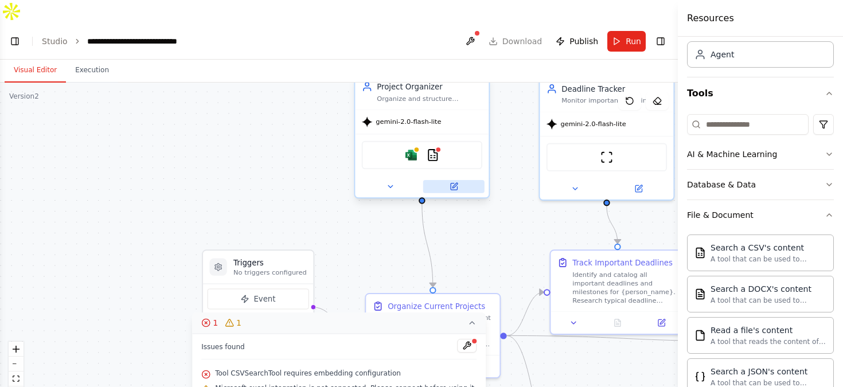
click at [453, 183] on icon at bounding box center [454, 186] width 6 height 6
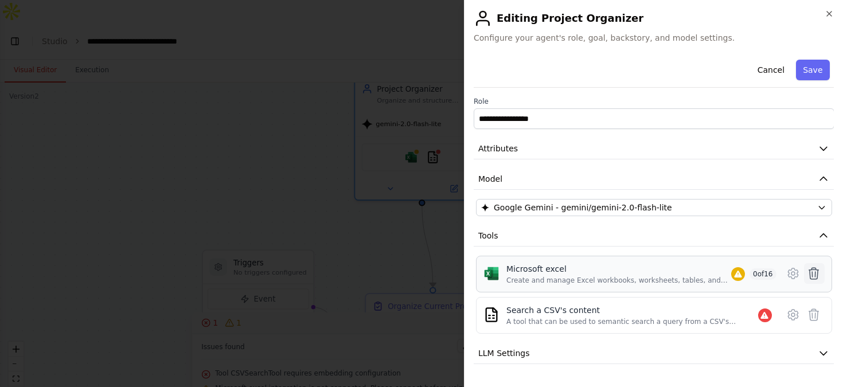
click at [813, 276] on icon at bounding box center [814, 274] width 14 height 14
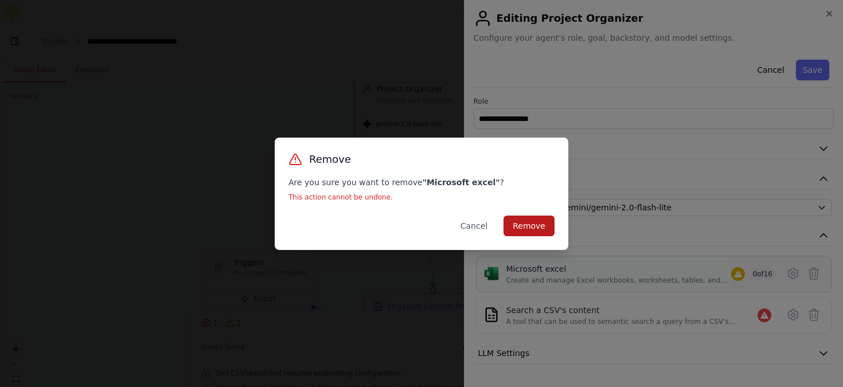
click at [524, 228] on button "Remove" at bounding box center [528, 226] width 51 height 21
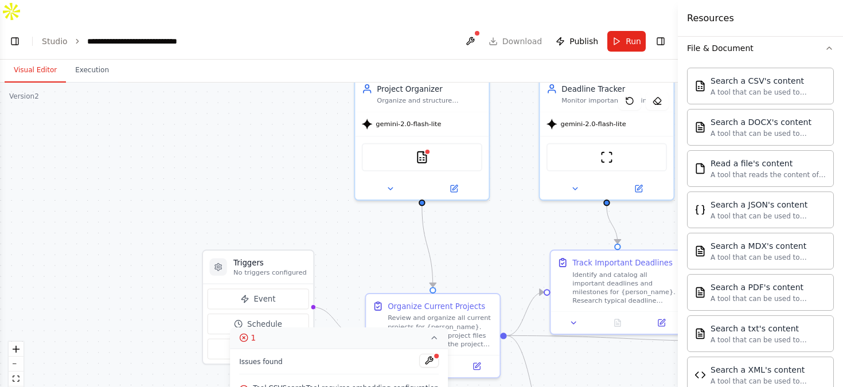
scroll to position [208, 0]
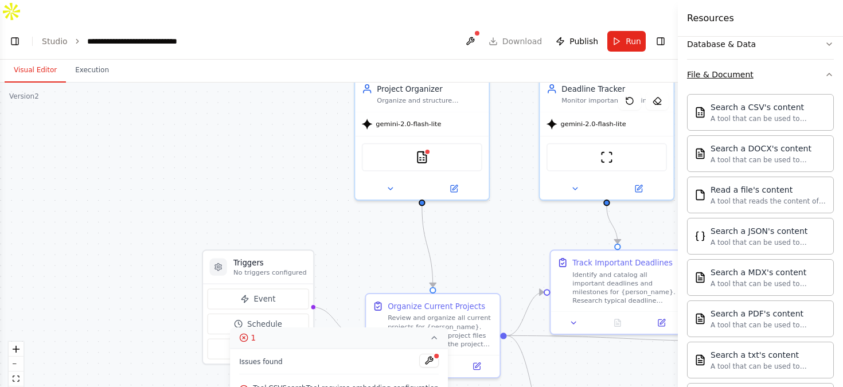
click at [814, 75] on button "File & Document" at bounding box center [760, 75] width 147 height 30
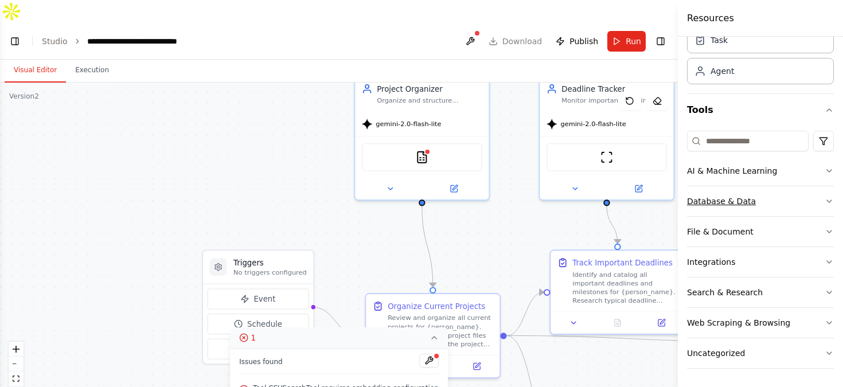
click at [764, 201] on button "Database & Data" at bounding box center [760, 201] width 147 height 30
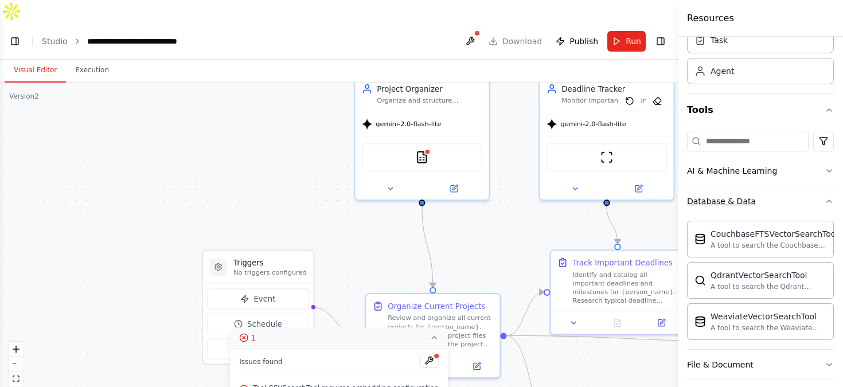
click at [764, 201] on button "Database & Data" at bounding box center [760, 201] width 147 height 30
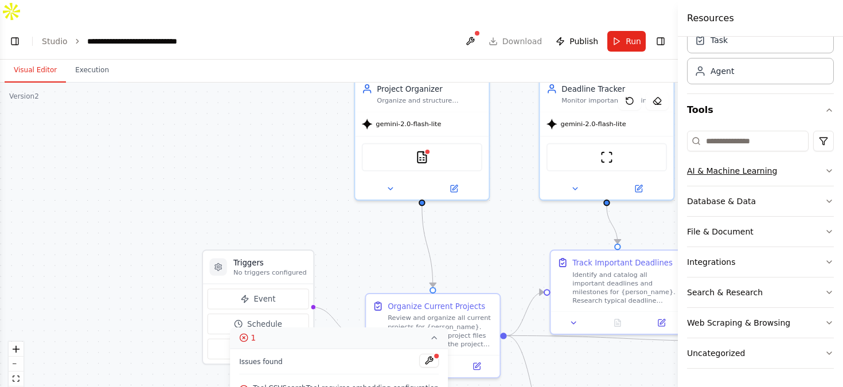
click at [770, 173] on div "AI & Machine Learning" at bounding box center [732, 170] width 90 height 11
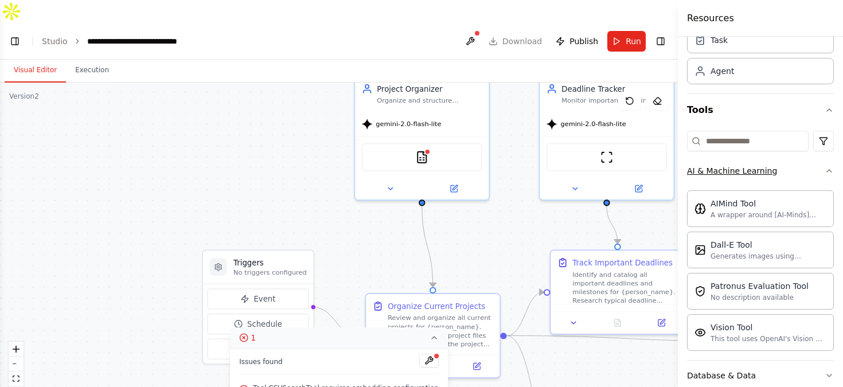
click at [798, 178] on button "AI & Machine Learning" at bounding box center [760, 171] width 147 height 30
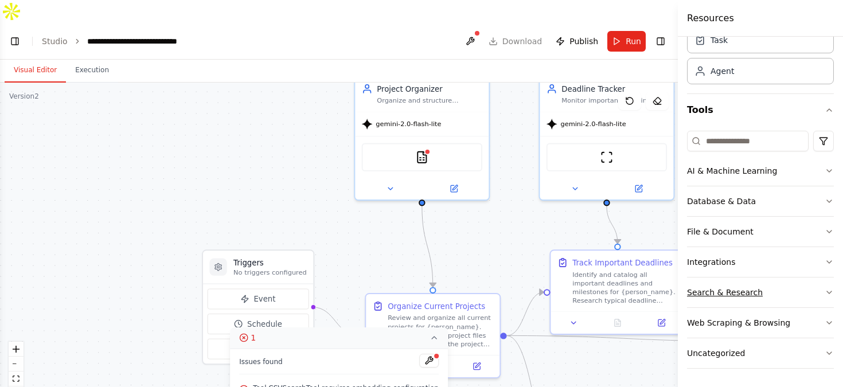
click at [785, 295] on button "Search & Research" at bounding box center [760, 292] width 147 height 30
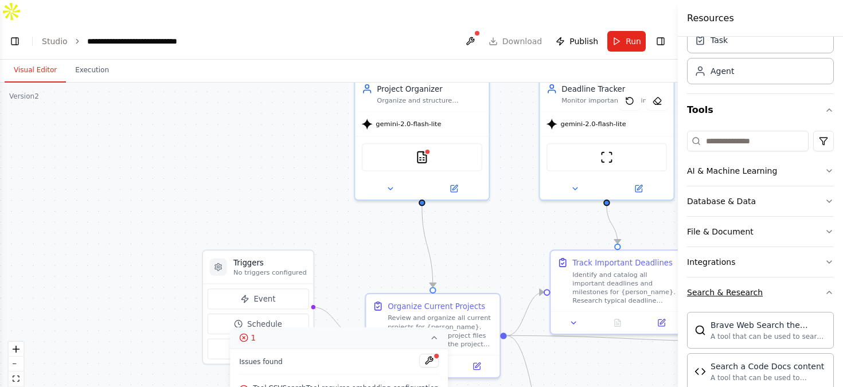
scroll to position [150, 0]
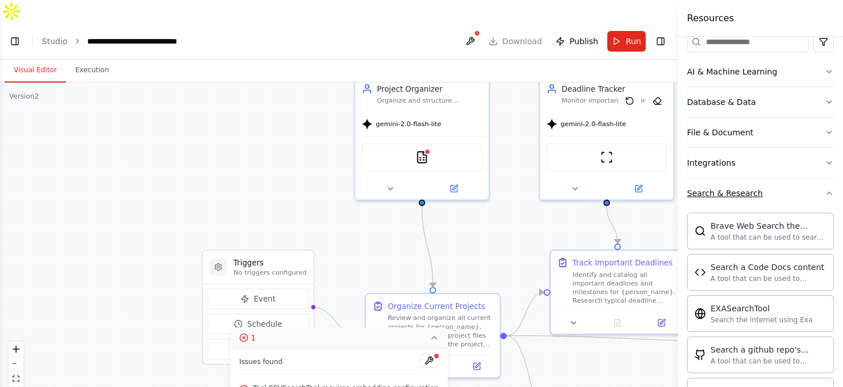
click at [772, 187] on button "Search & Research" at bounding box center [760, 193] width 147 height 30
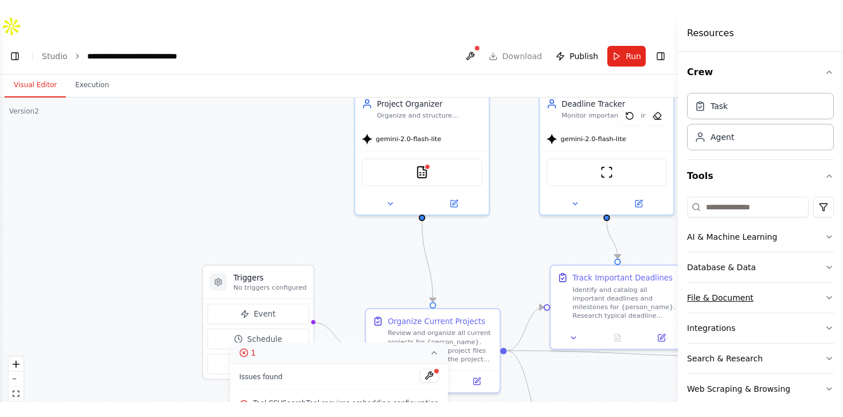
scroll to position [51, 0]
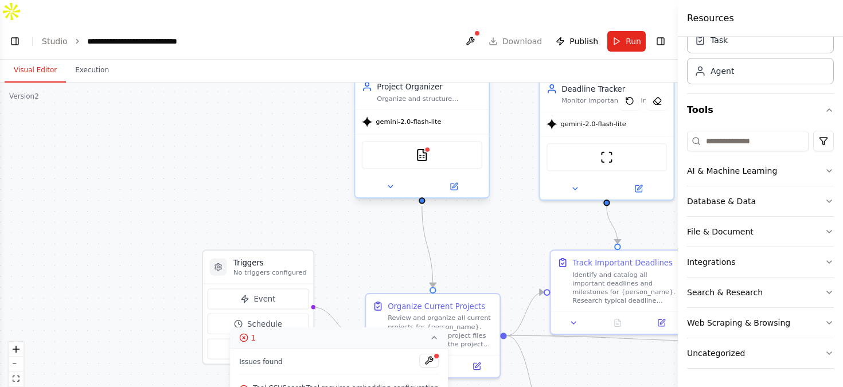
click at [450, 175] on div at bounding box center [422, 186] width 134 height 22
click at [459, 180] on button at bounding box center [453, 186] width 61 height 13
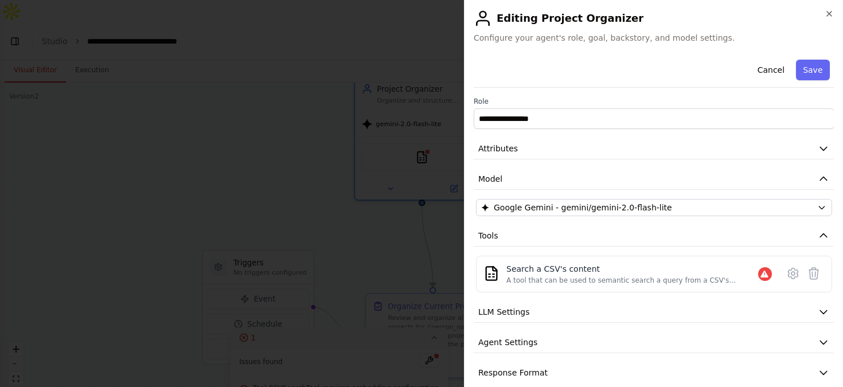
click at [836, 19] on div "**********" at bounding box center [654, 193] width 380 height 387
click at [832, 13] on icon "button" at bounding box center [828, 13] width 9 height 9
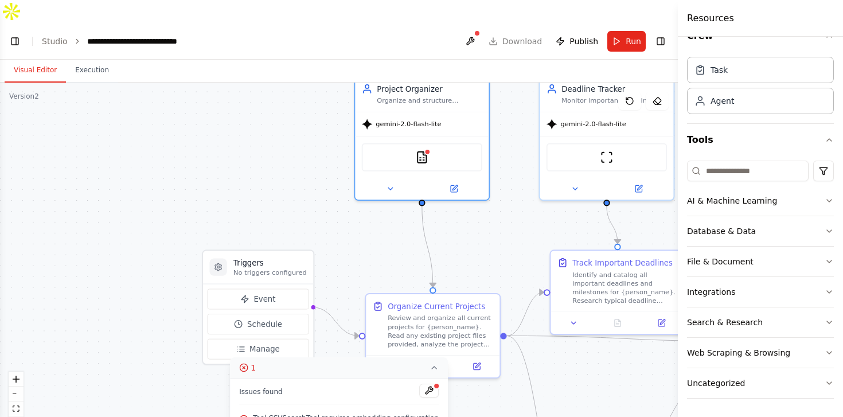
scroll to position [21, 0]
click at [471, 31] on button at bounding box center [470, 41] width 18 height 21
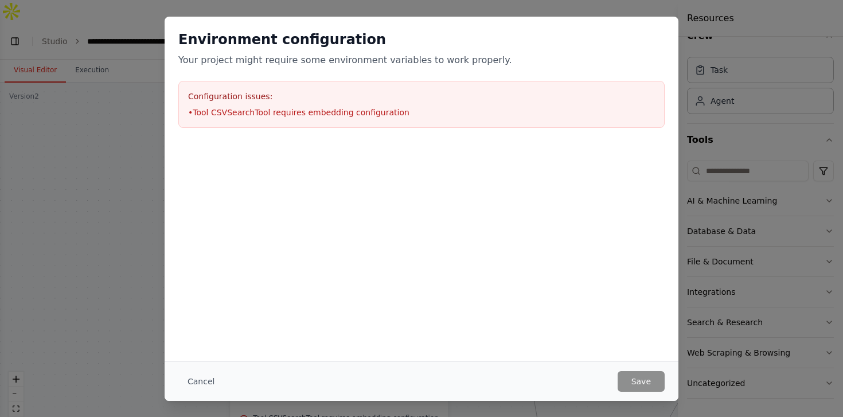
click at [760, 110] on div "Environment configuration Your project might require some environment variables…" at bounding box center [421, 208] width 843 height 417
click at [128, 105] on div "Environment configuration Your project might require some environment variables…" at bounding box center [421, 208] width 843 height 417
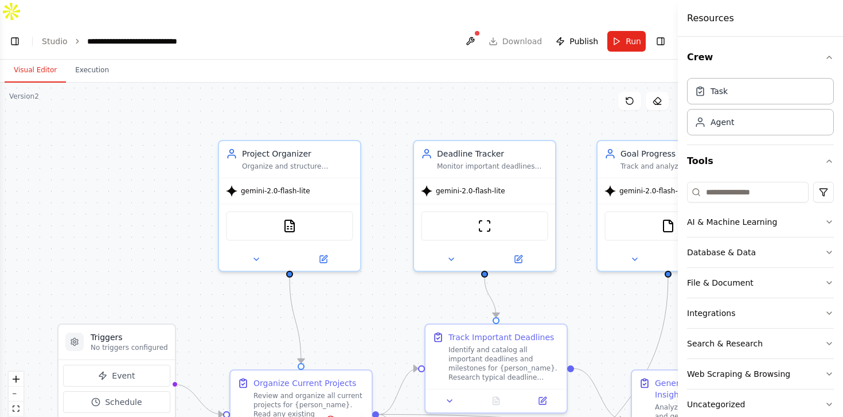
drag, startPoint x: 721, startPoint y: 116, endPoint x: 455, endPoint y: 85, distance: 267.8
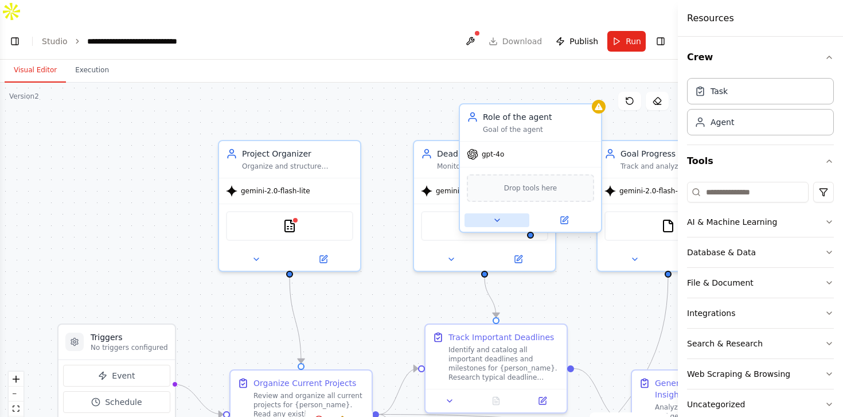
scroll to position [1914, 0]
click at [728, 206] on div "AI & Machine Learning Database & Data File & Document Integrations Search & Res…" at bounding box center [760, 298] width 147 height 242
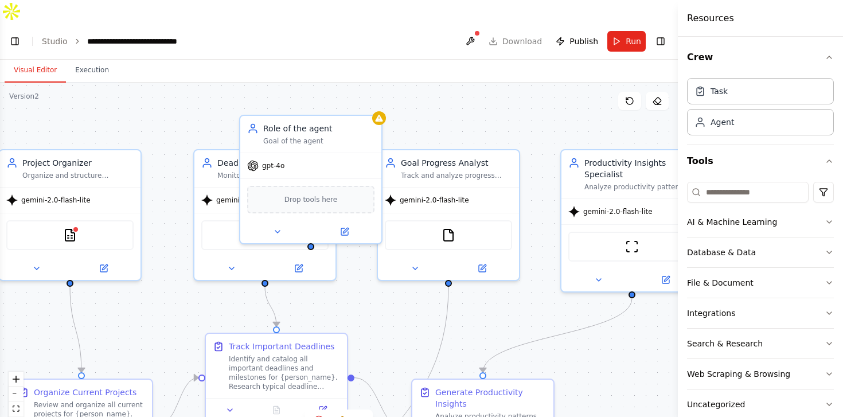
drag, startPoint x: 628, startPoint y: 101, endPoint x: 393, endPoint y: 111, distance: 235.8
click at [393, 111] on div ".deletable-edge-delete-btn { width: 20px; height: 20px; border: 0px solid #ffff…" at bounding box center [339, 261] width 678 height 357
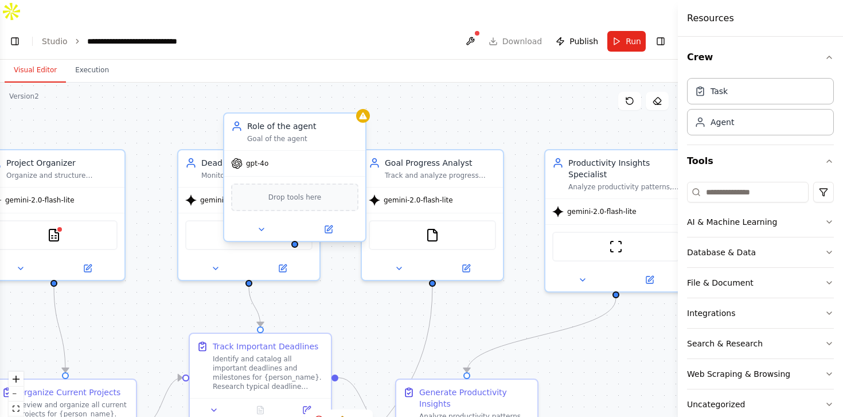
click at [306, 134] on div "Goal of the agent" at bounding box center [302, 138] width 111 height 9
click at [356, 95] on button at bounding box center [356, 102] width 15 height 15
click at [355, 99] on icon at bounding box center [356, 102] width 5 height 6
click at [358, 99] on icon at bounding box center [356, 102] width 5 height 6
click at [323, 95] on button "Confirm" at bounding box center [324, 102] width 41 height 14
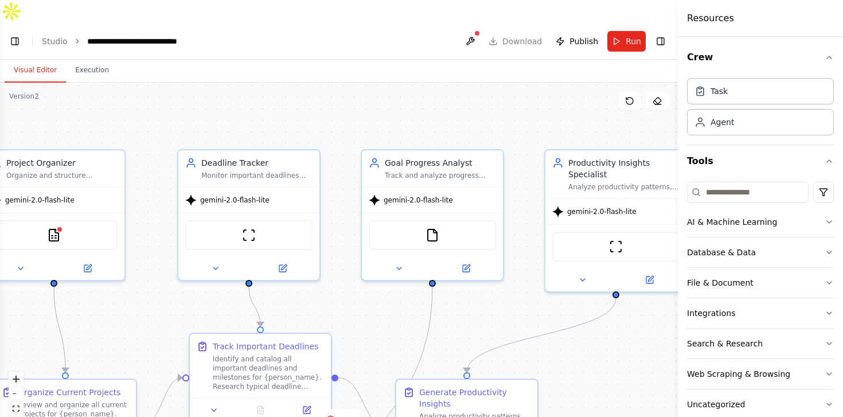
click at [537, 104] on div ".deletable-edge-delete-btn { width: 20px; height: 20px; border: 0px solid #ffff…" at bounding box center [339, 261] width 678 height 357
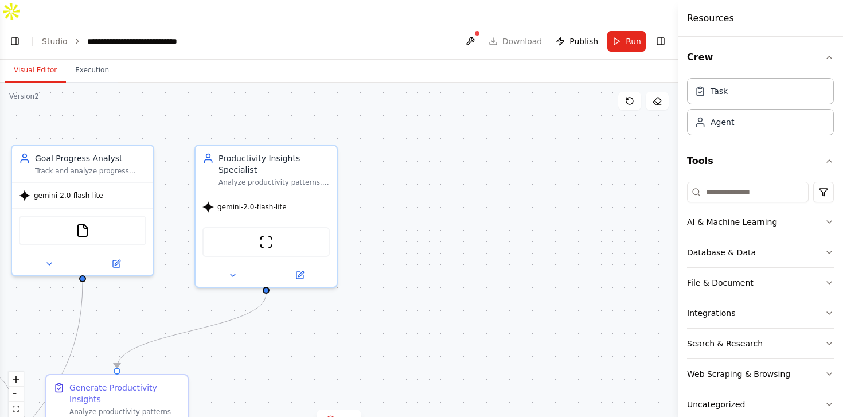
drag, startPoint x: 537, startPoint y: 104, endPoint x: 134, endPoint y: 82, distance: 403.6
click at [136, 83] on div ".deletable-edge-delete-btn { width: 20px; height: 20px; border: 0px solid #ffff…" at bounding box center [339, 261] width 678 height 357
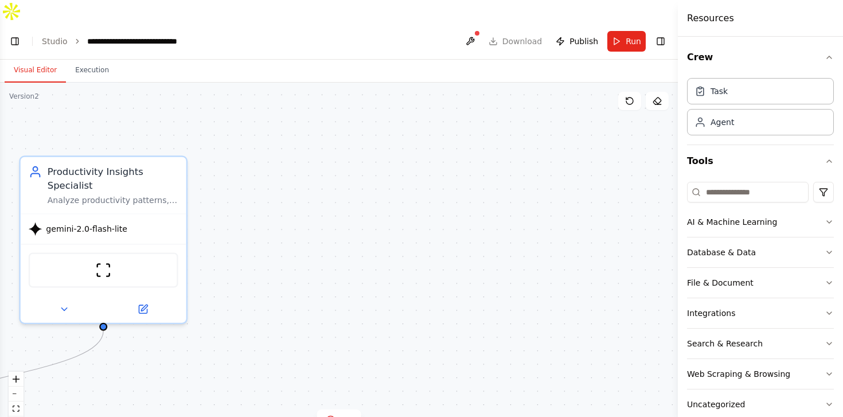
drag, startPoint x: 510, startPoint y: 195, endPoint x: 222, endPoint y: 170, distance: 288.4
click at [224, 170] on div ".deletable-edge-delete-btn { width: 20px; height: 20px; border: 0px solid #ffff…" at bounding box center [339, 261] width 678 height 357
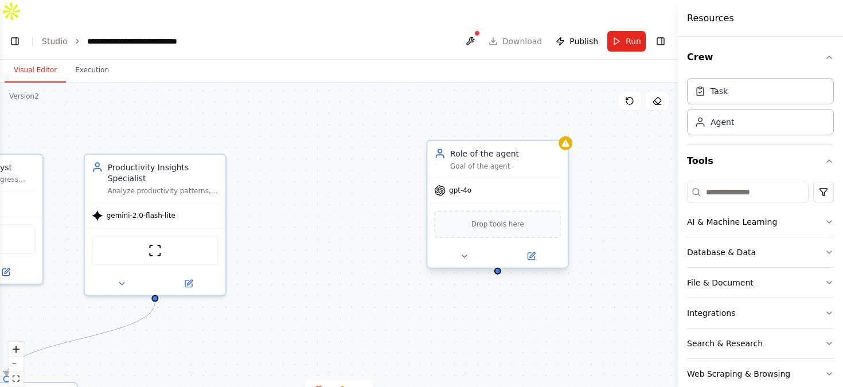
click at [542, 151] on div "Role of the agent Goal of the agent" at bounding box center [497, 159] width 140 height 37
click at [559, 126] on icon at bounding box center [559, 129] width 5 height 6
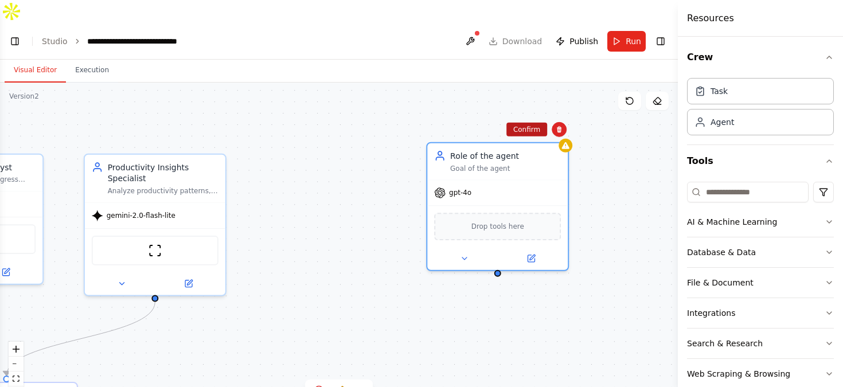
click at [529, 123] on button "Confirm" at bounding box center [526, 130] width 41 height 14
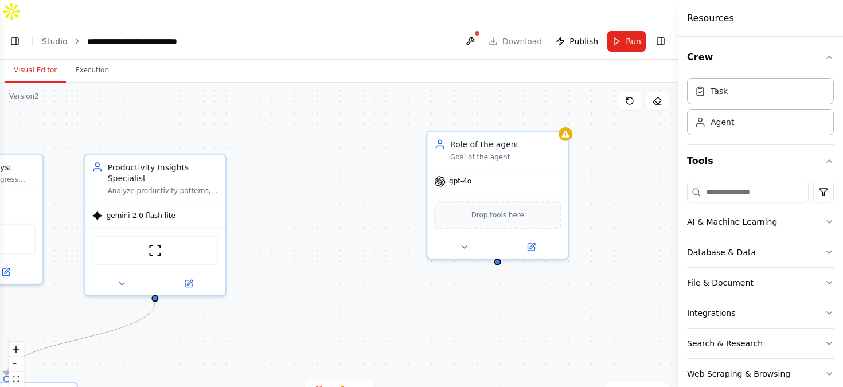
drag, startPoint x: 719, startPoint y: 88, endPoint x: 438, endPoint y: 294, distance: 348.7
drag, startPoint x: 497, startPoint y: 238, endPoint x: 512, endPoint y: 290, distance: 53.2
click at [457, 281] on div ".deletable-edge-delete-btn { width: 20px; height: 20px; border: 0px solid #ffff…" at bounding box center [339, 246] width 678 height 327
click at [733, 240] on button "Database & Data" at bounding box center [760, 252] width 147 height 30
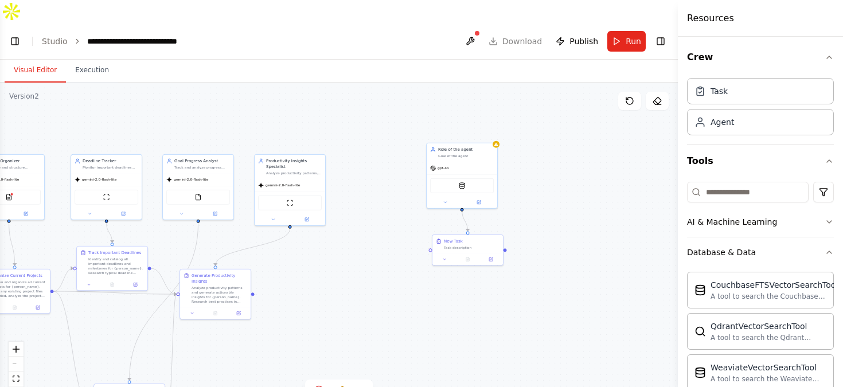
drag, startPoint x: 459, startPoint y: 124, endPoint x: 374, endPoint y: 103, distance: 88.0
click at [374, 103] on div ".deletable-edge-delete-btn { width: 20px; height: 20px; border: 0px solid #ffff…" at bounding box center [339, 246] width 678 height 327
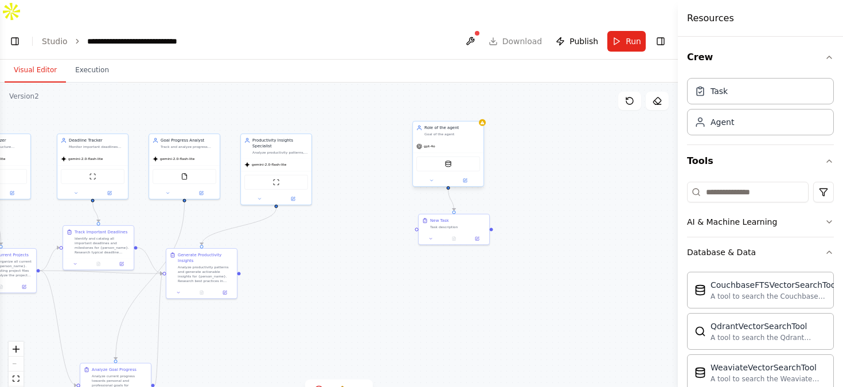
click at [451, 132] on div "Goal of the agent" at bounding box center [452, 134] width 56 height 5
click at [479, 102] on button at bounding box center [474, 109] width 15 height 15
click at [428, 103] on button "Confirm" at bounding box center [441, 110] width 41 height 14
click at [475, 217] on div "New Task" at bounding box center [458, 220] width 56 height 6
click at [479, 199] on icon at bounding box center [479, 202] width 7 height 7
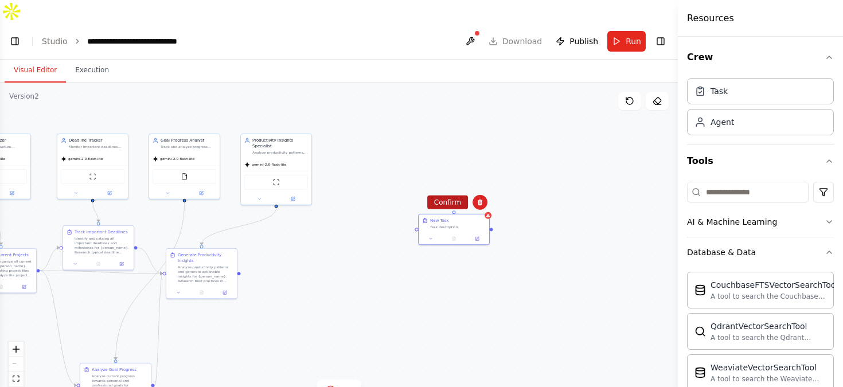
click at [452, 195] on button "Confirm" at bounding box center [447, 202] width 41 height 14
click at [769, 124] on div "Agent" at bounding box center [760, 121] width 147 height 26
click at [444, 148] on div "Role of the agent" at bounding box center [429, 151] width 56 height 6
click at [445, 125] on button at bounding box center [451, 132] width 15 height 15
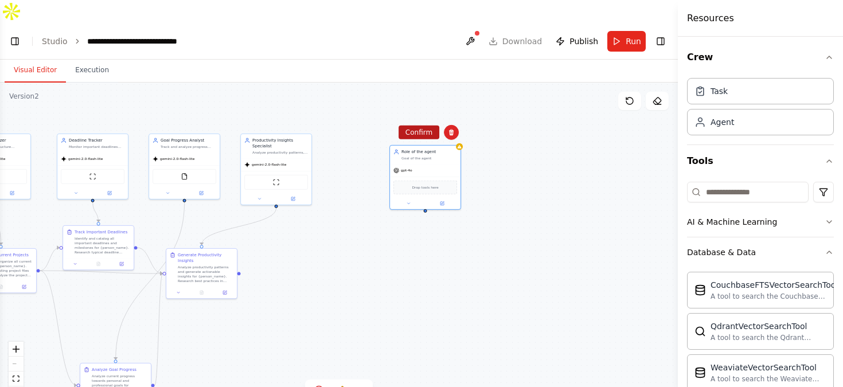
click at [409, 126] on button "Confirm" at bounding box center [418, 133] width 41 height 14
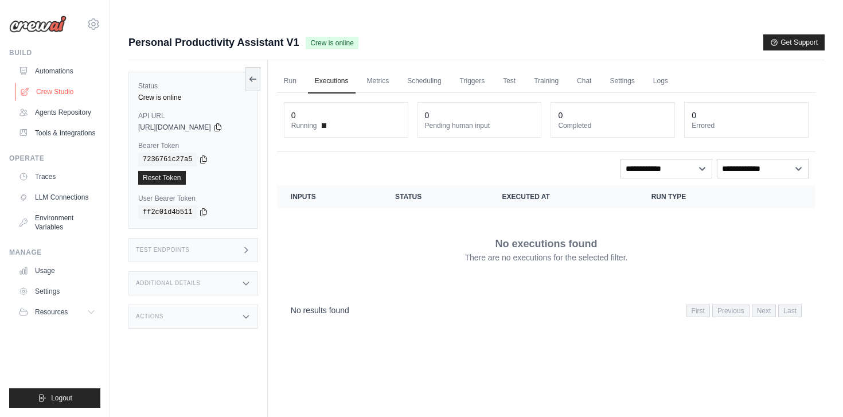
click at [42, 91] on link "Crew Studio" at bounding box center [58, 92] width 87 height 18
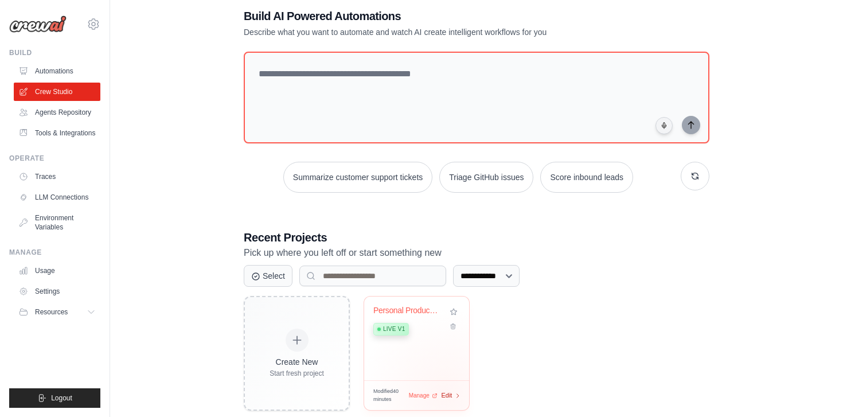
click at [444, 390] on span "Edit" at bounding box center [446, 395] width 11 height 10
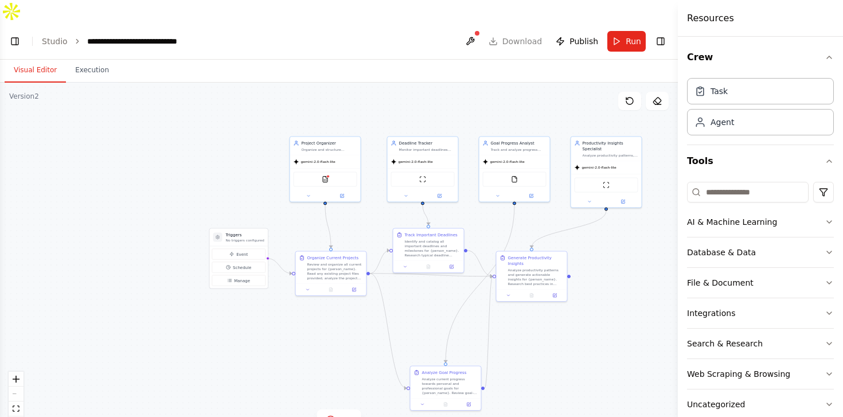
drag, startPoint x: 617, startPoint y: 264, endPoint x: 594, endPoint y: 268, distance: 23.3
click at [594, 268] on div ".deletable-edge-delete-btn { width: 20px; height: 20px; border: 0px solid #ffff…" at bounding box center [339, 261] width 678 height 357
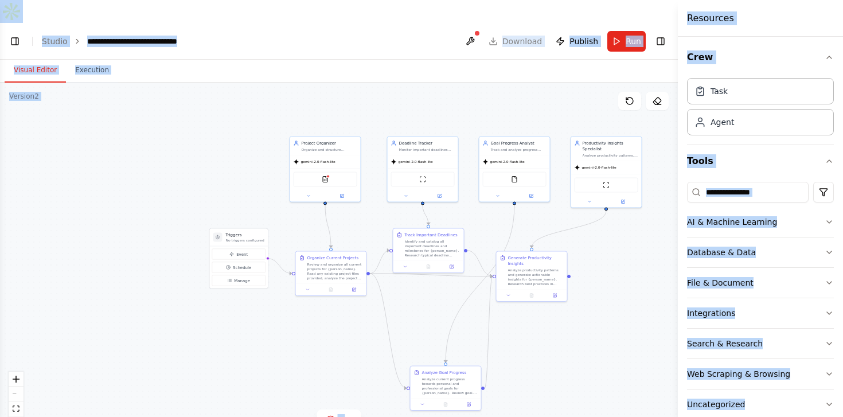
click at [212, 92] on div ".deletable-edge-delete-btn { width: 20px; height: 20px; border: 0px solid #ffff…" at bounding box center [339, 261] width 678 height 357
click at [217, 117] on div ".deletable-edge-delete-btn { width: 20px; height: 20px; border: 0px solid #ffff…" at bounding box center [339, 261] width 678 height 357
click at [248, 143] on div ".deletable-edge-delete-btn { width: 20px; height: 20px; border: 0px solid #ffff…" at bounding box center [339, 261] width 678 height 357
click at [600, 229] on div ".deletable-edge-delete-btn { width: 20px; height: 20px; border: 0px solid #ffff…" at bounding box center [339, 261] width 678 height 357
click at [832, 58] on icon "button" at bounding box center [828, 57] width 9 height 9
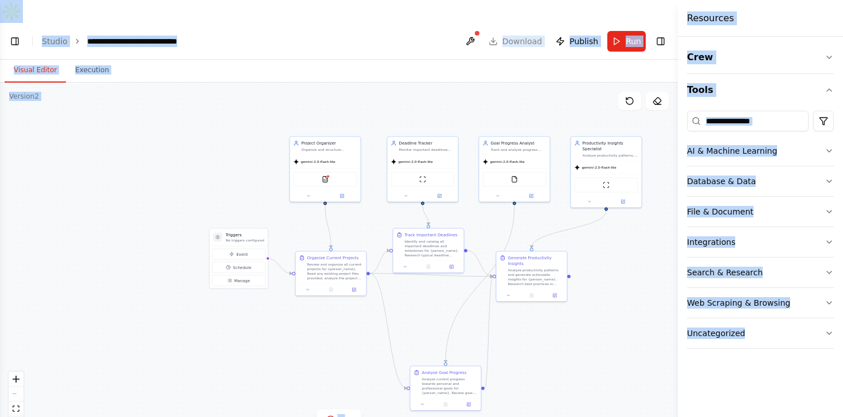
click at [565, 85] on div ".deletable-edge-delete-btn { width: 20px; height: 20px; border: 0px solid #ffff…" at bounding box center [339, 261] width 678 height 357
click at [660, 33] on button "Toggle Right Sidebar" at bounding box center [660, 41] width 16 height 16
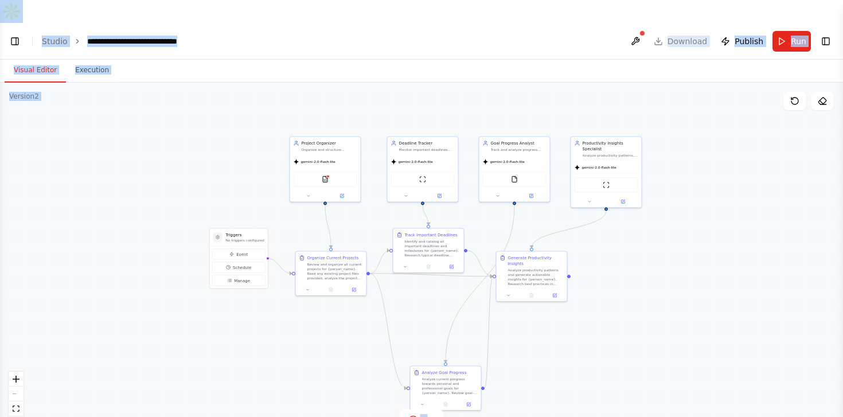
click at [529, 88] on div ".deletable-edge-delete-btn { width: 20px; height: 20px; border: 0px solid #ffff…" at bounding box center [421, 261] width 843 height 357
click at [17, 33] on button "Toggle Left Sidebar" at bounding box center [15, 41] width 16 height 16
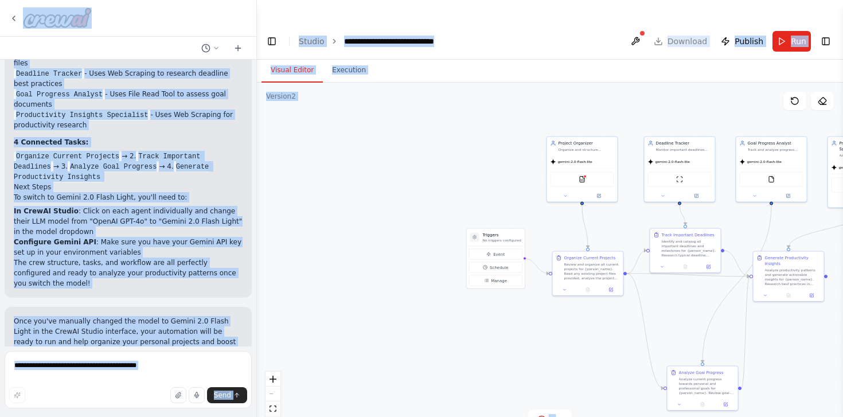
click at [285, 104] on div ".deletable-edge-delete-btn { width: 20px; height: 20px; border: 0px solid #ffff…" at bounding box center [550, 261] width 586 height 357
click at [199, 162] on code "Generate Productivity Insights" at bounding box center [111, 172] width 195 height 21
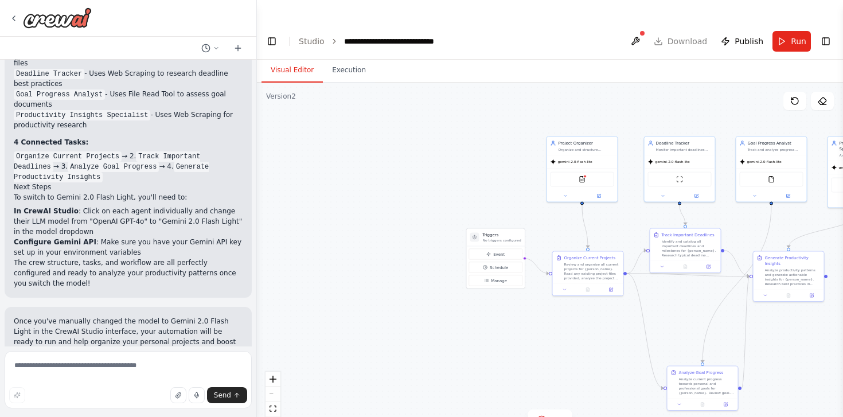
click at [199, 162] on code "Generate Productivity Insights" at bounding box center [111, 172] width 195 height 21
click at [319, 166] on div ".deletable-edge-delete-btn { width: 20px; height: 20px; border: 0px solid #ffff…" at bounding box center [550, 261] width 586 height 357
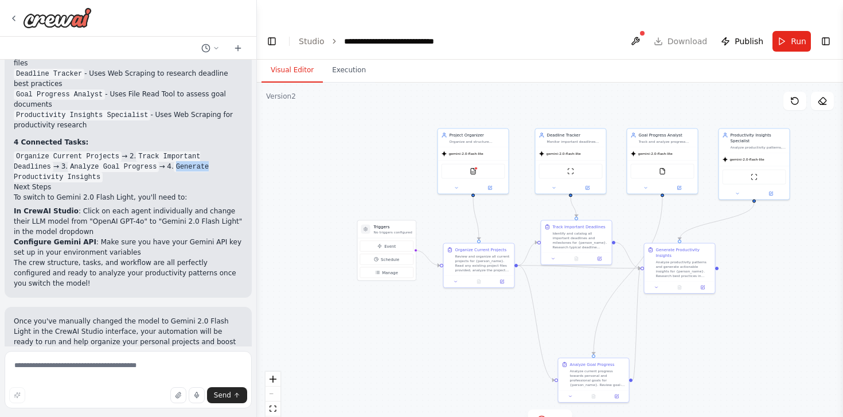
drag, startPoint x: 395, startPoint y: 162, endPoint x: 284, endPoint y: 154, distance: 110.9
click at [285, 154] on div ".deletable-edge-delete-btn { width: 20px; height: 20px; border: 0px solid #ffff…" at bounding box center [550, 261] width 586 height 357
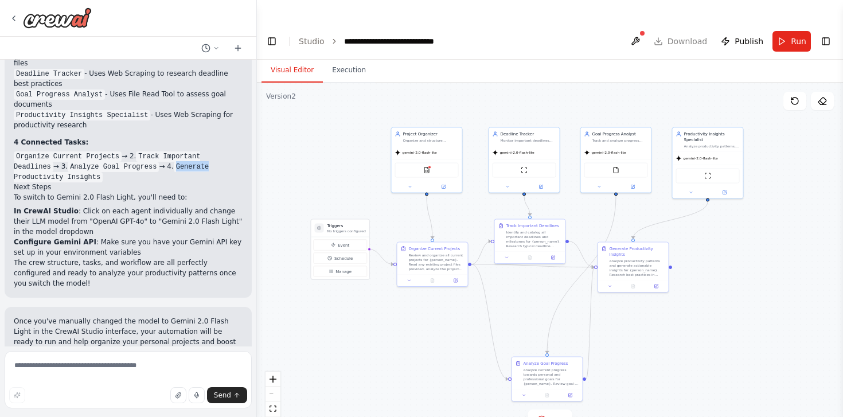
drag, startPoint x: 306, startPoint y: 148, endPoint x: 260, endPoint y: 147, distance: 45.3
click at [260, 147] on div ".deletable-edge-delete-btn { width: 20px; height: 20px; border: 0px solid #ffff…" at bounding box center [550, 261] width 586 height 357
